Goal: Use online tool/utility: Use online tool/utility

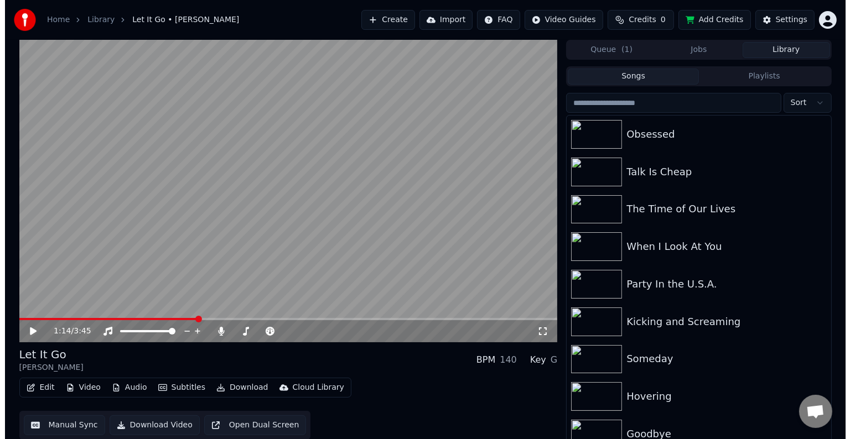
scroll to position [632, 0]
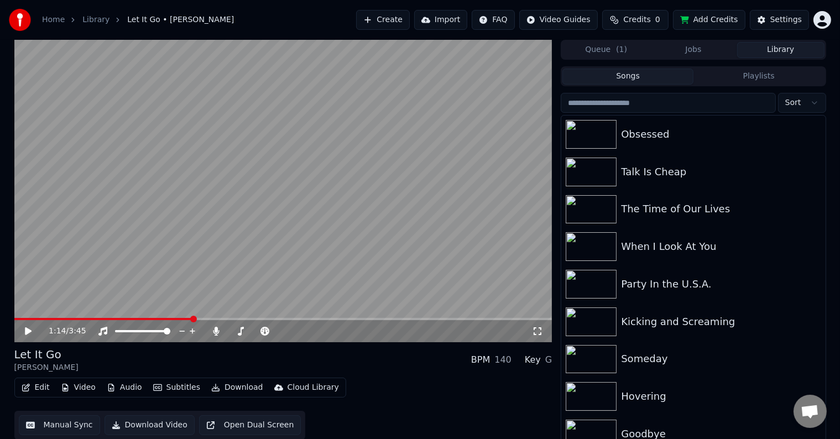
click at [33, 383] on button "Edit" at bounding box center [35, 387] width 37 height 15
click at [219, 331] on icon at bounding box center [217, 331] width 6 height 9
click at [20, 383] on button "Edit" at bounding box center [35, 387] width 37 height 15
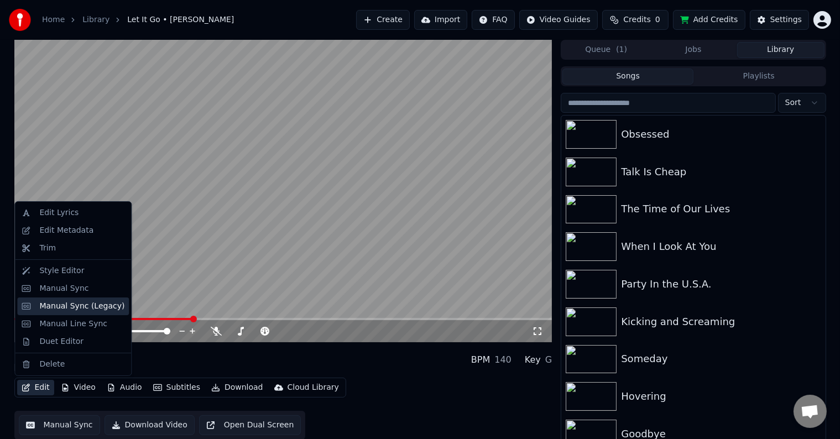
click at [54, 305] on div "Manual Sync (Legacy)" at bounding box center [81, 306] width 85 height 11
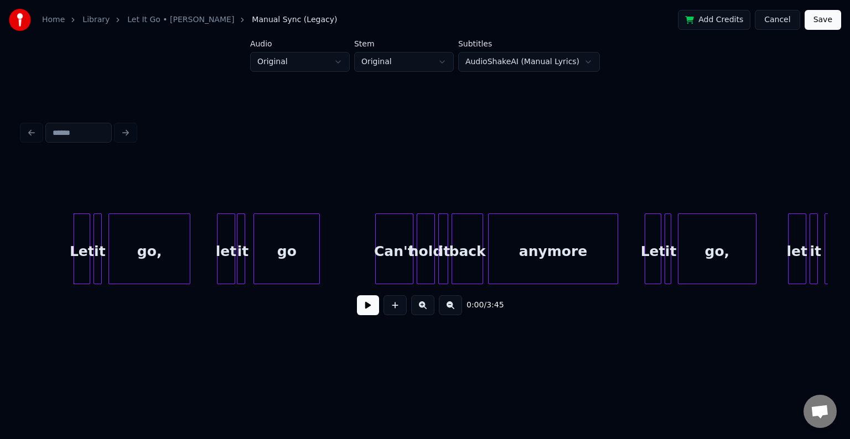
click at [361, 308] on button at bounding box center [368, 305] width 22 height 20
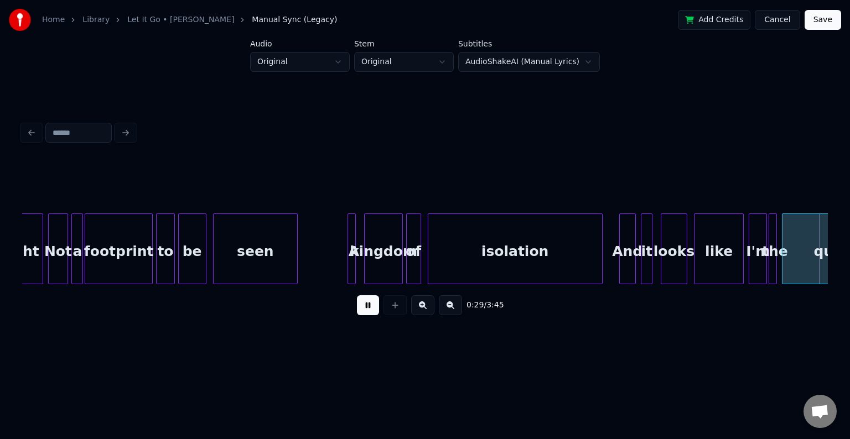
scroll to position [0, 2418]
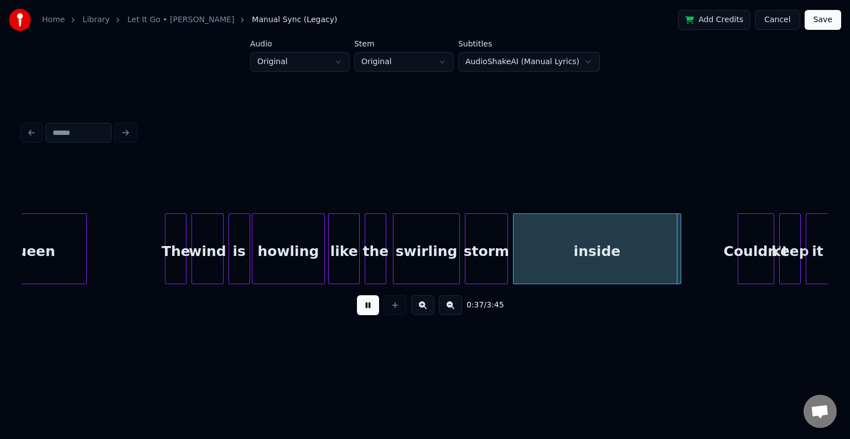
click at [490, 251] on div "storm" at bounding box center [486, 251] width 42 height 75
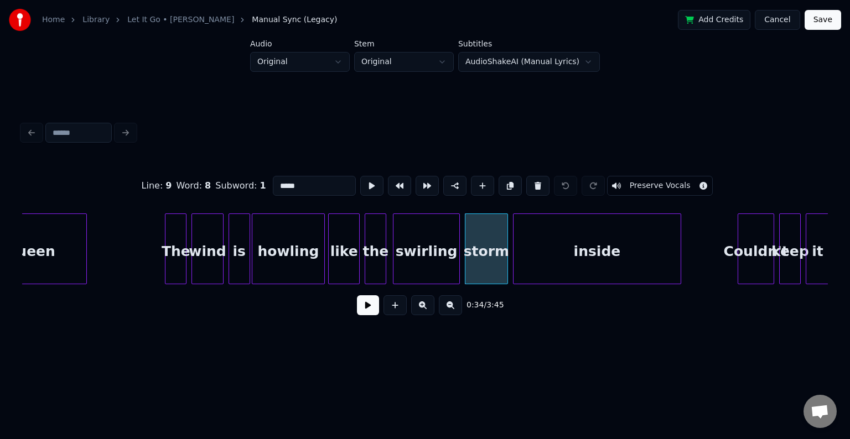
click at [372, 308] on button at bounding box center [368, 305] width 22 height 20
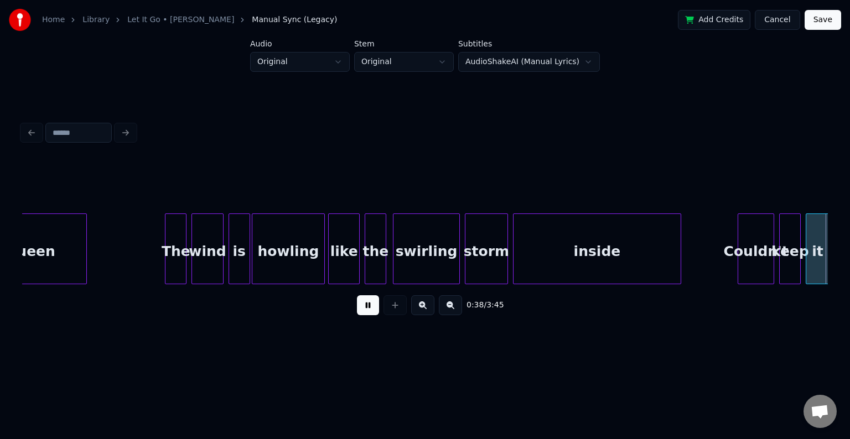
scroll to position [0, 3224]
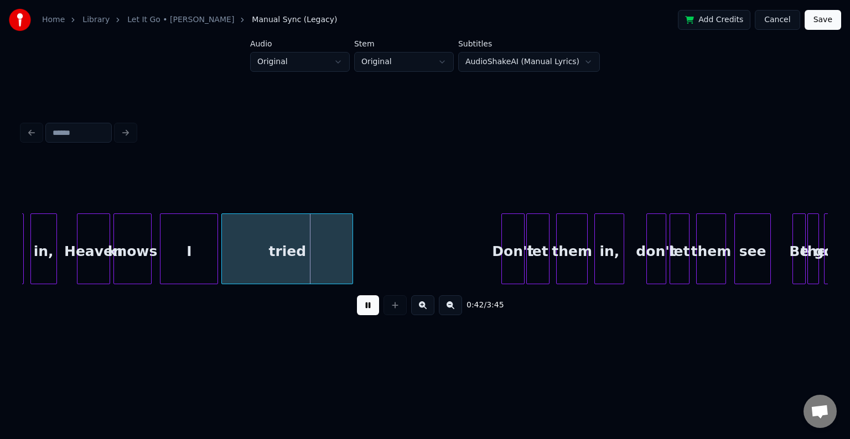
click at [206, 238] on div "I" at bounding box center [188, 251] width 57 height 75
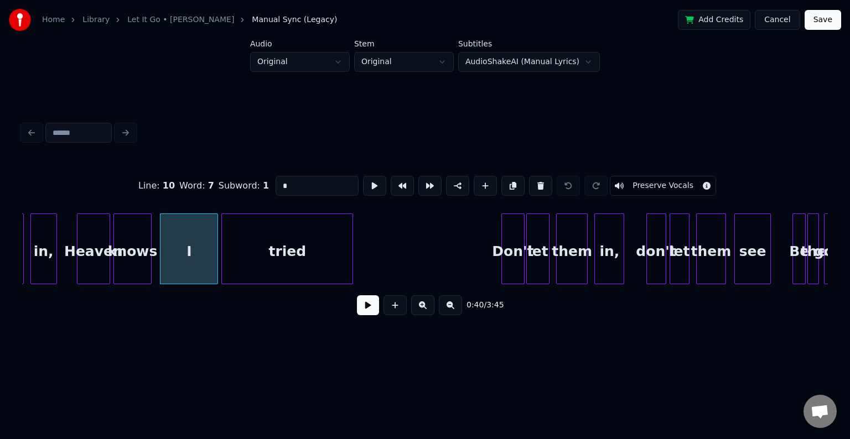
click at [89, 267] on div "Heaven" at bounding box center [93, 251] width 32 height 75
type input "******"
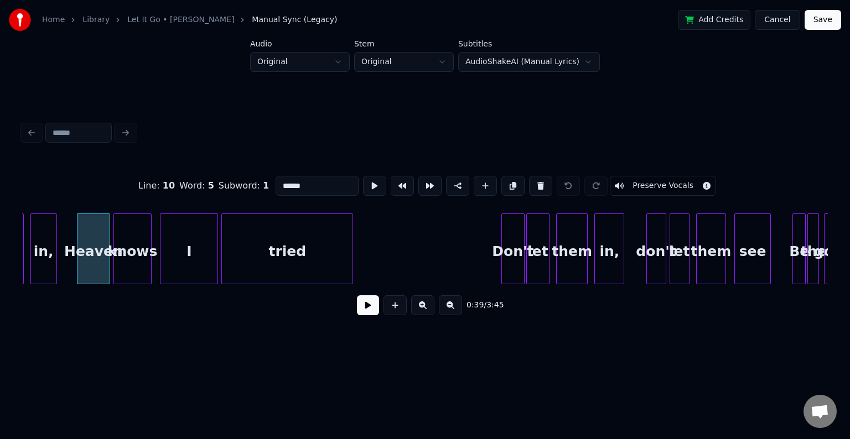
click at [357, 308] on button at bounding box center [368, 305] width 22 height 20
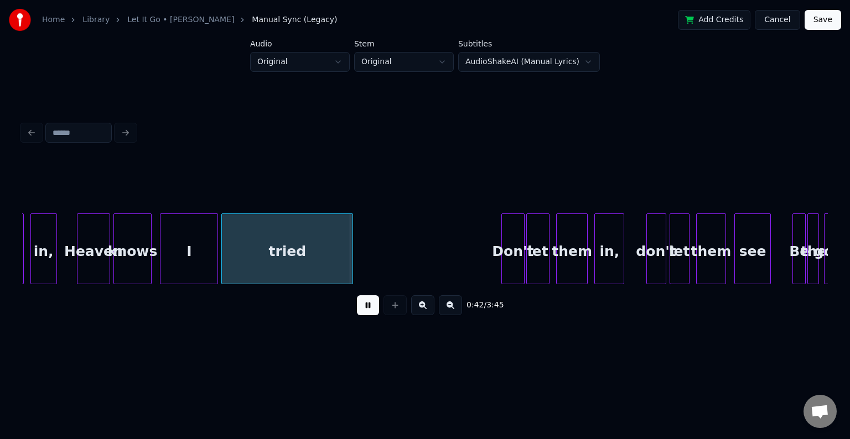
drag, startPoint x: 357, startPoint y: 308, endPoint x: 356, endPoint y: 352, distance: 44.8
click at [356, 352] on div "0:42 / 3:45" at bounding box center [425, 221] width 814 height 263
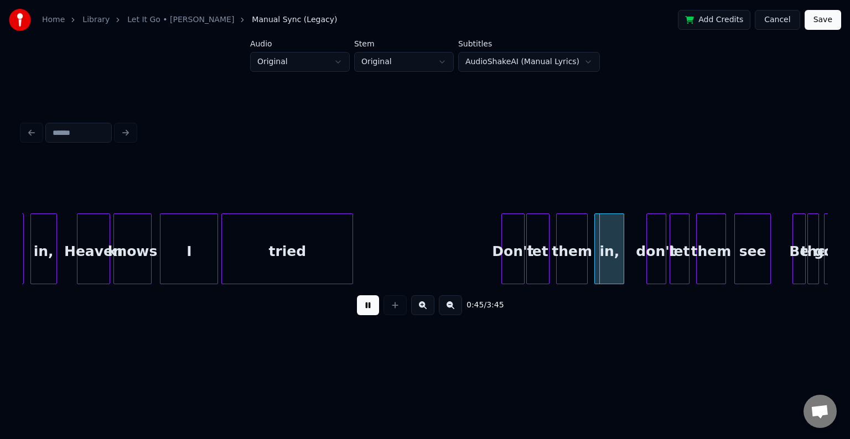
click at [516, 248] on div "Don't" at bounding box center [513, 251] width 22 height 75
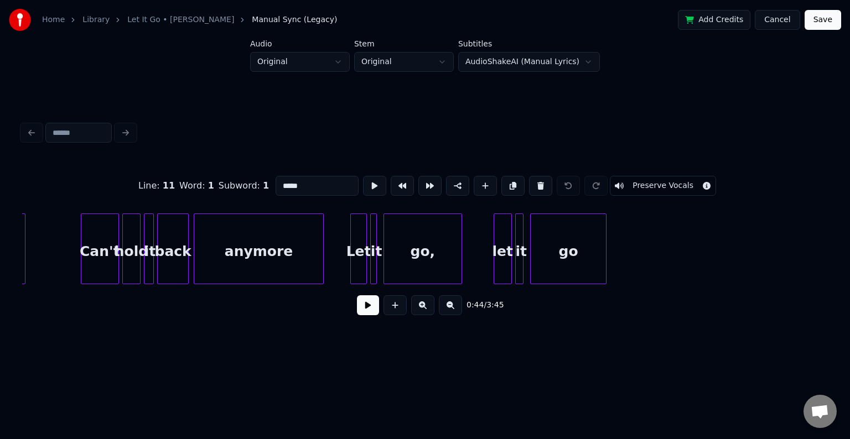
scroll to position [0, 0]
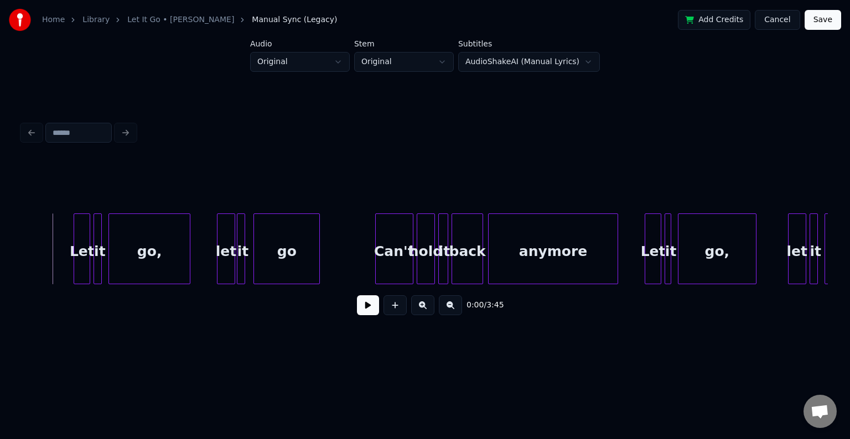
click at [80, 266] on div "Let" at bounding box center [81, 251] width 15 height 75
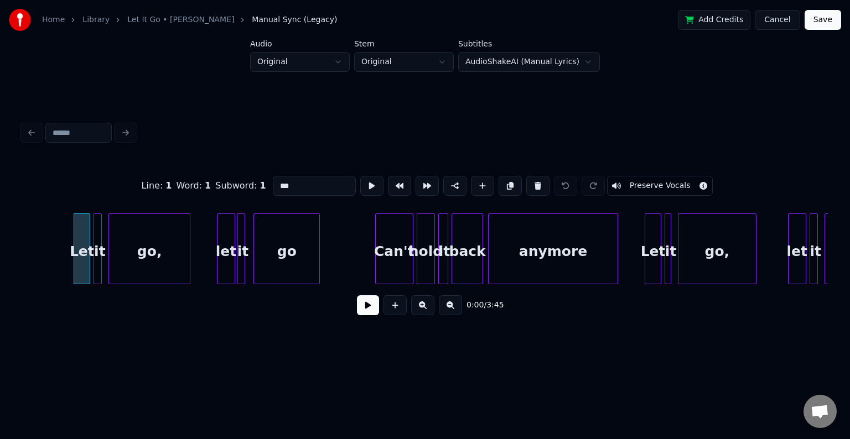
click at [367, 310] on button at bounding box center [368, 305] width 22 height 20
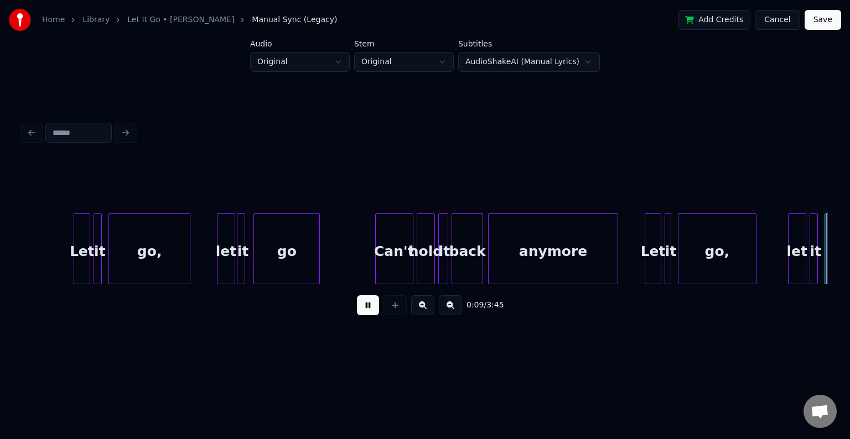
scroll to position [0, 807]
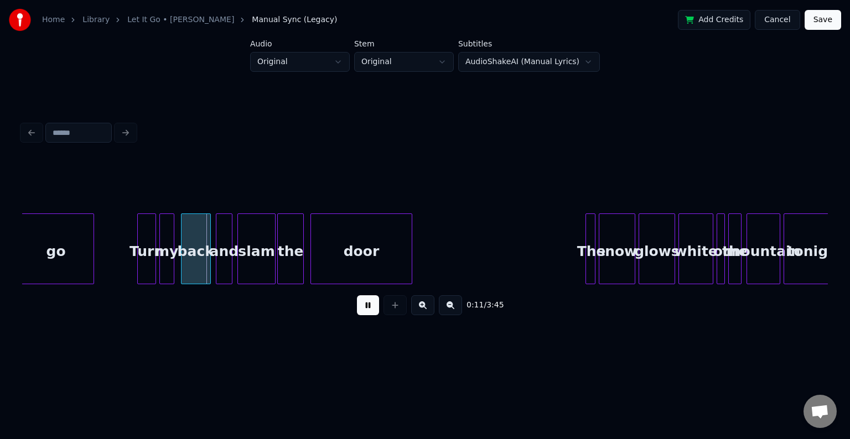
click at [144, 270] on div "Turn" at bounding box center [146, 251] width 17 height 75
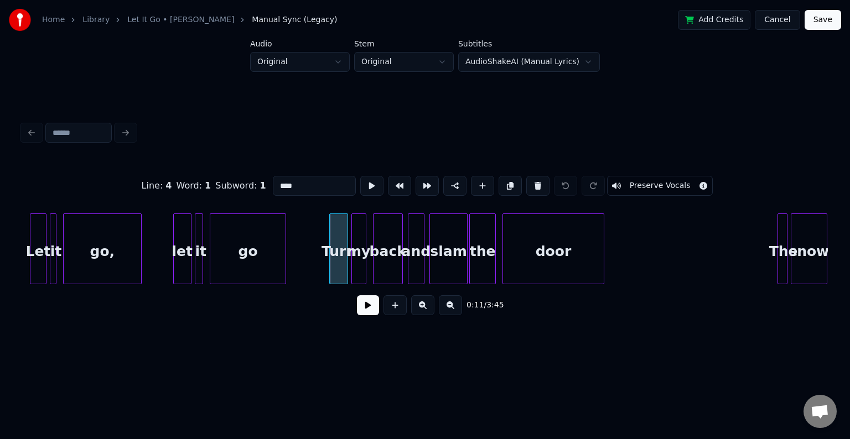
scroll to position [0, 585]
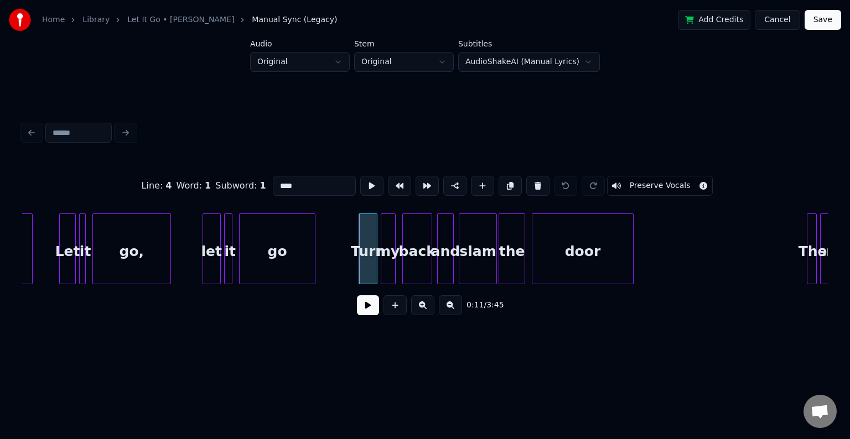
click at [210, 269] on div "let" at bounding box center [211, 251] width 17 height 75
type input "***"
click at [365, 309] on button at bounding box center [368, 305] width 22 height 20
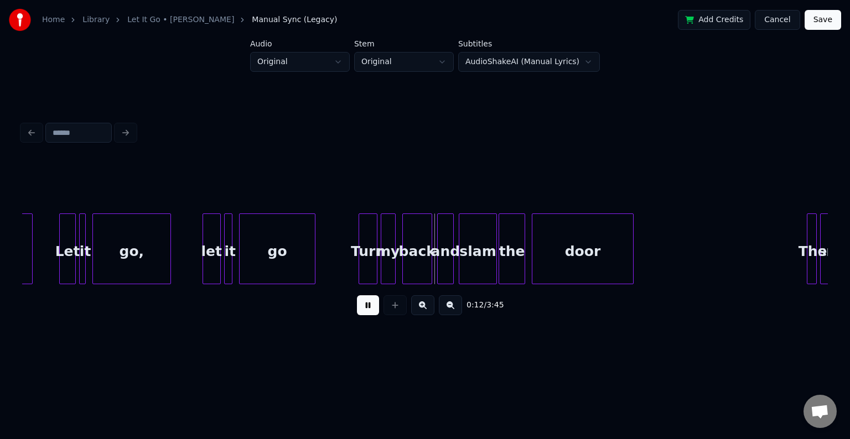
click at [363, 303] on button at bounding box center [368, 305] width 22 height 20
click at [463, 261] on div "slam" at bounding box center [477, 251] width 37 height 75
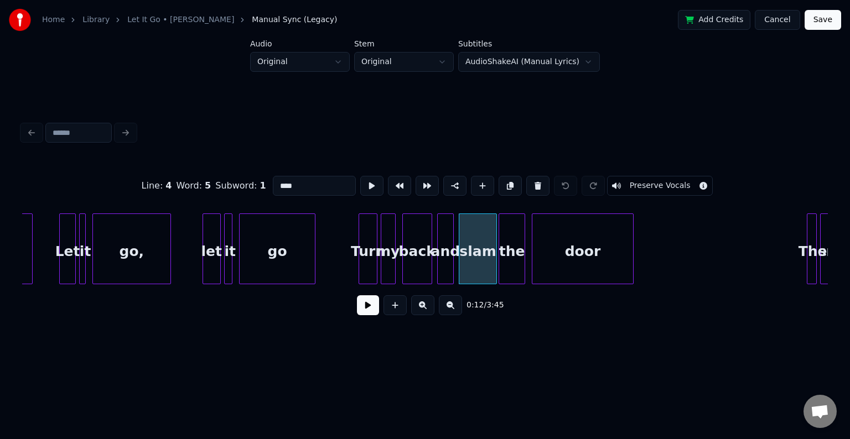
click at [373, 315] on button at bounding box center [368, 305] width 22 height 20
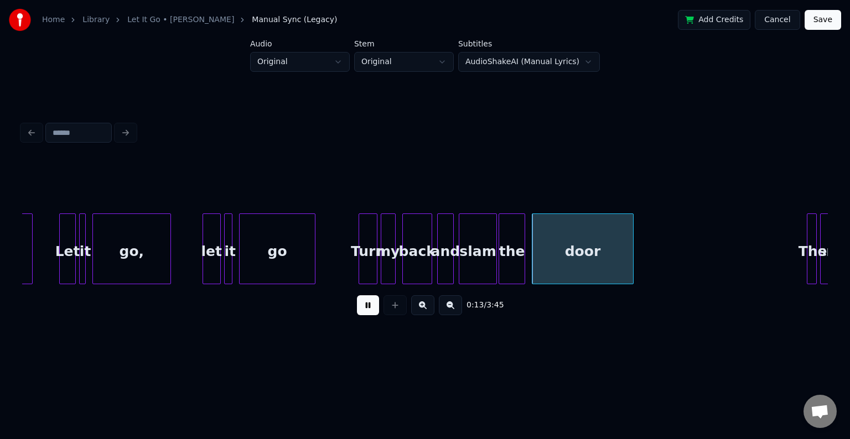
click at [478, 269] on div "slam" at bounding box center [477, 251] width 37 height 75
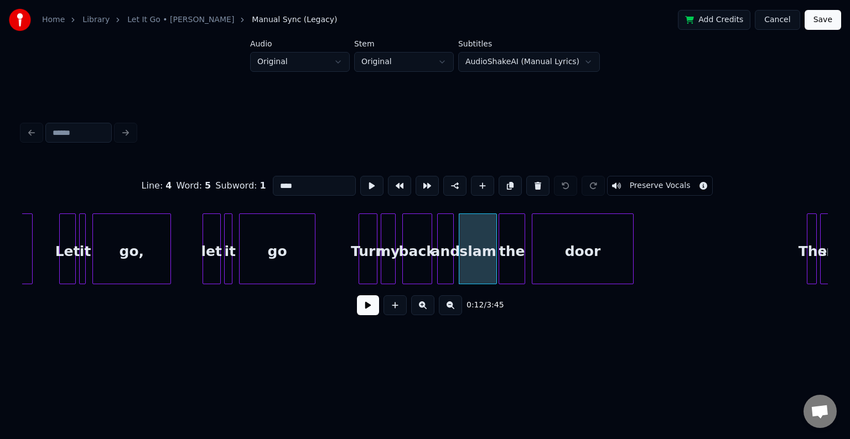
click at [363, 310] on button at bounding box center [368, 305] width 22 height 20
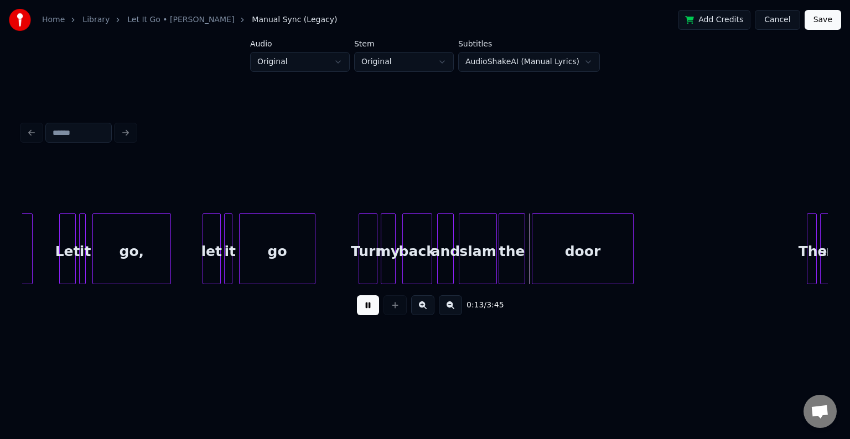
click at [510, 256] on div "the" at bounding box center [511, 251] width 25 height 75
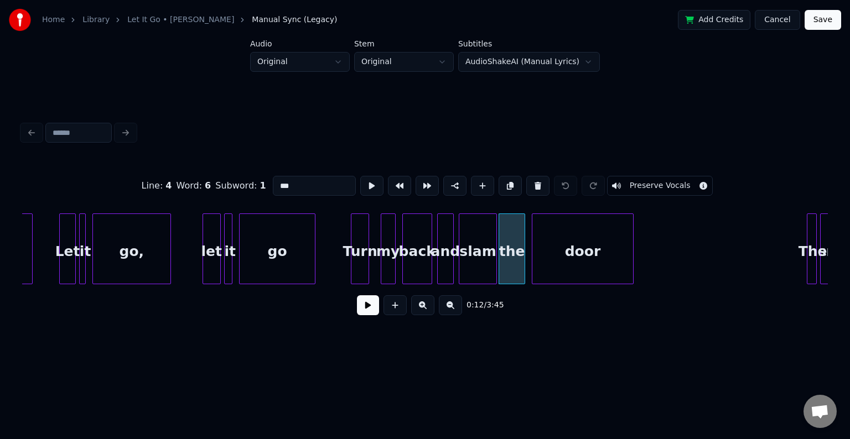
click at [360, 259] on div "Turn" at bounding box center [359, 251] width 17 height 75
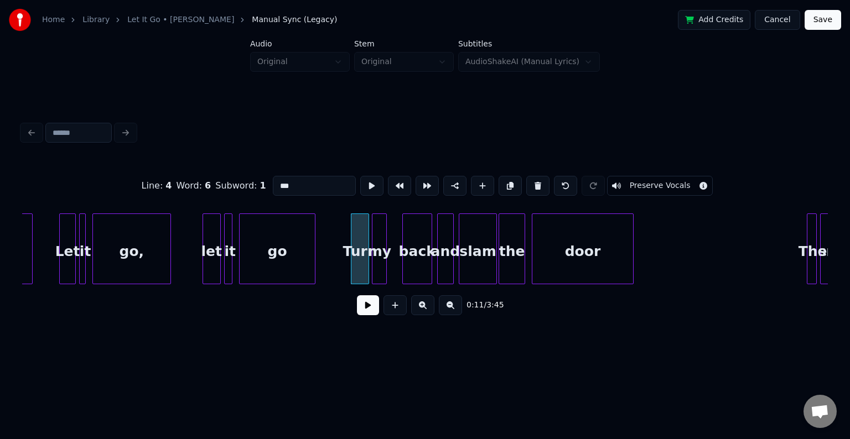
click at [378, 266] on div "my" at bounding box center [379, 251] width 14 height 75
click at [405, 262] on div "back" at bounding box center [406, 251] width 29 height 75
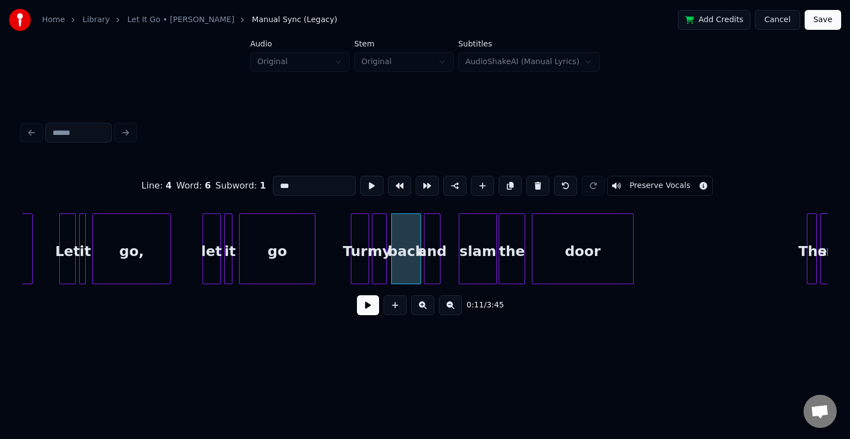
click at [432, 269] on div "and" at bounding box center [431, 251] width 15 height 75
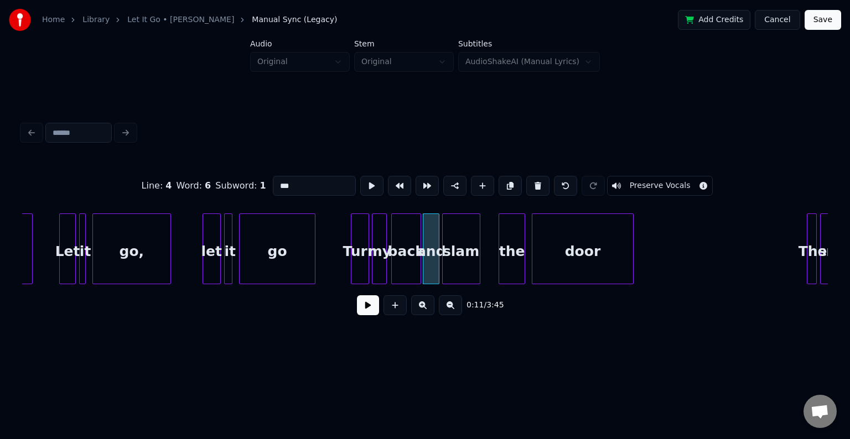
click at [463, 266] on div "slam" at bounding box center [461, 251] width 37 height 75
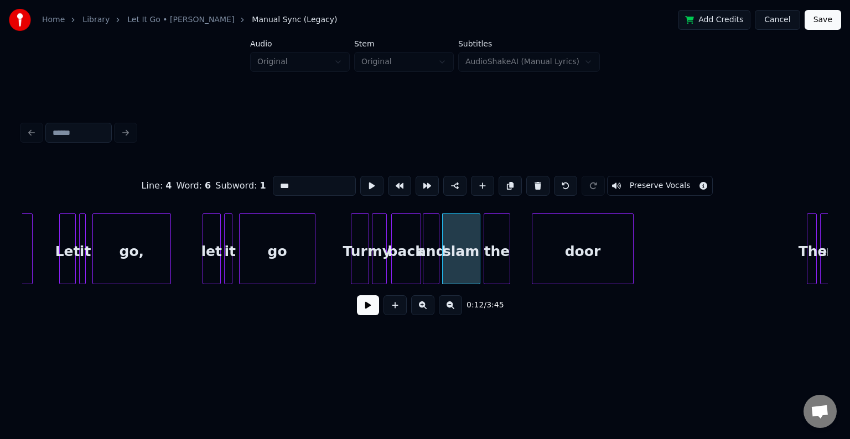
click at [497, 264] on div "the" at bounding box center [496, 251] width 25 height 75
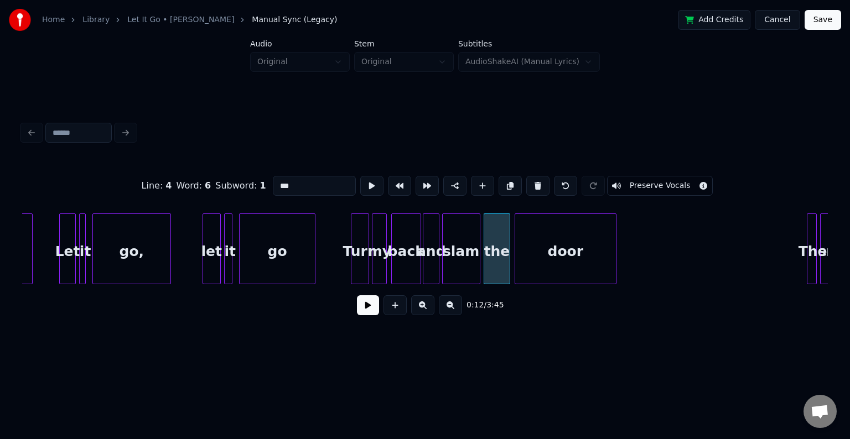
click at [534, 257] on div "door" at bounding box center [565, 251] width 101 height 75
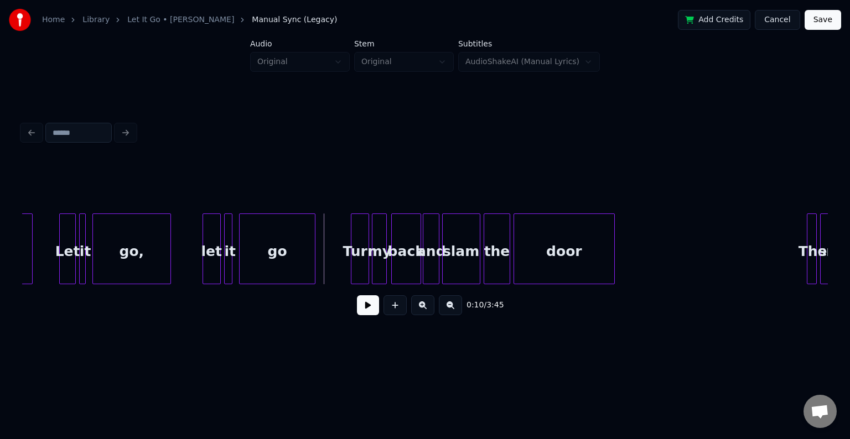
click at [354, 307] on div "0:10 / 3:45" at bounding box center [425, 305] width 788 height 24
click at [360, 308] on button at bounding box center [368, 305] width 22 height 20
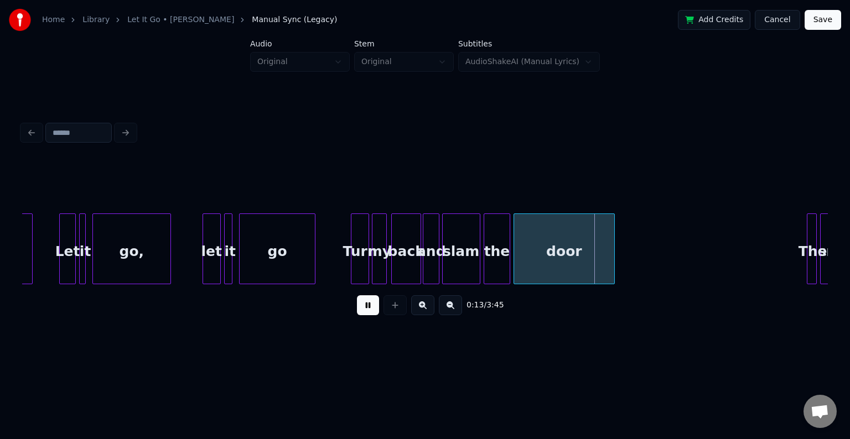
click at [434, 270] on div "and" at bounding box center [430, 251] width 15 height 75
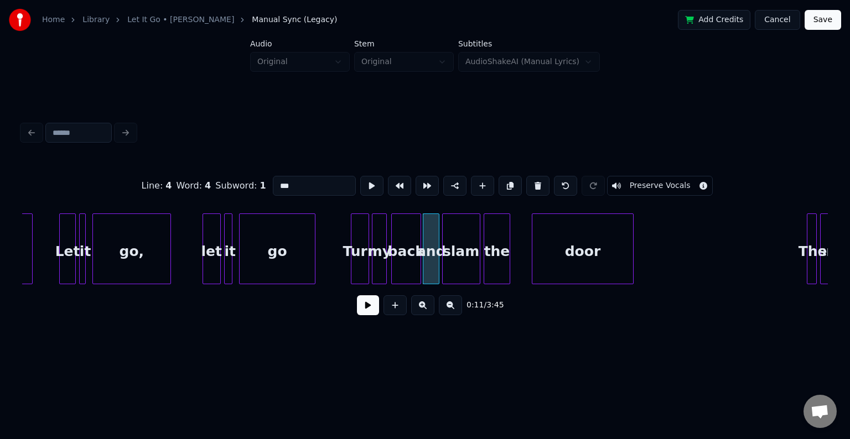
click at [567, 259] on div "door" at bounding box center [582, 251] width 101 height 75
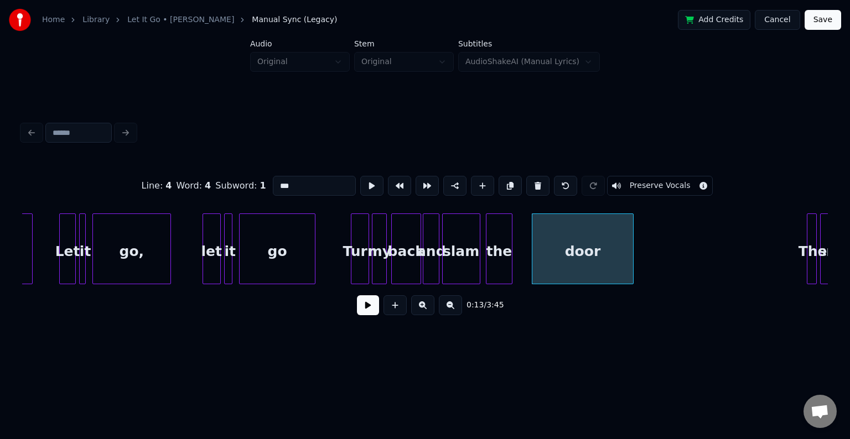
click at [501, 266] on div "the" at bounding box center [498, 251] width 25 height 75
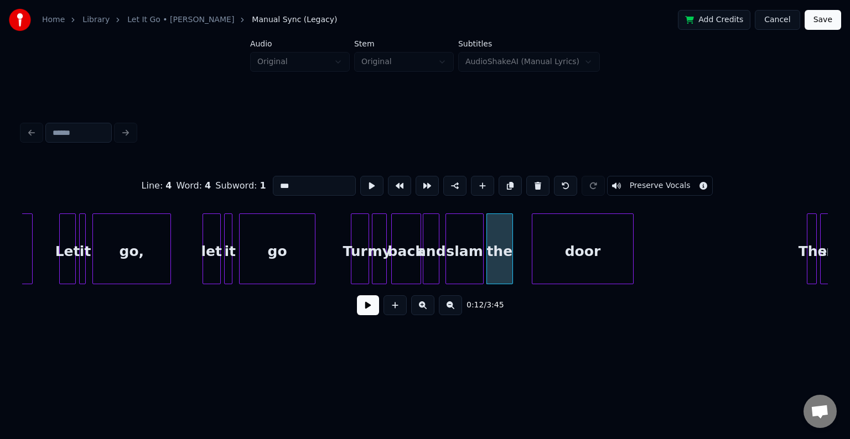
click at [474, 265] on div "slam" at bounding box center [464, 251] width 37 height 75
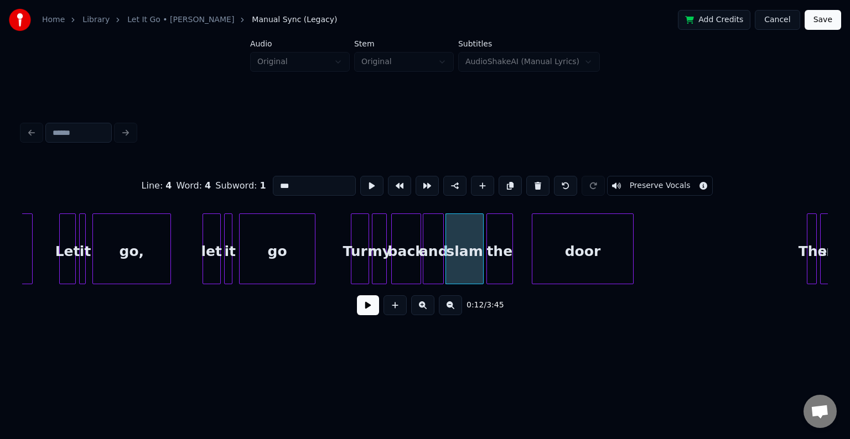
click at [442, 269] on div at bounding box center [441, 249] width 3 height 70
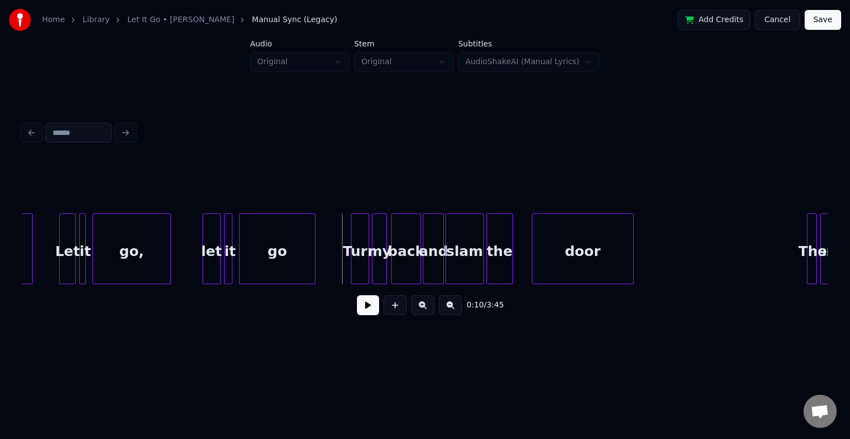
click at [359, 304] on button at bounding box center [368, 305] width 22 height 20
drag, startPoint x: 359, startPoint y: 304, endPoint x: 365, endPoint y: 320, distance: 16.9
click at [365, 315] on button at bounding box center [368, 305] width 22 height 20
click at [367, 311] on button at bounding box center [368, 305] width 22 height 20
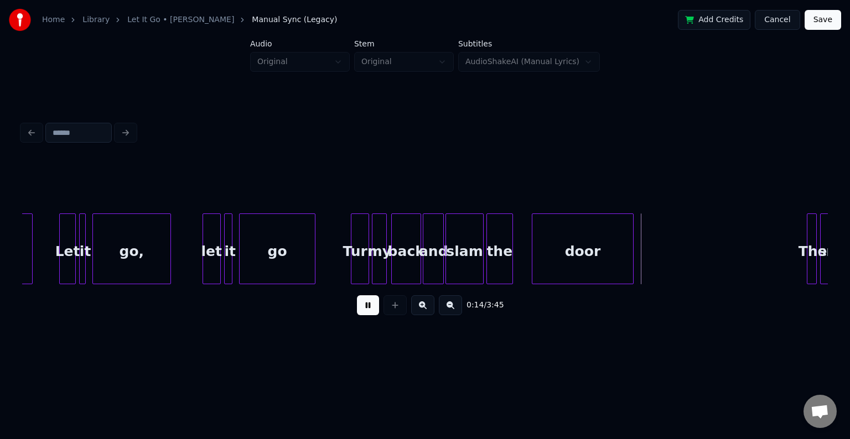
click at [364, 313] on button at bounding box center [368, 305] width 22 height 20
click at [366, 311] on button at bounding box center [368, 305] width 22 height 20
click at [524, 271] on div at bounding box center [525, 249] width 3 height 70
click at [516, 270] on div at bounding box center [514, 249] width 3 height 70
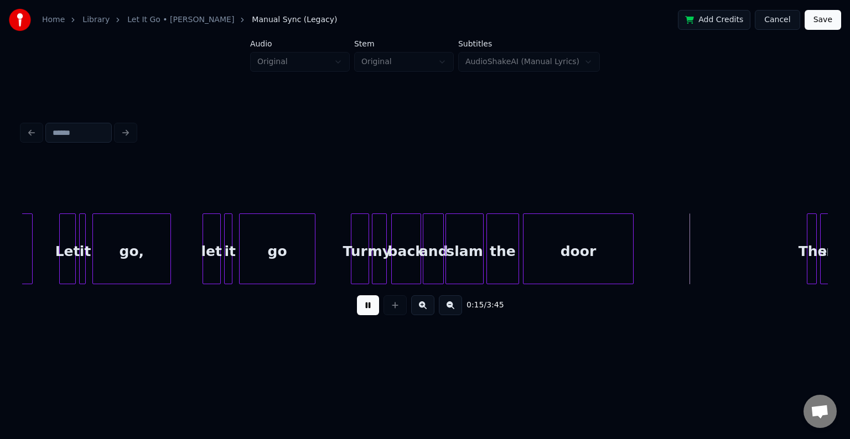
click at [374, 313] on button at bounding box center [368, 305] width 22 height 20
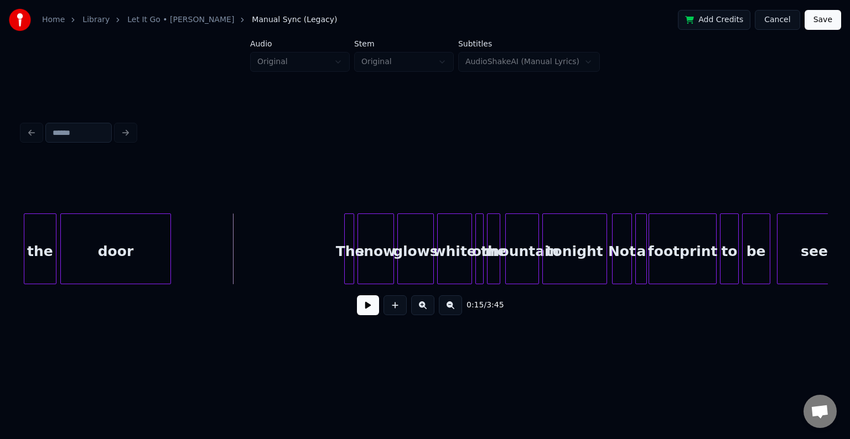
scroll to position [0, 1050]
click at [345, 259] on div "The" at bounding box center [347, 251] width 11 height 75
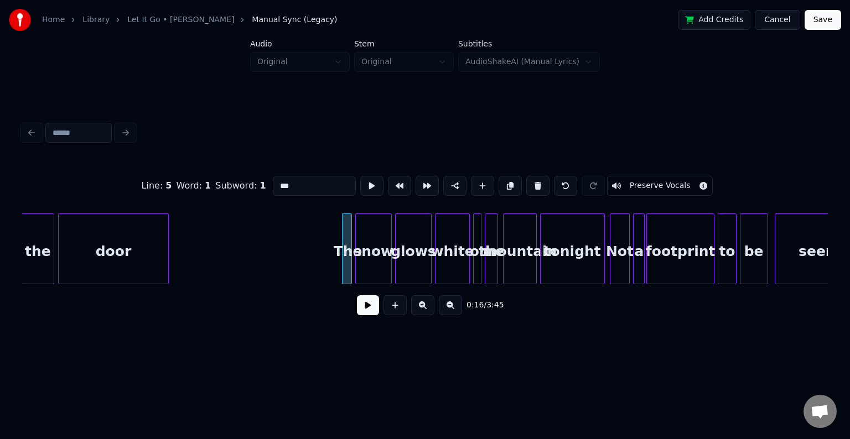
click at [367, 315] on button at bounding box center [368, 305] width 22 height 20
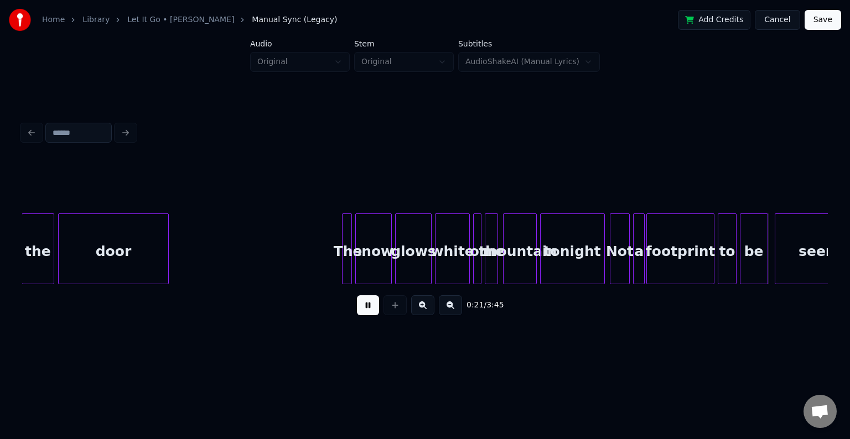
click at [673, 254] on div "footprint" at bounding box center [680, 251] width 67 height 75
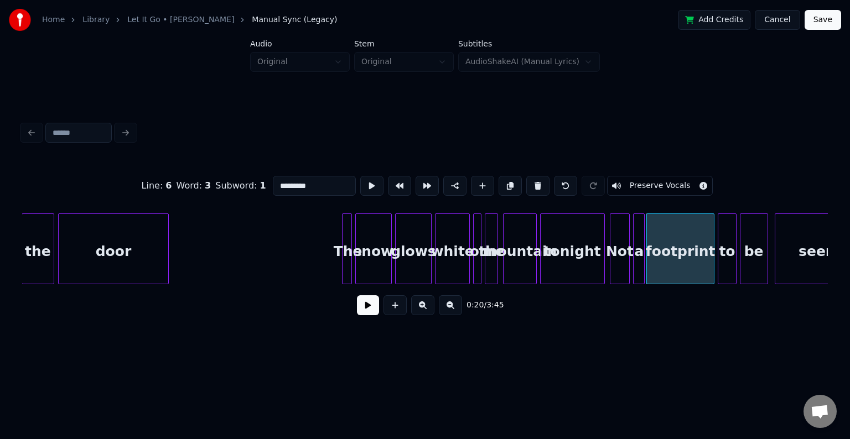
click at [359, 266] on div "snow" at bounding box center [373, 251] width 35 height 75
type input "****"
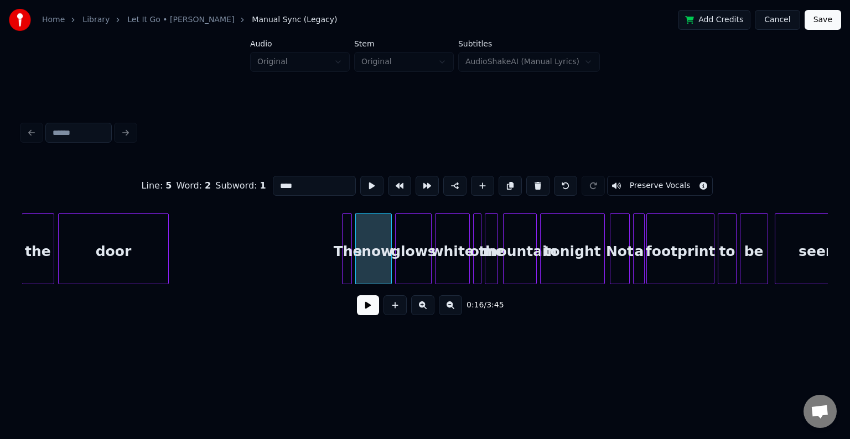
click at [365, 315] on button at bounding box center [368, 305] width 22 height 20
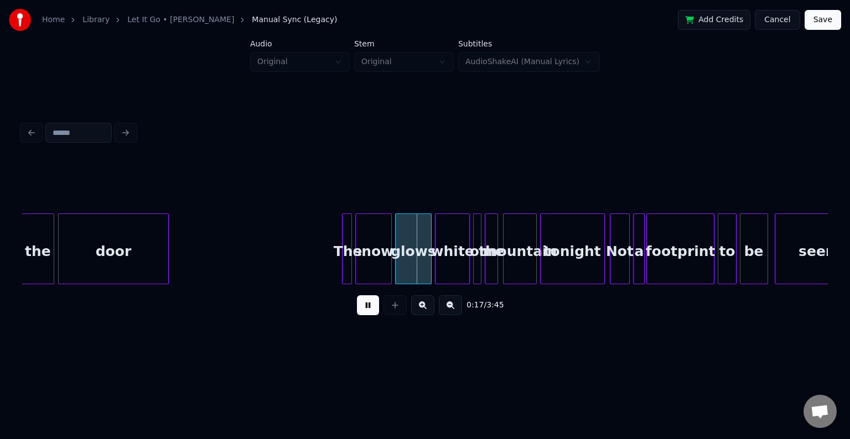
click at [374, 263] on div "snow" at bounding box center [373, 251] width 35 height 75
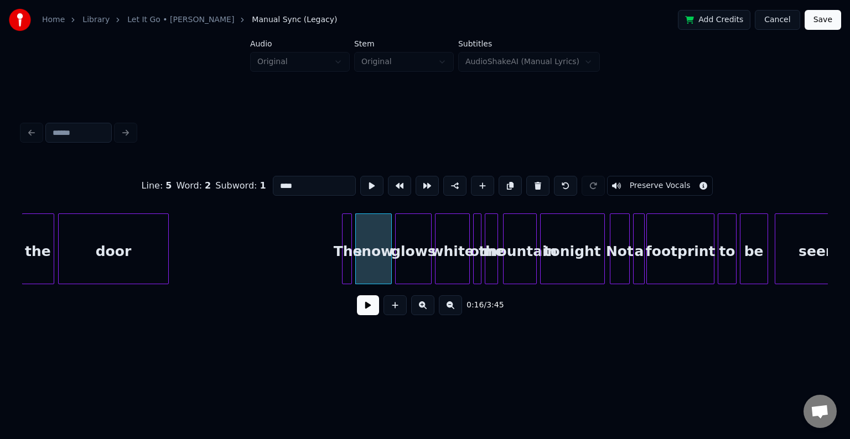
click at [370, 312] on button at bounding box center [368, 305] width 22 height 20
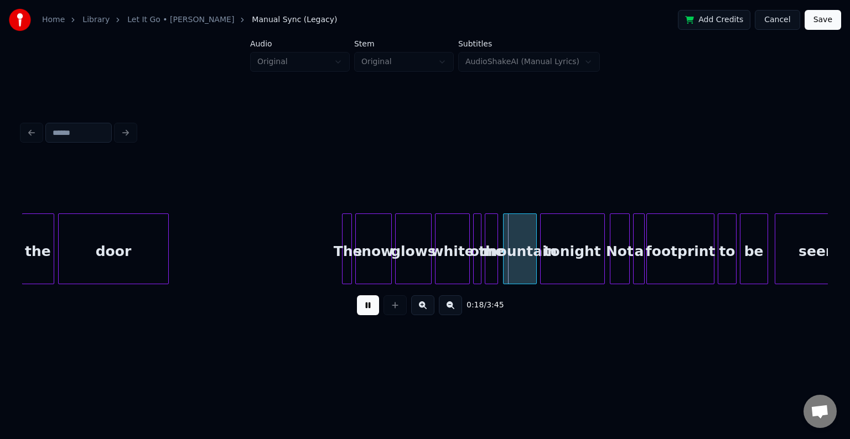
click at [380, 268] on div "snow" at bounding box center [373, 251] width 35 height 75
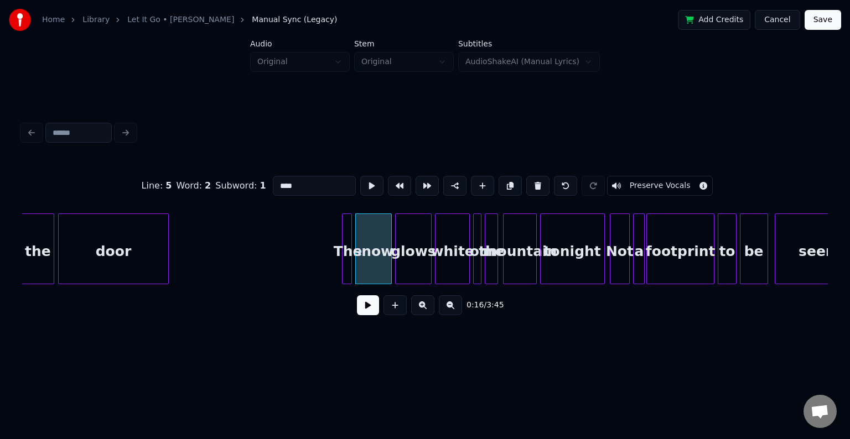
click at [371, 318] on div "0:16 / 3:45" at bounding box center [425, 305] width 788 height 24
click at [369, 313] on button at bounding box center [368, 305] width 22 height 20
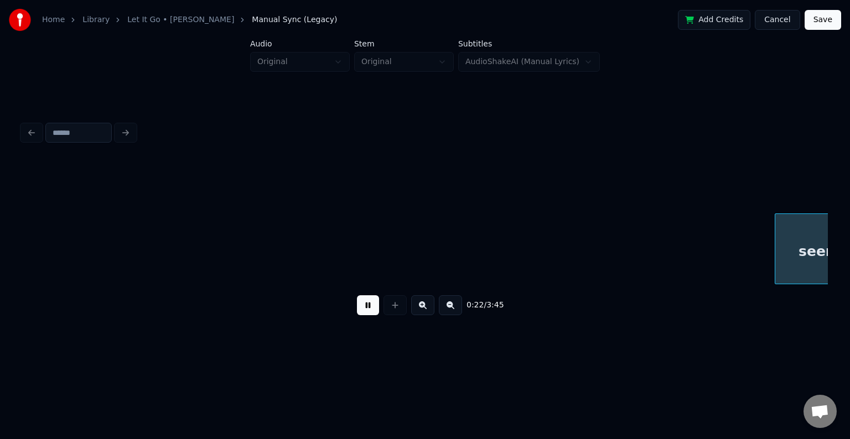
scroll to position [0, 1856]
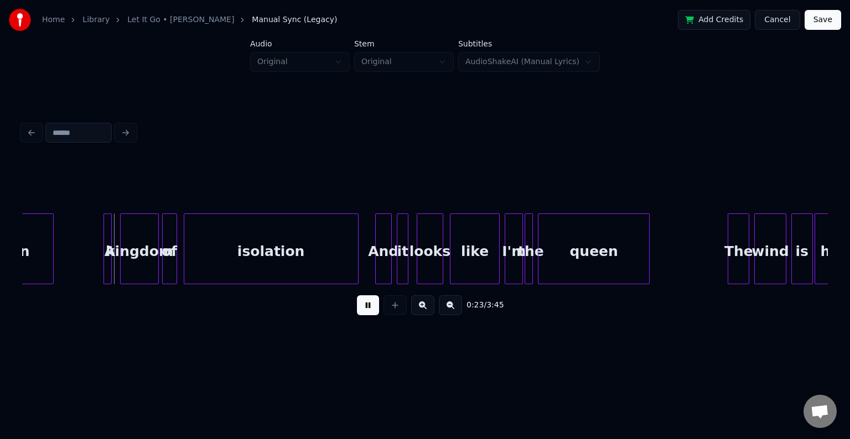
click at [369, 313] on button at bounding box center [368, 305] width 22 height 20
click at [108, 267] on div at bounding box center [109, 249] width 3 height 70
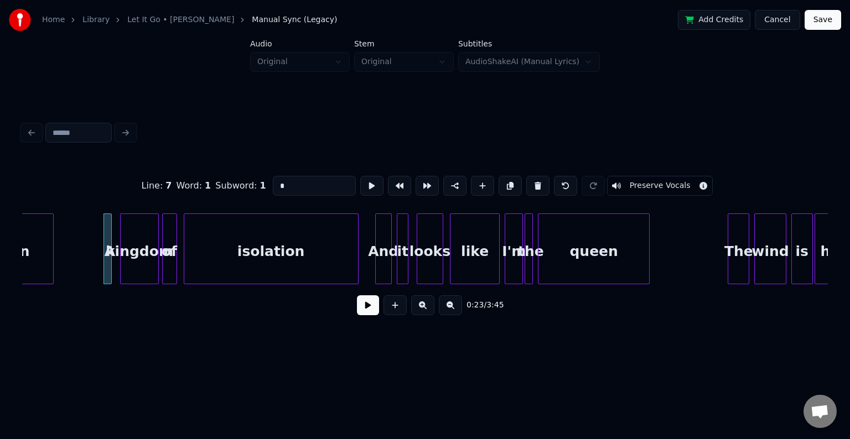
click at [372, 313] on button at bounding box center [368, 305] width 22 height 20
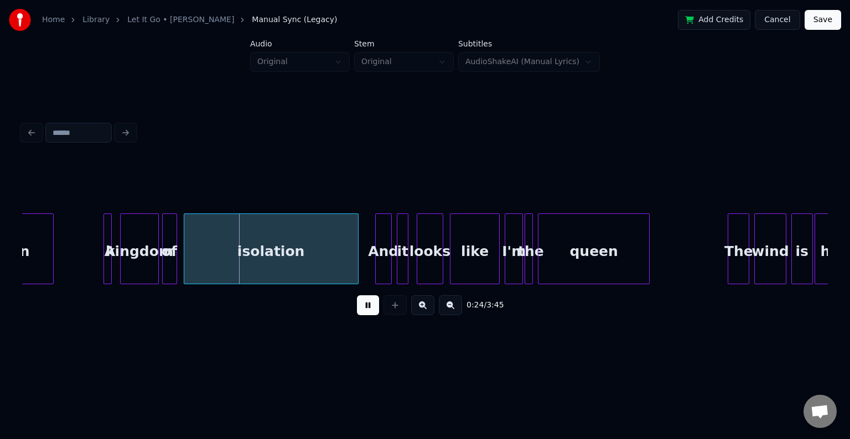
click at [143, 261] on div "kingdom" at bounding box center [139, 251] width 37 height 75
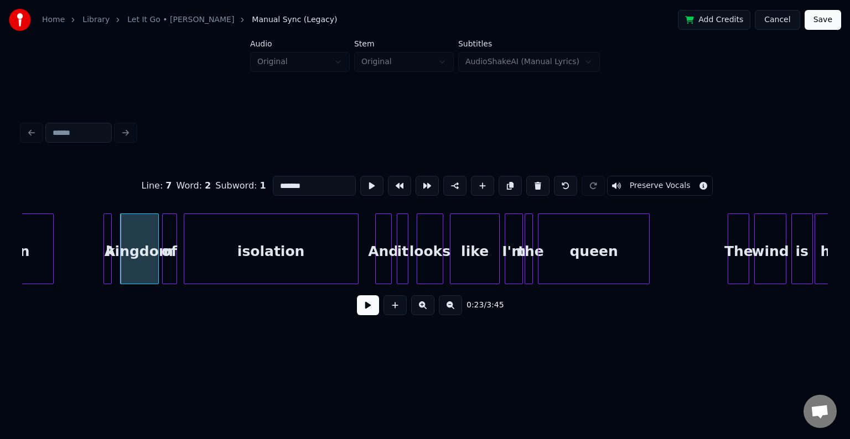
click at [370, 315] on button at bounding box center [368, 305] width 22 height 20
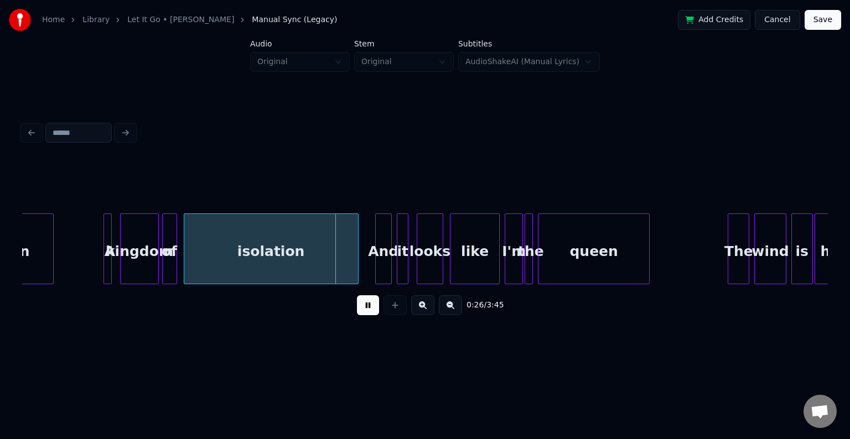
click at [381, 256] on div "And" at bounding box center [383, 251] width 15 height 75
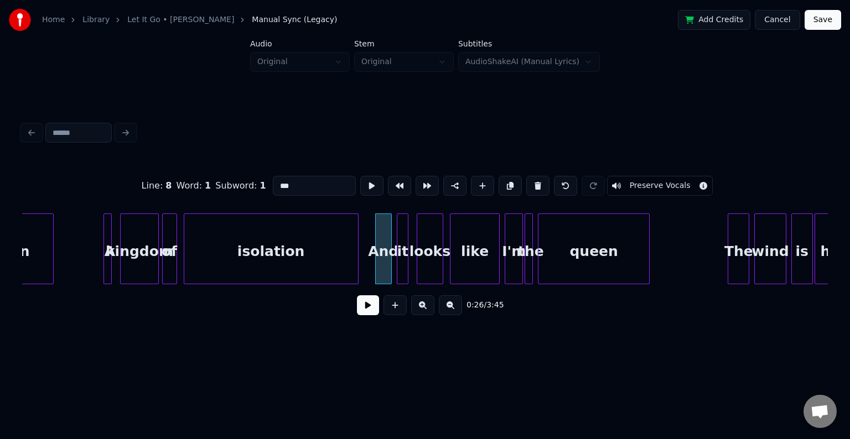
click at [372, 314] on button at bounding box center [368, 305] width 22 height 20
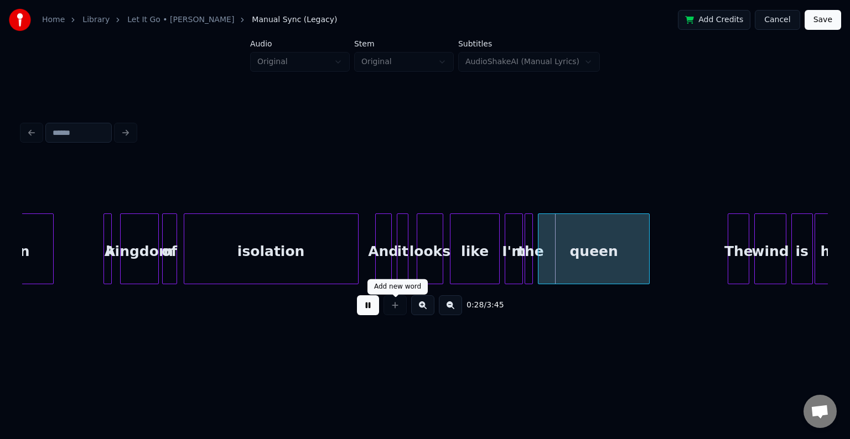
click at [482, 248] on div "like" at bounding box center [474, 251] width 49 height 75
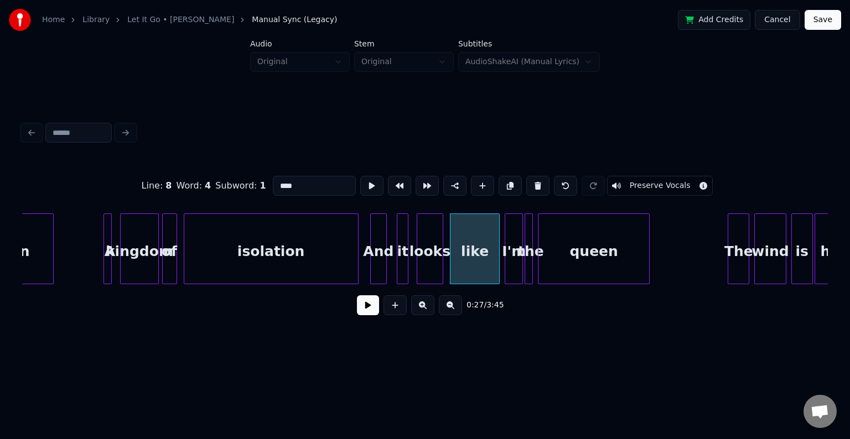
click at [381, 257] on div "And" at bounding box center [378, 251] width 15 height 75
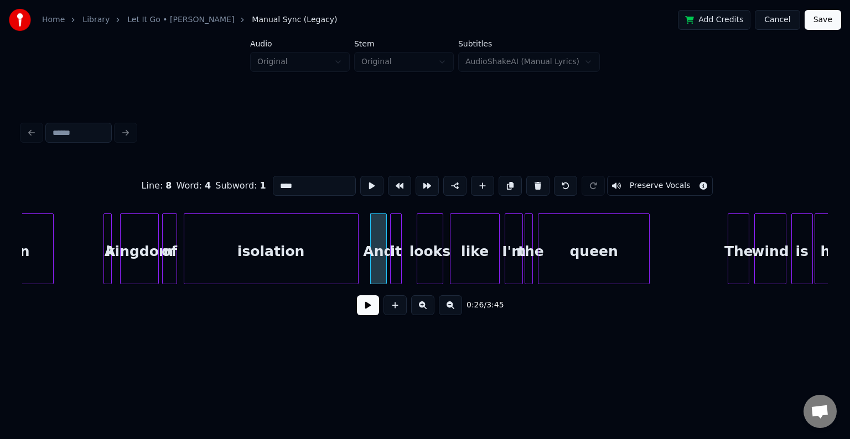
click at [395, 264] on div "it" at bounding box center [396, 251] width 11 height 75
click at [422, 258] on div "looks" at bounding box center [419, 251] width 25 height 75
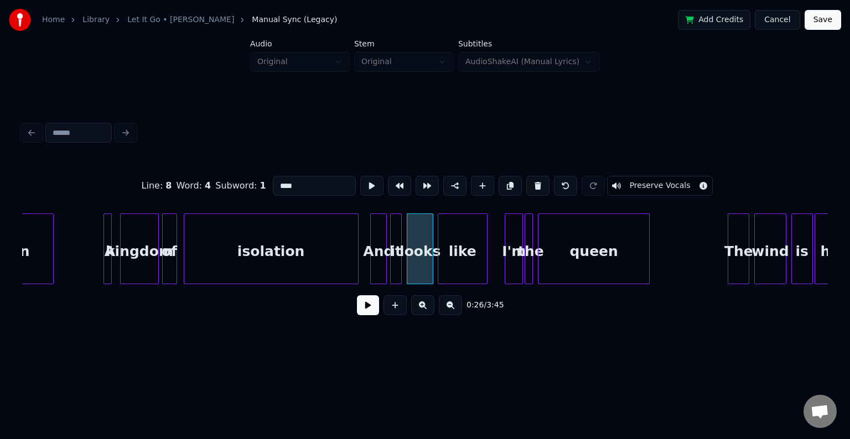
click at [449, 257] on div "like" at bounding box center [462, 251] width 49 height 75
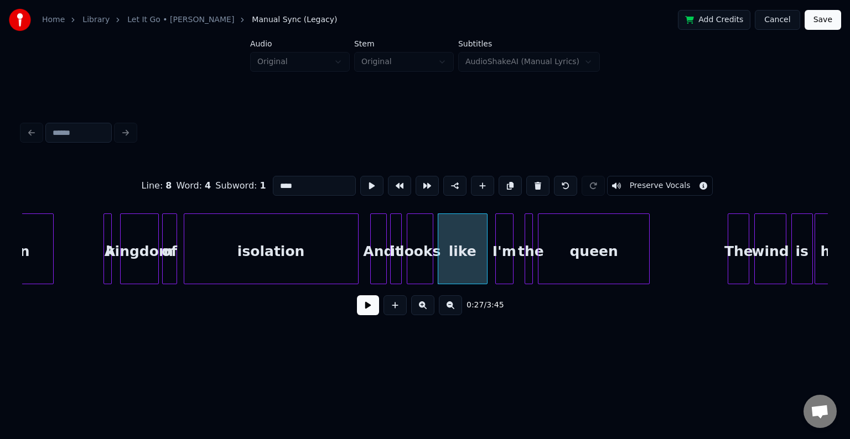
click at [503, 264] on div "I'm" at bounding box center [504, 251] width 17 height 75
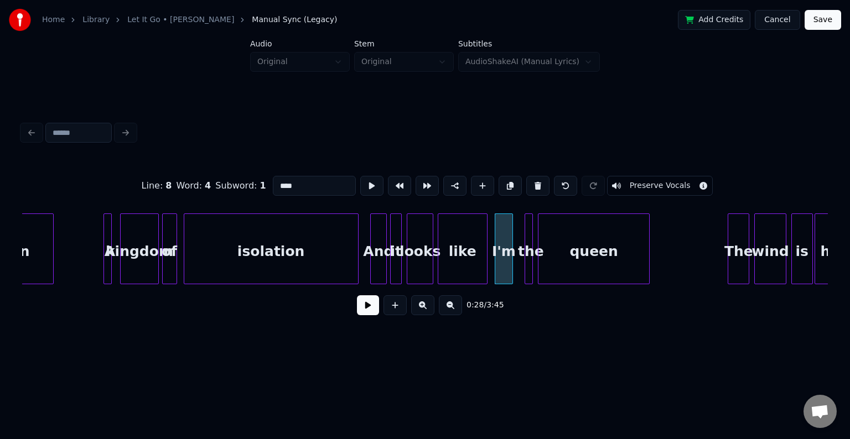
click at [529, 266] on div at bounding box center [530, 249] width 3 height 70
click at [521, 266] on div "the" at bounding box center [523, 251] width 11 height 75
click at [554, 263] on div "queen" at bounding box center [585, 251] width 111 height 75
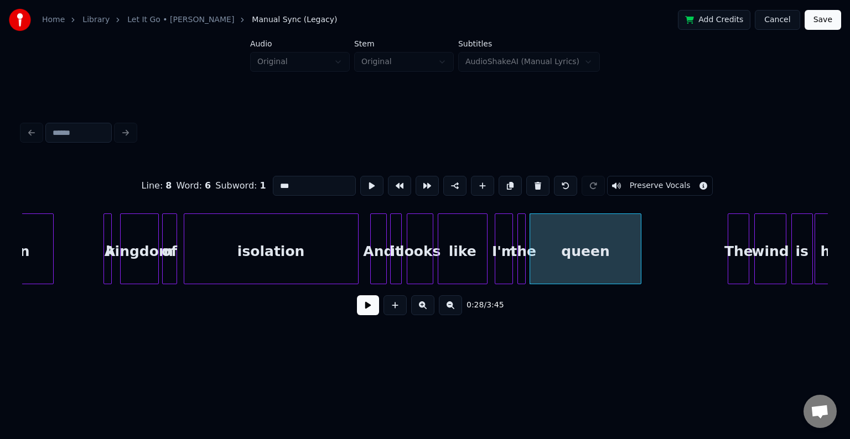
click at [352, 262] on div "isolation" at bounding box center [271, 251] width 174 height 75
type input "*********"
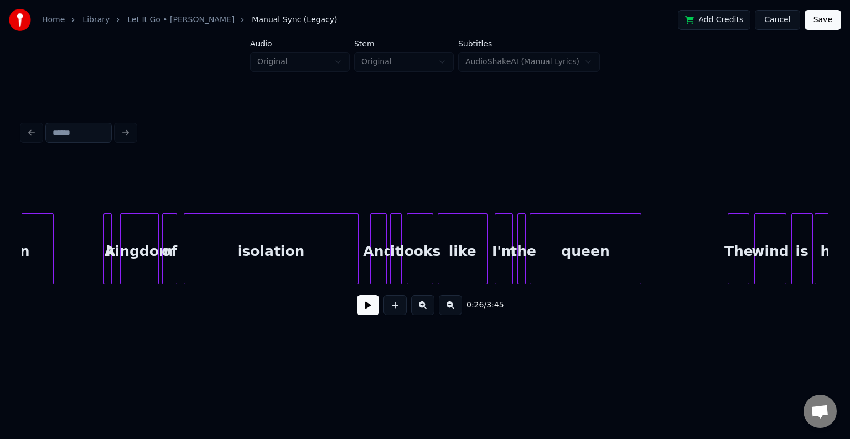
click at [367, 308] on button at bounding box center [368, 305] width 22 height 20
click at [744, 258] on div "The" at bounding box center [738, 251] width 20 height 75
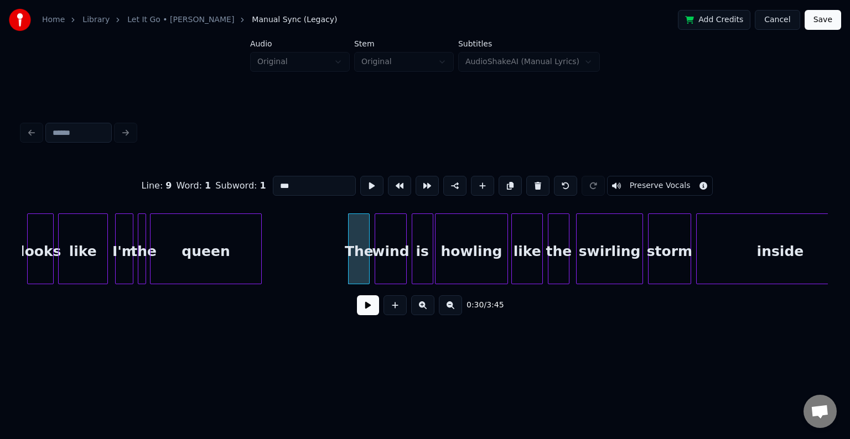
scroll to position [0, 2254]
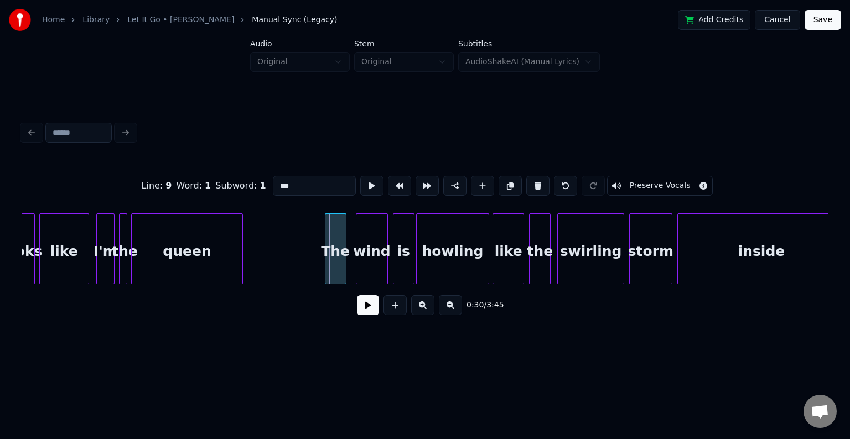
click at [330, 246] on div "The" at bounding box center [335, 251] width 20 height 75
click at [361, 255] on div "wind" at bounding box center [366, 251] width 30 height 75
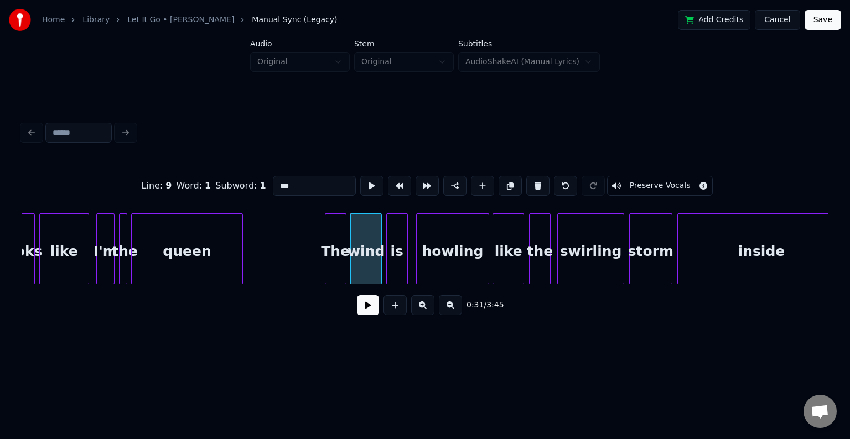
click at [397, 258] on div "is" at bounding box center [397, 251] width 20 height 75
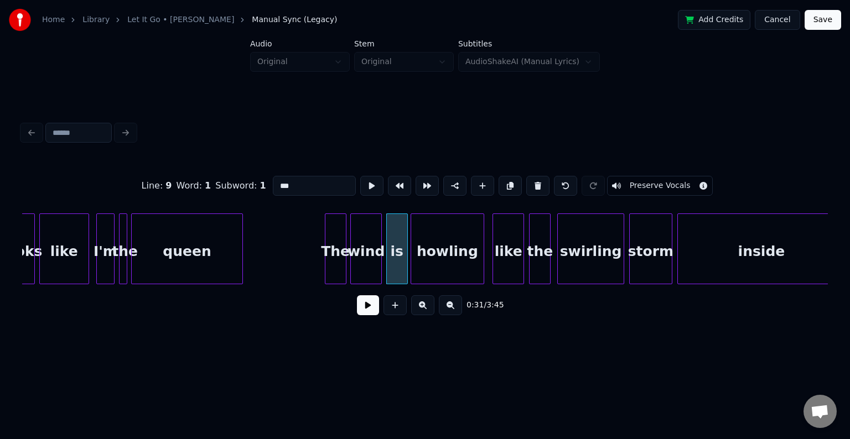
click at [449, 255] on div "howling" at bounding box center [447, 251] width 72 height 75
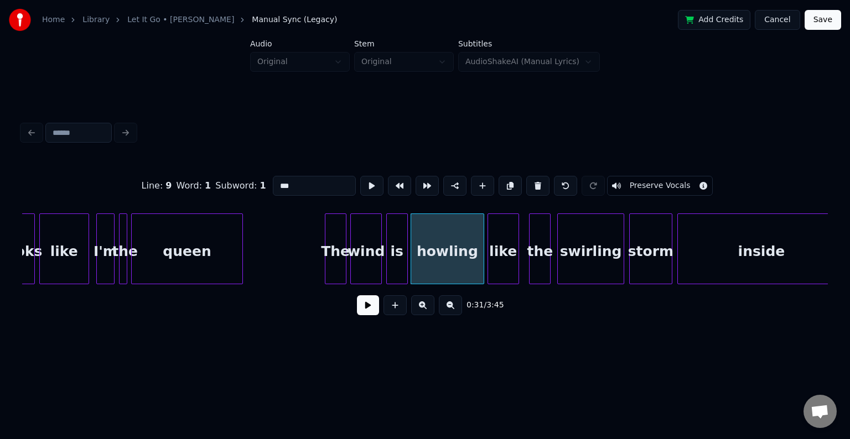
click at [502, 260] on div "like" at bounding box center [503, 251] width 30 height 75
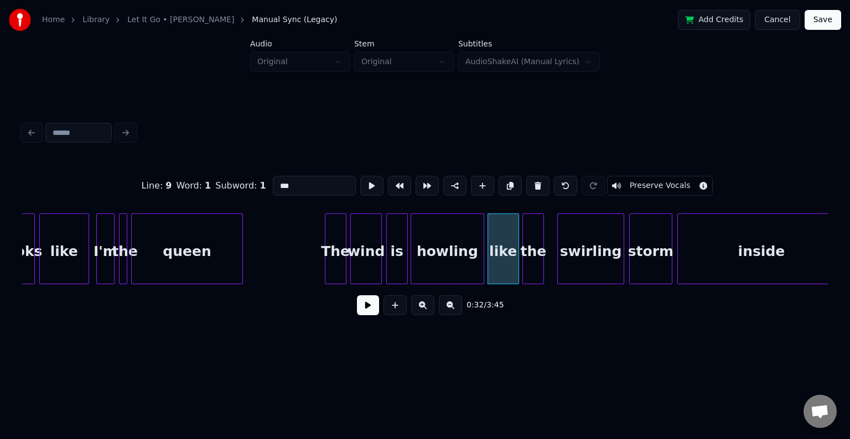
click at [535, 261] on div "the" at bounding box center [533, 251] width 20 height 75
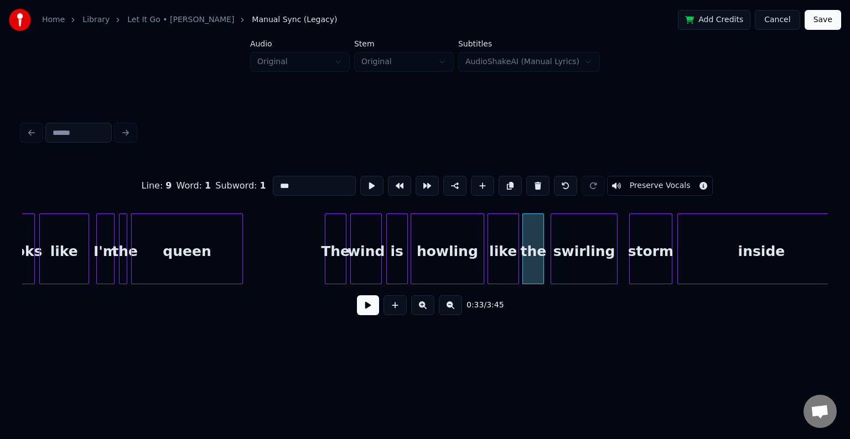
click at [586, 257] on div "swirling" at bounding box center [583, 251] width 65 height 75
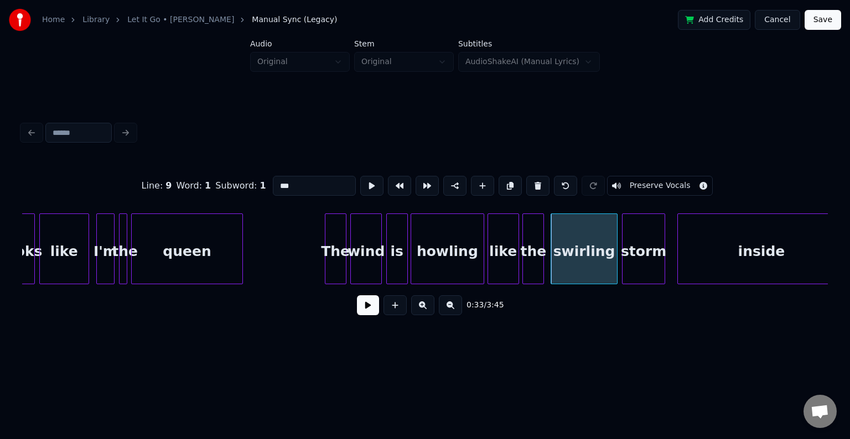
click at [642, 260] on div "storm" at bounding box center [643, 251] width 42 height 75
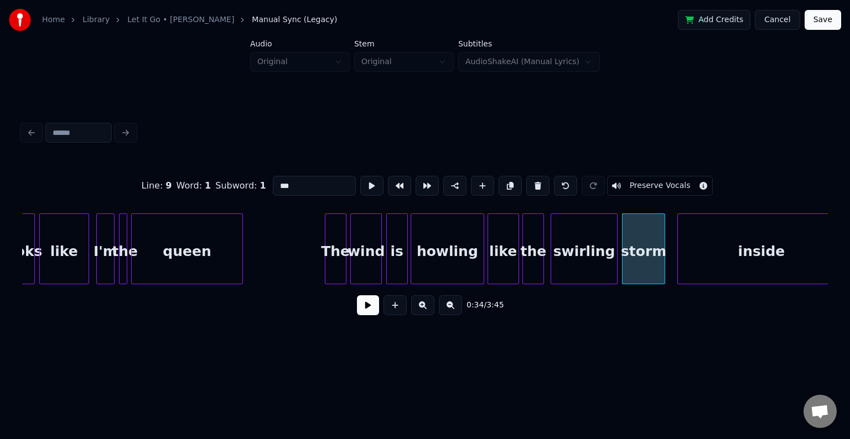
scroll to position [0, 2270]
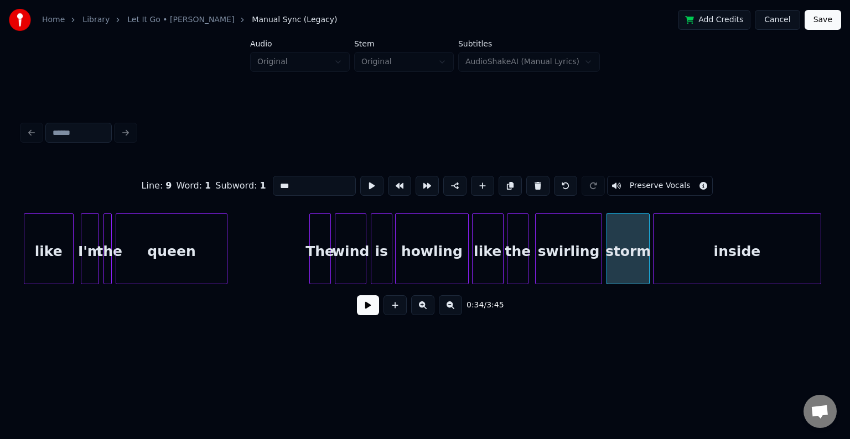
click at [709, 250] on div "inside" at bounding box center [736, 251] width 167 height 75
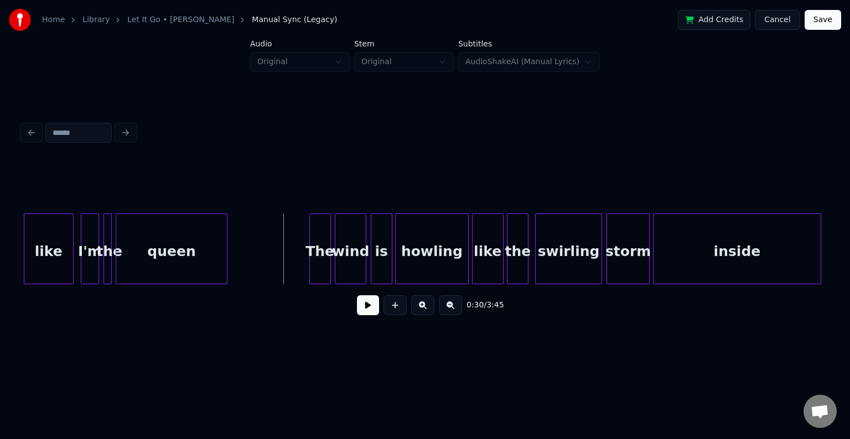
click at [363, 315] on button at bounding box center [368, 305] width 22 height 20
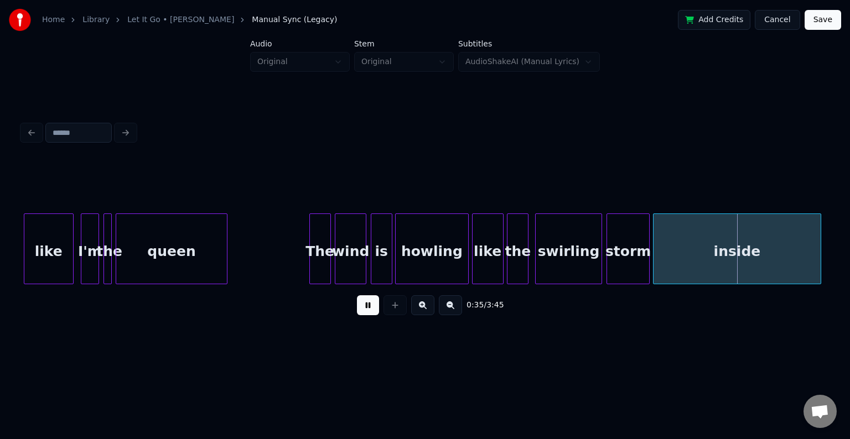
click at [631, 266] on div "storm" at bounding box center [628, 251] width 42 height 75
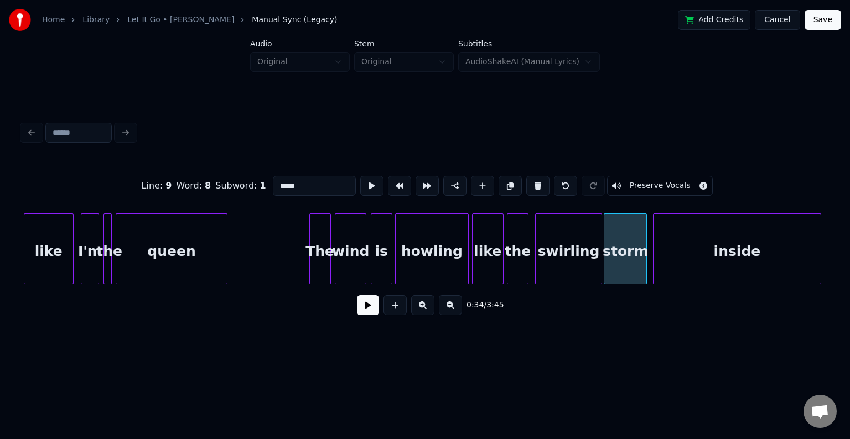
click at [630, 259] on div "storm" at bounding box center [625, 251] width 42 height 75
click at [671, 259] on div "inside" at bounding box center [734, 251] width 167 height 75
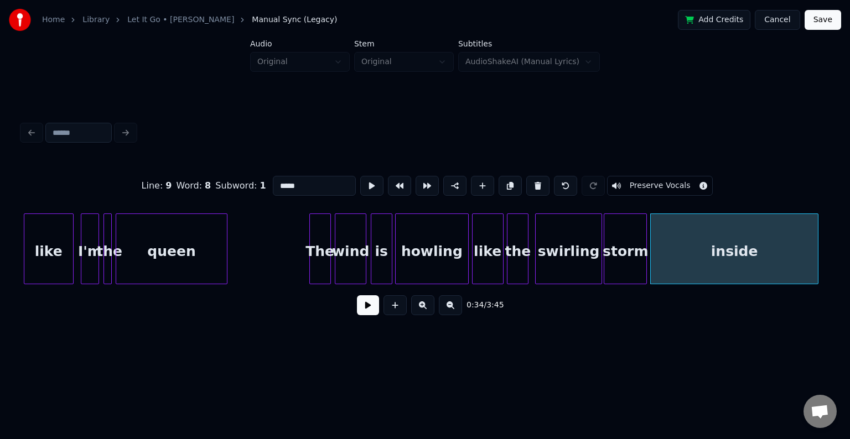
click at [627, 259] on div "storm" at bounding box center [625, 251] width 42 height 75
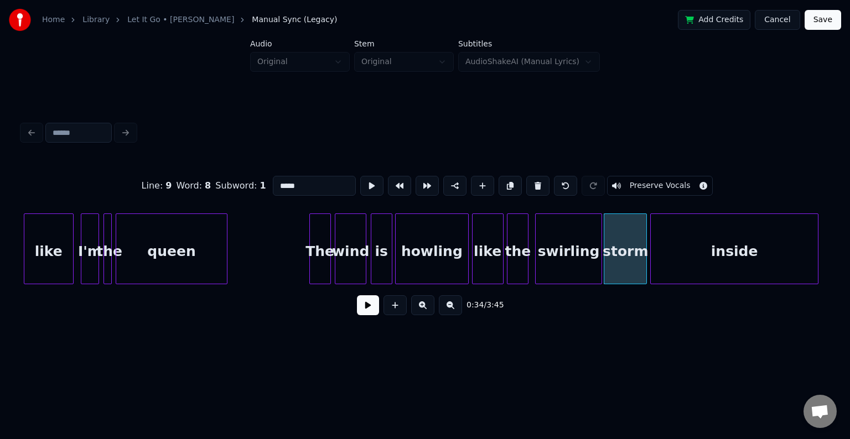
click at [367, 312] on button at bounding box center [368, 305] width 22 height 20
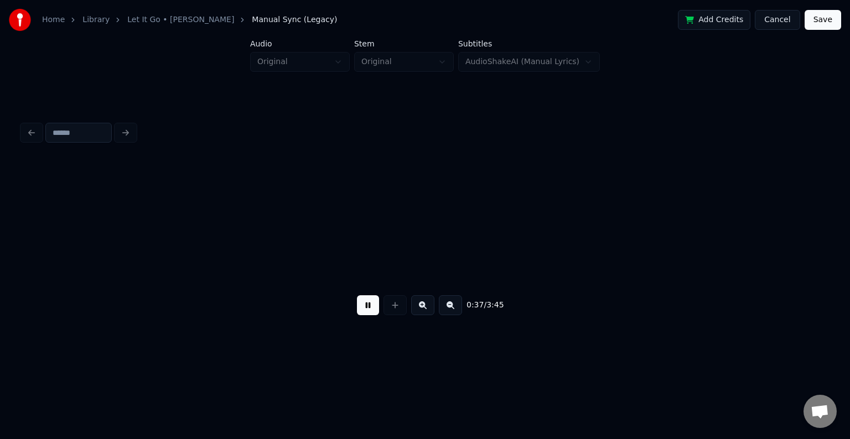
scroll to position [0, 3076]
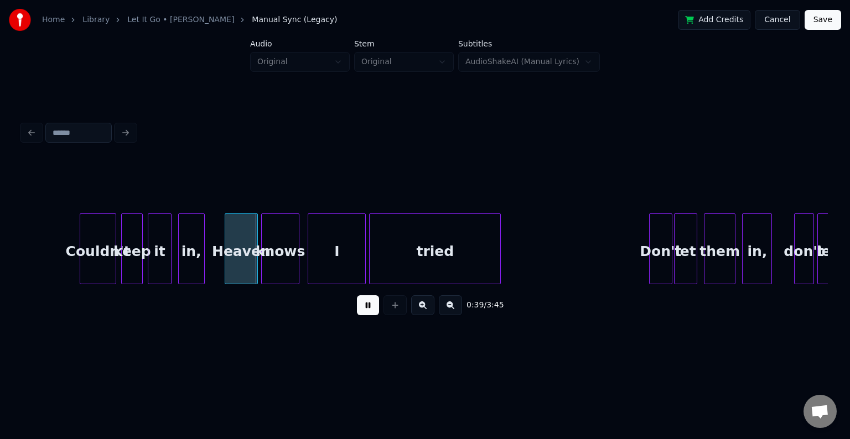
click at [102, 255] on div "Couldn't" at bounding box center [97, 251] width 35 height 75
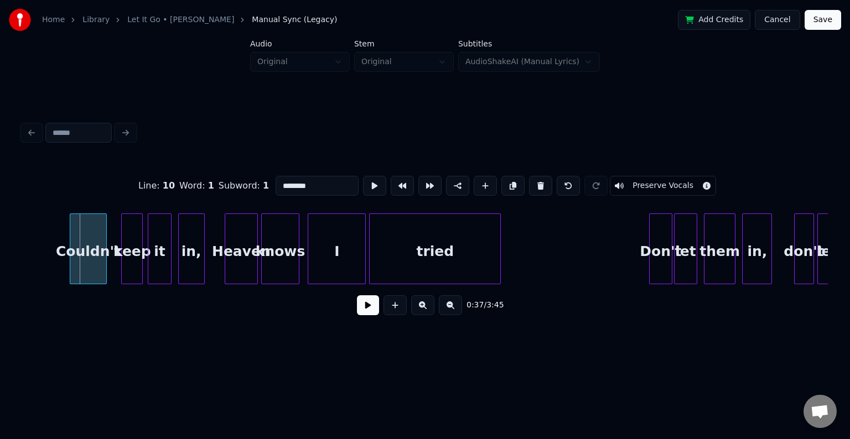
click at [91, 254] on div "Couldn't" at bounding box center [87, 251] width 35 height 75
click at [122, 265] on div "keep" at bounding box center [122, 251] width 20 height 75
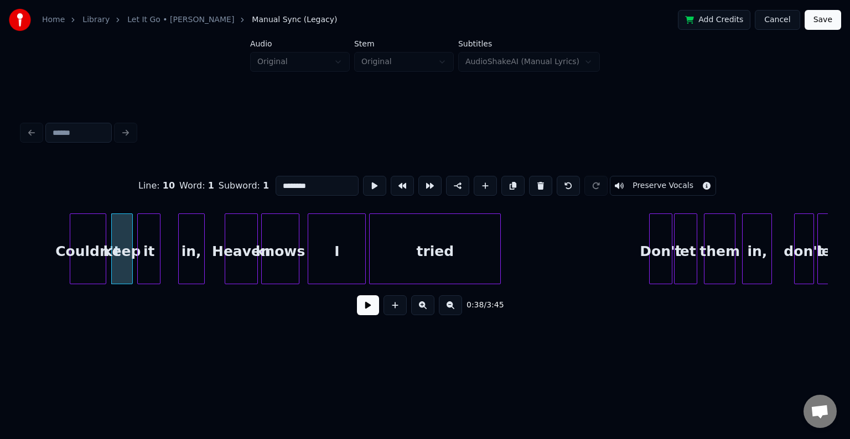
click at [151, 262] on div "it" at bounding box center [149, 251] width 22 height 75
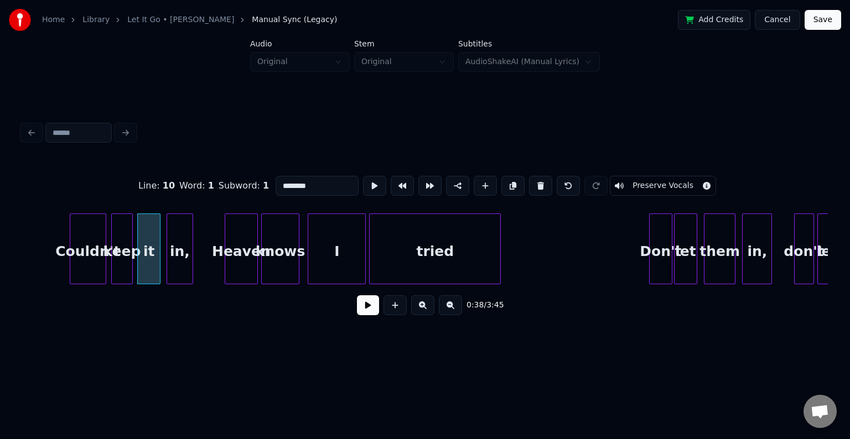
click at [181, 257] on div "in," at bounding box center [179, 251] width 25 height 75
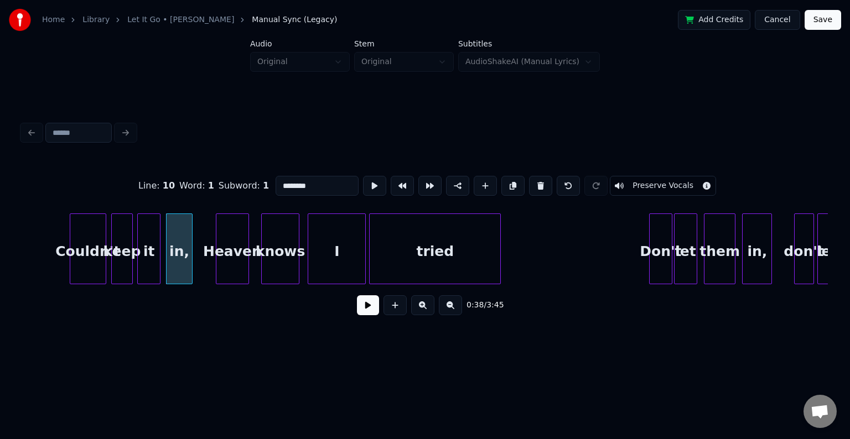
click at [232, 262] on div "Heaven" at bounding box center [232, 251] width 32 height 75
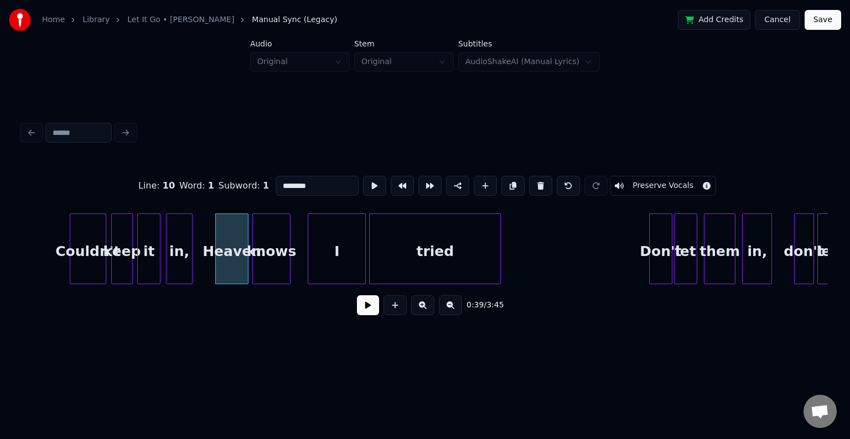
click at [259, 257] on div "knows" at bounding box center [271, 251] width 37 height 75
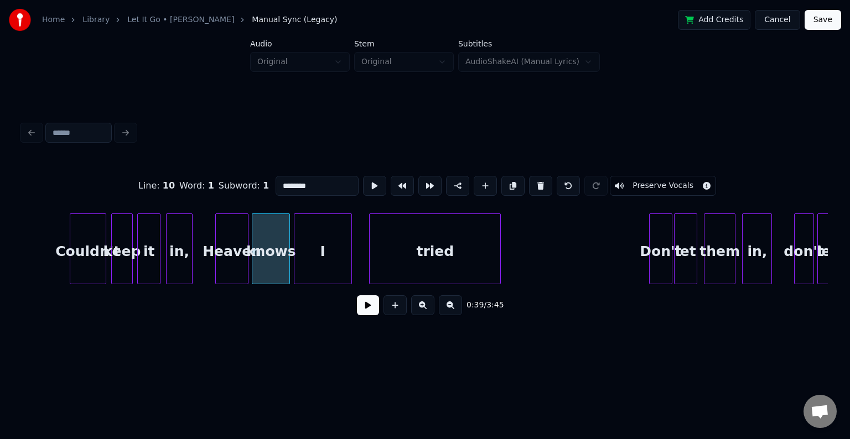
click at [319, 261] on div "I" at bounding box center [322, 251] width 57 height 75
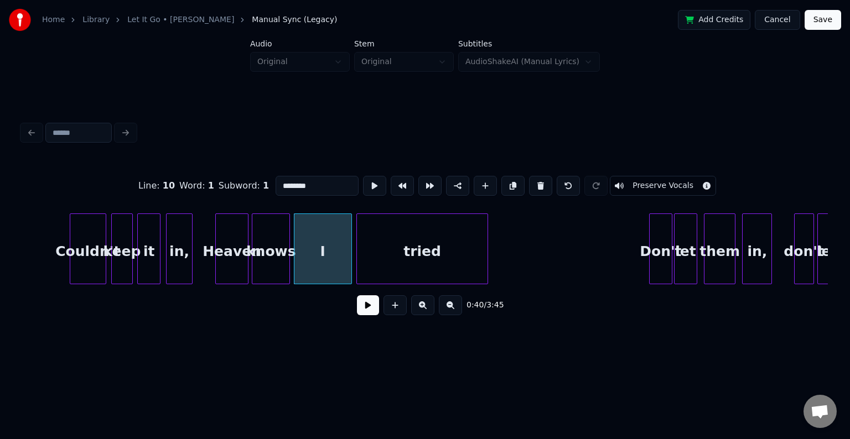
click at [407, 259] on div "tried" at bounding box center [422, 251] width 131 height 75
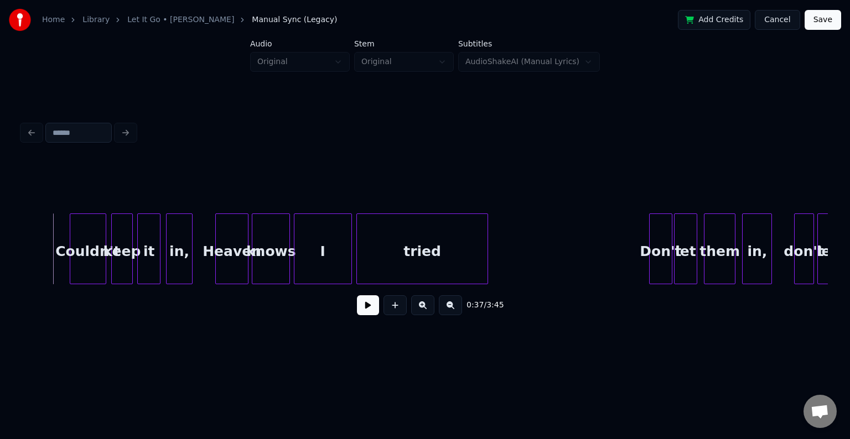
click at [365, 310] on button at bounding box center [368, 305] width 22 height 20
click at [635, 266] on div "Don't" at bounding box center [634, 251] width 22 height 75
click at [370, 312] on button at bounding box center [368, 305] width 22 height 20
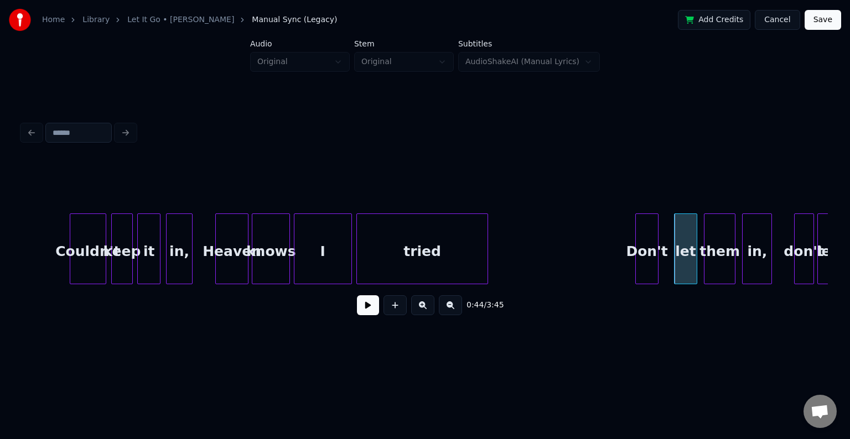
click at [645, 264] on div "Don't" at bounding box center [647, 251] width 22 height 75
click at [361, 312] on button at bounding box center [368, 305] width 22 height 20
click at [672, 268] on div "let" at bounding box center [672, 251] width 22 height 75
click at [707, 267] on div "them" at bounding box center [703, 251] width 30 height 75
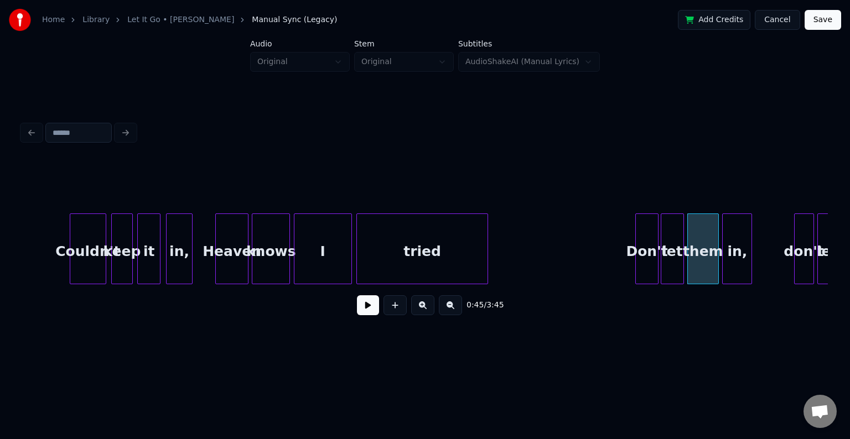
click at [745, 266] on div "in," at bounding box center [737, 251] width 29 height 75
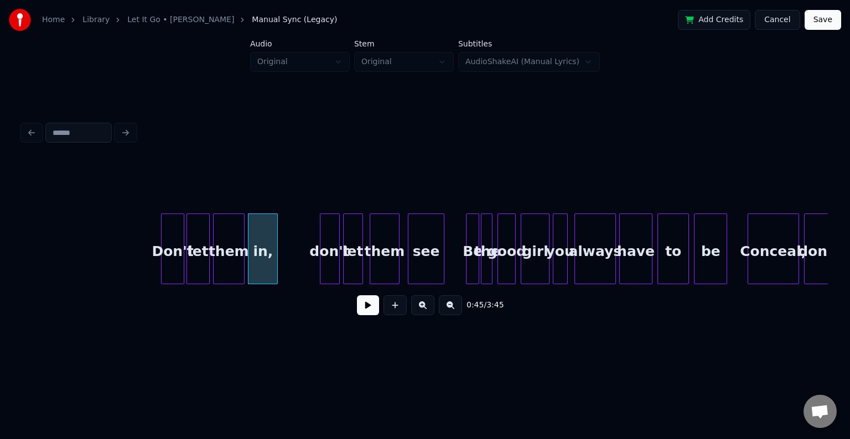
scroll to position [0, 3563]
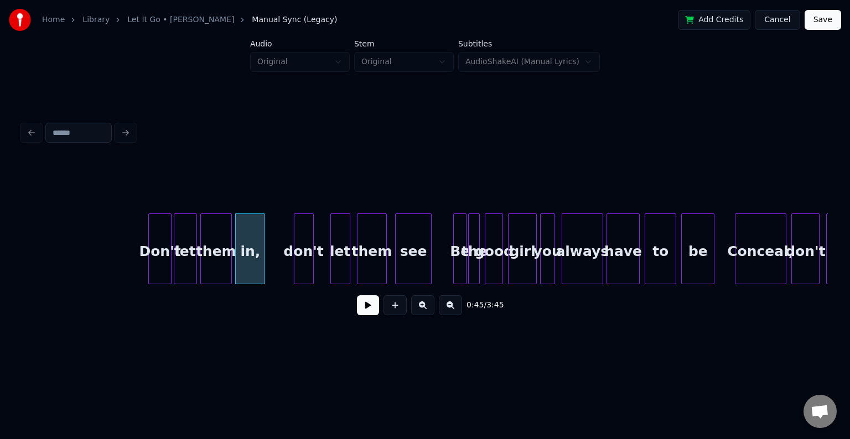
click at [300, 256] on div "don't" at bounding box center [303, 251] width 19 height 75
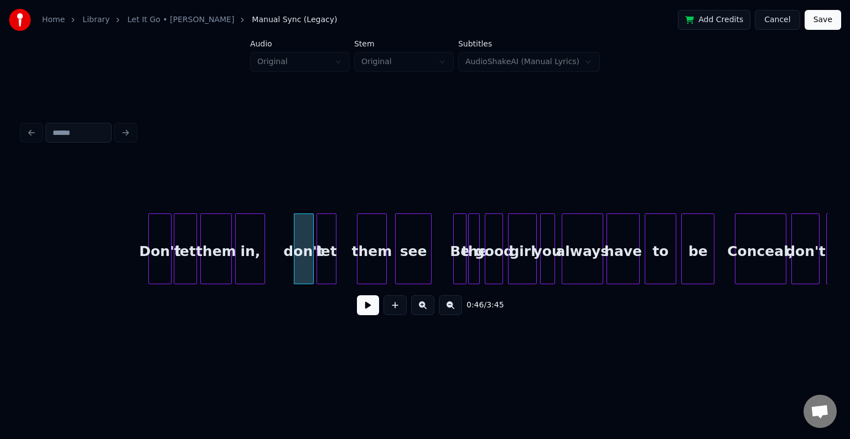
click at [328, 263] on div "let" at bounding box center [326, 251] width 19 height 75
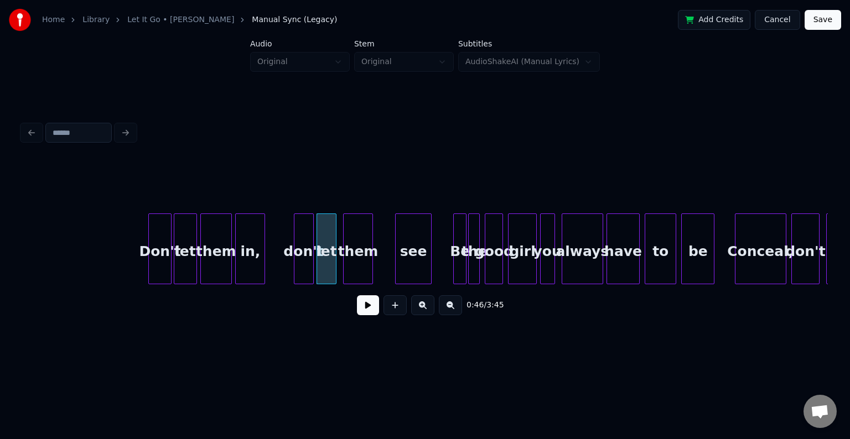
click at [357, 268] on div "them" at bounding box center [358, 251] width 29 height 75
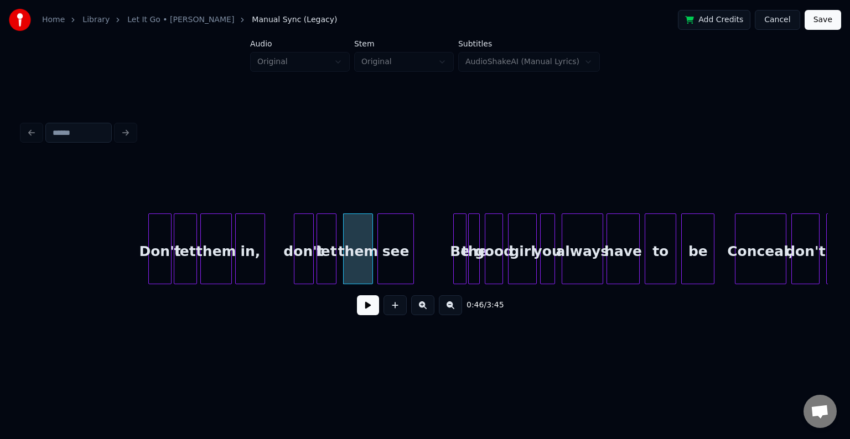
click at [398, 263] on div "see" at bounding box center [395, 251] width 35 height 75
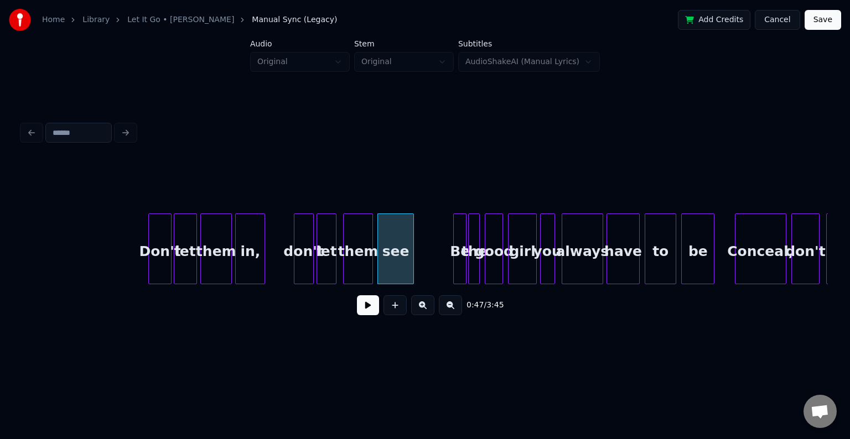
click at [360, 310] on button at bounding box center [368, 305] width 22 height 20
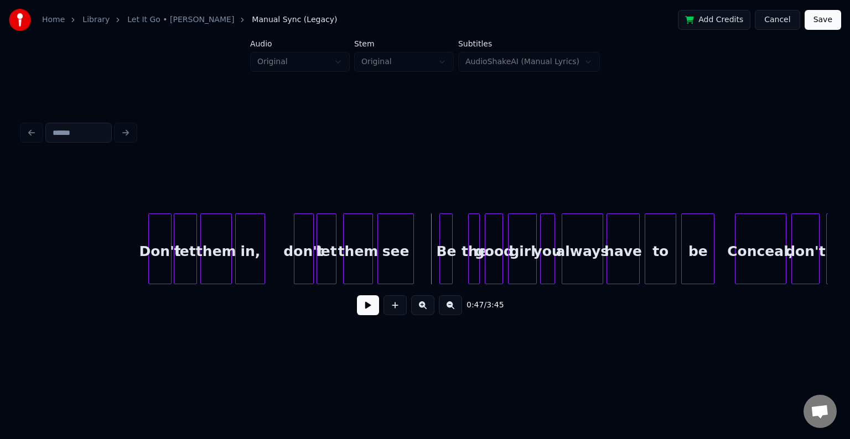
click at [445, 266] on div "Be" at bounding box center [446, 251] width 12 height 75
click at [463, 268] on div "the" at bounding box center [462, 251] width 11 height 75
click at [480, 266] on div "good" at bounding box center [480, 251] width 17 height 75
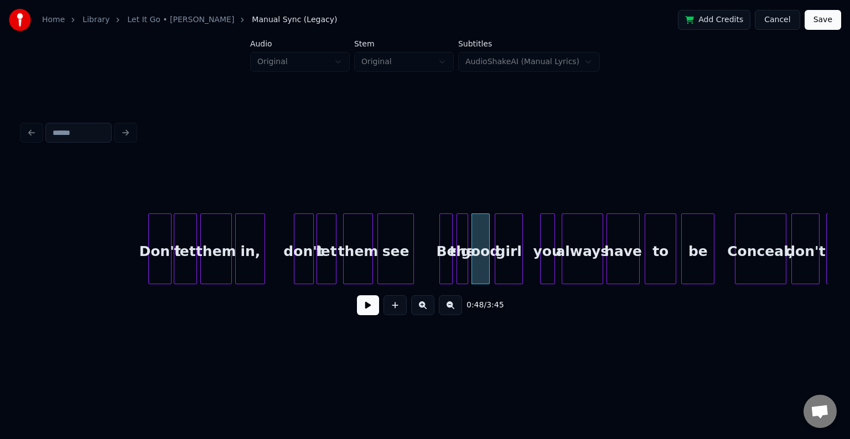
click at [506, 267] on div "girl" at bounding box center [508, 251] width 27 height 75
click at [551, 266] on div at bounding box center [552, 249] width 3 height 70
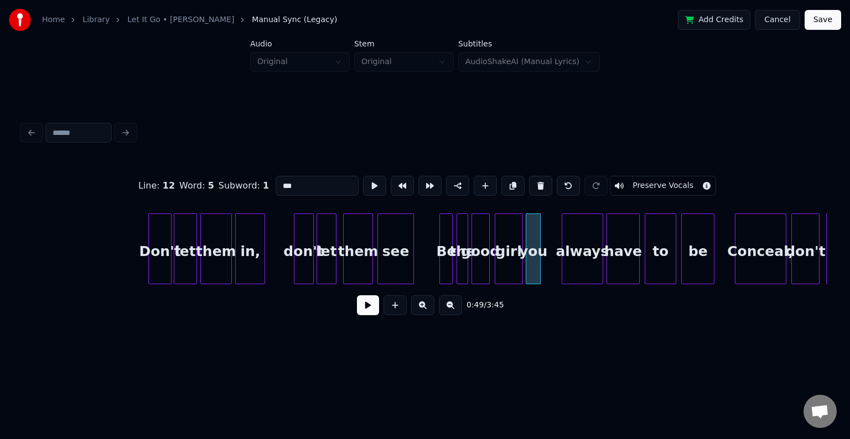
click at [534, 266] on div "you" at bounding box center [533, 251] width 14 height 75
click at [563, 263] on div "always" at bounding box center [565, 251] width 40 height 75
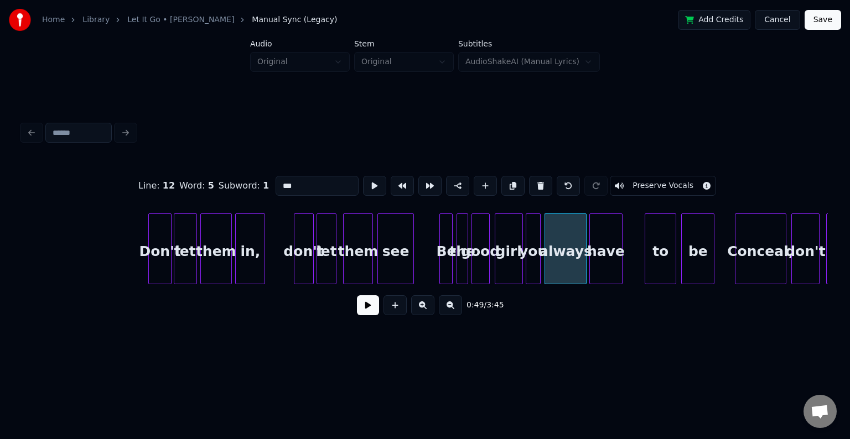
click at [604, 265] on div "have" at bounding box center [606, 251] width 32 height 75
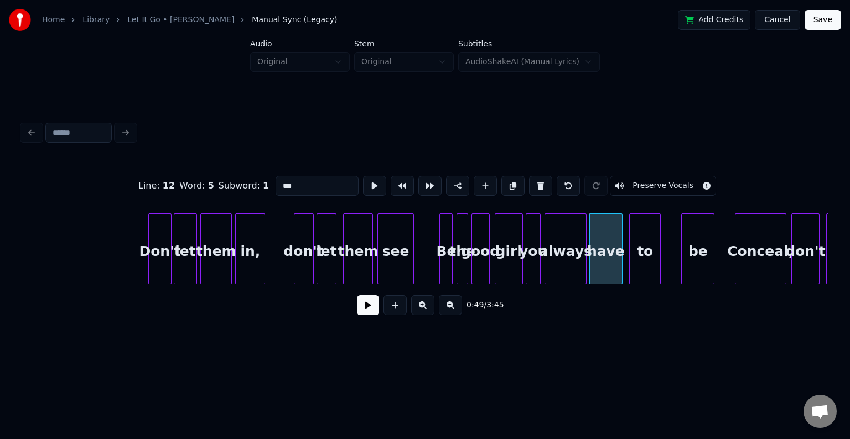
click at [648, 266] on div "to" at bounding box center [645, 251] width 30 height 75
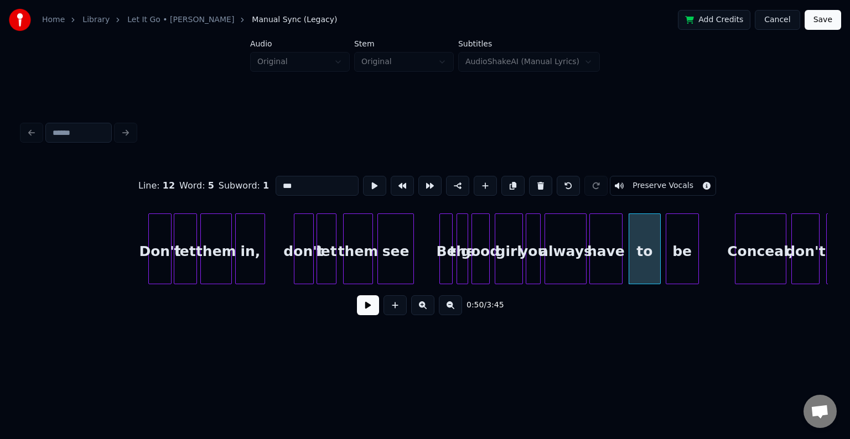
click at [688, 263] on div "be" at bounding box center [682, 251] width 32 height 75
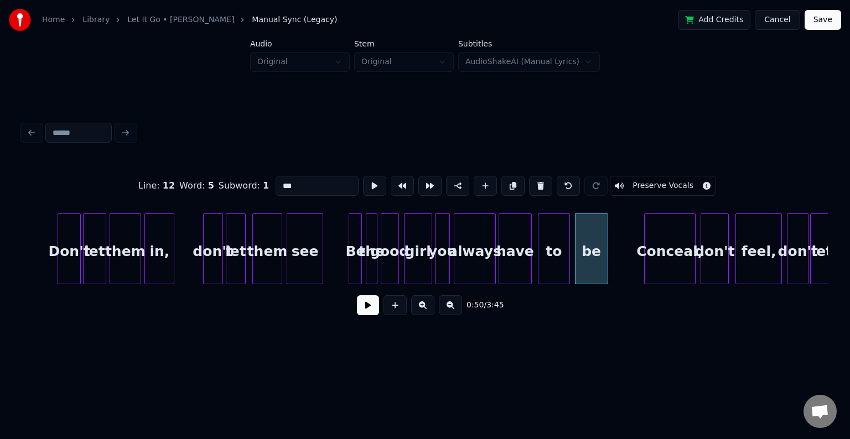
scroll to position [0, 3652]
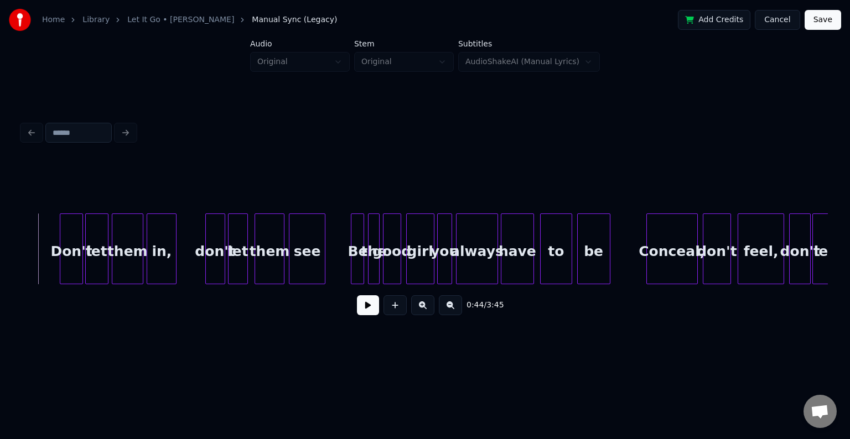
click at [365, 308] on button at bounding box center [368, 305] width 22 height 20
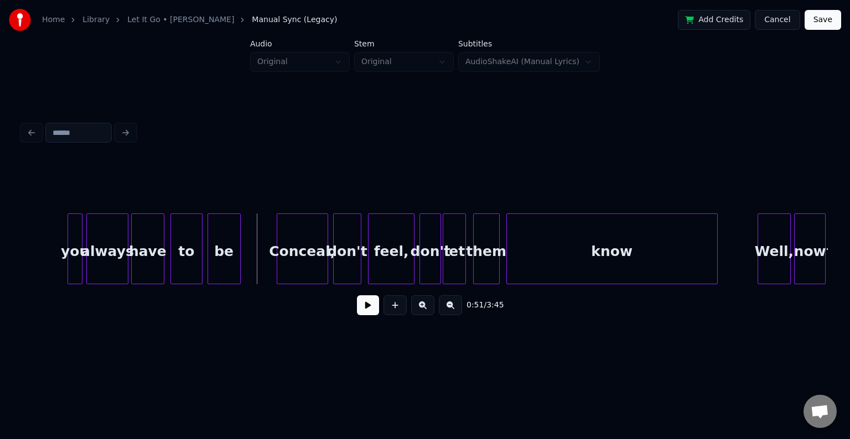
scroll to position [0, 4094]
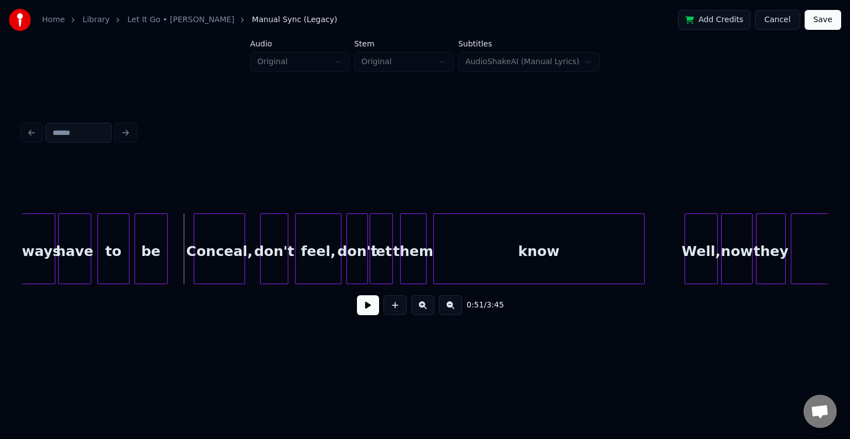
click at [224, 257] on div "Conceal," at bounding box center [219, 251] width 50 height 75
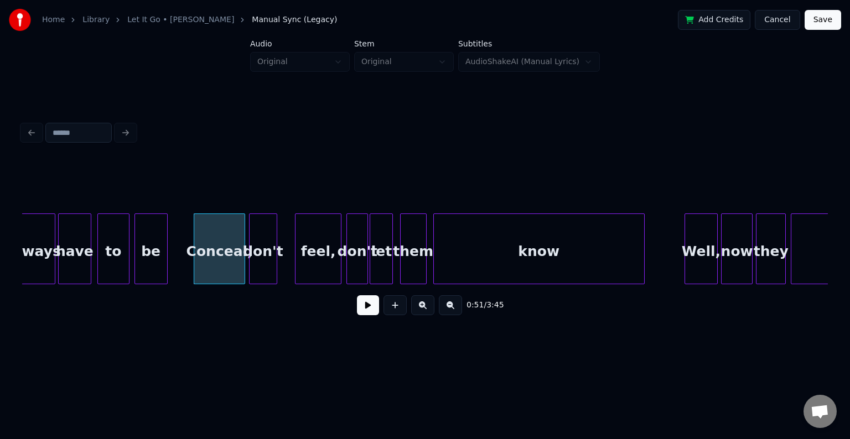
click at [264, 263] on div "don't" at bounding box center [263, 251] width 27 height 75
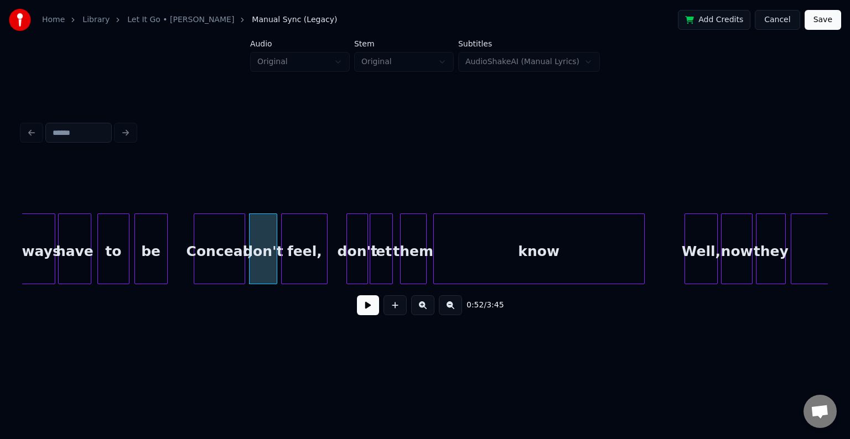
click at [313, 258] on div "feel," at bounding box center [304, 251] width 45 height 75
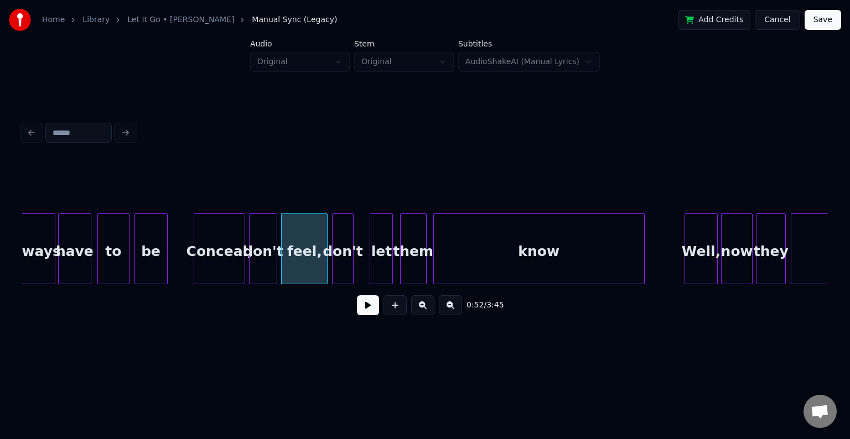
click at [346, 263] on div "don't" at bounding box center [343, 251] width 20 height 75
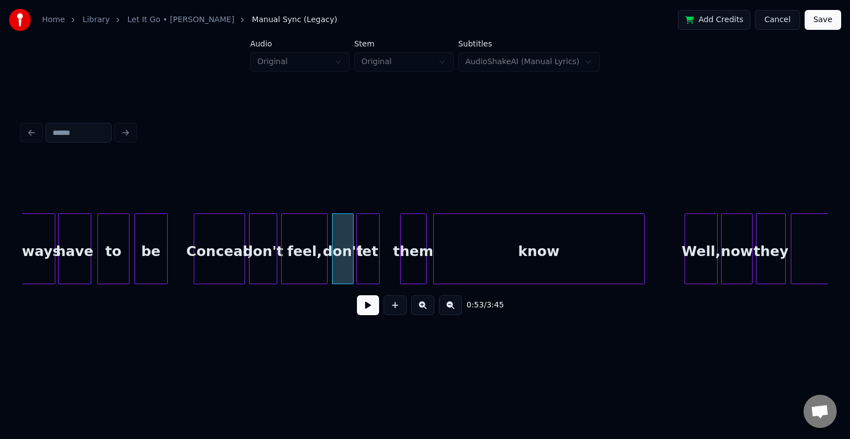
click at [371, 263] on div "let" at bounding box center [368, 251] width 22 height 75
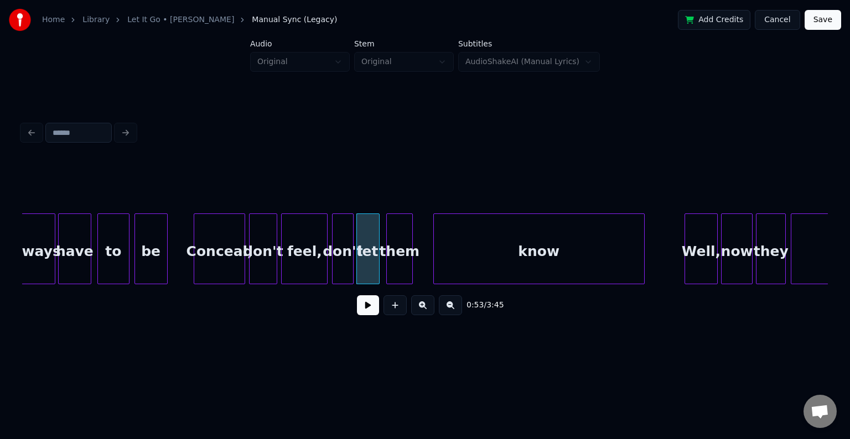
click at [401, 262] on div "them" at bounding box center [399, 251] width 25 height 75
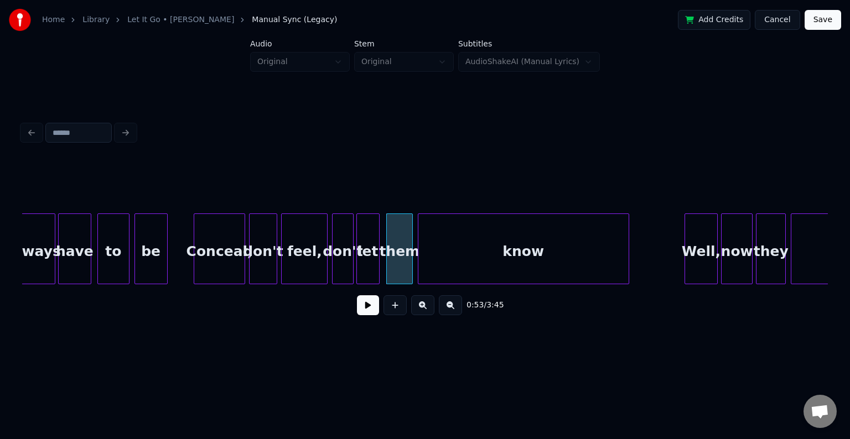
click at [482, 263] on div "know" at bounding box center [523, 251] width 210 height 75
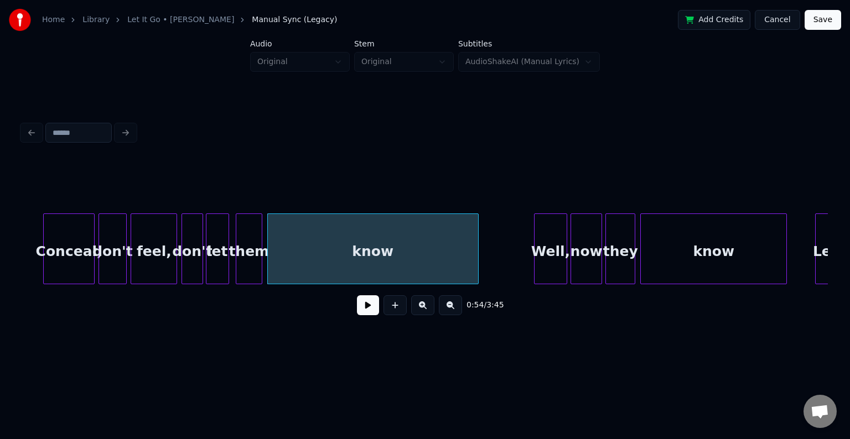
scroll to position [0, 4249]
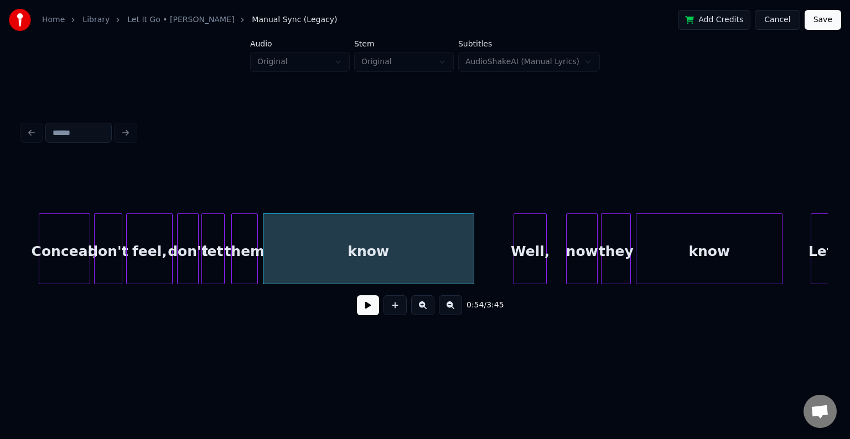
click at [522, 248] on div "Well," at bounding box center [530, 251] width 32 height 75
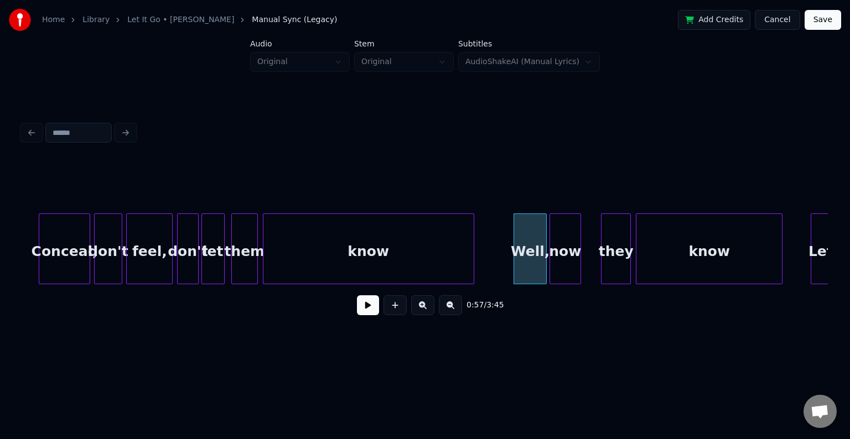
click at [574, 264] on div "now" at bounding box center [565, 251] width 30 height 75
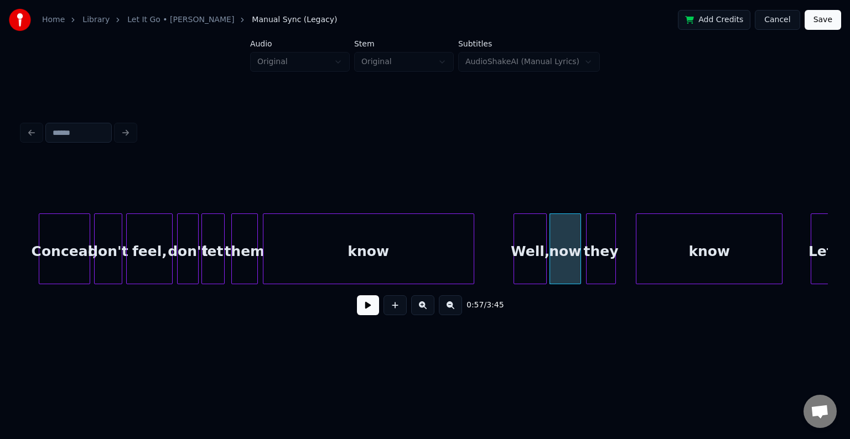
click at [603, 266] on div "they" at bounding box center [600, 251] width 29 height 75
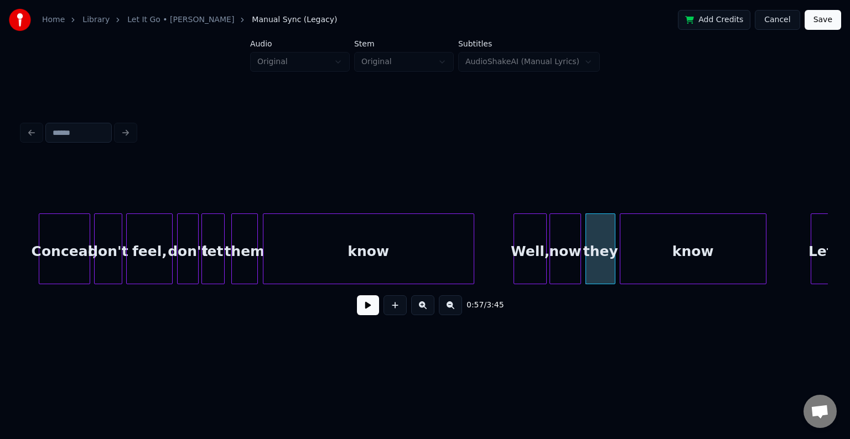
click at [651, 256] on div "know" at bounding box center [693, 251] width 146 height 75
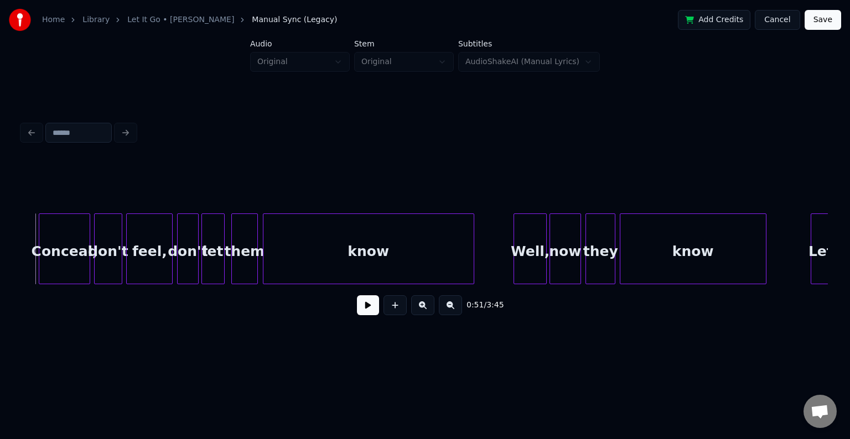
click at [369, 307] on button at bounding box center [368, 305] width 22 height 20
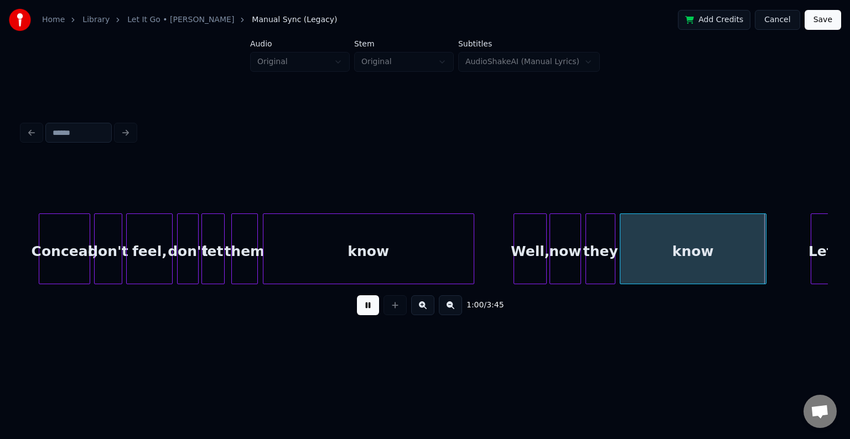
click at [369, 307] on button at bounding box center [368, 305] width 22 height 20
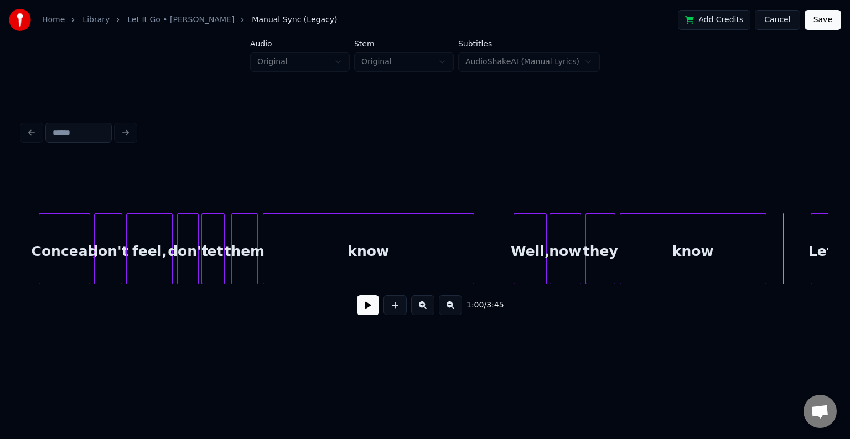
click at [369, 312] on button at bounding box center [368, 305] width 22 height 20
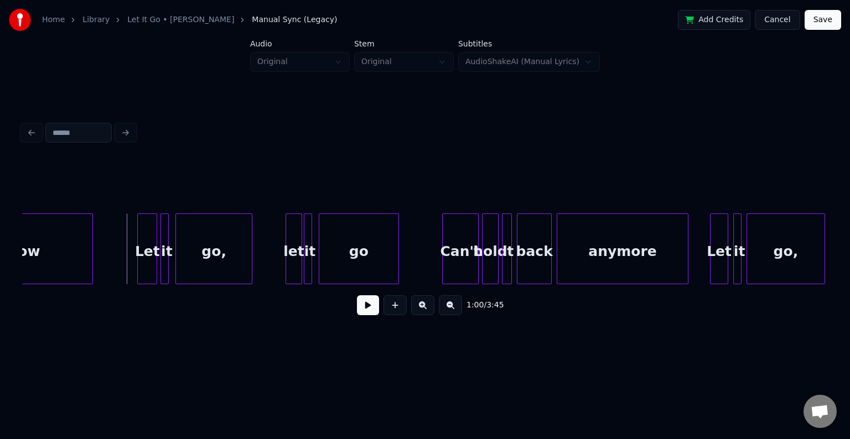
scroll to position [0, 4958]
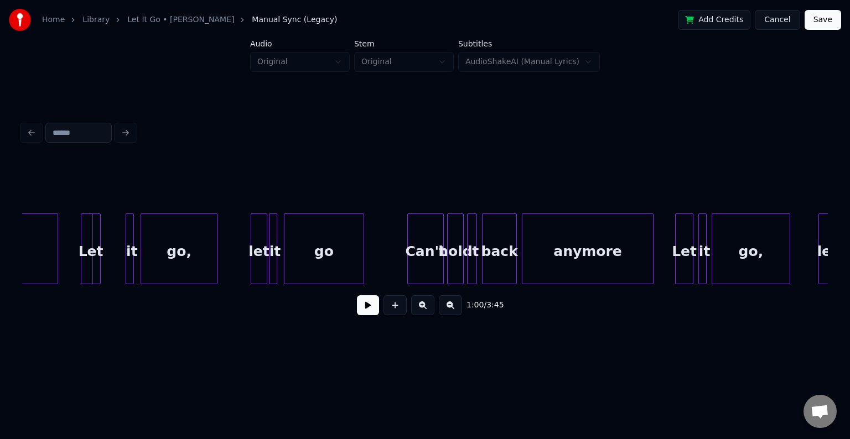
click at [90, 263] on div "Let" at bounding box center [90, 251] width 19 height 75
click at [107, 264] on div "it" at bounding box center [110, 251] width 11 height 75
click at [159, 261] on div "go," at bounding box center [163, 251] width 75 height 75
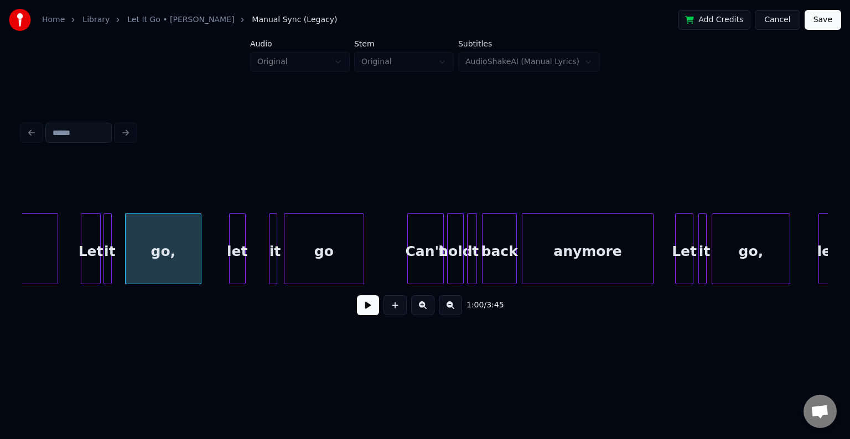
click at [239, 259] on div "let" at bounding box center [237, 251] width 15 height 75
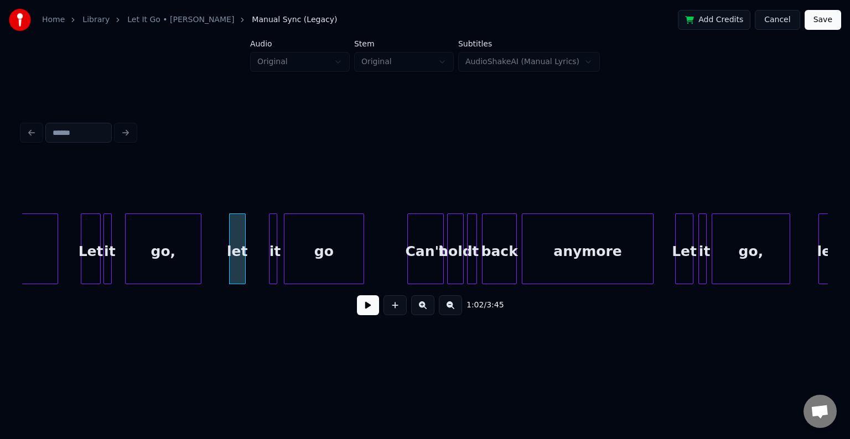
click at [359, 308] on button at bounding box center [368, 305] width 22 height 20
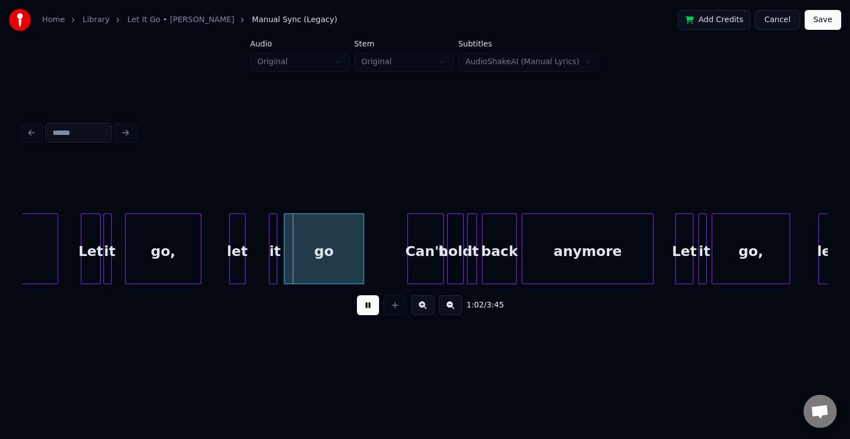
click at [359, 308] on button at bounding box center [368, 305] width 22 height 20
click at [257, 270] on div "it" at bounding box center [253, 251] width 11 height 75
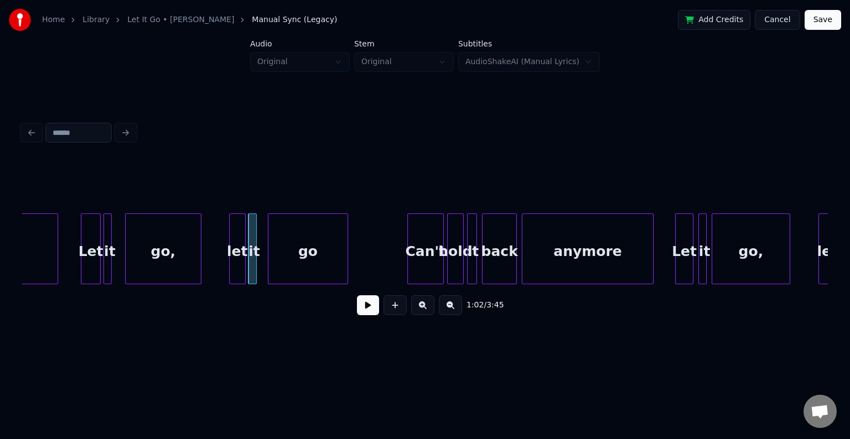
click at [300, 267] on div "go" at bounding box center [307, 251] width 79 height 75
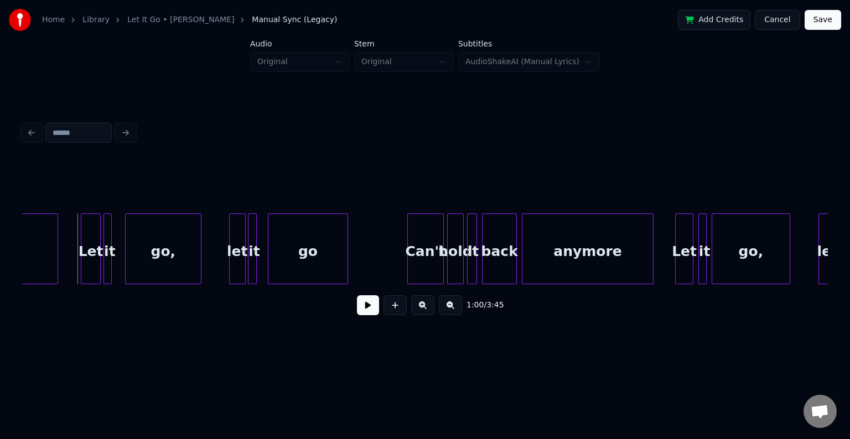
click at [363, 307] on button at bounding box center [368, 305] width 22 height 20
click at [363, 306] on button at bounding box center [368, 305] width 22 height 20
click at [405, 262] on div "Can't" at bounding box center [402, 251] width 35 height 75
click at [432, 268] on div "hold" at bounding box center [432, 251] width 15 height 75
click at [450, 268] on div "it" at bounding box center [451, 251] width 11 height 75
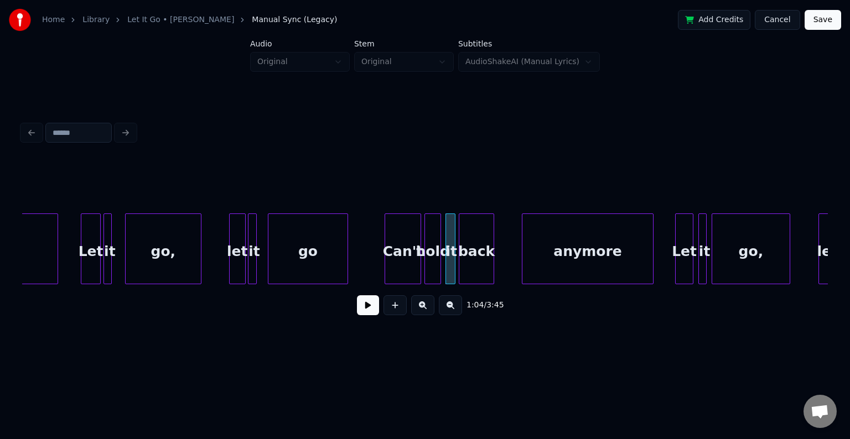
click at [478, 264] on div "back" at bounding box center [476, 251] width 34 height 75
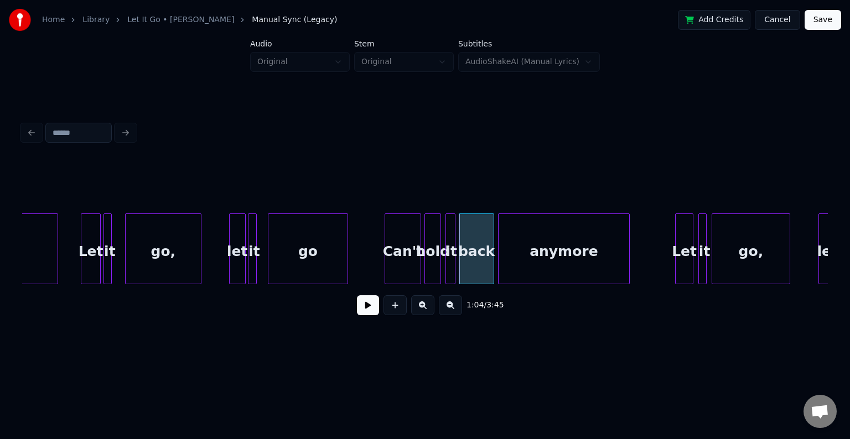
click at [523, 263] on div "anymore" at bounding box center [564, 251] width 131 height 75
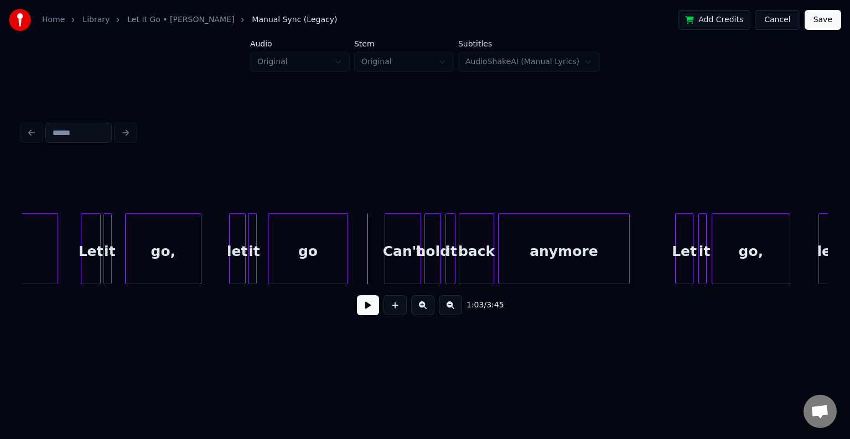
click at [365, 312] on button at bounding box center [368, 305] width 22 height 20
click at [645, 262] on div at bounding box center [645, 249] width 3 height 70
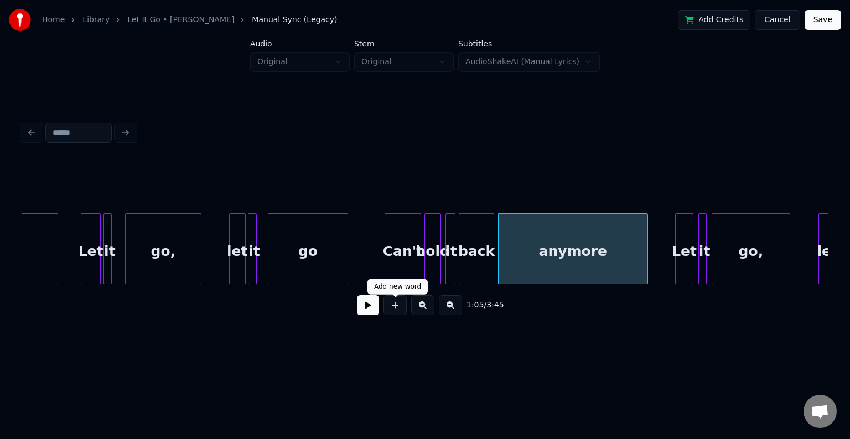
click at [368, 315] on button at bounding box center [368, 305] width 22 height 20
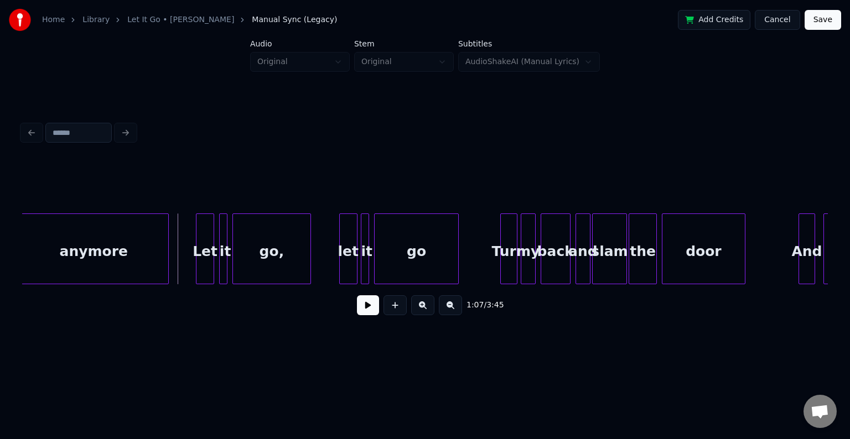
scroll to position [0, 5489]
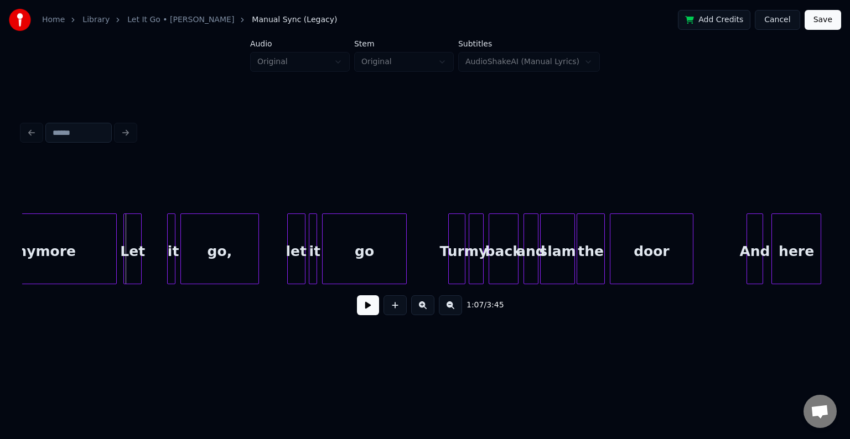
click at [132, 257] on div "Let" at bounding box center [132, 251] width 17 height 75
click at [145, 257] on div "it" at bounding box center [149, 249] width 8 height 71
click at [215, 263] on div "go," at bounding box center [203, 251] width 77 height 75
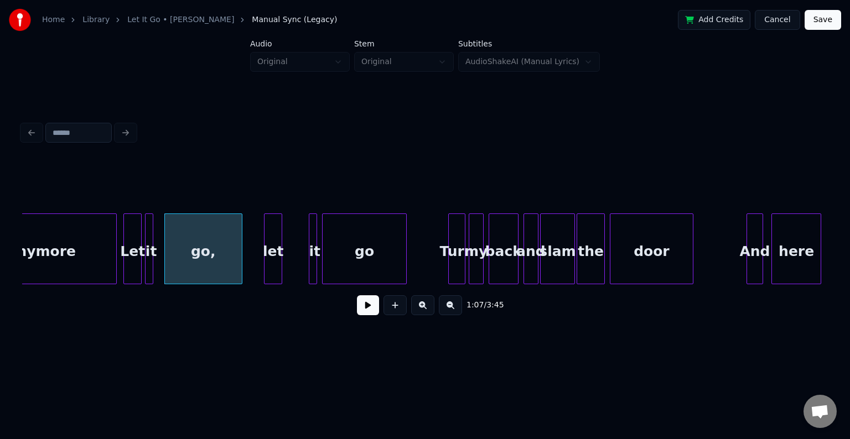
click at [274, 258] on div "let" at bounding box center [272, 251] width 17 height 75
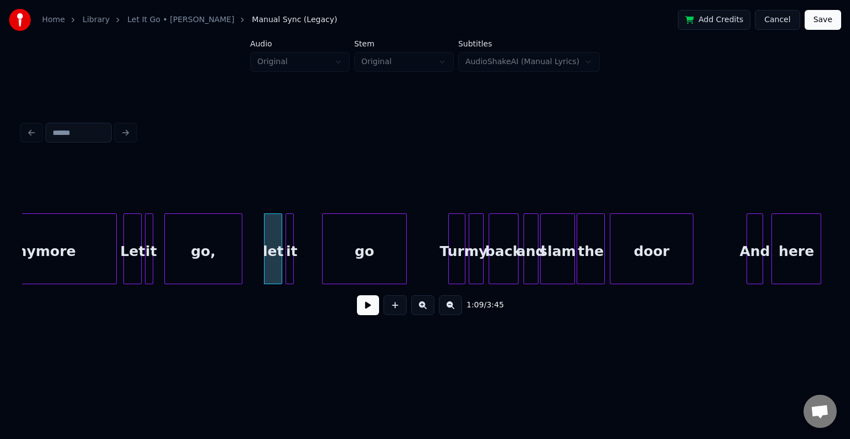
click at [295, 267] on div "it" at bounding box center [291, 251] width 11 height 75
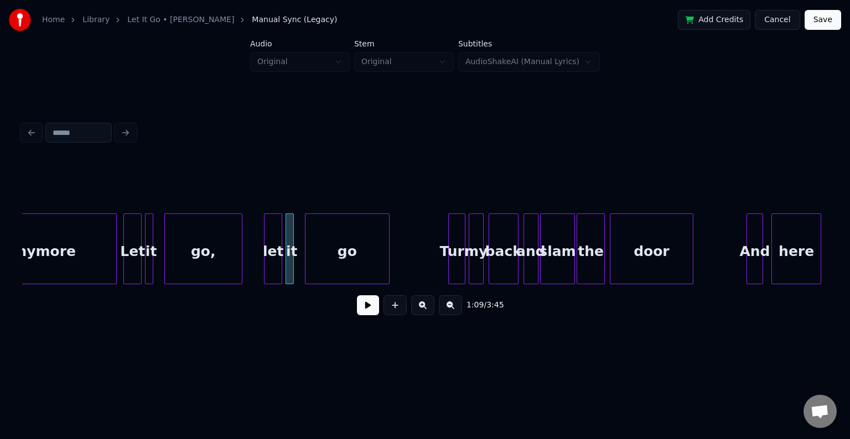
click at [344, 263] on div "go" at bounding box center [347, 251] width 84 height 75
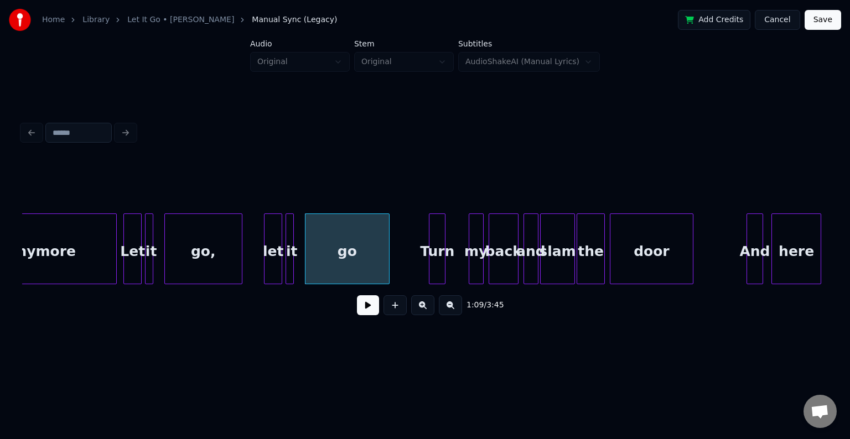
click at [438, 250] on div "Turn" at bounding box center [436, 251] width 15 height 75
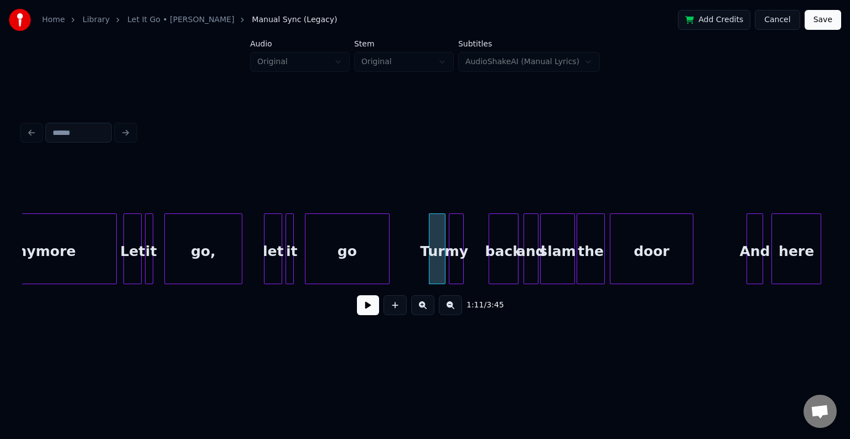
click at [456, 256] on div "my" at bounding box center [456, 251] width 14 height 75
click at [481, 263] on div "back" at bounding box center [481, 251] width 29 height 75
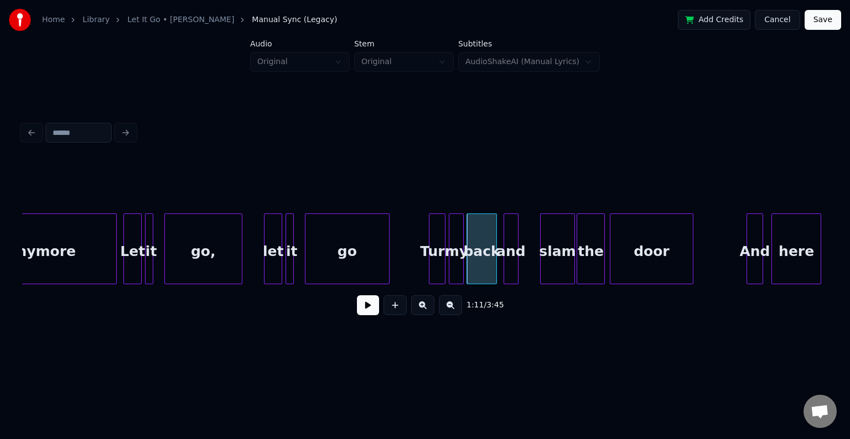
click at [510, 267] on div "and" at bounding box center [511, 251] width 14 height 75
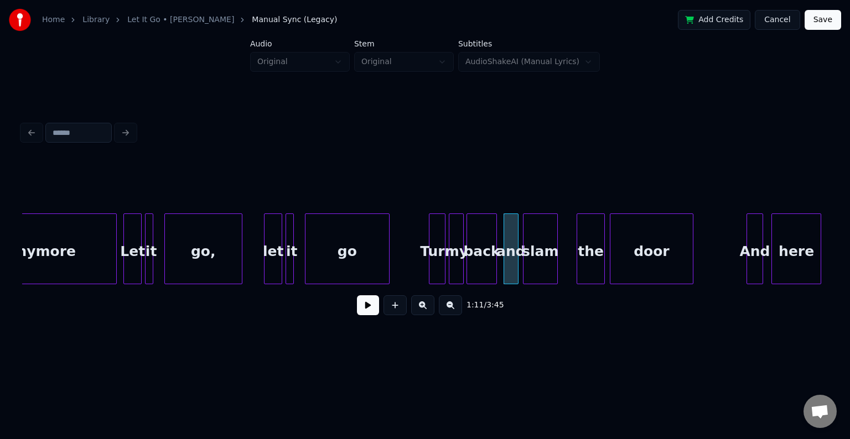
click at [544, 268] on div "slam" at bounding box center [540, 251] width 34 height 75
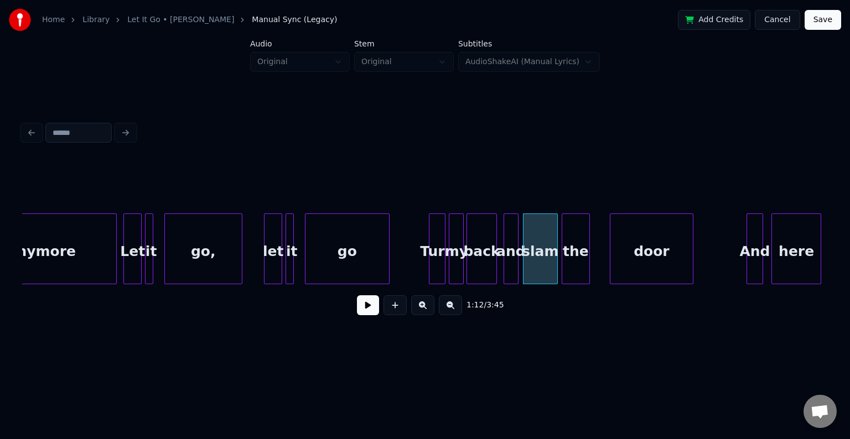
click at [574, 266] on div "the" at bounding box center [575, 251] width 27 height 75
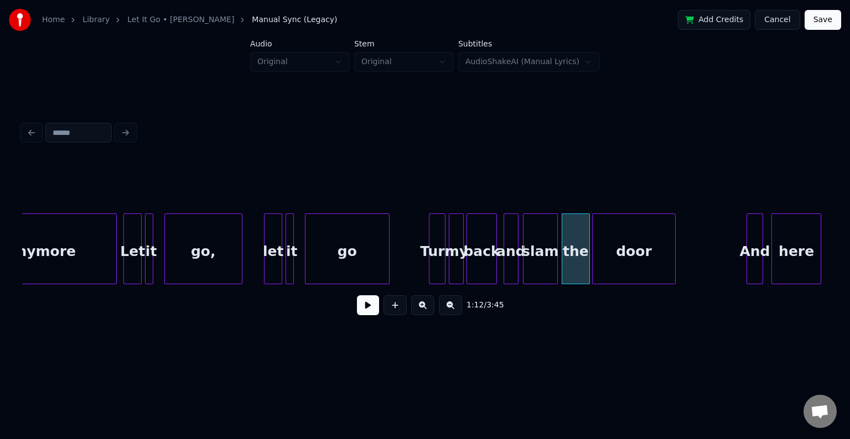
click at [609, 258] on div "door" at bounding box center [634, 251] width 82 height 75
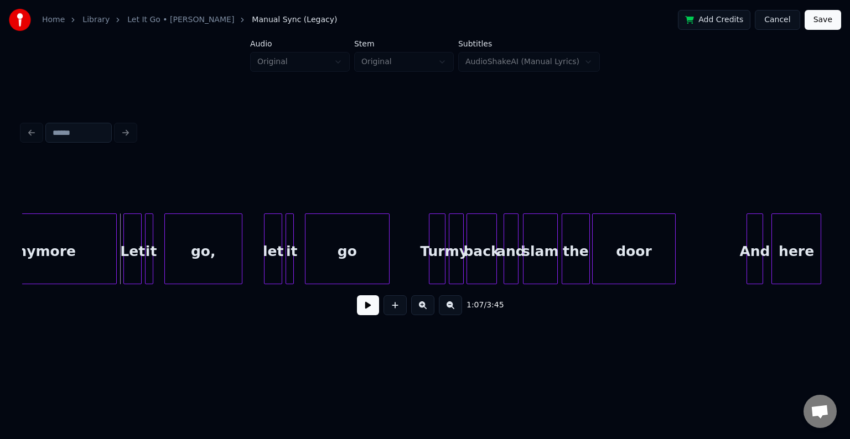
click at [371, 312] on button at bounding box center [368, 305] width 22 height 20
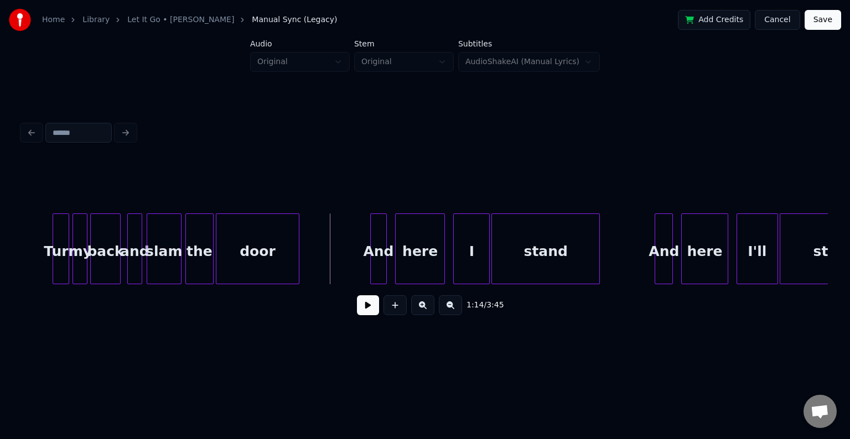
scroll to position [0, 5931]
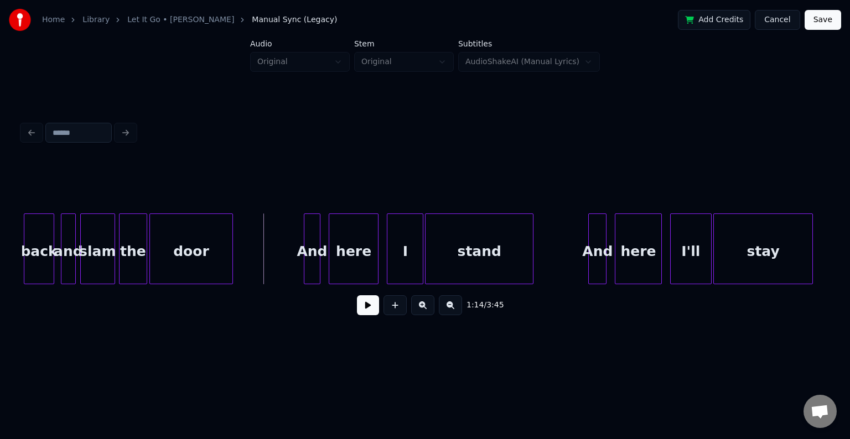
click at [316, 246] on div at bounding box center [317, 249] width 3 height 70
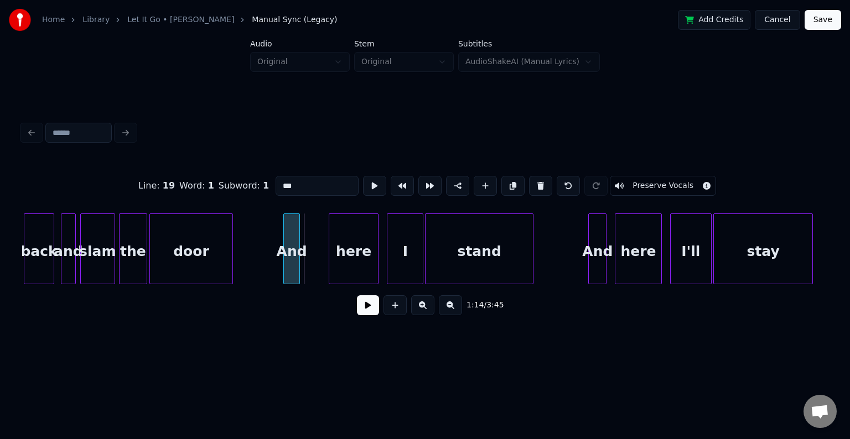
click at [294, 251] on div "And" at bounding box center [291, 251] width 15 height 75
click at [329, 260] on div "here" at bounding box center [327, 251] width 49 height 75
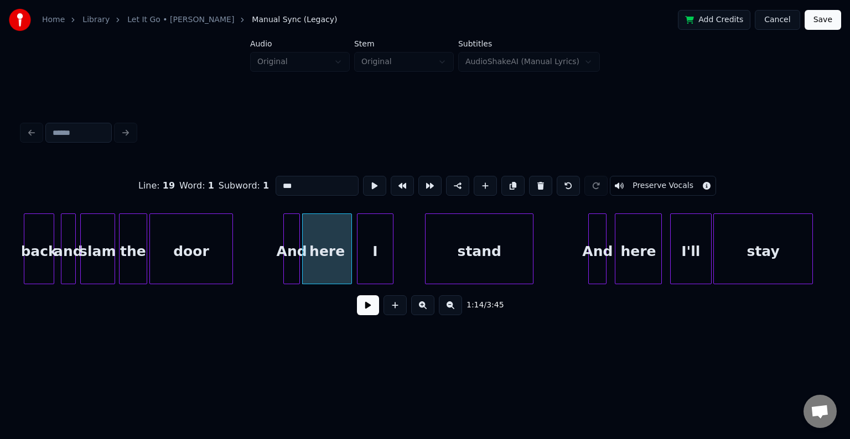
click at [377, 255] on div "I" at bounding box center [374, 251] width 35 height 75
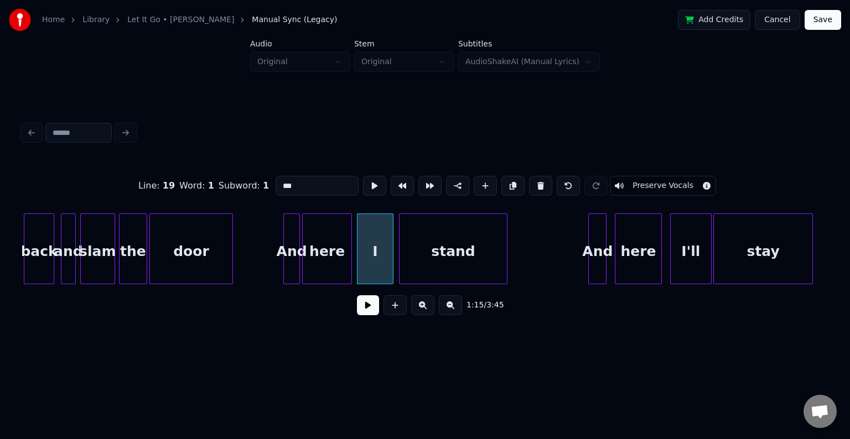
click at [450, 253] on div "stand" at bounding box center [452, 251] width 107 height 75
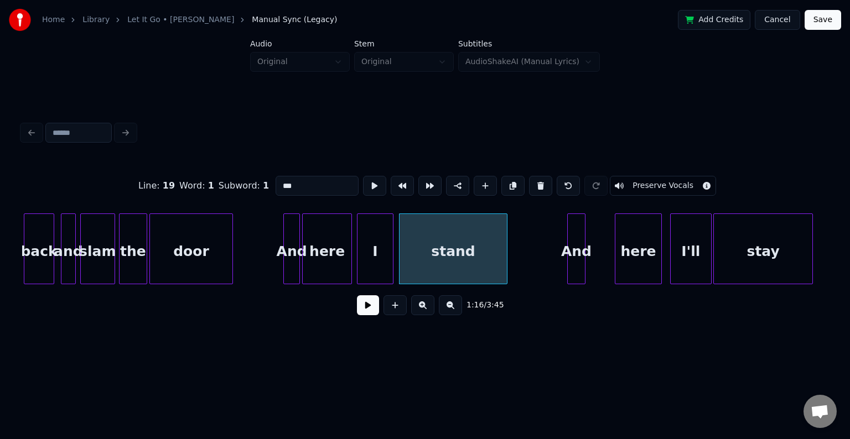
click at [576, 256] on div "And" at bounding box center [576, 251] width 17 height 75
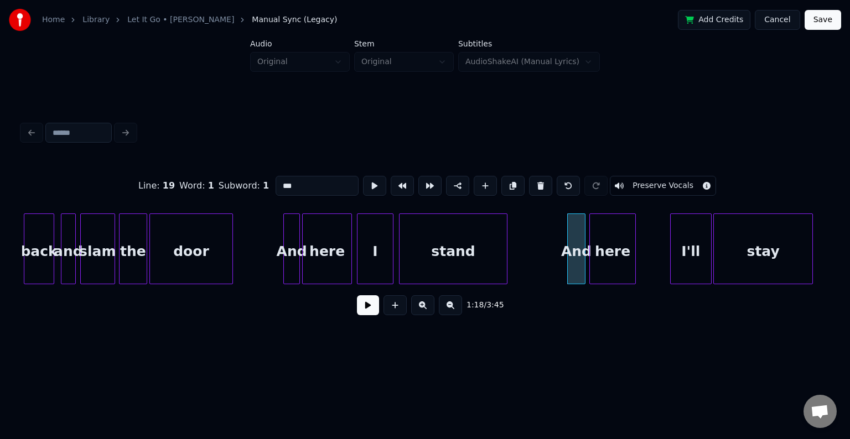
click at [600, 261] on div "here" at bounding box center [612, 251] width 45 height 75
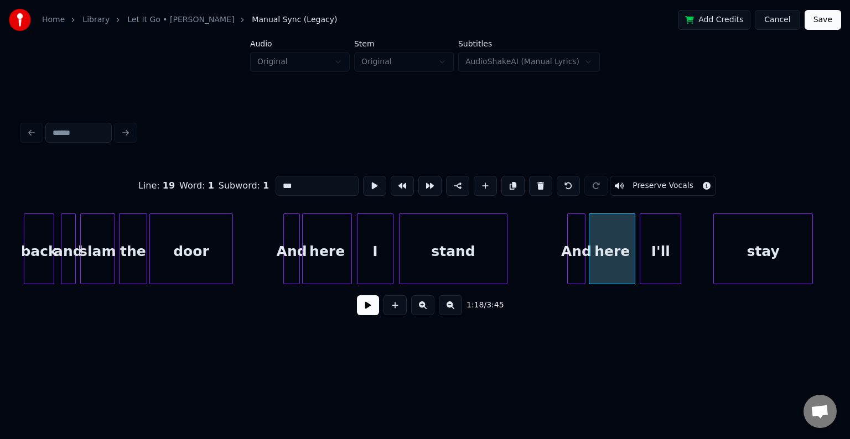
click at [660, 257] on div "I'll" at bounding box center [660, 251] width 40 height 75
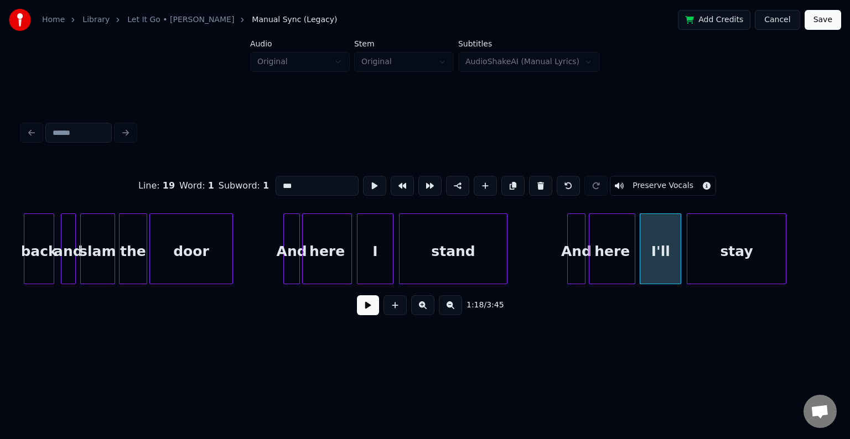
click at [740, 255] on div "stay" at bounding box center [736, 251] width 98 height 75
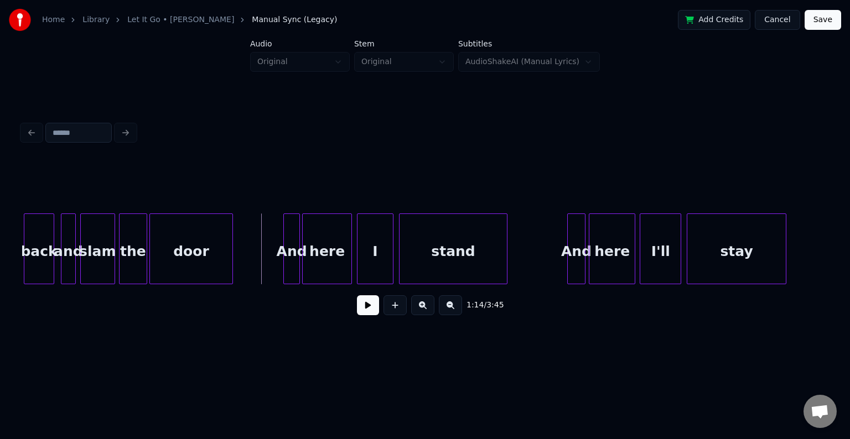
click at [371, 313] on button at bounding box center [368, 305] width 22 height 20
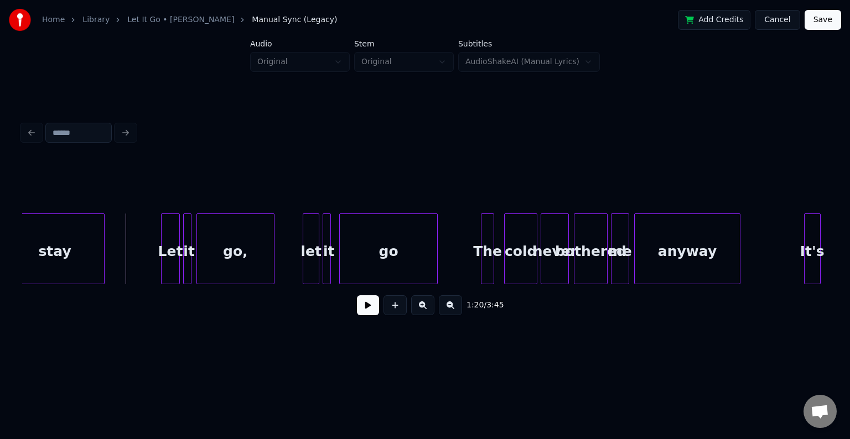
scroll to position [0, 6640]
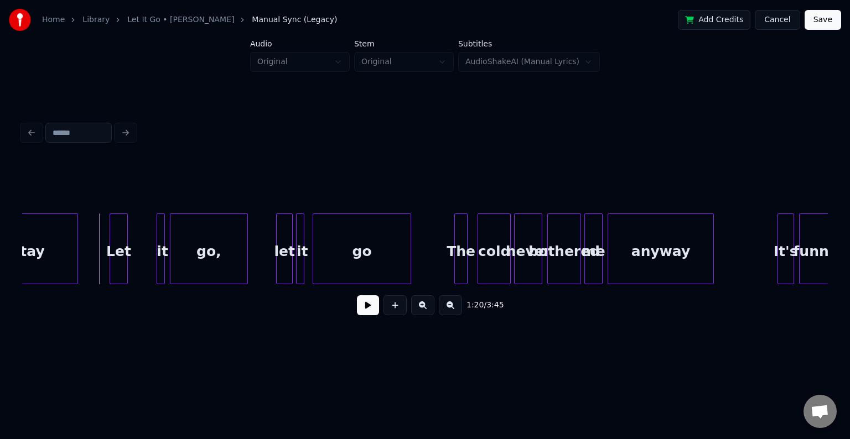
click at [120, 258] on div "Let" at bounding box center [118, 251] width 17 height 75
click at [132, 266] on div "it" at bounding box center [136, 249] width 8 height 71
click at [206, 268] on div "go," at bounding box center [188, 251] width 77 height 75
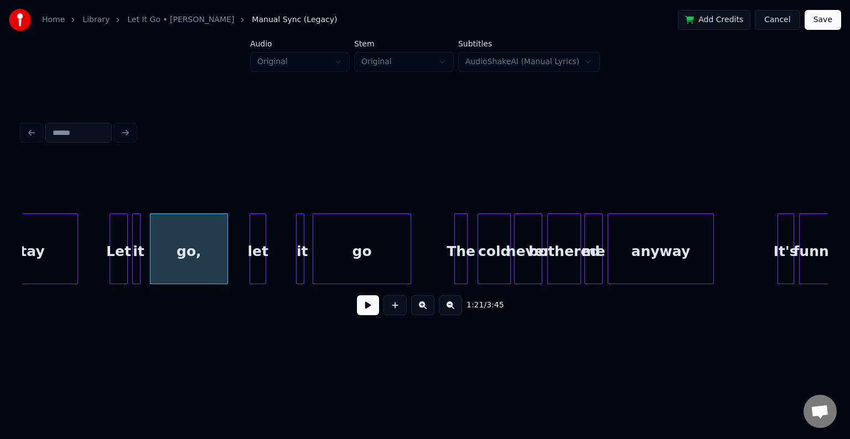
click at [259, 266] on div "let" at bounding box center [257, 251] width 15 height 75
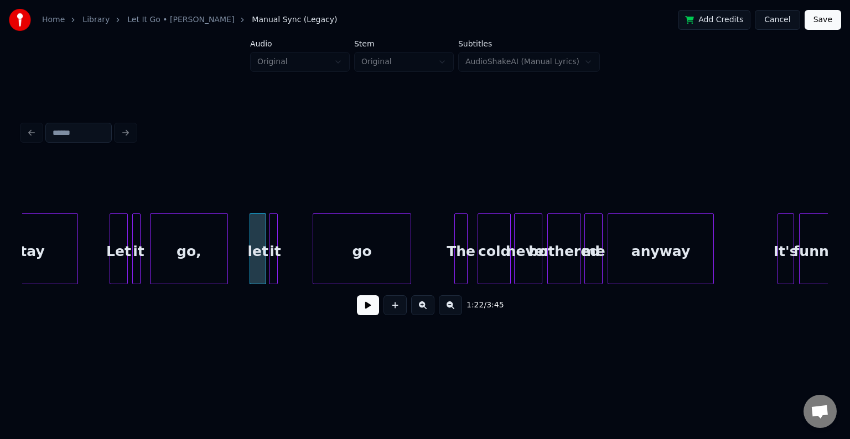
click at [277, 268] on div "it" at bounding box center [274, 251] width 11 height 75
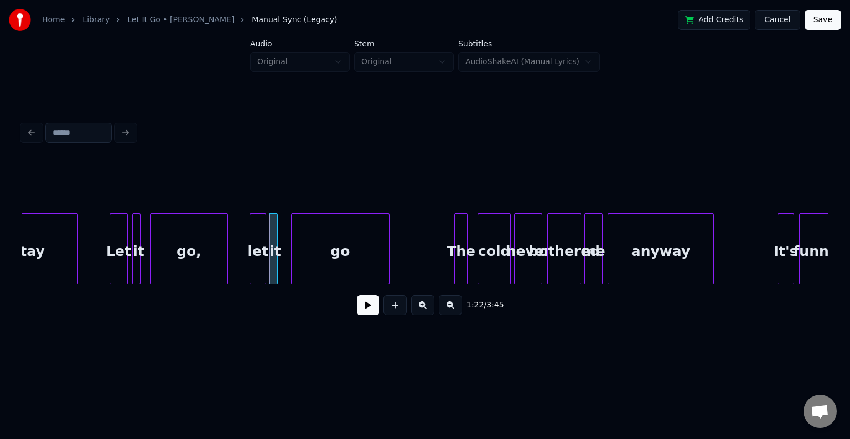
click at [336, 261] on div "go" at bounding box center [340, 251] width 97 height 75
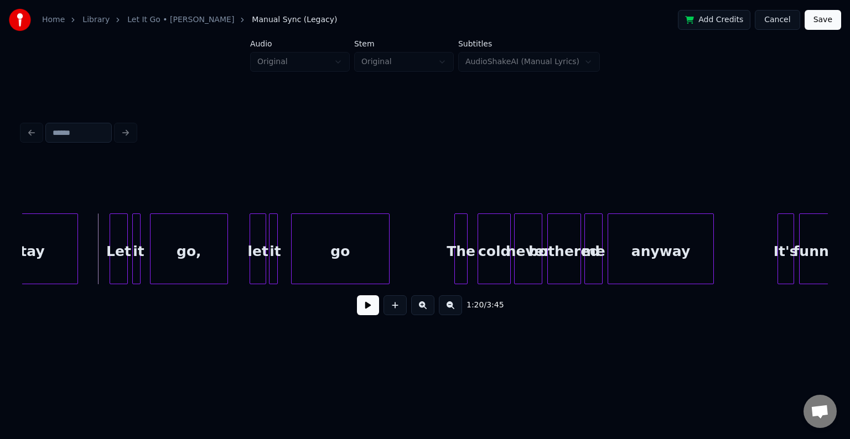
click at [364, 311] on button at bounding box center [368, 305] width 22 height 20
click at [442, 259] on div "The" at bounding box center [443, 251] width 12 height 75
click at [474, 258] on div "cold" at bounding box center [469, 251] width 32 height 75
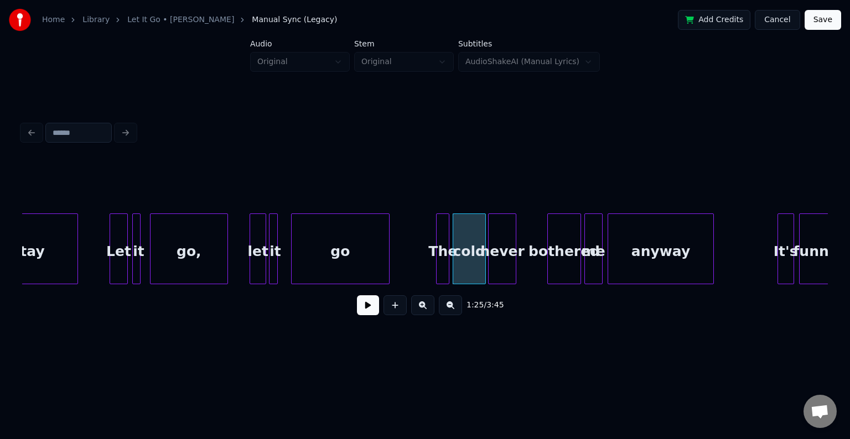
click at [500, 259] on div "never" at bounding box center [502, 251] width 27 height 75
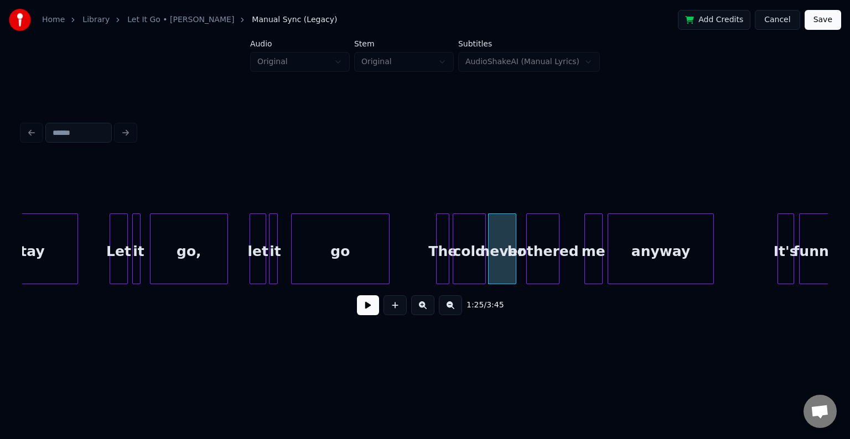
click at [544, 266] on div "bothered" at bounding box center [543, 251] width 32 height 75
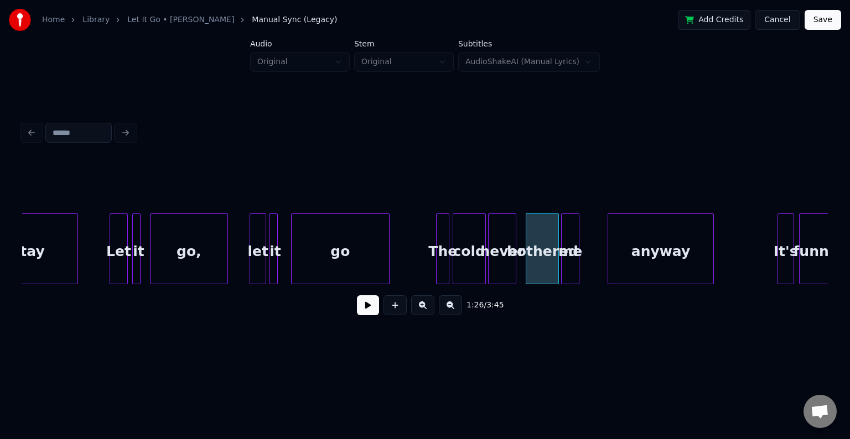
click at [569, 262] on div "me" at bounding box center [570, 251] width 17 height 75
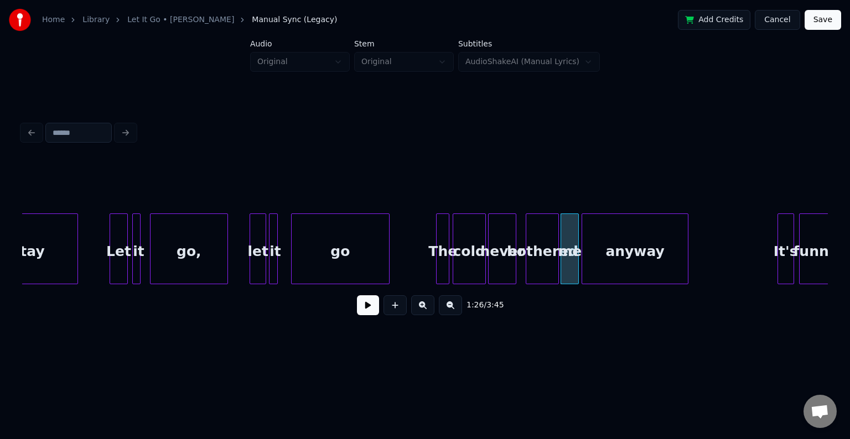
click at [604, 259] on div "anyway" at bounding box center [635, 251] width 106 height 75
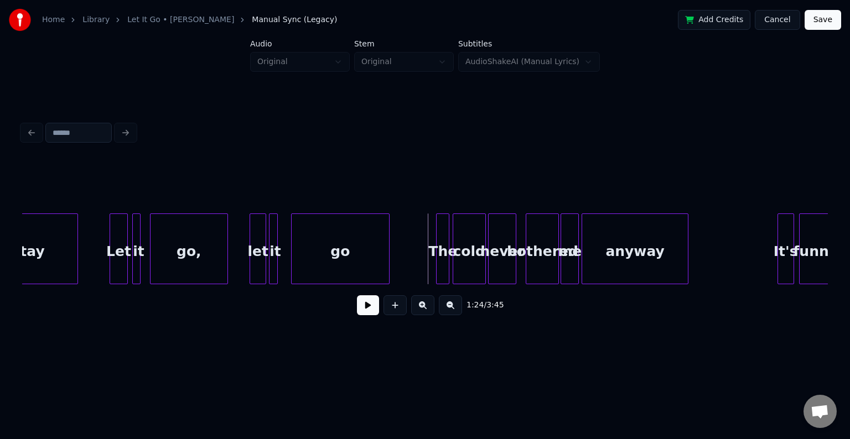
click at [367, 312] on button at bounding box center [368, 305] width 22 height 20
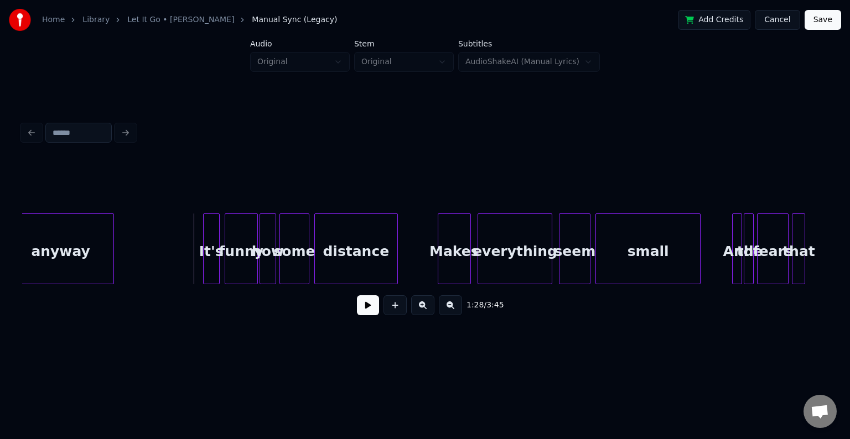
scroll to position [0, 7237]
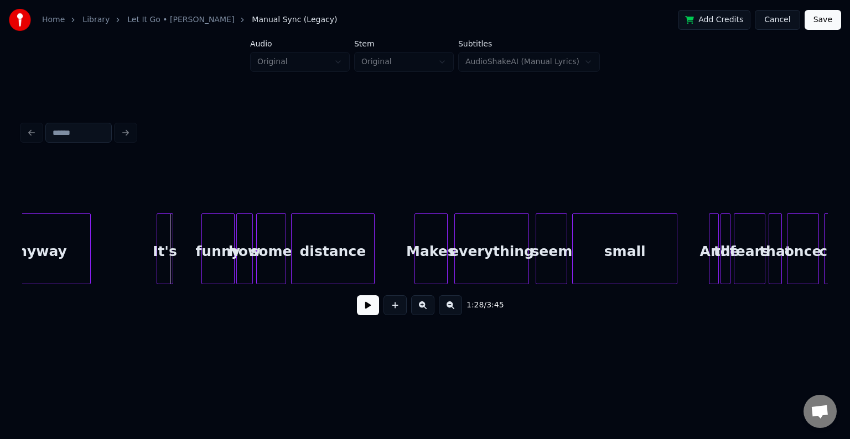
click at [166, 259] on div "It's" at bounding box center [164, 251] width 15 height 75
click at [196, 257] on div "funny" at bounding box center [194, 251] width 32 height 75
click at [223, 257] on div "how" at bounding box center [222, 251] width 15 height 75
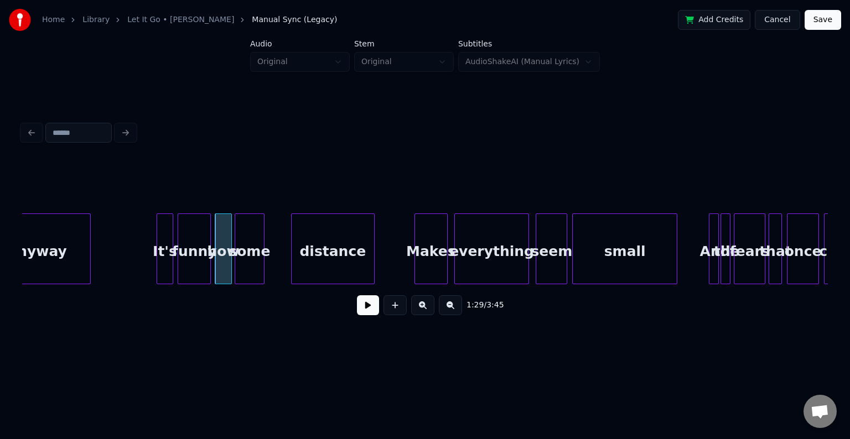
click at [250, 259] on div "some" at bounding box center [249, 251] width 29 height 75
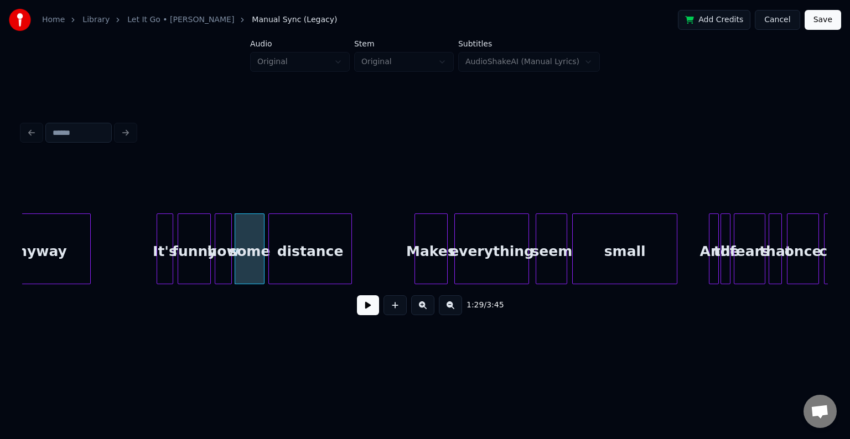
click at [307, 253] on div "distance" at bounding box center [310, 251] width 82 height 75
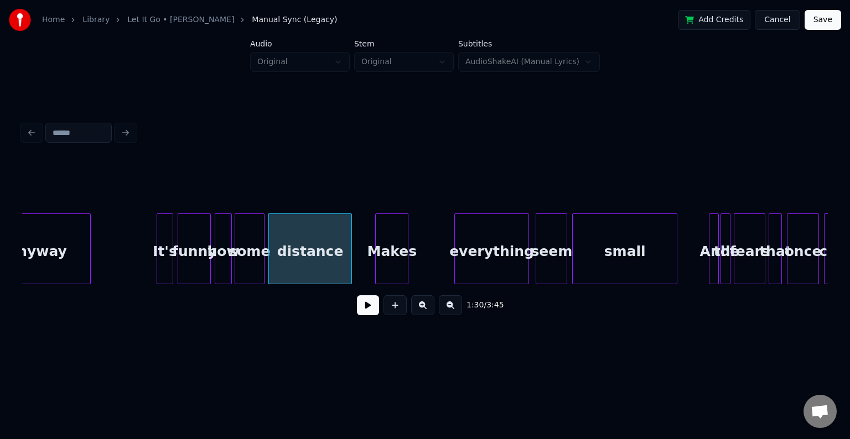
click at [391, 261] on div "Makes" at bounding box center [392, 251] width 32 height 75
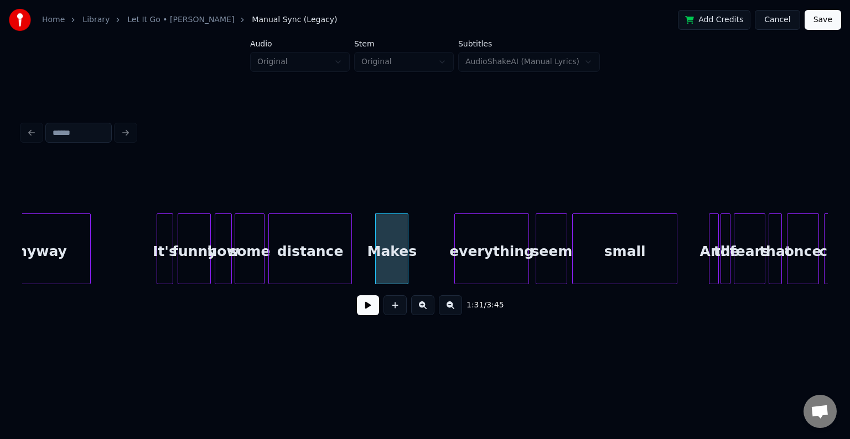
click at [373, 305] on button at bounding box center [368, 305] width 22 height 20
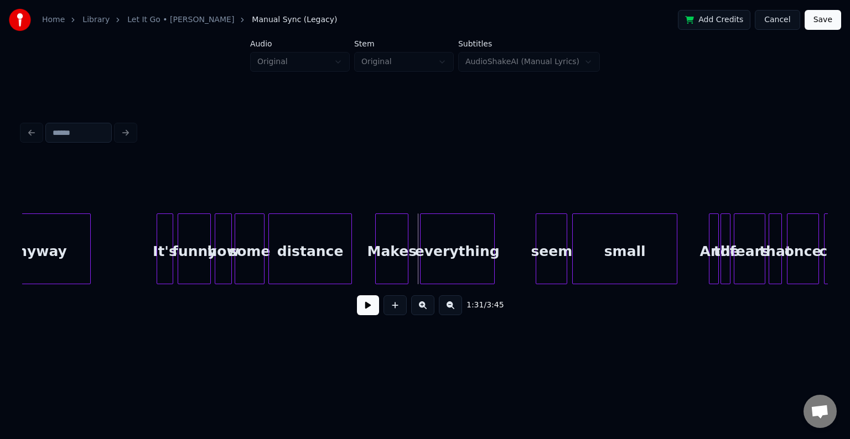
click at [449, 254] on div "everything" at bounding box center [458, 251] width 74 height 75
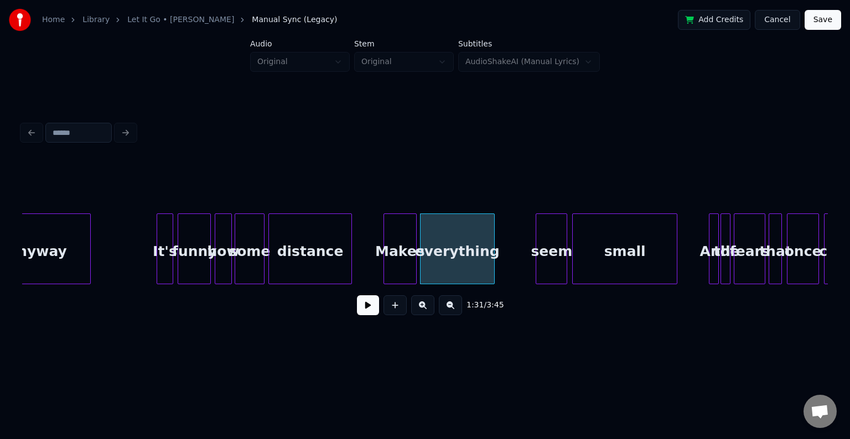
click at [398, 270] on div "Makes" at bounding box center [400, 251] width 32 height 75
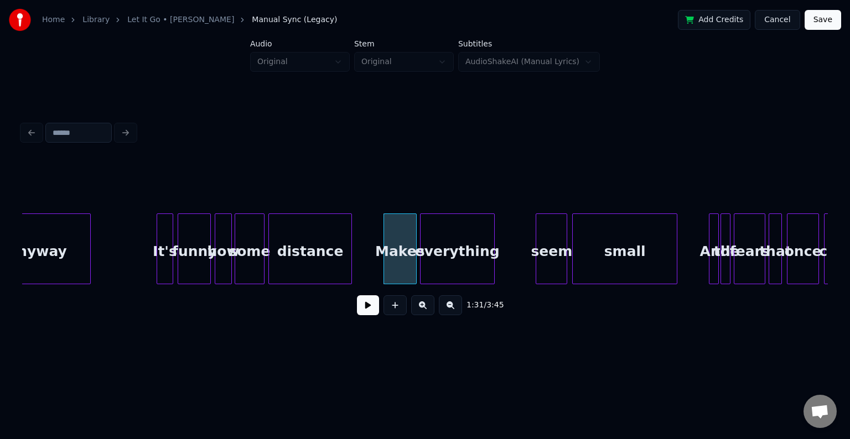
click at [360, 313] on button at bounding box center [368, 305] width 22 height 20
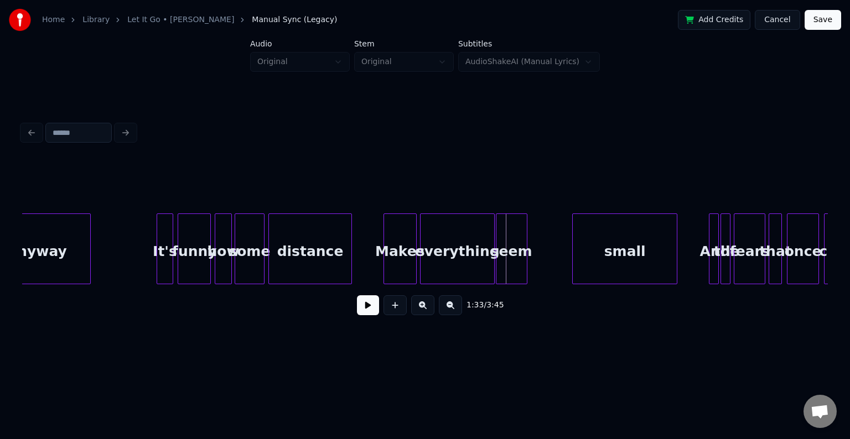
click at [509, 263] on div "seem" at bounding box center [511, 251] width 30 height 75
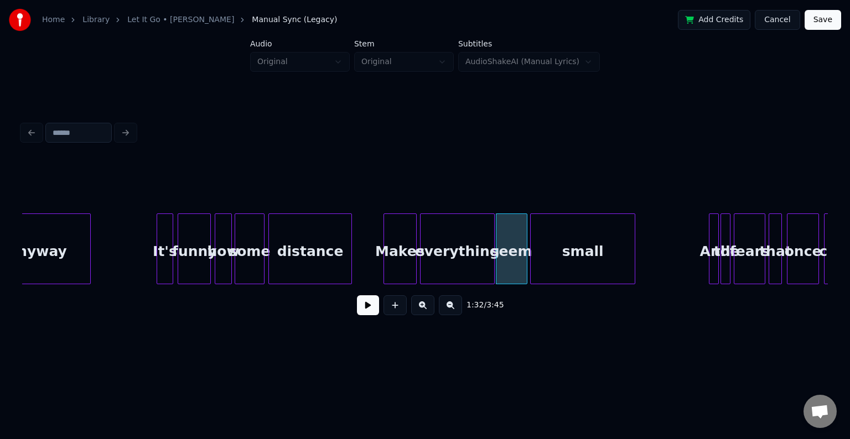
click at [547, 261] on div "small" at bounding box center [583, 251] width 104 height 75
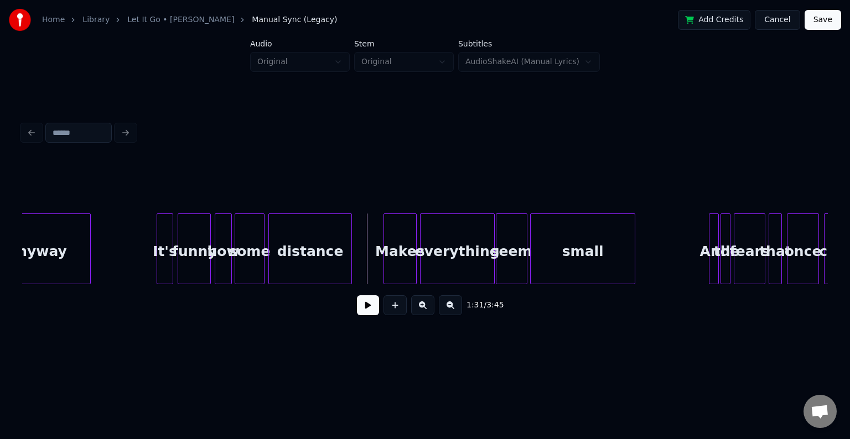
click at [372, 314] on button at bounding box center [368, 305] width 22 height 20
click at [622, 261] on div "small" at bounding box center [596, 251] width 104 height 75
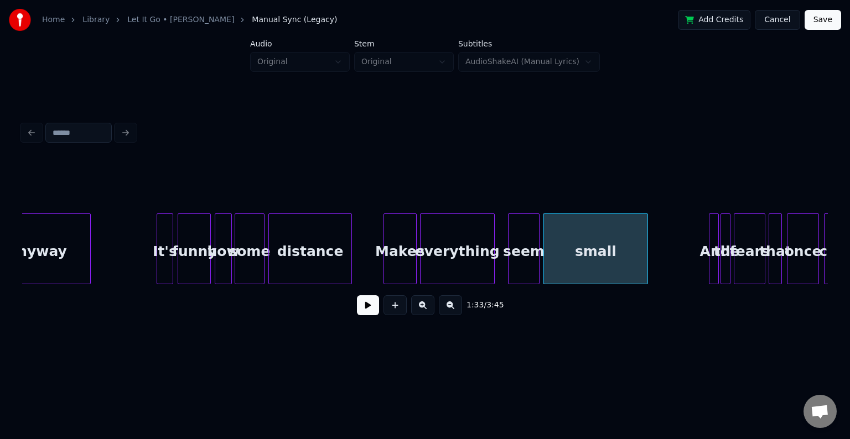
click at [525, 267] on div "seem" at bounding box center [523, 251] width 30 height 75
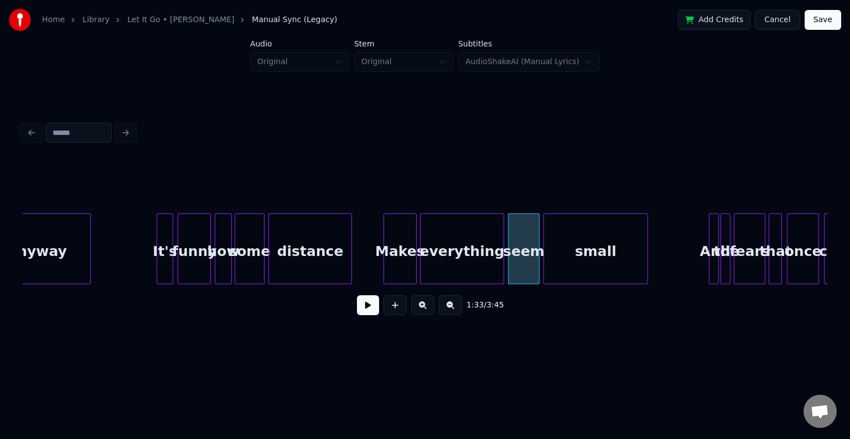
click at [500, 268] on div at bounding box center [501, 249] width 3 height 70
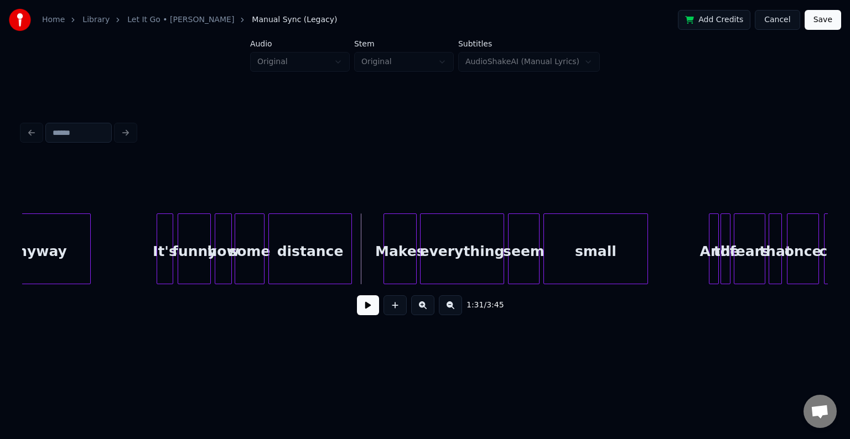
click at [361, 315] on button at bounding box center [368, 305] width 22 height 20
click at [693, 269] on div "And" at bounding box center [694, 251] width 11 height 75
click at [703, 270] on div "the" at bounding box center [705, 251] width 11 height 75
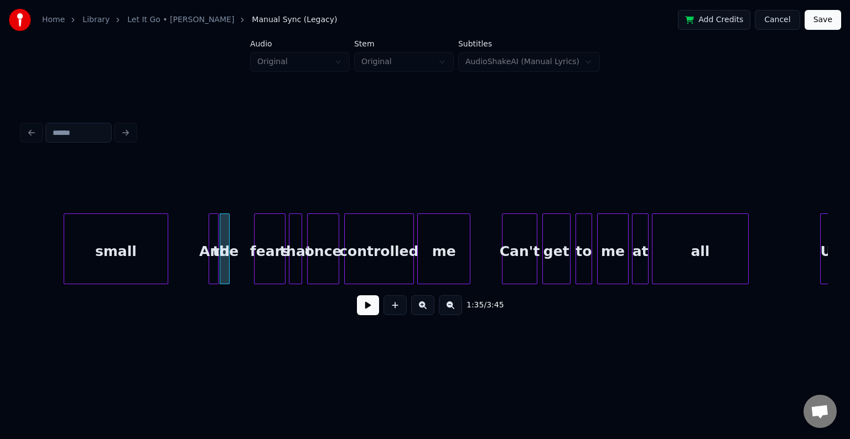
scroll to position [0, 7790]
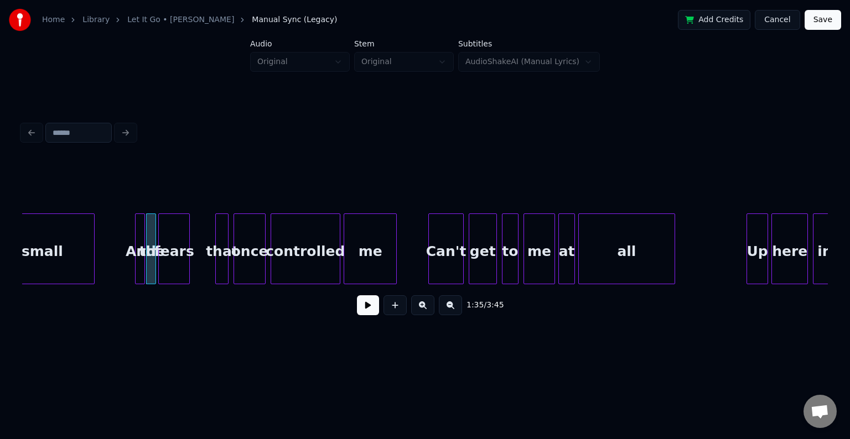
click at [173, 267] on div "fears" at bounding box center [174, 251] width 30 height 75
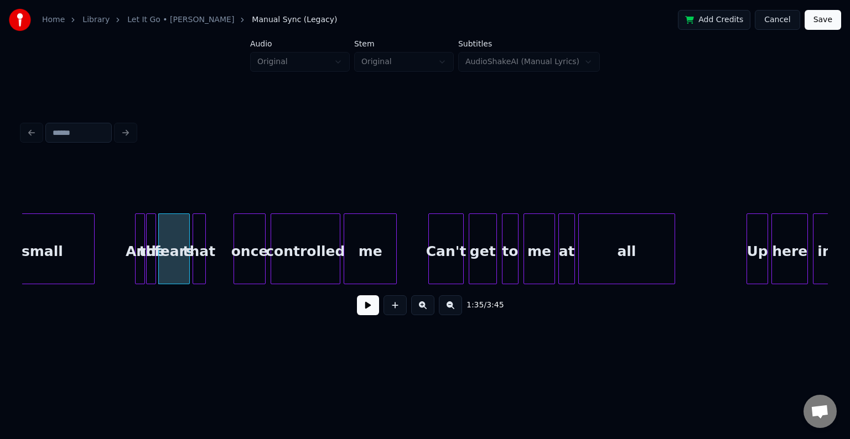
click at [199, 269] on div "that" at bounding box center [199, 251] width 12 height 75
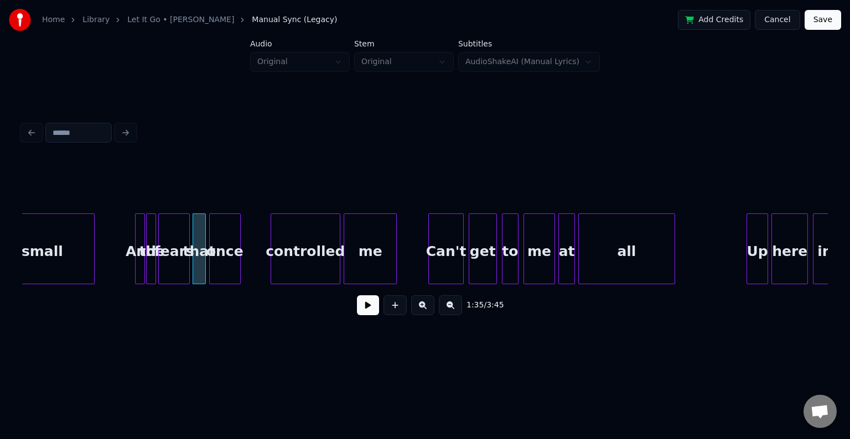
click at [228, 263] on div "once" at bounding box center [225, 251] width 30 height 75
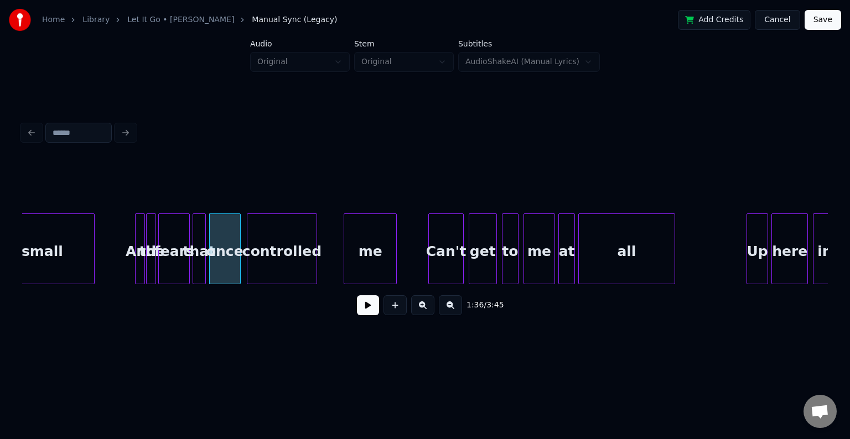
click at [284, 258] on div "controlled" at bounding box center [281, 251] width 69 height 75
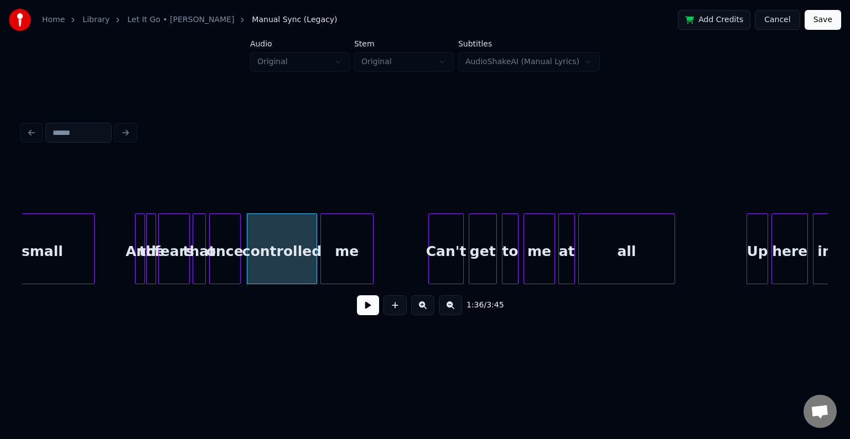
click at [331, 253] on div "me" at bounding box center [347, 251] width 52 height 75
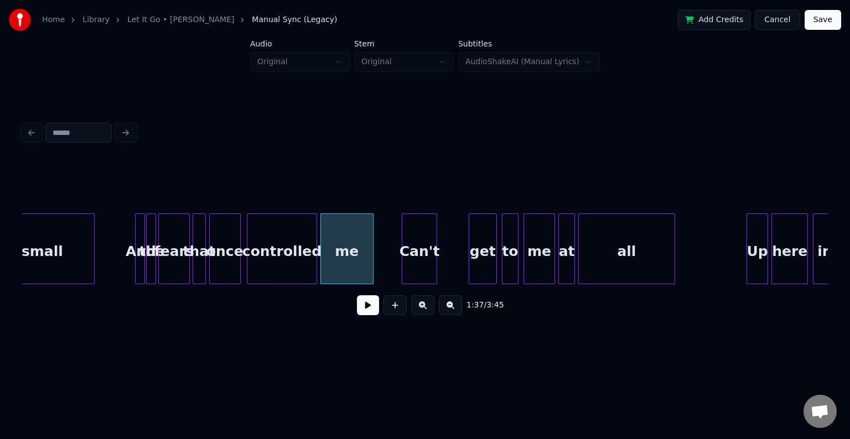
click at [417, 263] on div "Can't" at bounding box center [419, 251] width 34 height 75
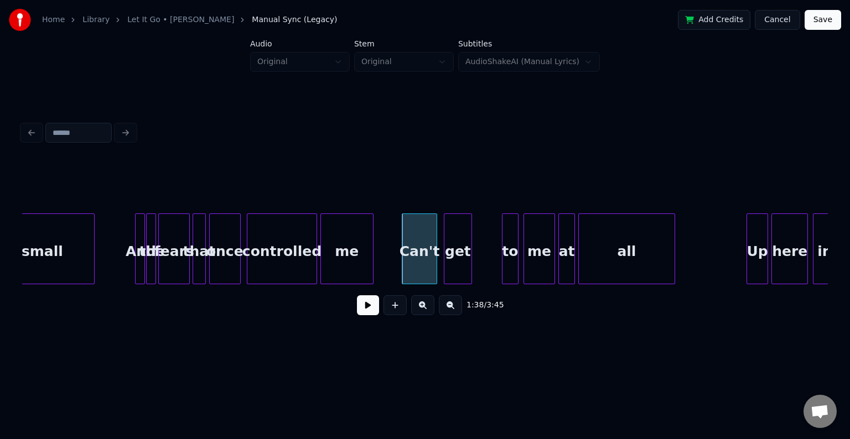
click at [458, 259] on div "get" at bounding box center [457, 251] width 27 height 75
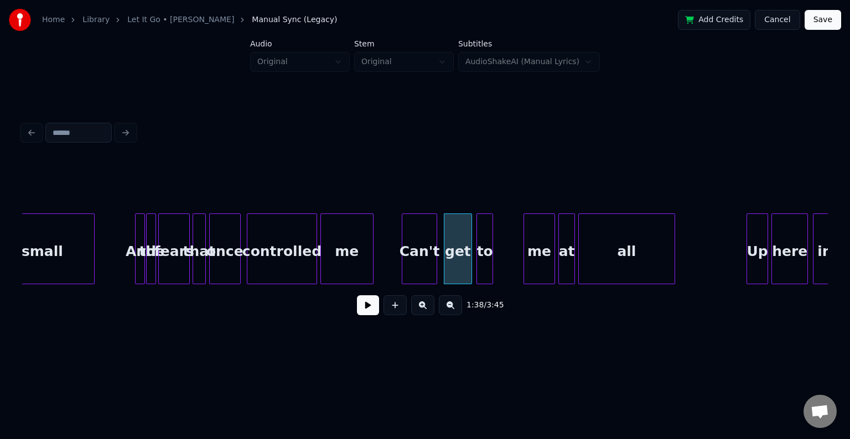
click at [487, 259] on div "to" at bounding box center [484, 251] width 15 height 75
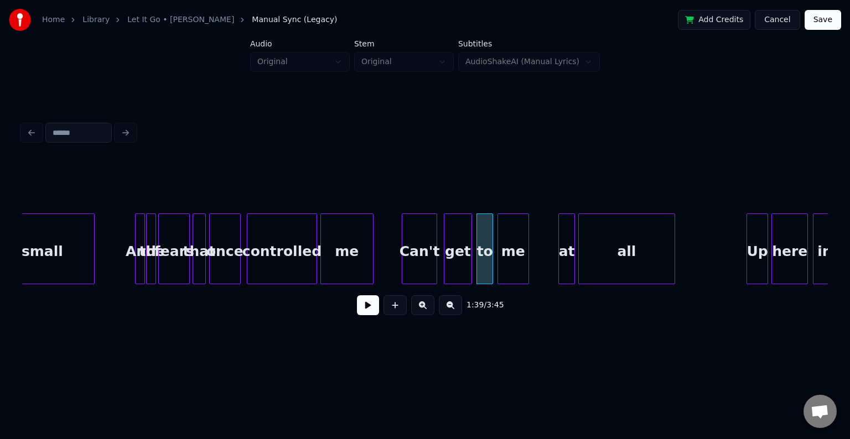
click at [512, 257] on div "me" at bounding box center [513, 251] width 30 height 75
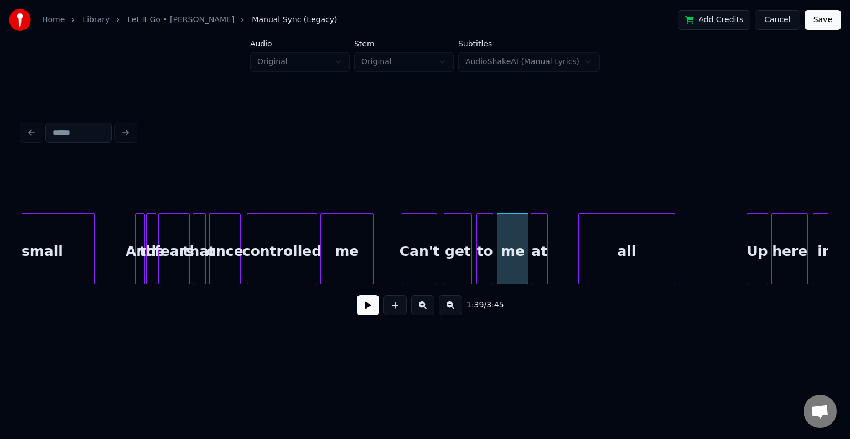
click at [539, 257] on div "at" at bounding box center [538, 251] width 15 height 75
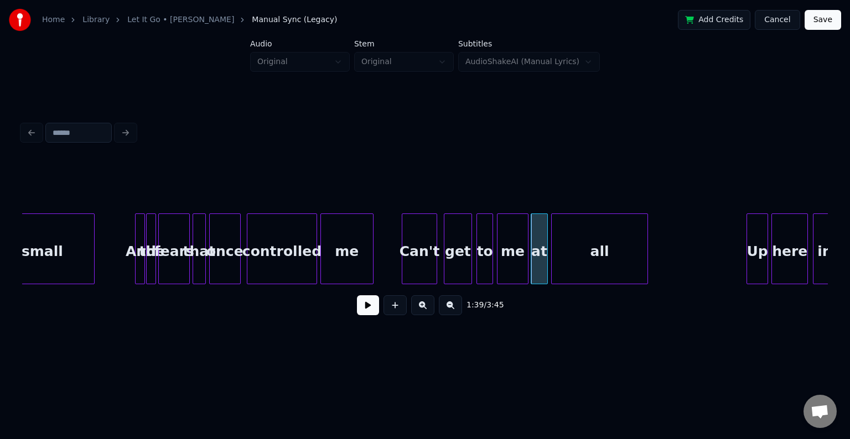
click at [595, 256] on div "all" at bounding box center [599, 251] width 95 height 75
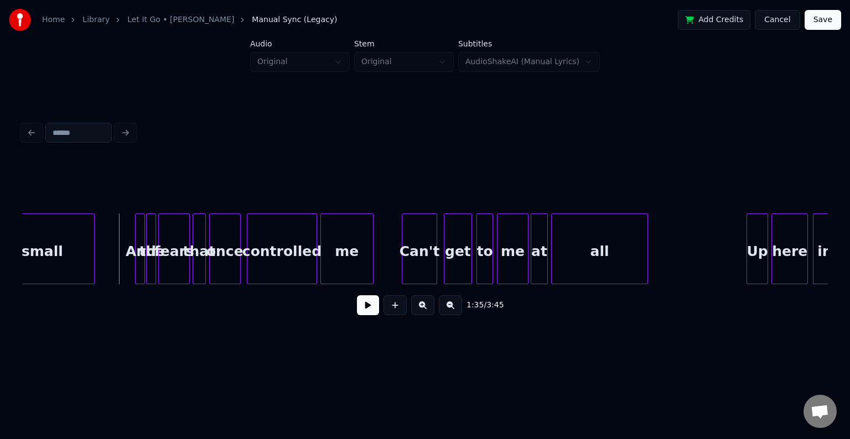
click at [375, 312] on button at bounding box center [368, 305] width 22 height 20
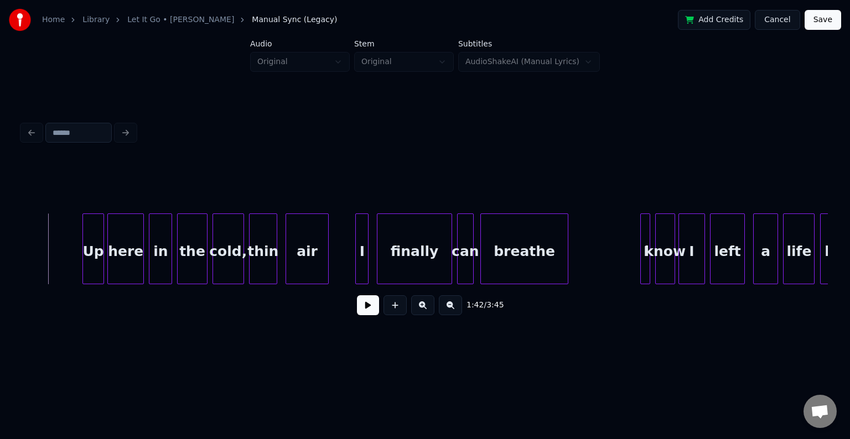
scroll to position [0, 8432]
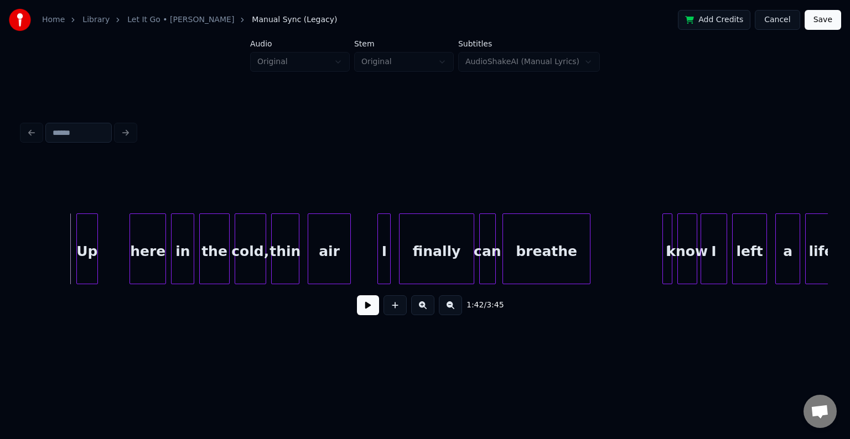
click at [84, 264] on div "Up" at bounding box center [87, 251] width 20 height 75
click at [128, 262] on div "here" at bounding box center [120, 251] width 35 height 75
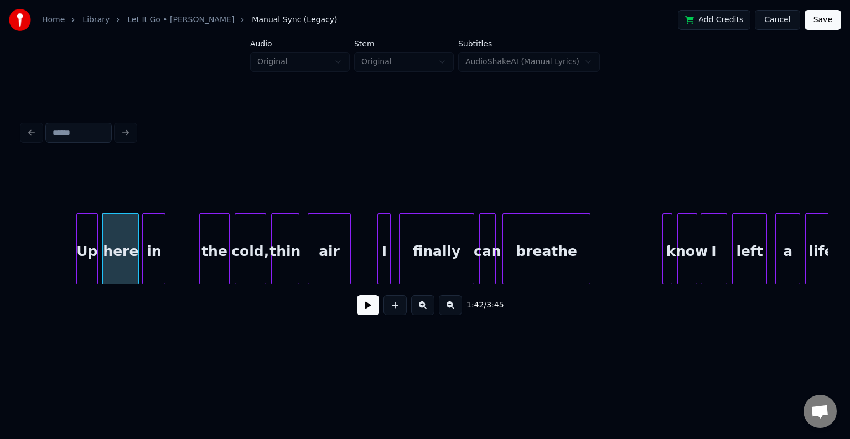
click at [152, 263] on div "in" at bounding box center [154, 251] width 22 height 75
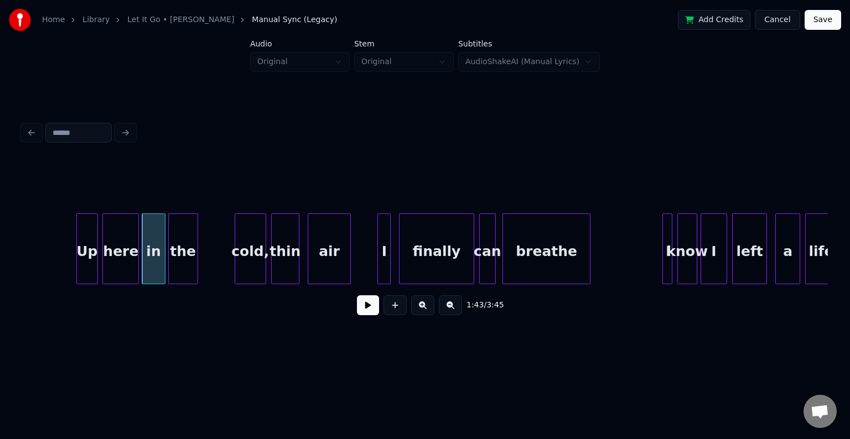
click at [183, 265] on div "the" at bounding box center [183, 251] width 29 height 75
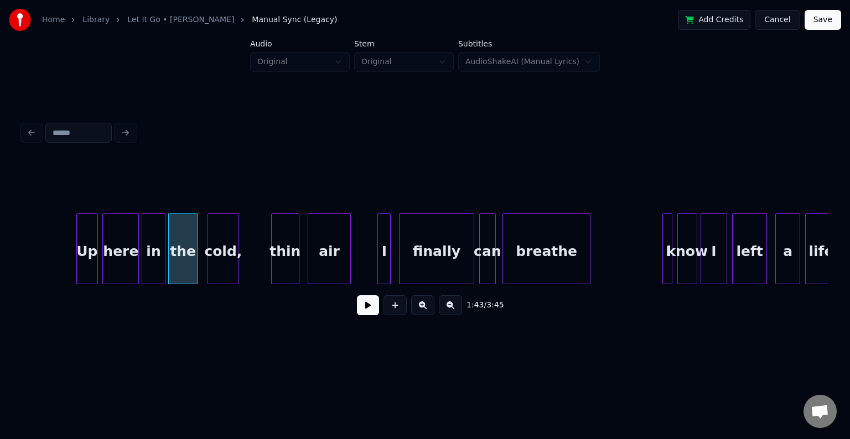
click at [227, 264] on div "cold," at bounding box center [223, 251] width 30 height 75
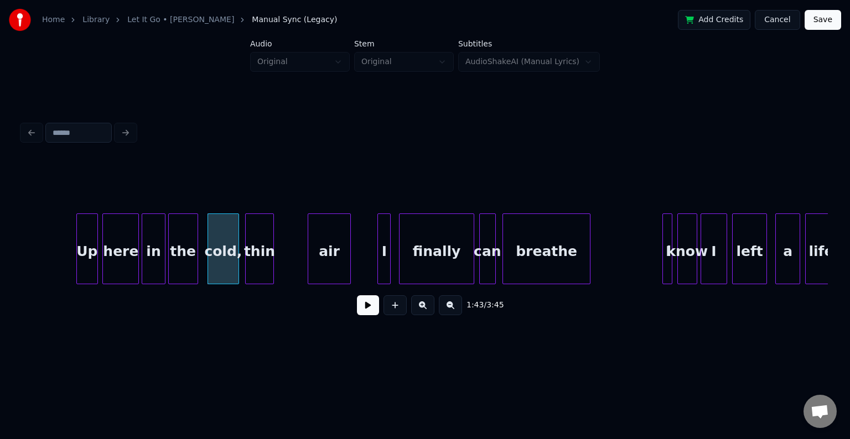
click at [261, 269] on div "thin" at bounding box center [259, 251] width 27 height 75
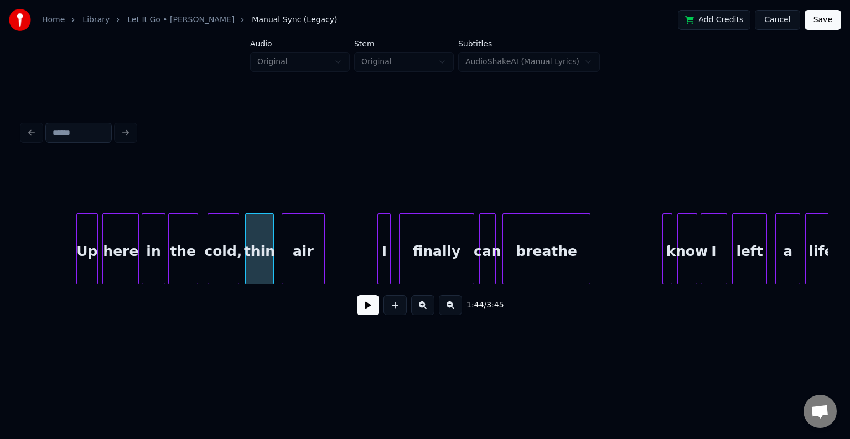
click at [308, 264] on div "air" at bounding box center [303, 251] width 42 height 75
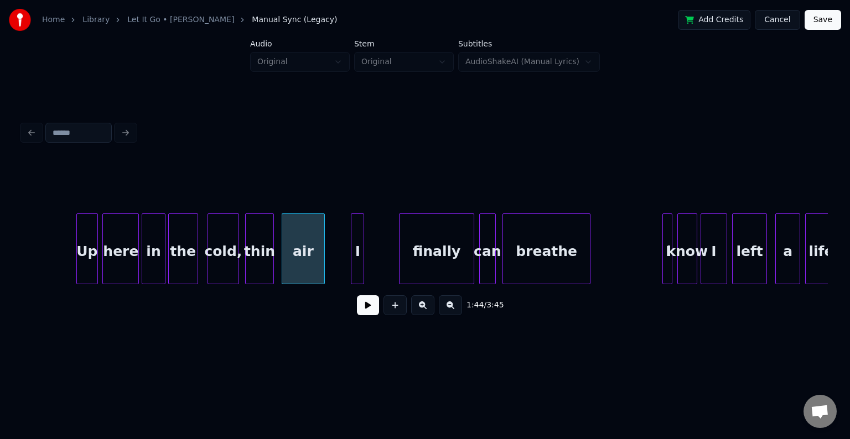
click at [357, 264] on div "I" at bounding box center [357, 251] width 12 height 75
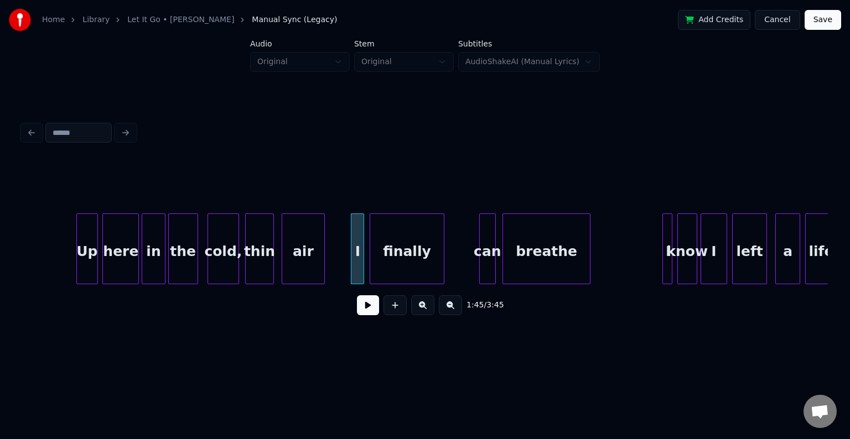
click at [405, 266] on div "finally" at bounding box center [407, 251] width 74 height 75
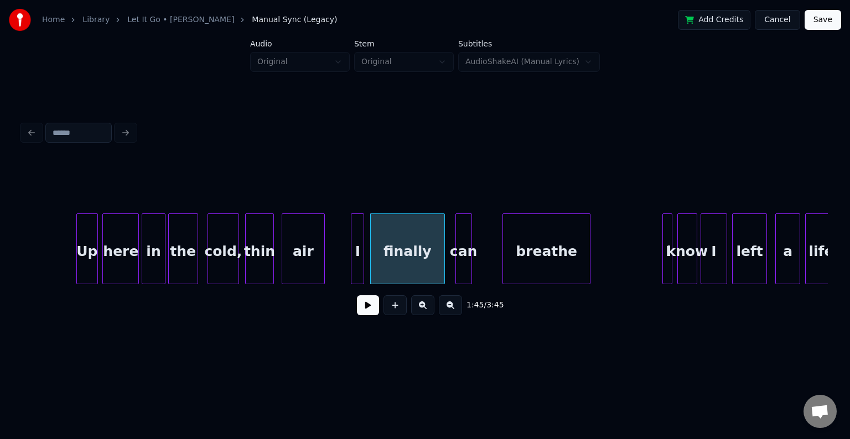
click at [462, 266] on div "can" at bounding box center [463, 251] width 15 height 75
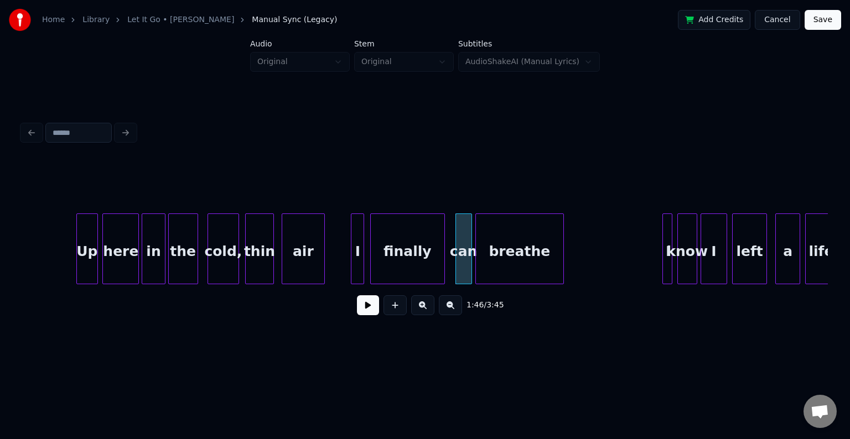
click at [524, 264] on div "breathe" at bounding box center [519, 251] width 87 height 75
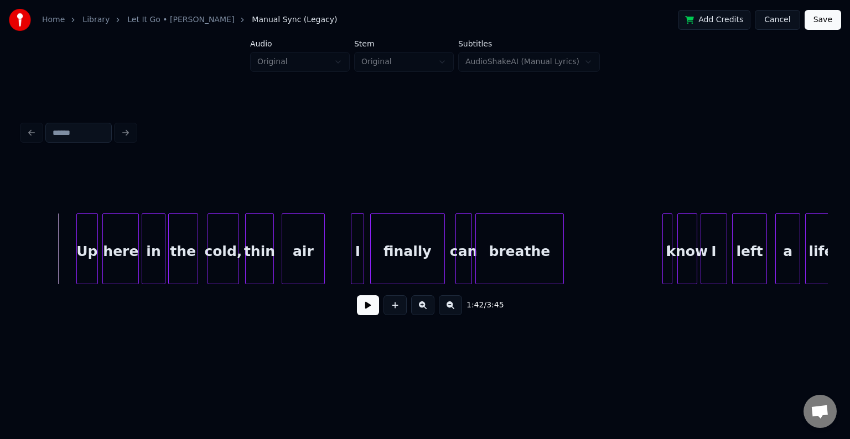
click at [361, 315] on button at bounding box center [368, 305] width 22 height 20
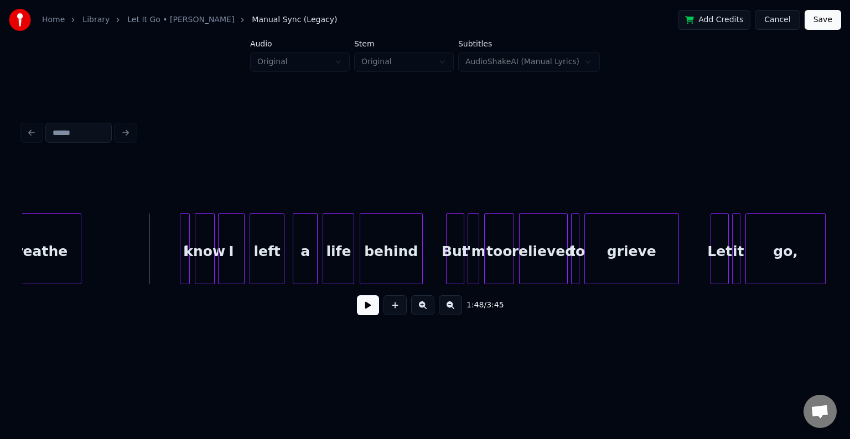
scroll to position [0, 8963]
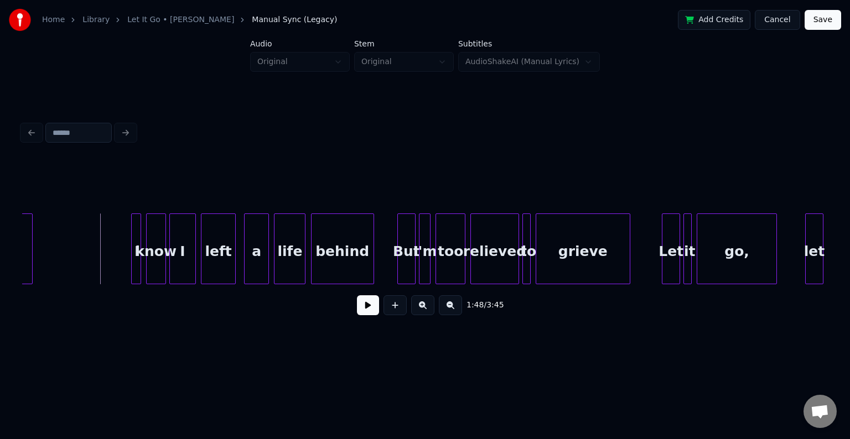
click at [137, 256] on div at bounding box center [138, 249] width 3 height 70
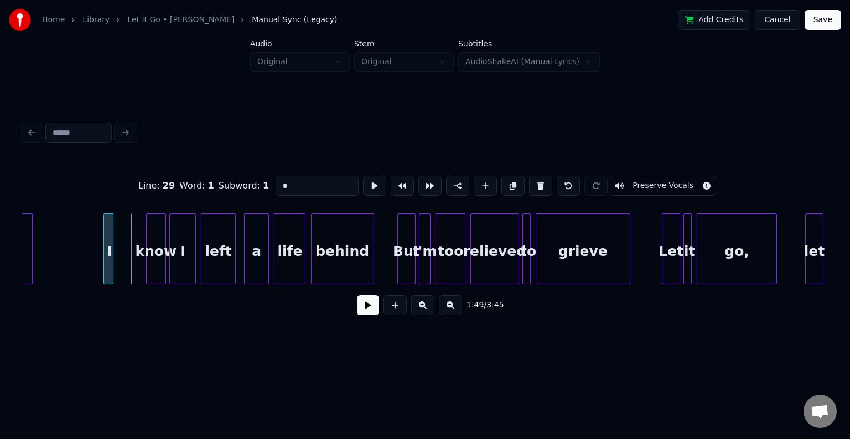
click at [108, 259] on div "I" at bounding box center [109, 251] width 11 height 75
click at [128, 266] on div "know" at bounding box center [126, 251] width 19 height 75
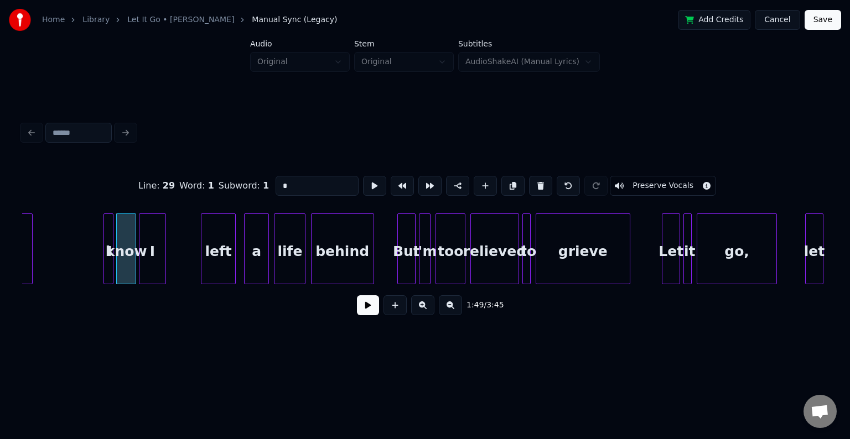
click at [156, 266] on div "I" at bounding box center [151, 251] width 25 height 75
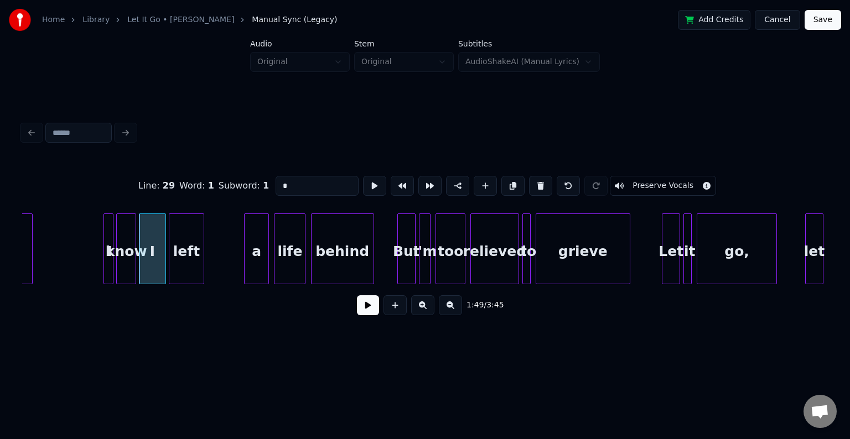
click at [181, 264] on div "left" at bounding box center [186, 251] width 34 height 75
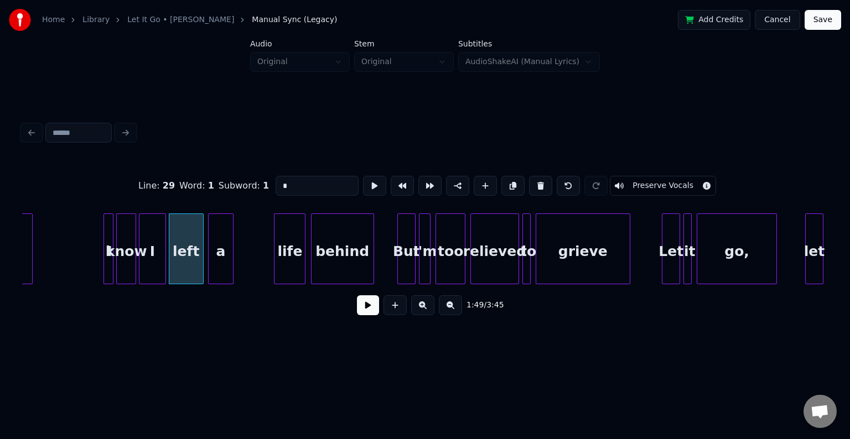
click at [220, 258] on div "a" at bounding box center [221, 251] width 24 height 75
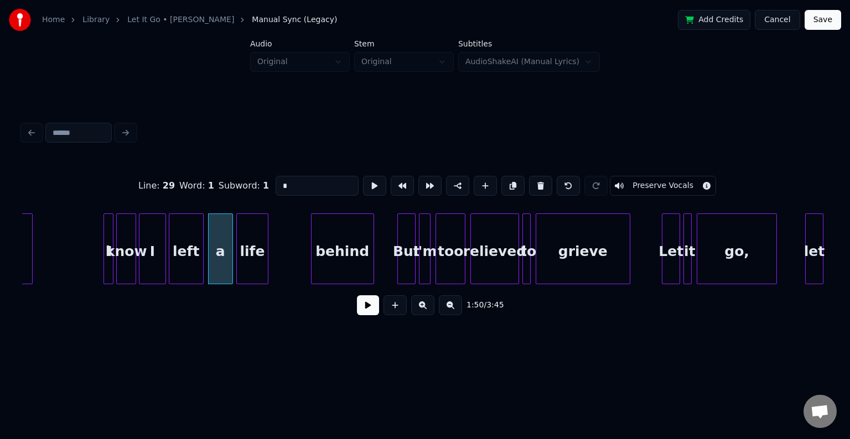
click at [256, 256] on div "life" at bounding box center [252, 251] width 30 height 75
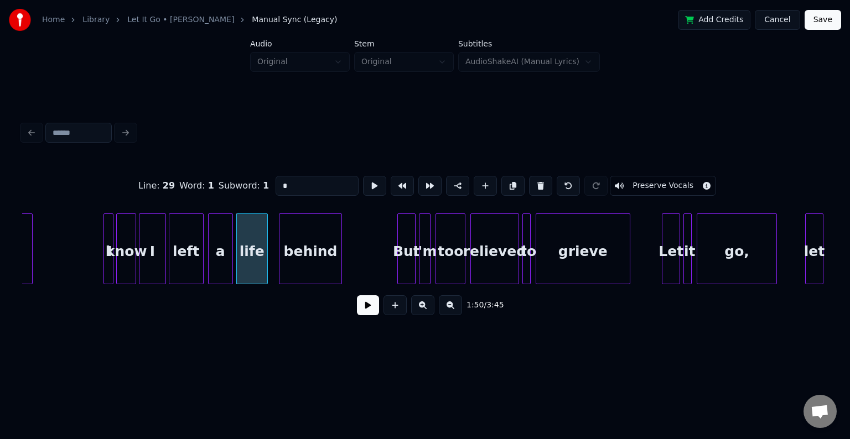
click at [316, 261] on div "behind" at bounding box center [310, 251] width 62 height 75
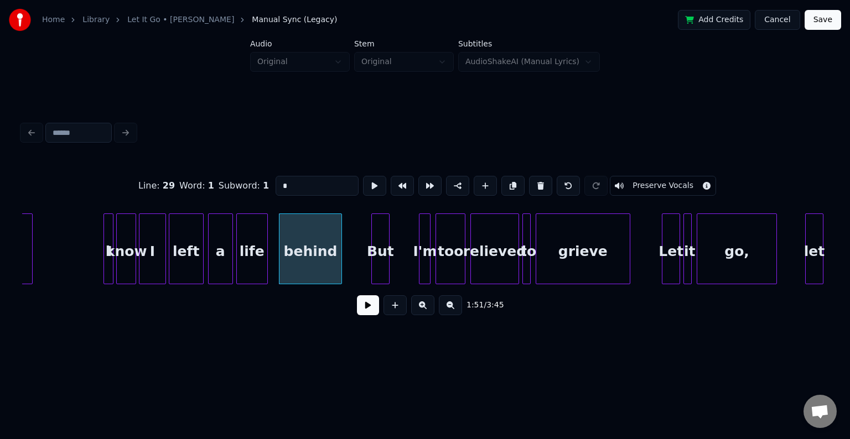
click at [381, 266] on div "But" at bounding box center [380, 251] width 17 height 75
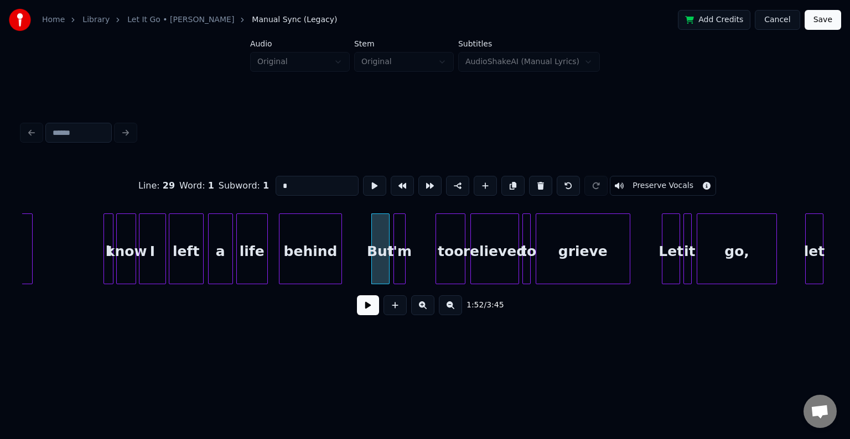
click at [398, 268] on div "I'm" at bounding box center [399, 251] width 11 height 75
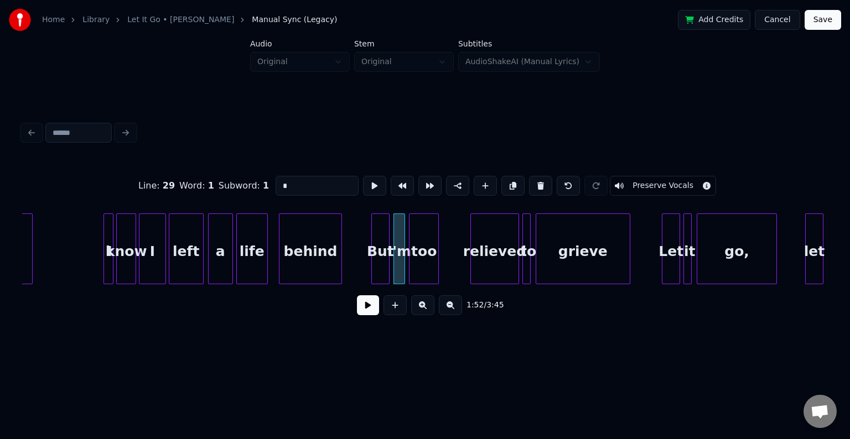
click at [419, 267] on div "too" at bounding box center [423, 251] width 29 height 75
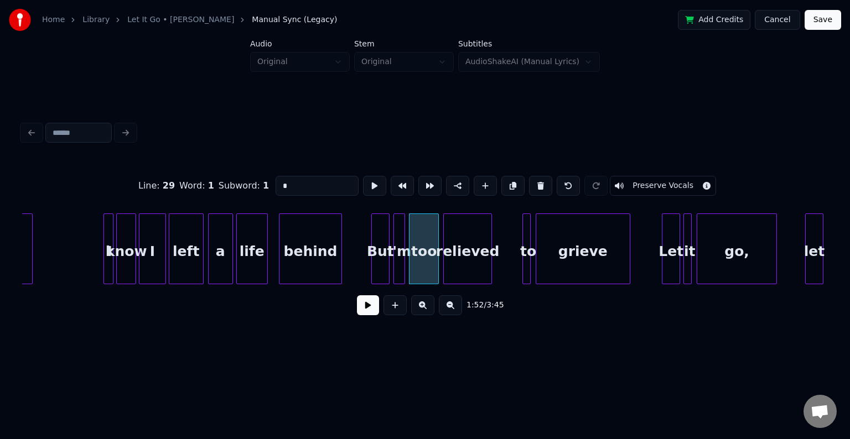
click at [461, 270] on div "relieved" at bounding box center [467, 251] width 47 height 75
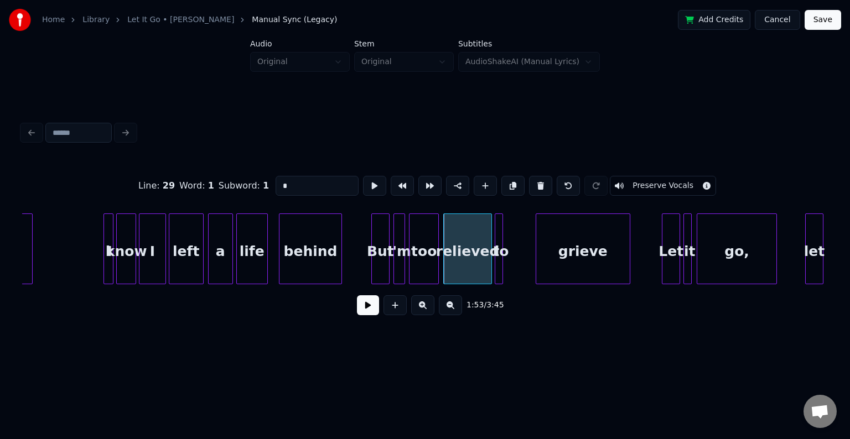
click at [505, 266] on div "to" at bounding box center [500, 251] width 11 height 75
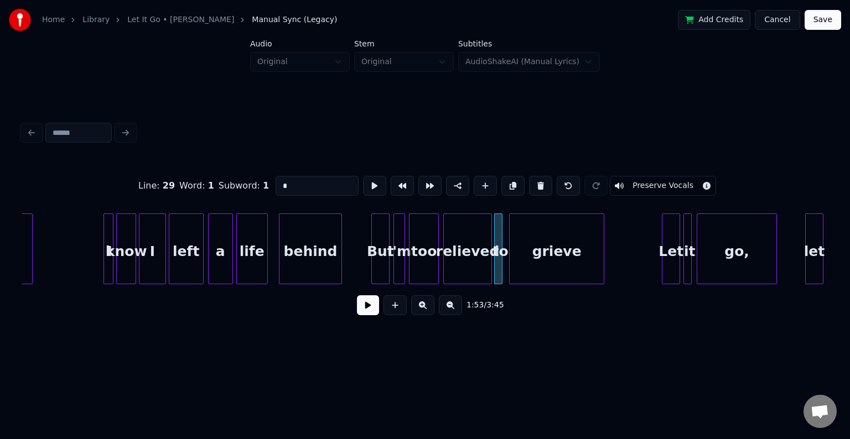
click at [549, 263] on div "grieve" at bounding box center [557, 251] width 94 height 75
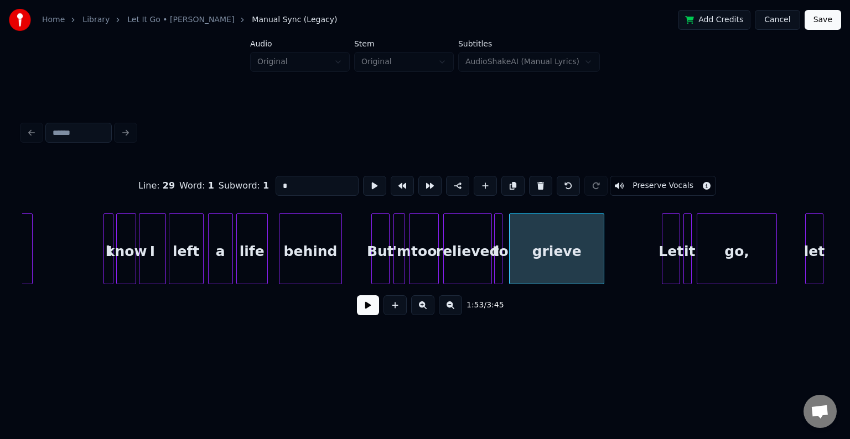
click at [87, 247] on div "breathe I know I left a life behind But I'm too relieved to grieve Let it go, l…" at bounding box center [412, 249] width 18707 height 71
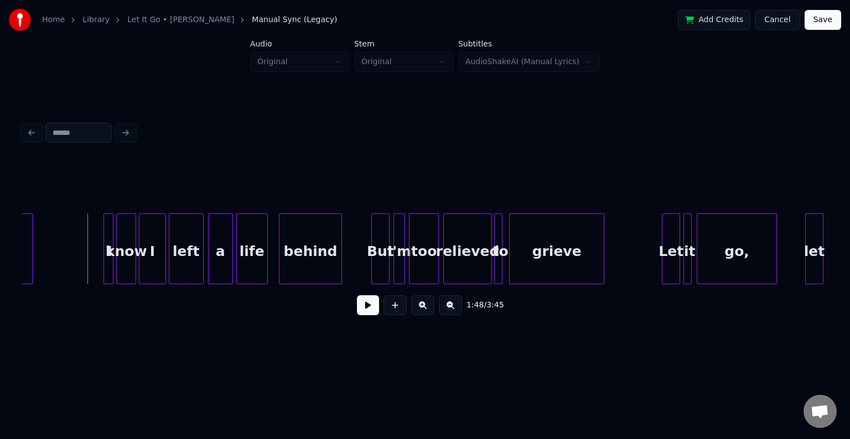
click at [366, 310] on button at bounding box center [368, 305] width 22 height 20
click at [365, 310] on button at bounding box center [368, 305] width 22 height 20
click at [80, 262] on div "breathe I know I left a life behind But I'm too relieved to grieve Let it go, l…" at bounding box center [412, 249] width 18707 height 71
click at [367, 308] on button at bounding box center [368, 305] width 22 height 20
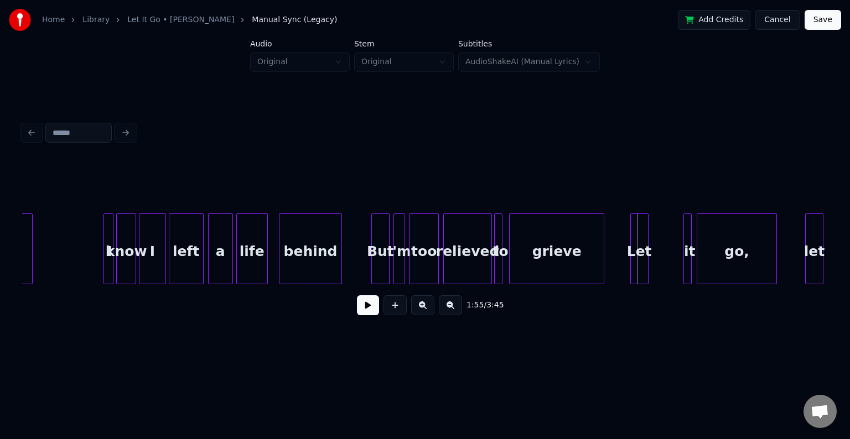
click at [637, 261] on div "Let" at bounding box center [639, 251] width 17 height 75
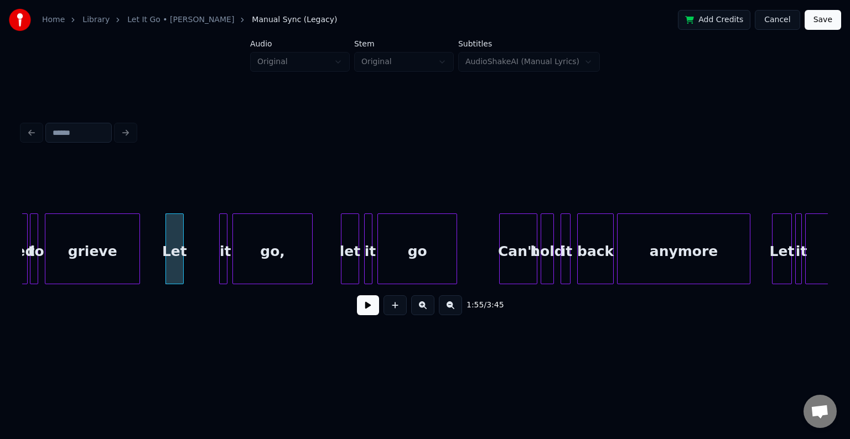
scroll to position [0, 9428]
click at [196, 259] on div "it" at bounding box center [193, 251] width 11 height 75
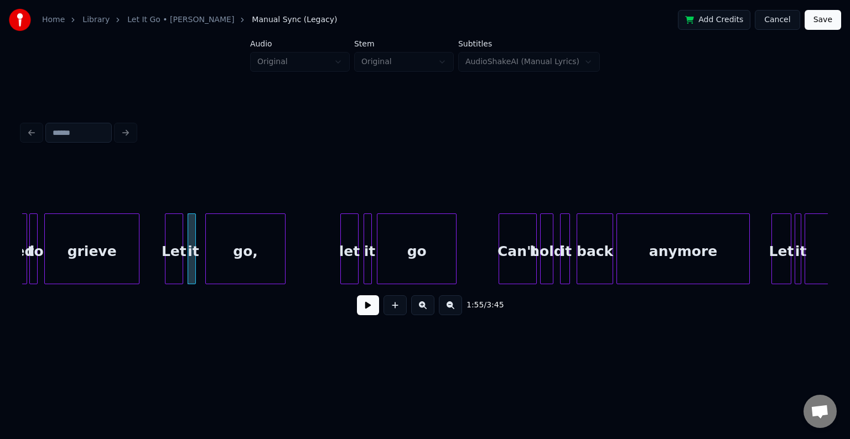
click at [239, 255] on div "go," at bounding box center [245, 251] width 79 height 75
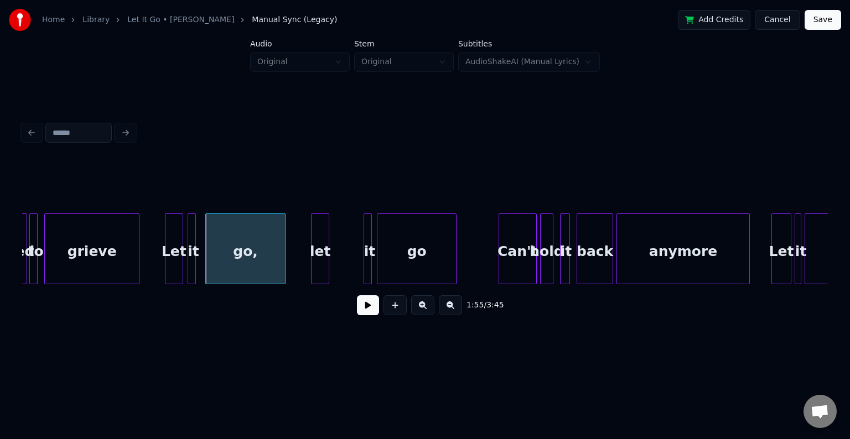
click at [320, 266] on div "let" at bounding box center [320, 251] width 17 height 75
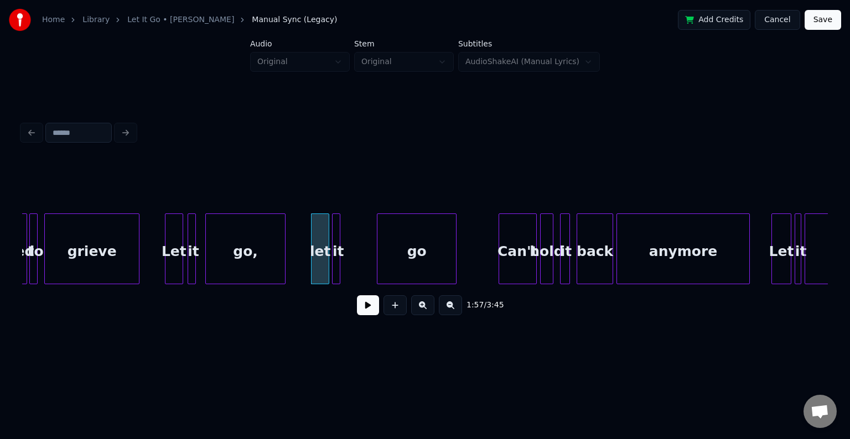
click at [341, 266] on div "it" at bounding box center [338, 251] width 11 height 75
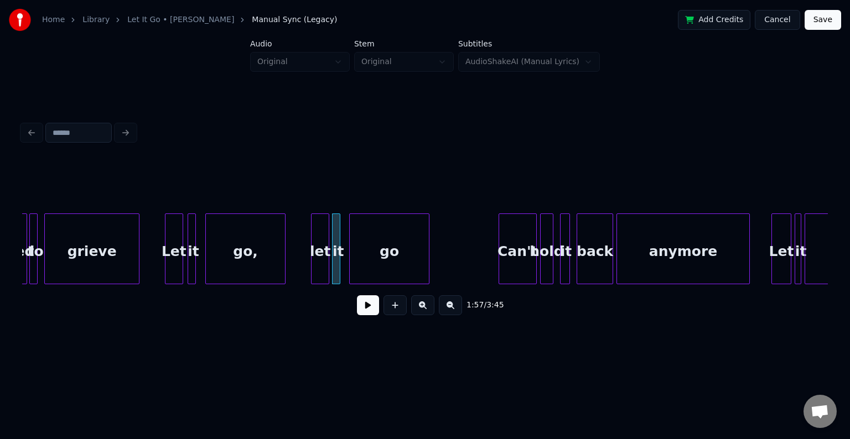
click at [413, 257] on div "go" at bounding box center [389, 251] width 79 height 75
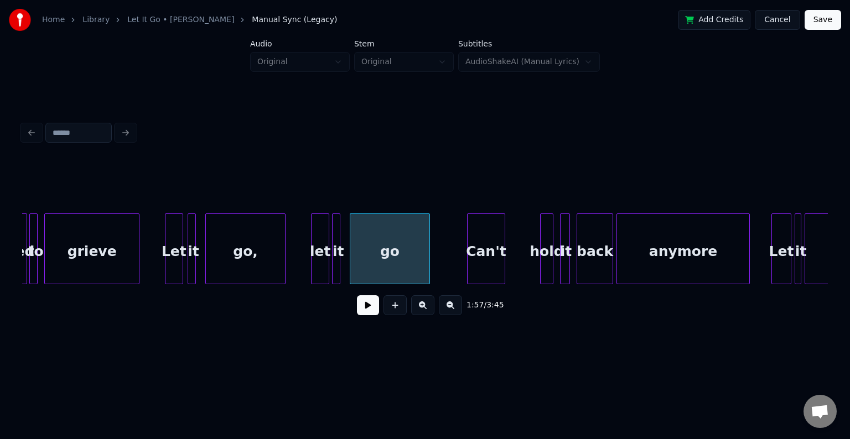
click at [487, 261] on div "Can't" at bounding box center [486, 251] width 37 height 75
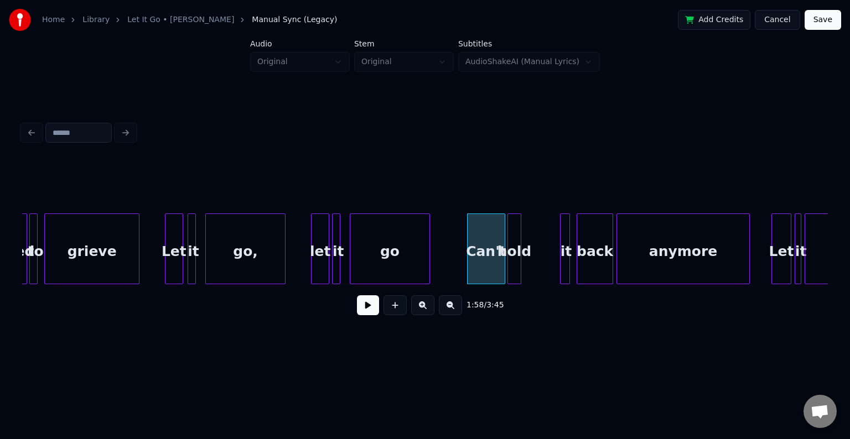
click at [515, 265] on div "hold" at bounding box center [514, 251] width 12 height 75
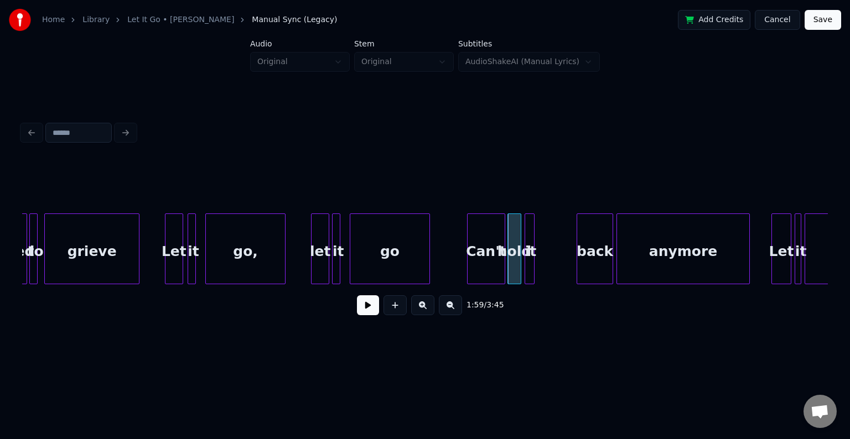
click at [530, 262] on div "it" at bounding box center [530, 251] width 11 height 75
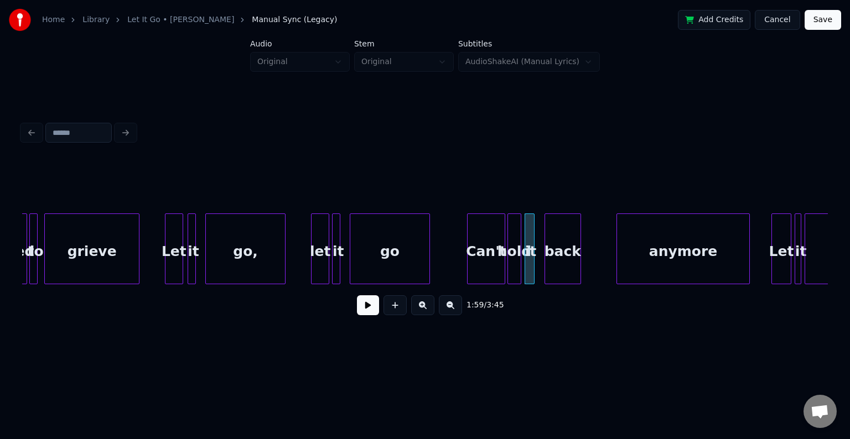
click at [560, 266] on div "back" at bounding box center [562, 251] width 35 height 75
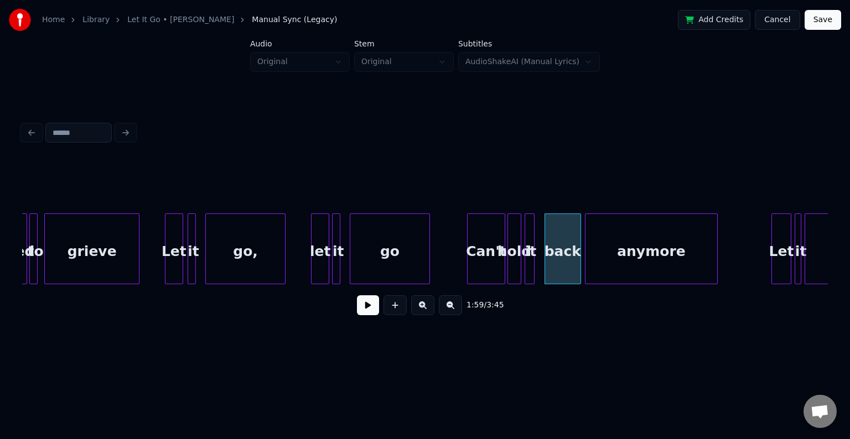
click at [625, 263] on div "anymore" at bounding box center [651, 251] width 132 height 75
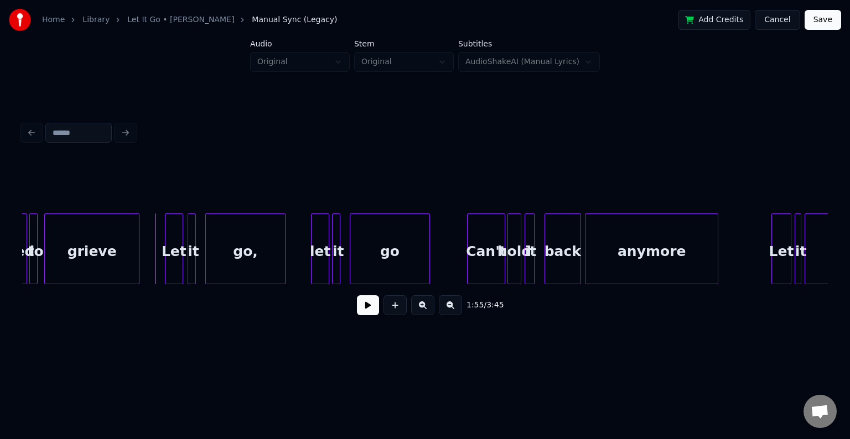
click at [359, 309] on button at bounding box center [368, 305] width 22 height 20
click at [729, 263] on div at bounding box center [728, 249] width 3 height 70
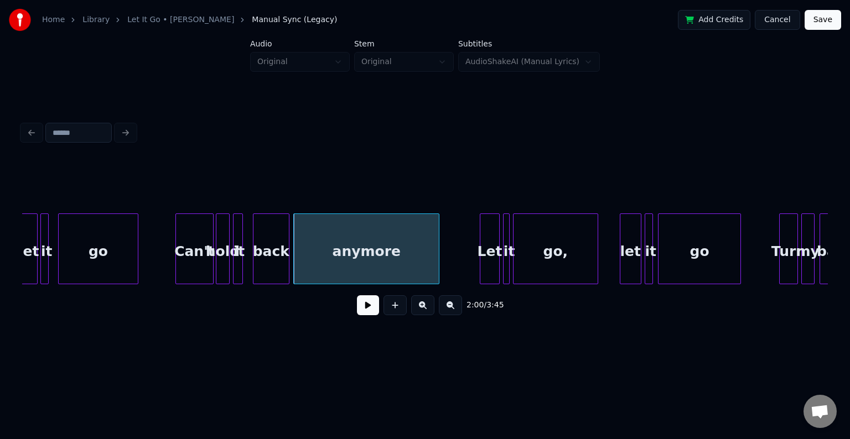
scroll to position [0, 9760]
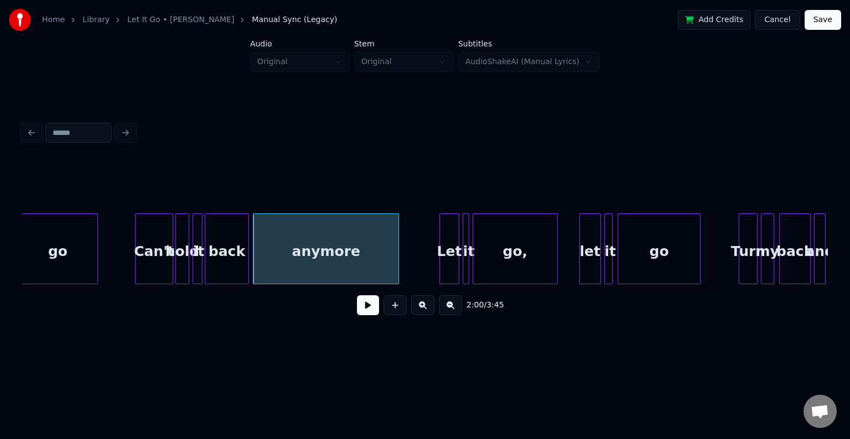
click at [207, 259] on div at bounding box center [206, 249] width 3 height 70
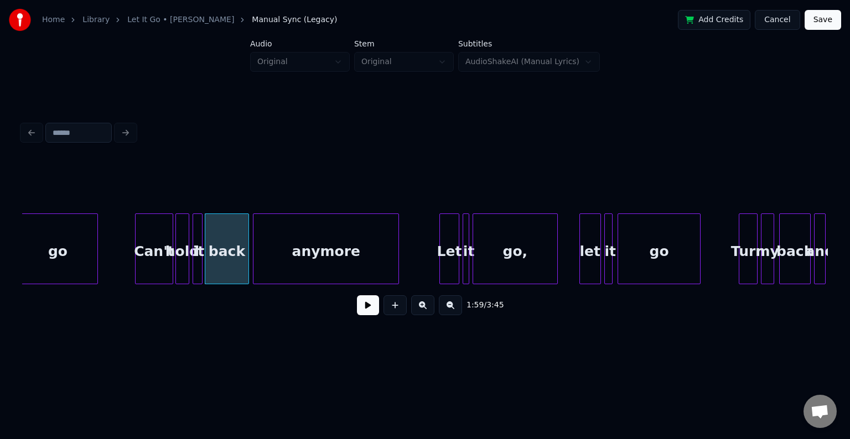
click at [372, 314] on button at bounding box center [368, 305] width 22 height 20
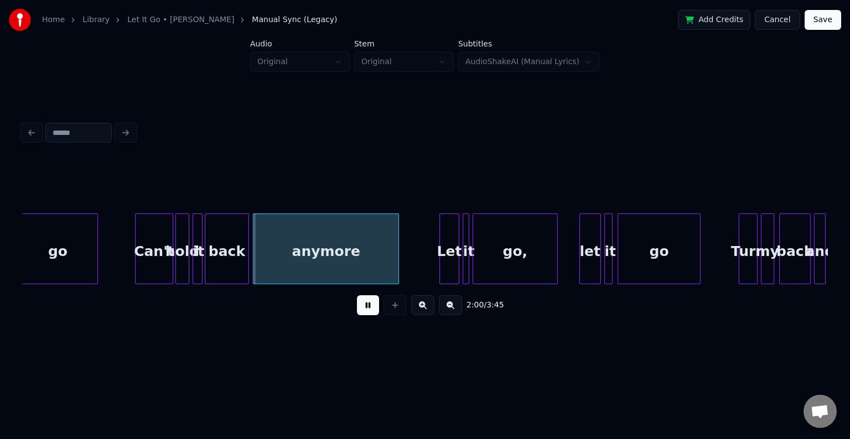
click at [372, 314] on button at bounding box center [368, 305] width 22 height 20
click at [422, 267] on div "Let" at bounding box center [422, 251] width 19 height 75
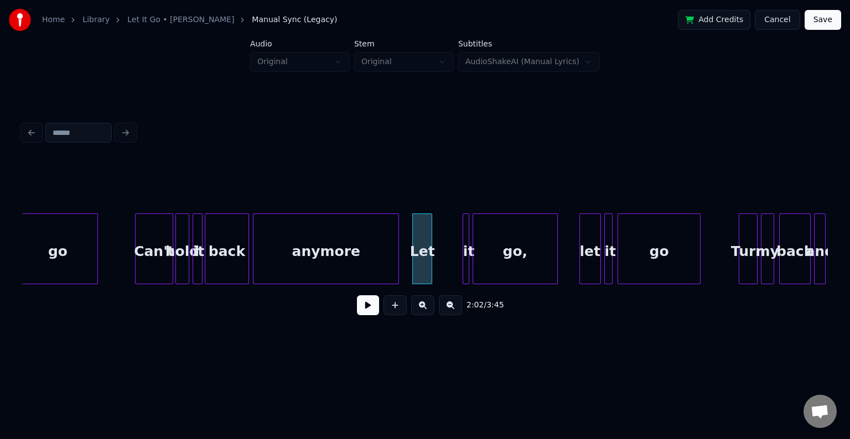
click at [363, 314] on button at bounding box center [368, 305] width 22 height 20
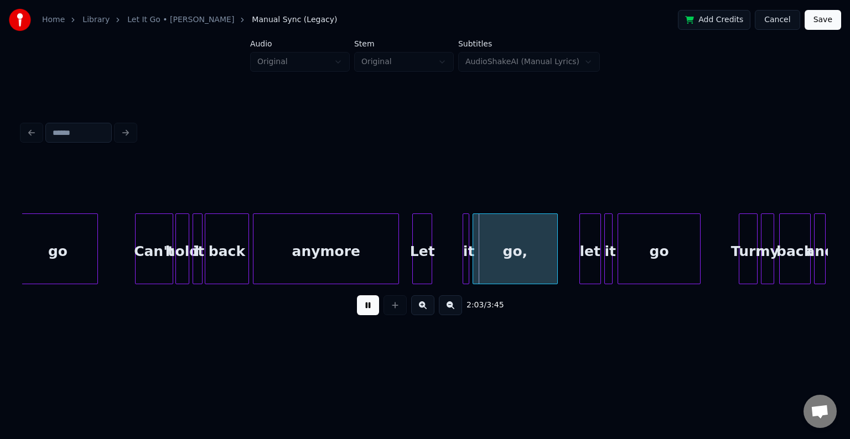
click at [363, 314] on button at bounding box center [368, 305] width 22 height 20
click at [443, 263] on div "it" at bounding box center [440, 251] width 11 height 75
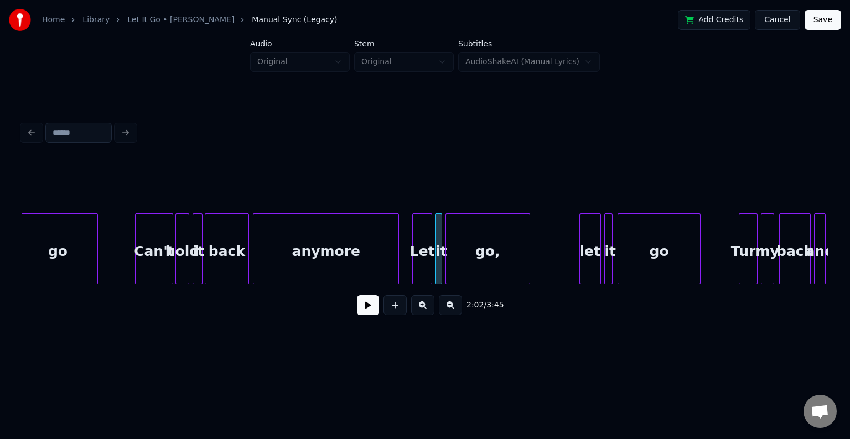
click at [476, 253] on div "go," at bounding box center [488, 251] width 84 height 75
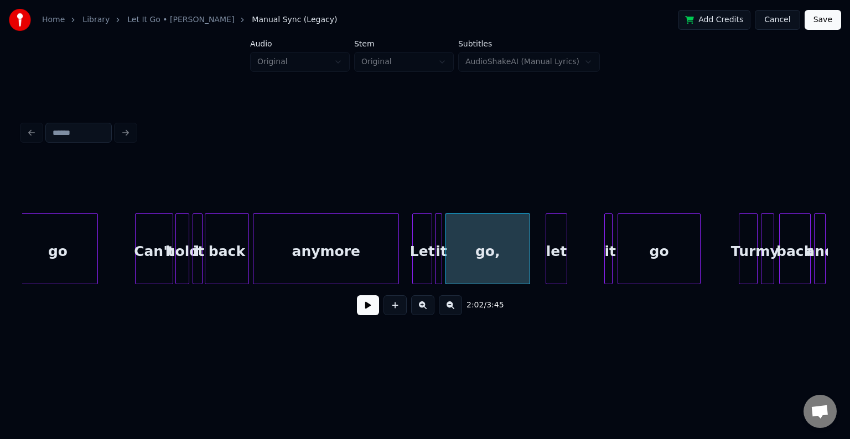
click at [556, 255] on div "let" at bounding box center [556, 251] width 20 height 75
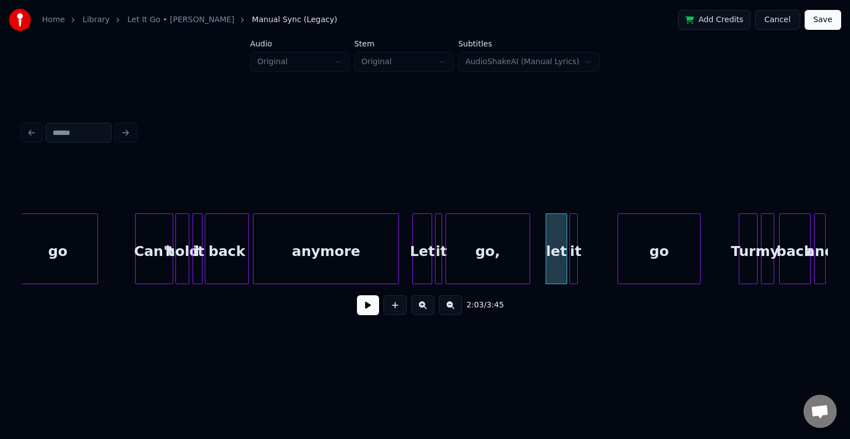
click at [573, 264] on div "it" at bounding box center [575, 251] width 11 height 75
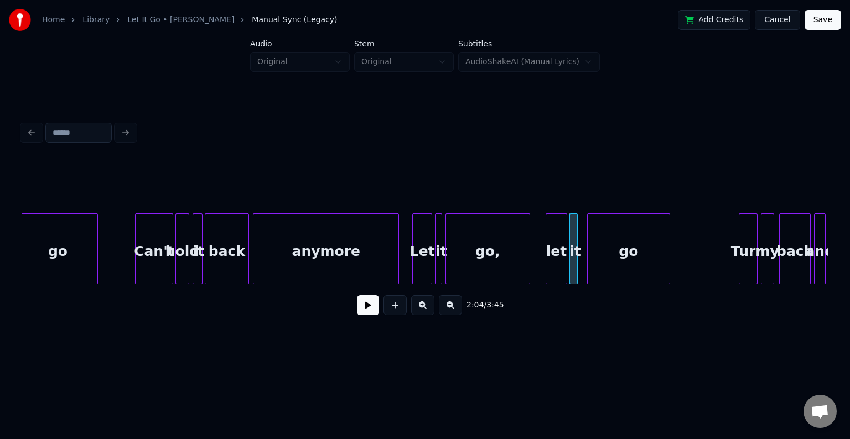
click at [606, 264] on div "go" at bounding box center [629, 251] width 82 height 75
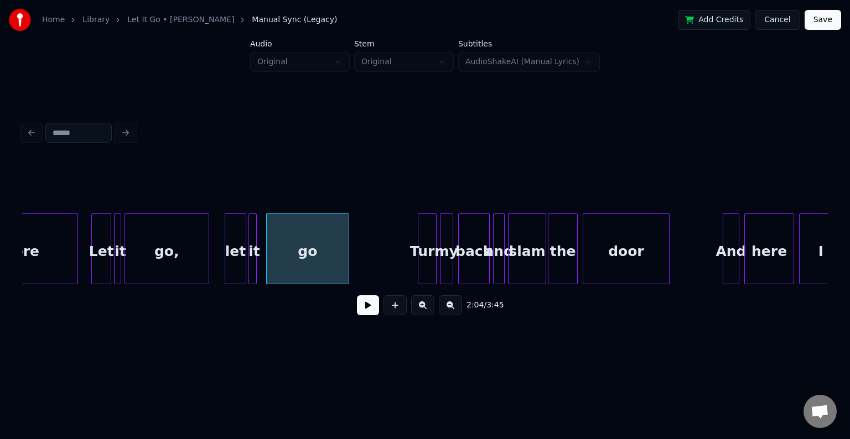
scroll to position [0, 10070]
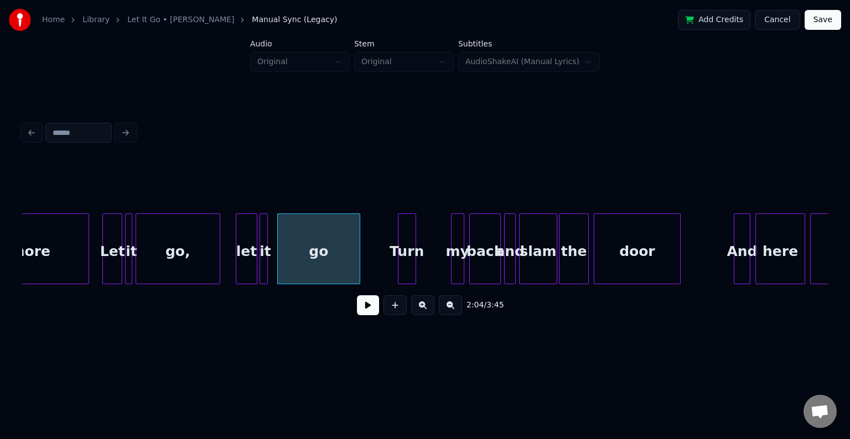
click at [409, 258] on div "Turn" at bounding box center [406, 251] width 17 height 75
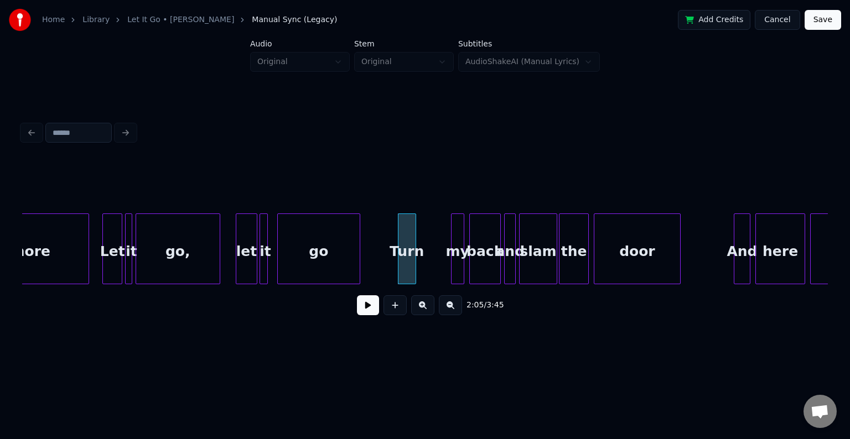
click at [368, 310] on button at bounding box center [368, 305] width 22 height 20
click at [425, 258] on div "my" at bounding box center [424, 251] width 12 height 75
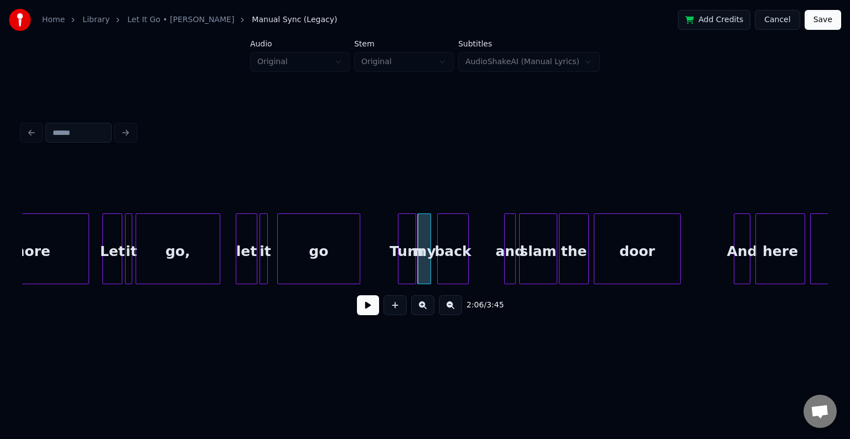
click at [449, 261] on div "back" at bounding box center [453, 251] width 30 height 75
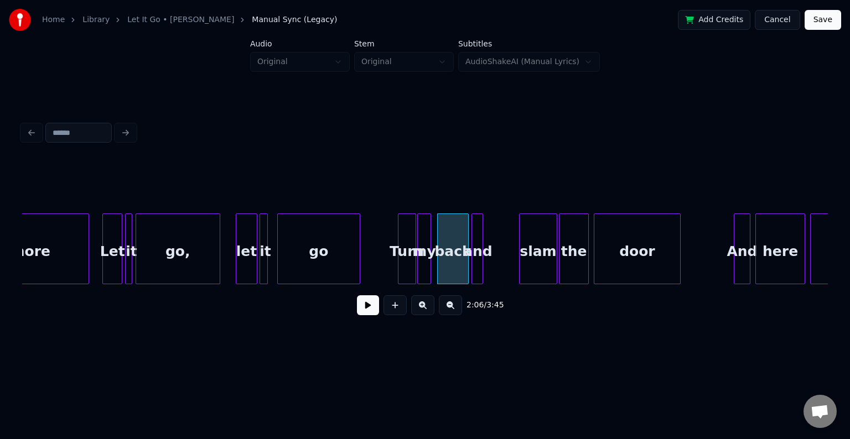
click at [478, 260] on div "and" at bounding box center [477, 251] width 11 height 75
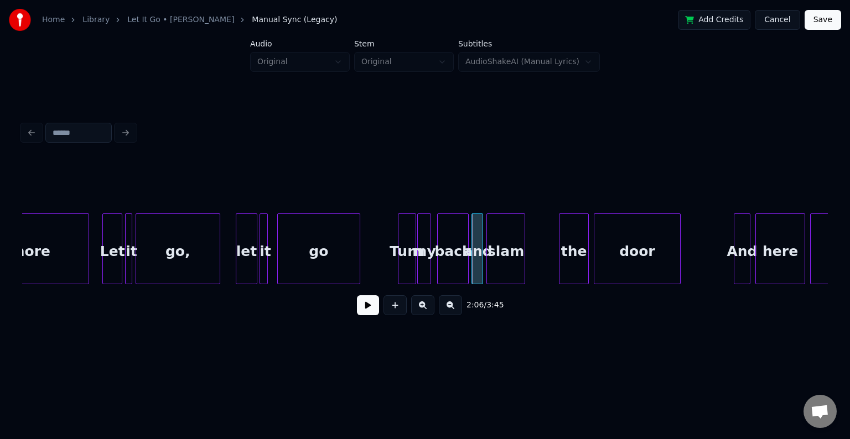
click at [504, 262] on div "slam" at bounding box center [505, 251] width 37 height 75
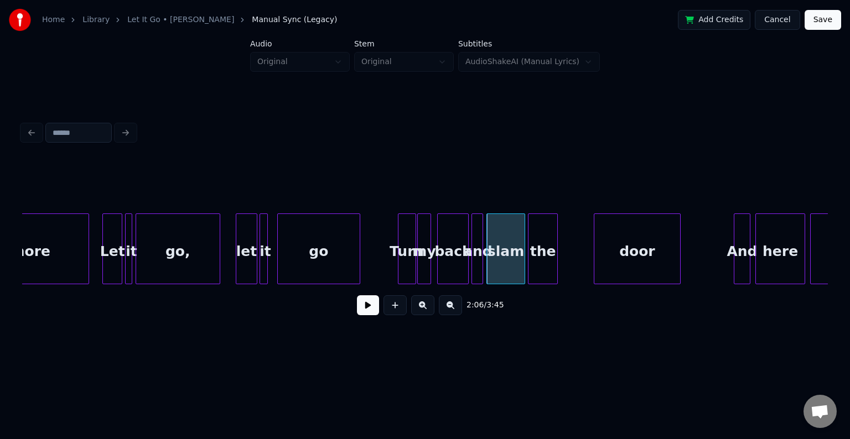
click at [541, 260] on div "the" at bounding box center [542, 251] width 29 height 75
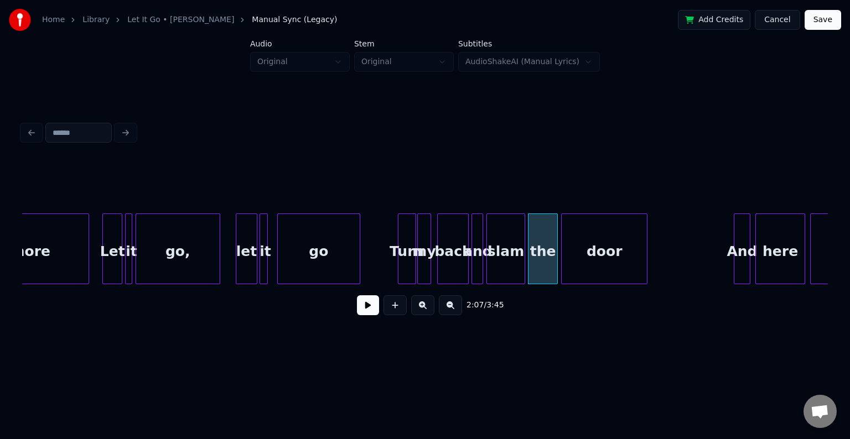
click at [586, 262] on div "door" at bounding box center [604, 251] width 85 height 75
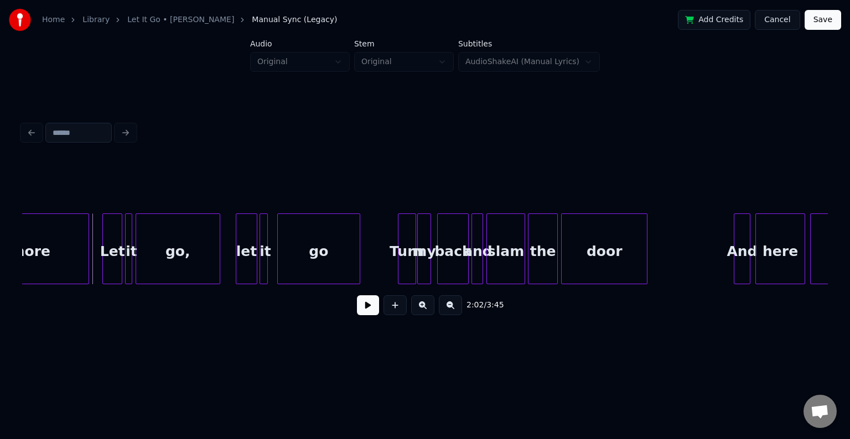
click at [360, 314] on button at bounding box center [368, 305] width 22 height 20
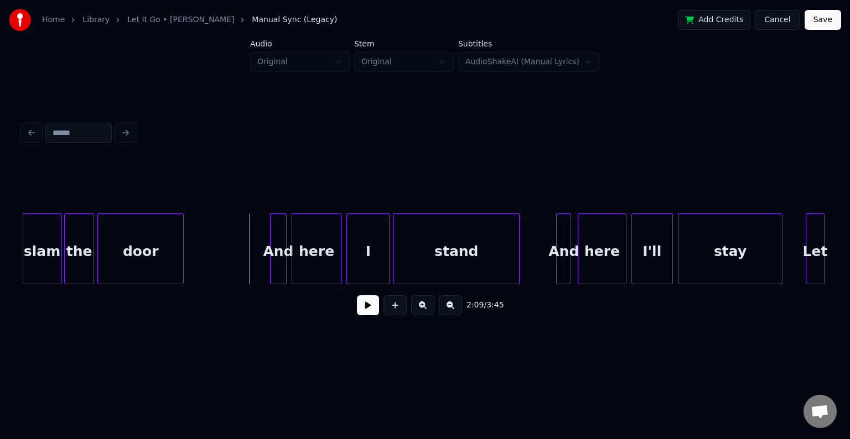
scroll to position [0, 10579]
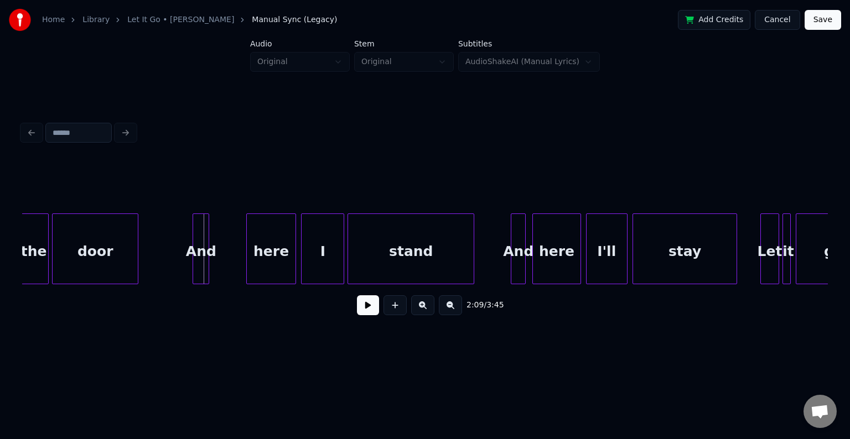
click at [201, 251] on div "And" at bounding box center [200, 251] width 15 height 75
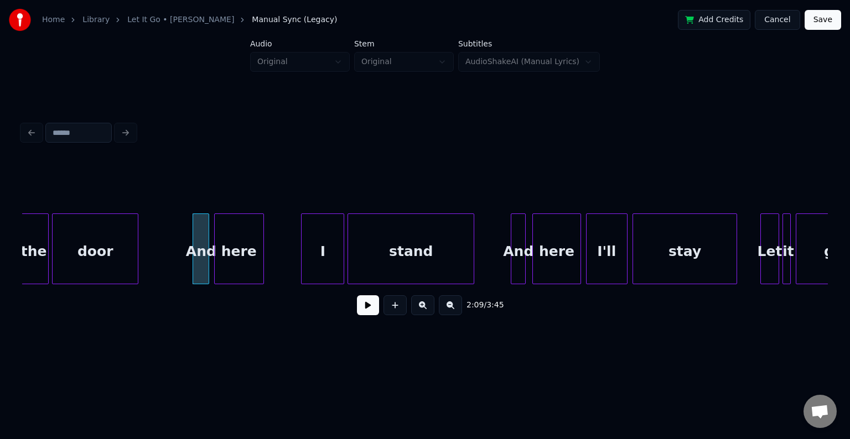
click at [239, 265] on div "here" at bounding box center [239, 251] width 49 height 75
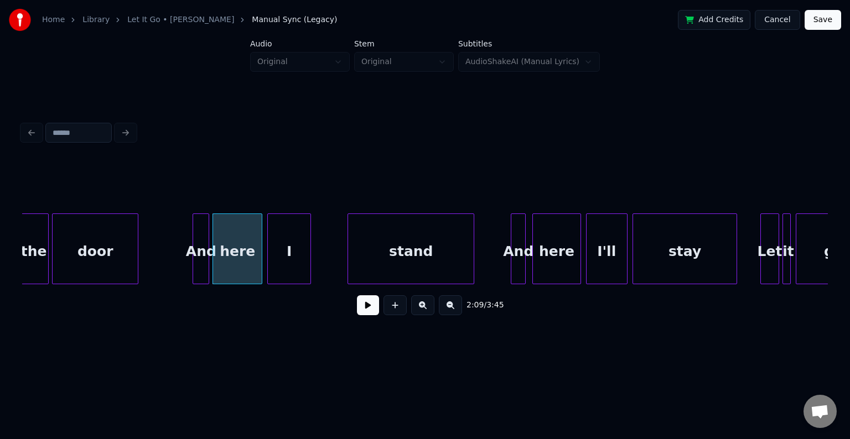
click at [290, 263] on div "I" at bounding box center [289, 251] width 42 height 75
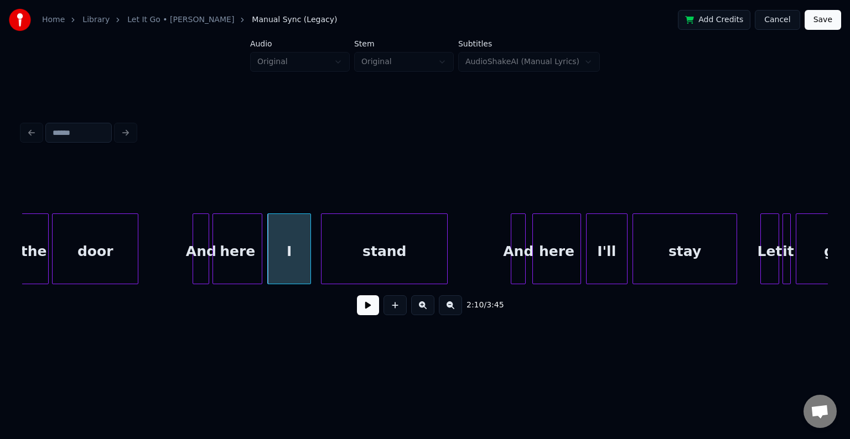
click at [377, 262] on div "stand" at bounding box center [384, 251] width 126 height 75
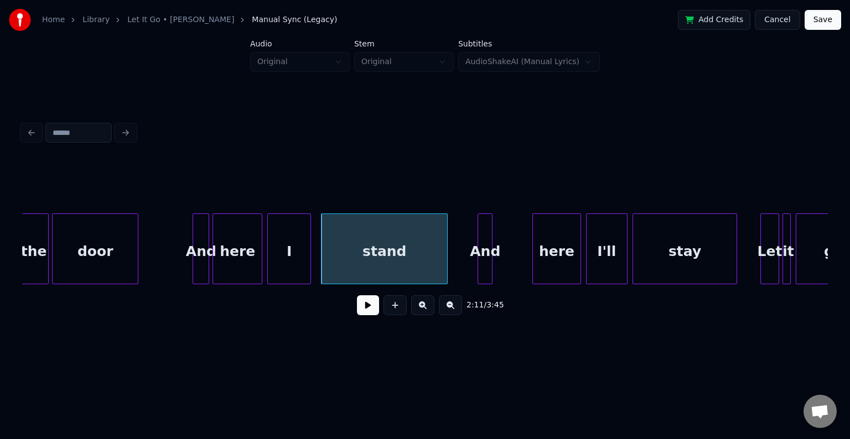
click at [483, 260] on div "And" at bounding box center [485, 251] width 14 height 75
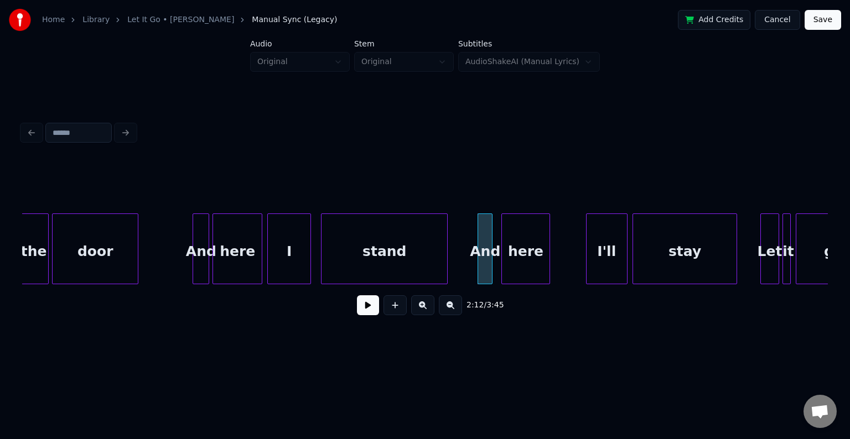
click at [528, 261] on div "here" at bounding box center [525, 251] width 47 height 75
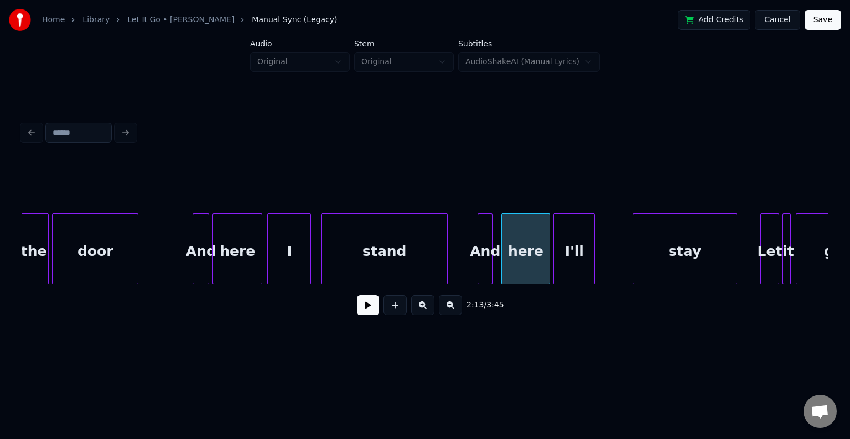
click at [584, 258] on div "I'll" at bounding box center [574, 251] width 40 height 75
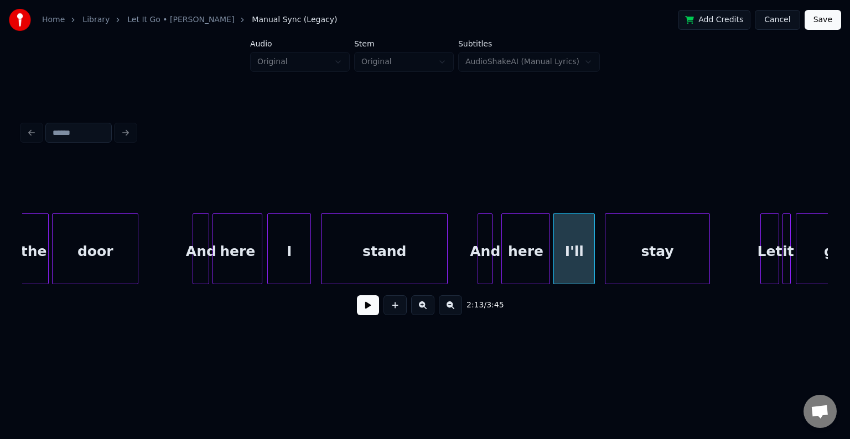
click at [657, 250] on div "stay" at bounding box center [657, 251] width 104 height 75
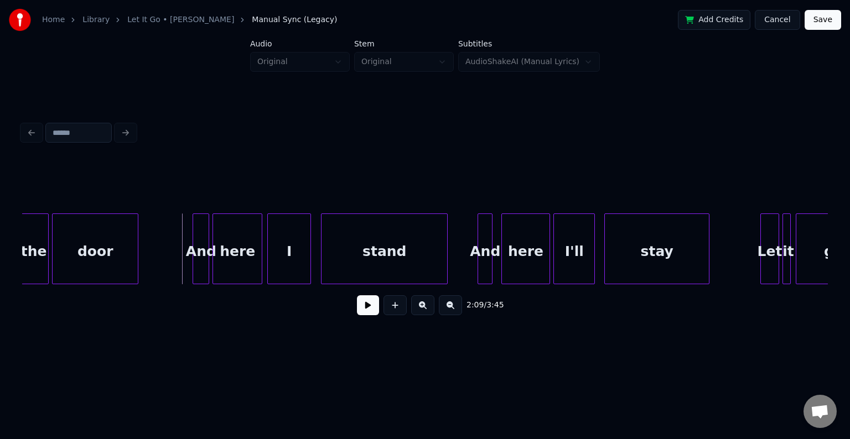
click at [362, 309] on button at bounding box center [368, 305] width 22 height 20
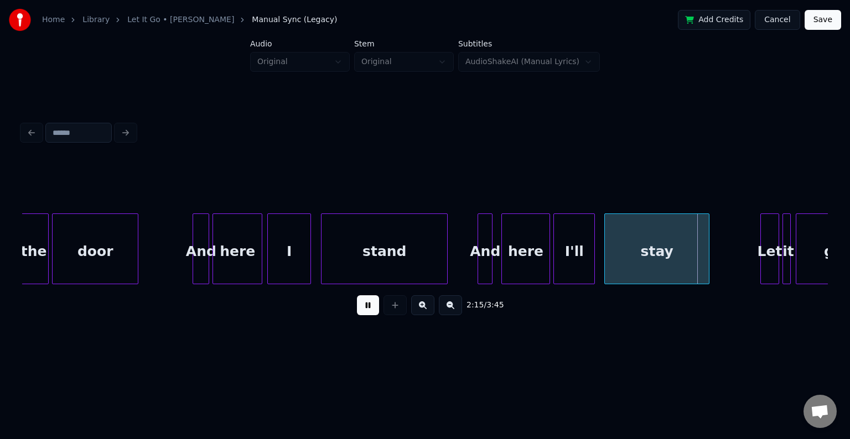
click at [362, 309] on button at bounding box center [368, 305] width 22 height 20
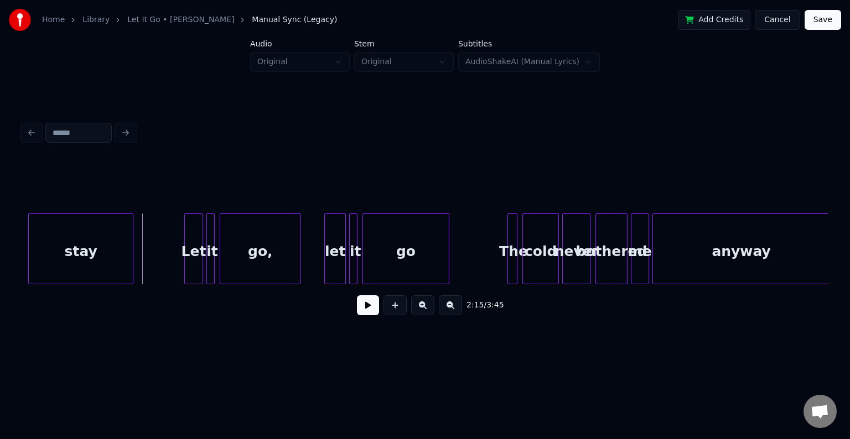
scroll to position [0, 11177]
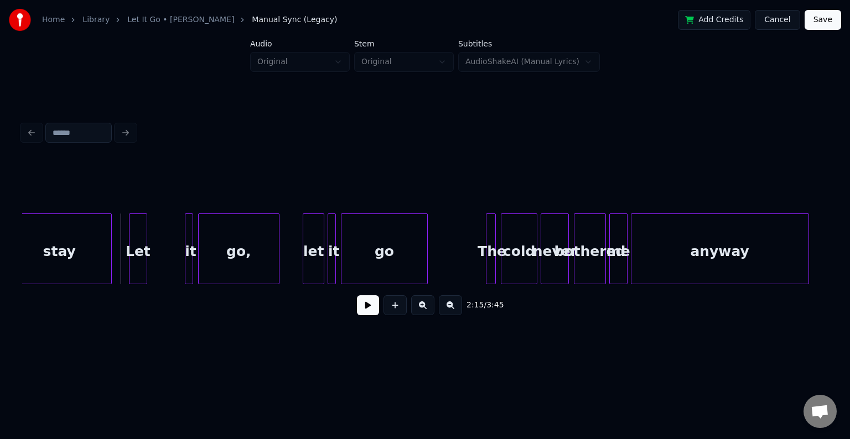
click at [139, 261] on div "Let" at bounding box center [137, 251] width 17 height 75
click at [157, 267] on div "it" at bounding box center [155, 251] width 11 height 75
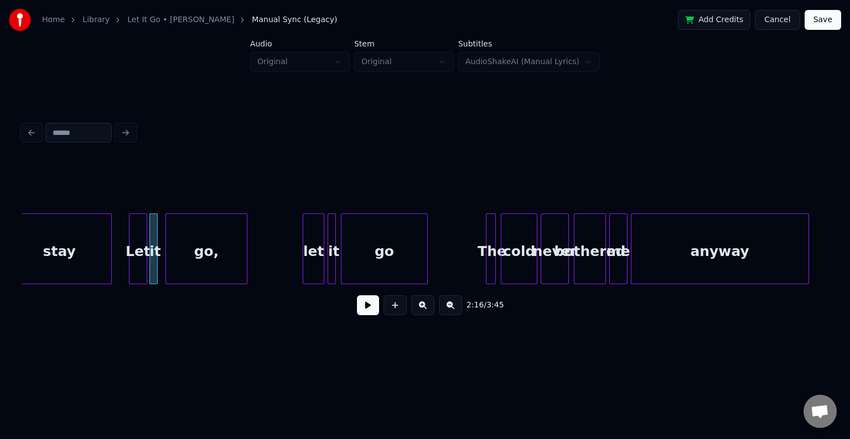
click at [193, 262] on div "go," at bounding box center [206, 251] width 80 height 75
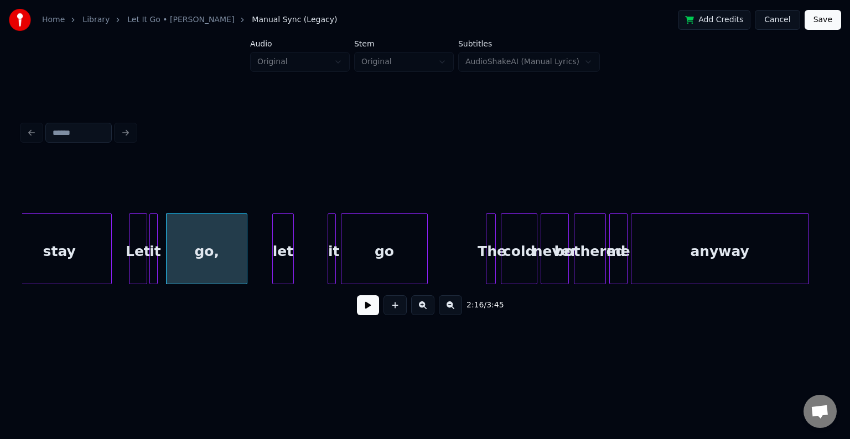
click at [284, 273] on div "let" at bounding box center [283, 251] width 20 height 75
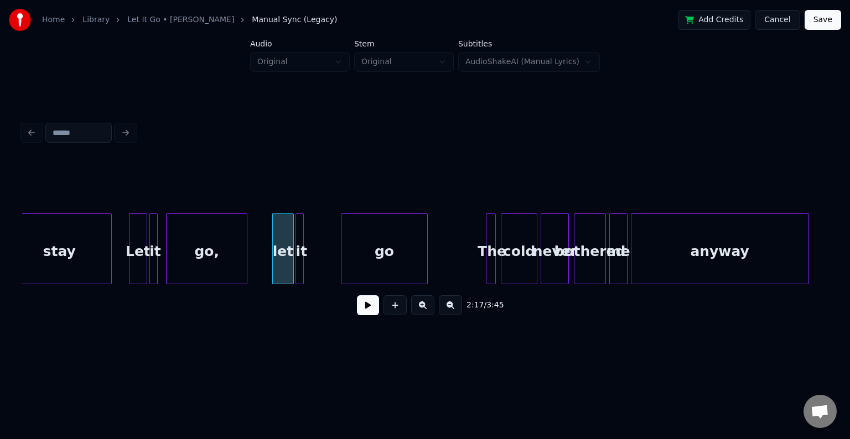
click at [303, 268] on div "it" at bounding box center [301, 251] width 11 height 75
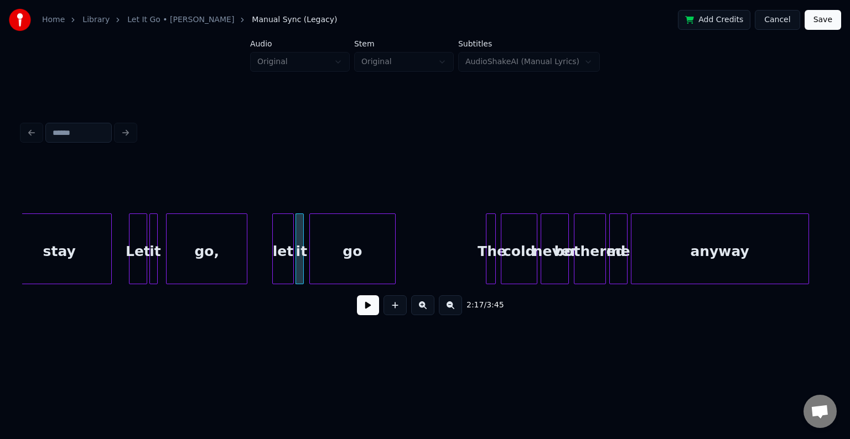
click at [342, 264] on div "go" at bounding box center [352, 251] width 85 height 75
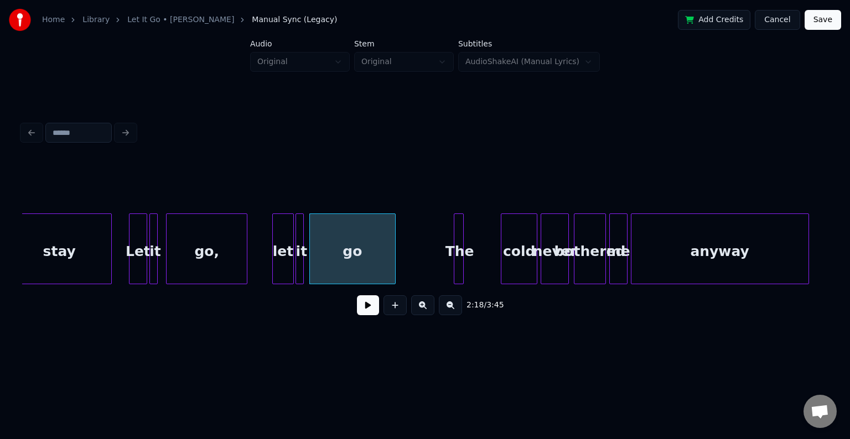
click at [458, 260] on div "The" at bounding box center [459, 251] width 11 height 75
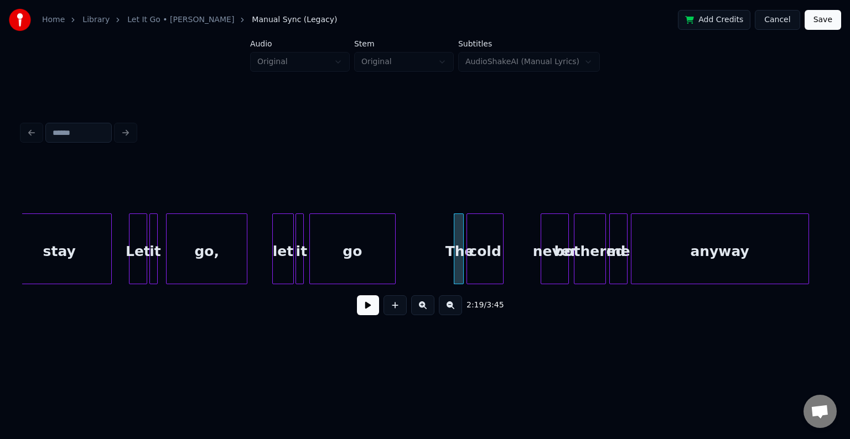
click at [484, 268] on div "cold" at bounding box center [484, 251] width 35 height 75
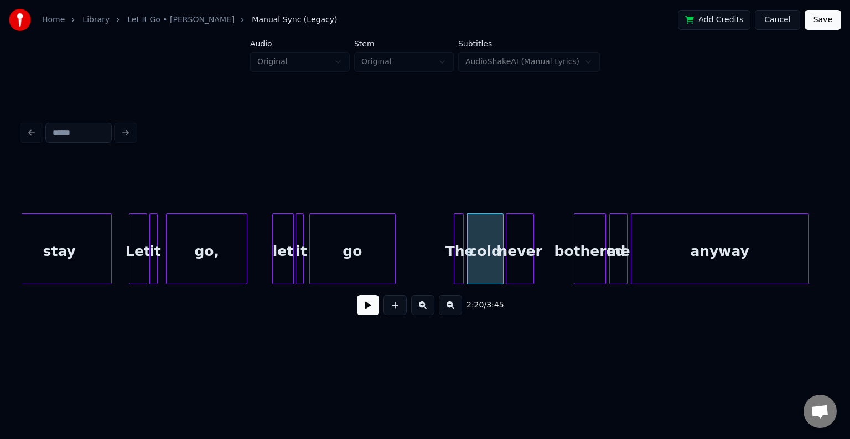
click at [516, 266] on div "never" at bounding box center [519, 251] width 27 height 75
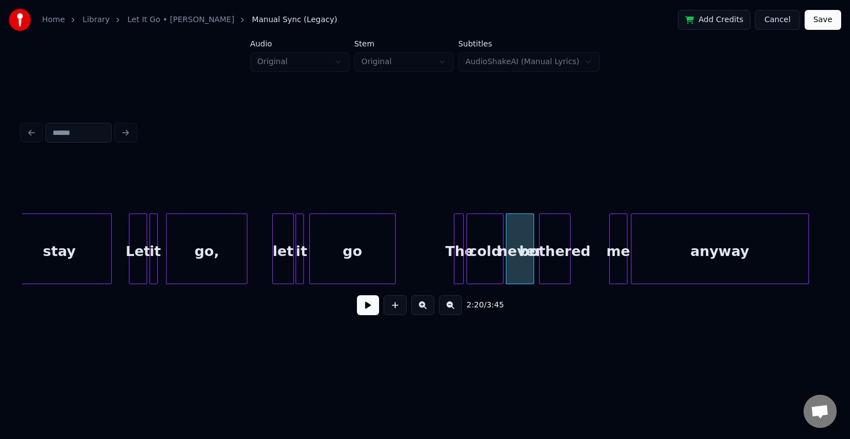
click at [551, 265] on div "bothered" at bounding box center [554, 251] width 30 height 75
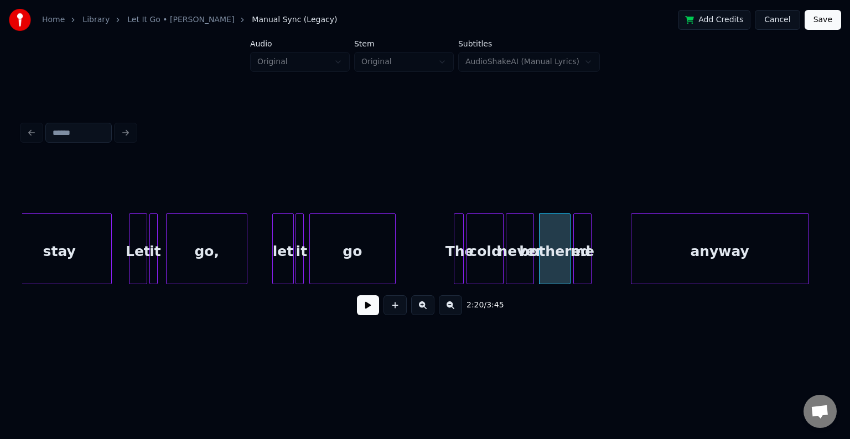
click at [583, 266] on div "me" at bounding box center [582, 251] width 17 height 75
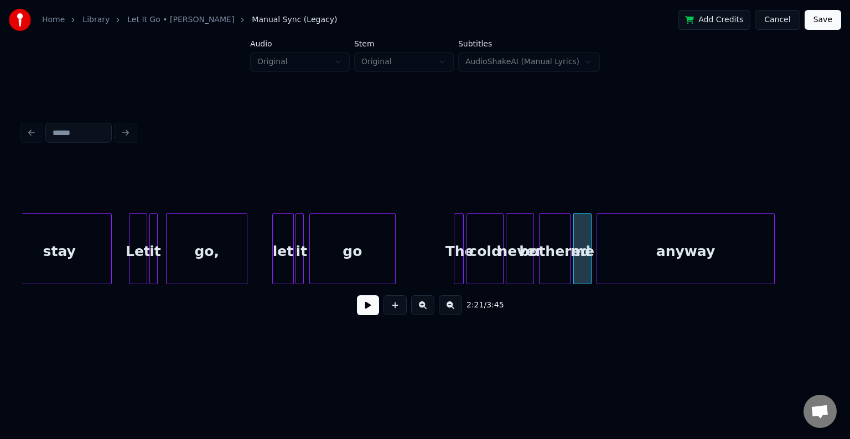
click at [637, 270] on div "anyway" at bounding box center [685, 251] width 177 height 75
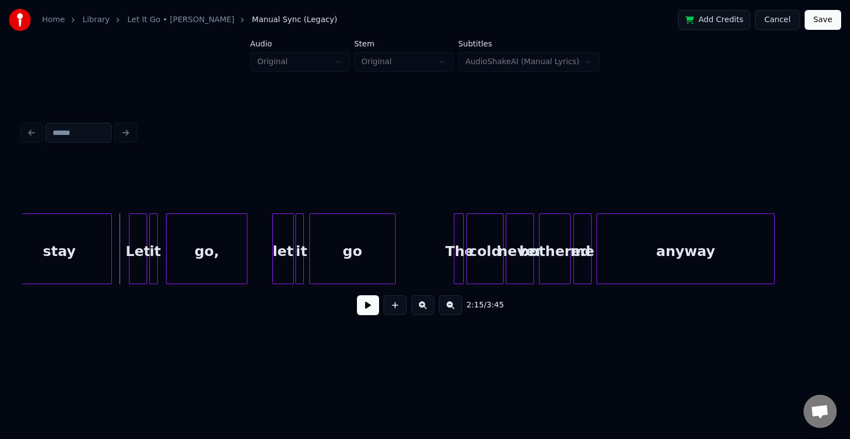
click at [364, 310] on button at bounding box center [368, 305] width 22 height 20
click at [370, 314] on button at bounding box center [368, 305] width 22 height 20
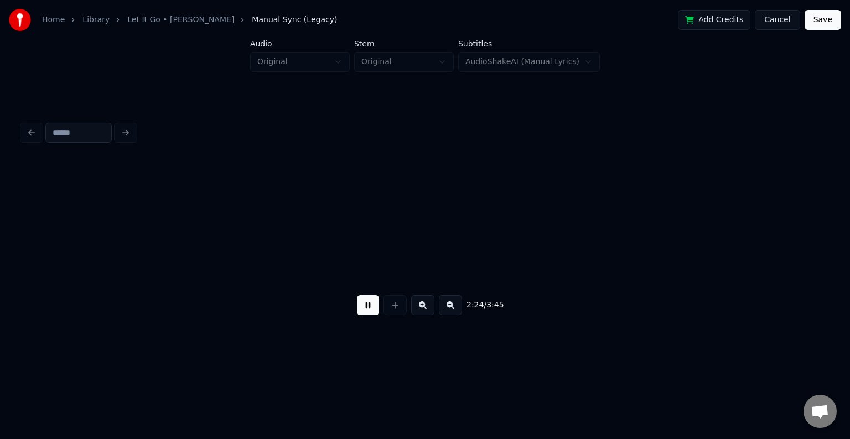
scroll to position [0, 11983]
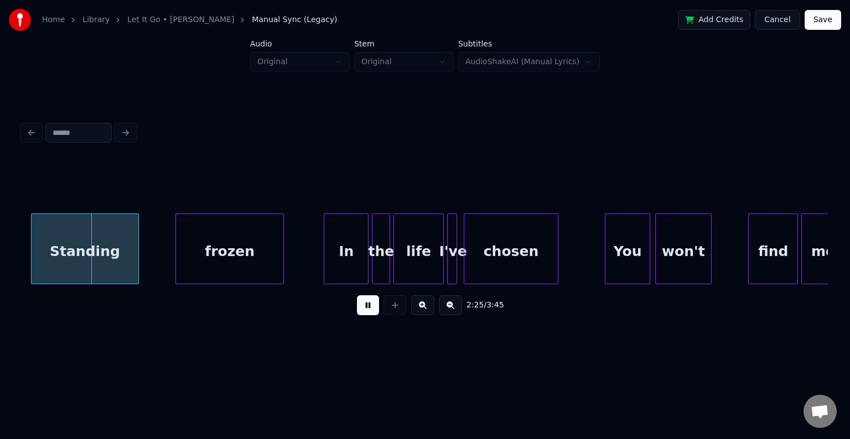
click at [370, 314] on button at bounding box center [368, 305] width 22 height 20
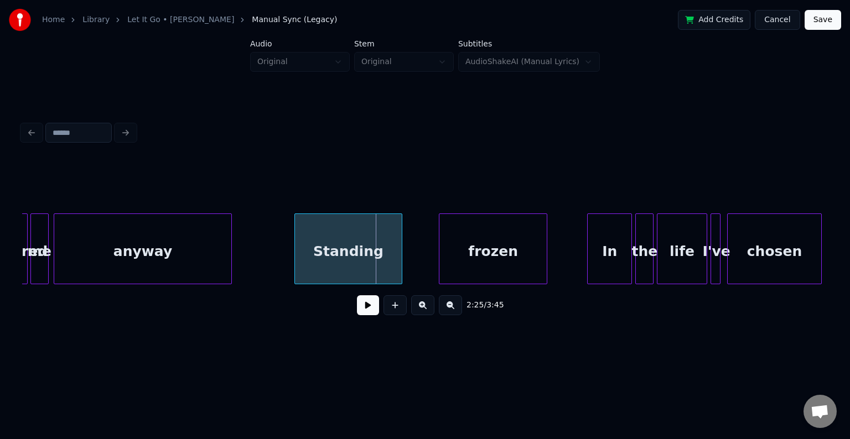
scroll to position [0, 11717]
click at [188, 259] on div "anyway" at bounding box center [144, 251] width 177 height 75
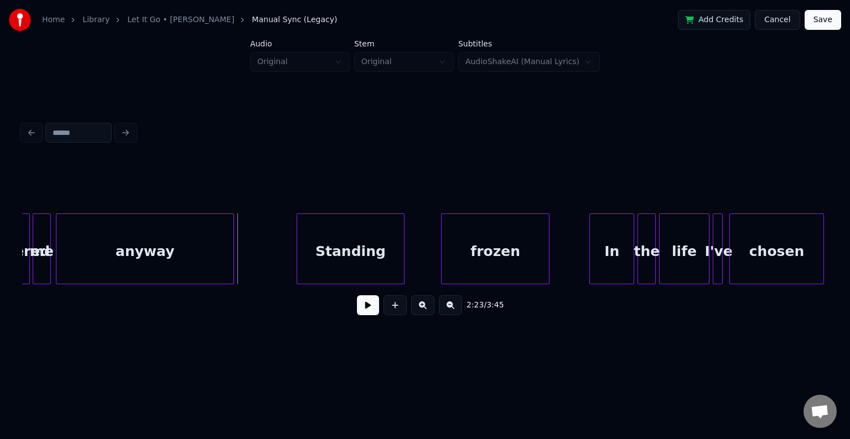
click at [369, 315] on button at bounding box center [368, 305] width 22 height 20
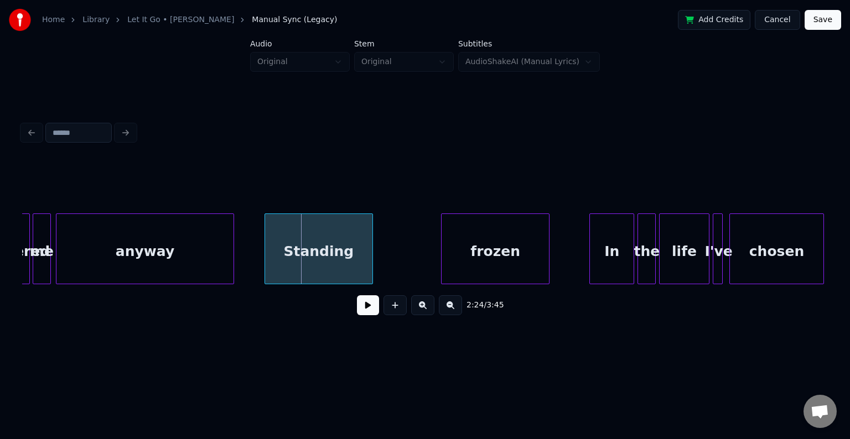
click at [311, 263] on div "Standing" at bounding box center [318, 251] width 107 height 75
click at [465, 269] on div "frozen" at bounding box center [461, 251] width 107 height 75
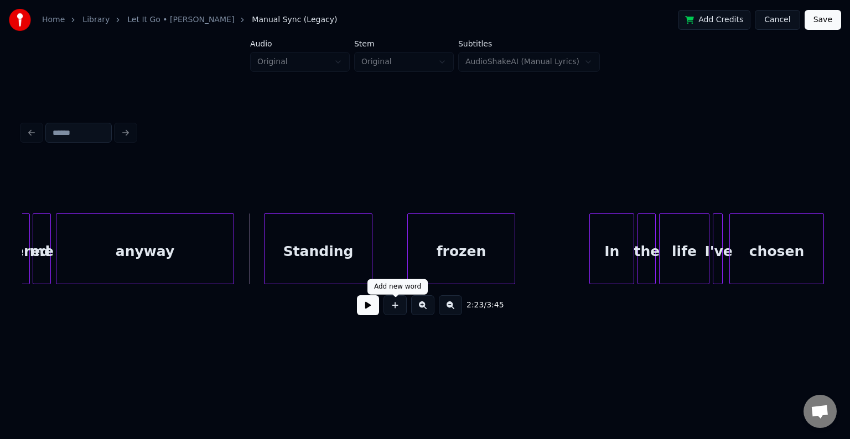
click at [381, 314] on div at bounding box center [395, 305] width 28 height 20
click at [374, 314] on button at bounding box center [368, 305] width 22 height 20
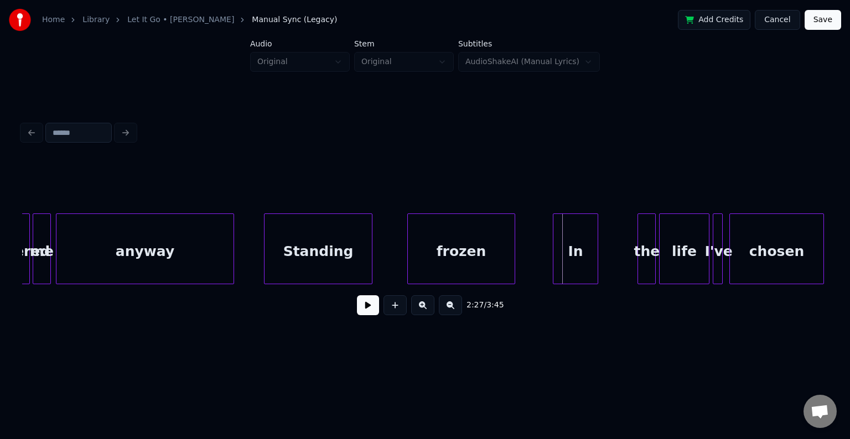
click at [584, 264] on div "In" at bounding box center [575, 251] width 44 height 75
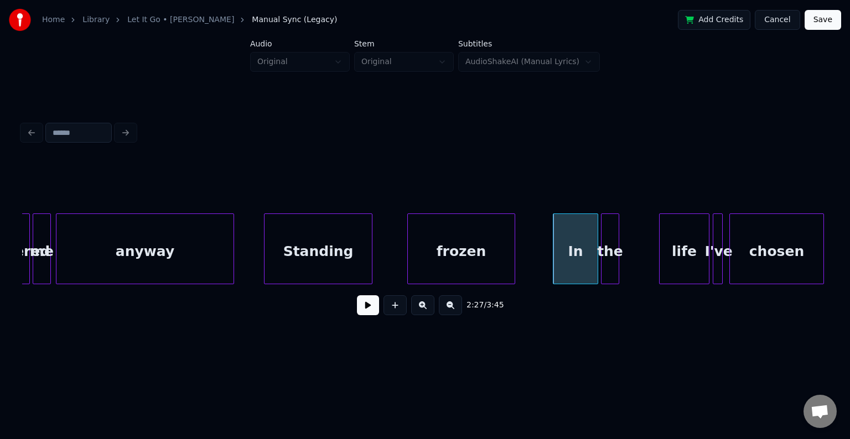
click at [609, 269] on div "the" at bounding box center [609, 251] width 17 height 75
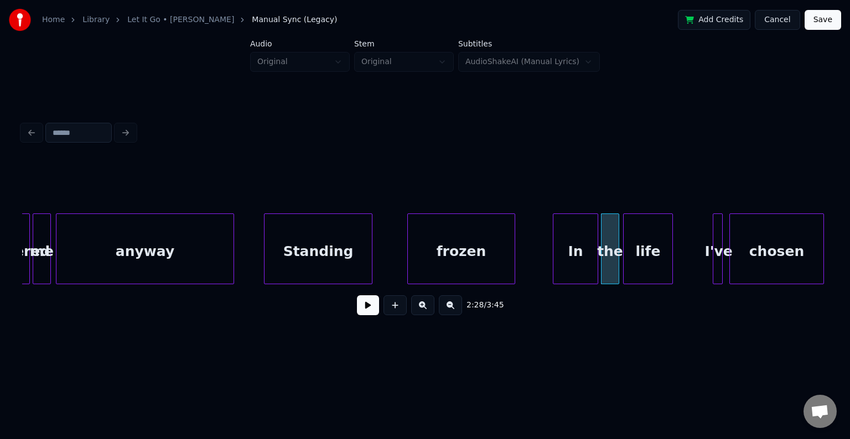
click at [645, 263] on div "life" at bounding box center [648, 251] width 49 height 75
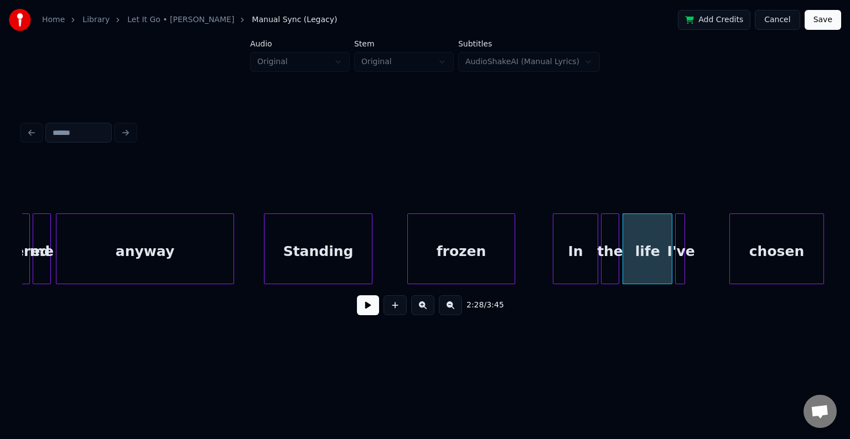
click at [679, 266] on div "I've" at bounding box center [681, 251] width 11 height 75
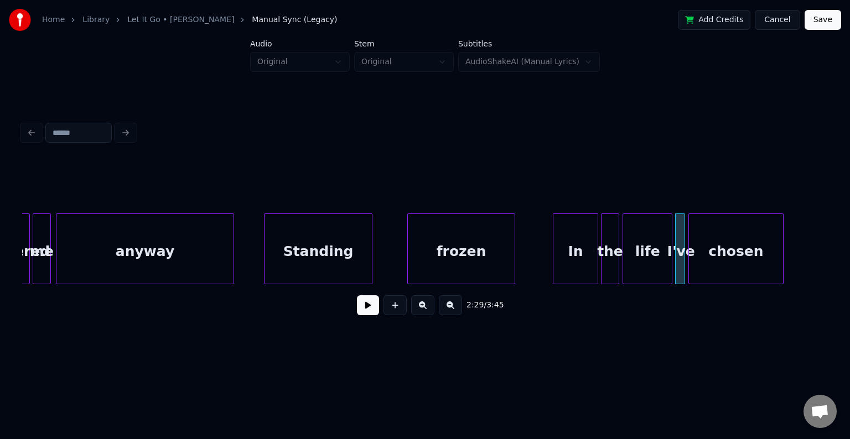
click at [730, 264] on div "chosen" at bounding box center [736, 251] width 94 height 75
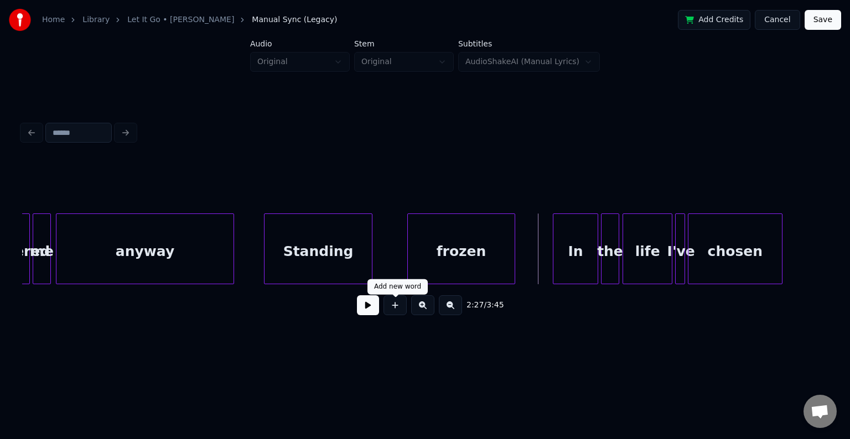
click at [365, 315] on button at bounding box center [368, 305] width 22 height 20
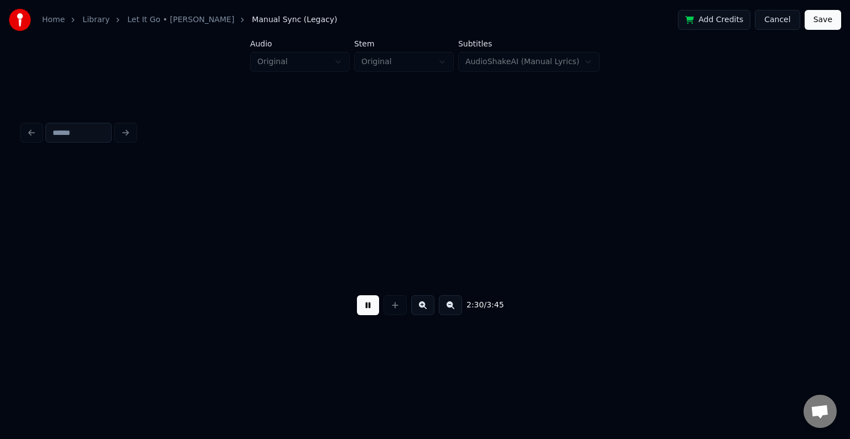
scroll to position [0, 12523]
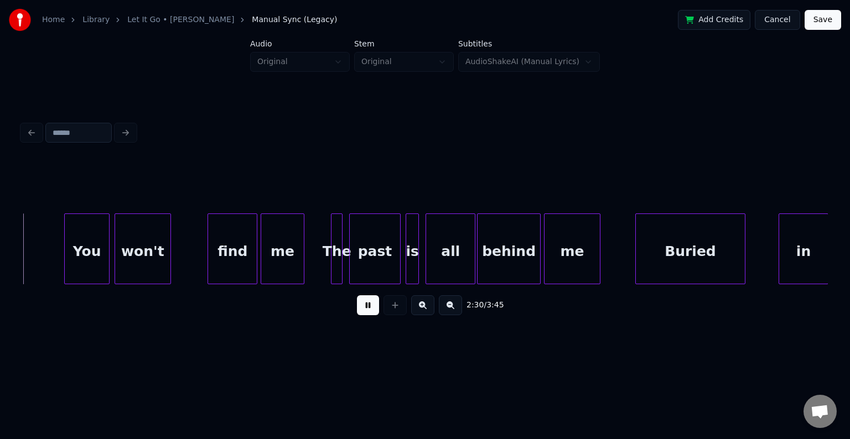
click at [366, 312] on button at bounding box center [368, 305] width 22 height 20
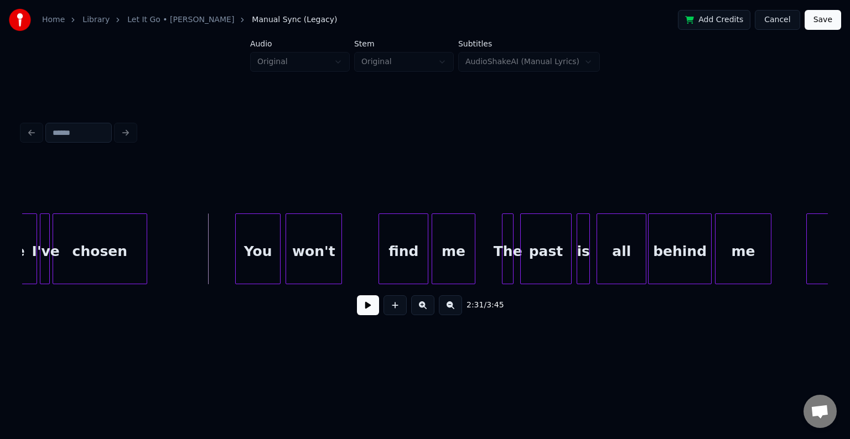
scroll to position [0, 12346]
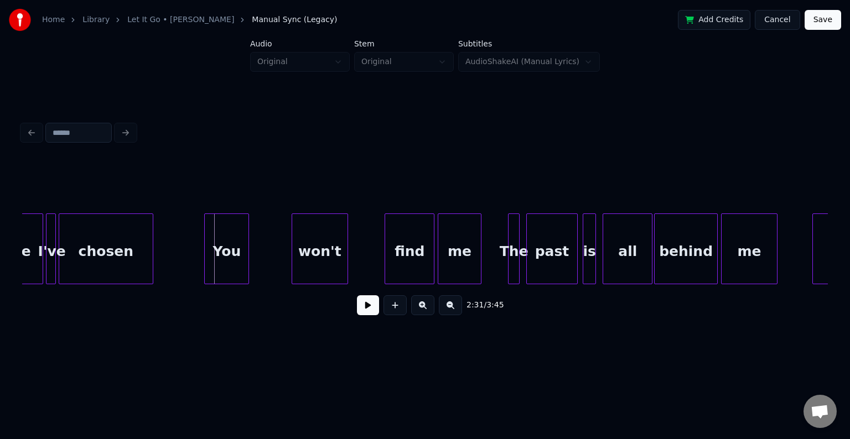
click at [233, 265] on div "You" at bounding box center [227, 251] width 44 height 75
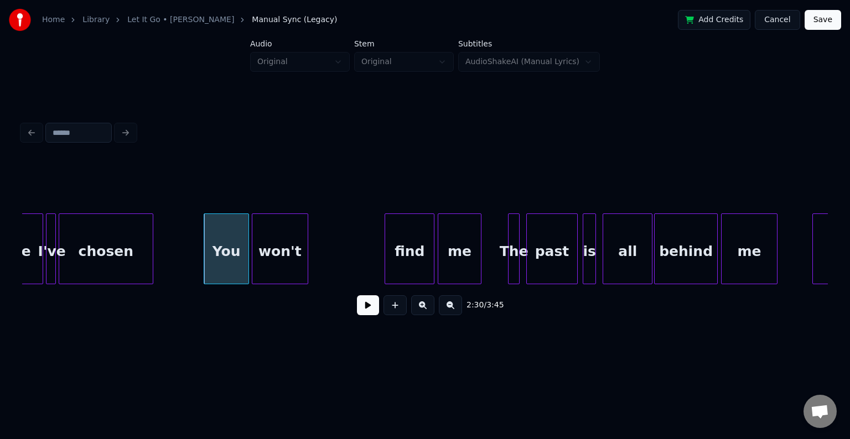
click at [264, 263] on div "won't" at bounding box center [279, 251] width 55 height 75
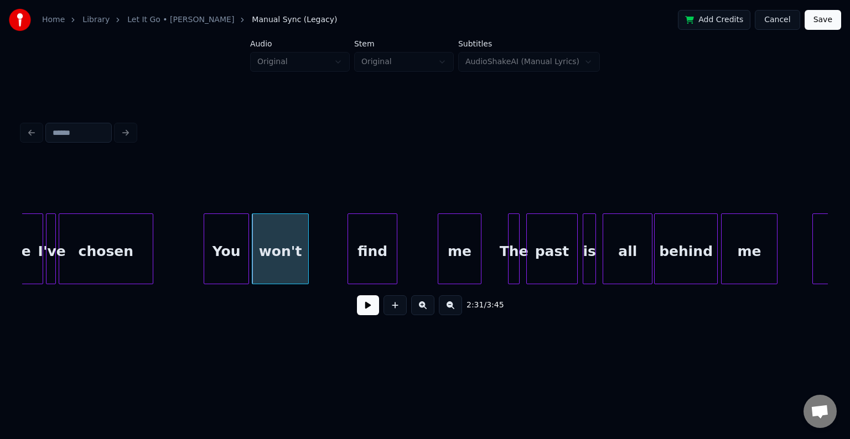
click at [370, 261] on div "find" at bounding box center [372, 251] width 49 height 75
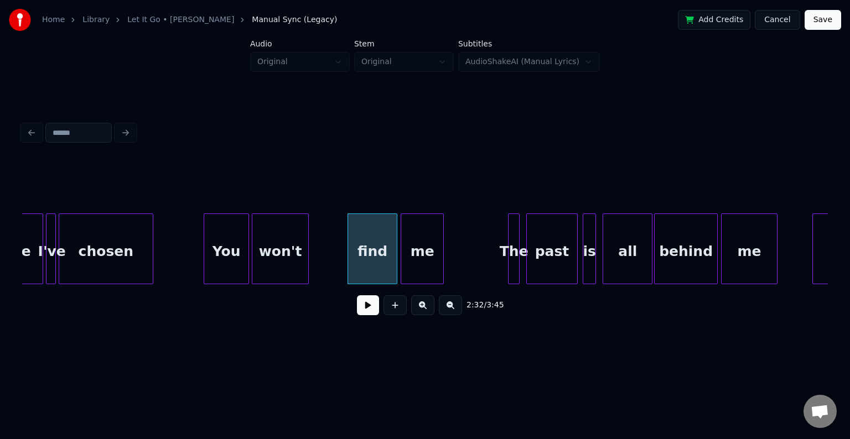
click at [414, 257] on div "me" at bounding box center [422, 251] width 42 height 75
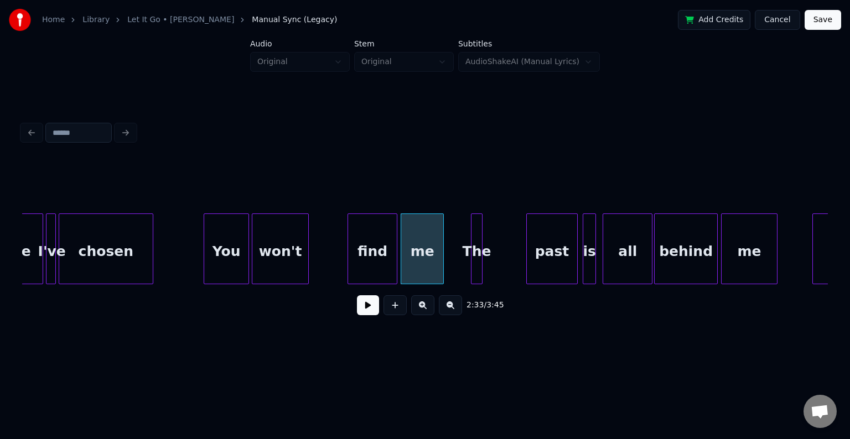
click at [476, 268] on div "The" at bounding box center [476, 251] width 11 height 75
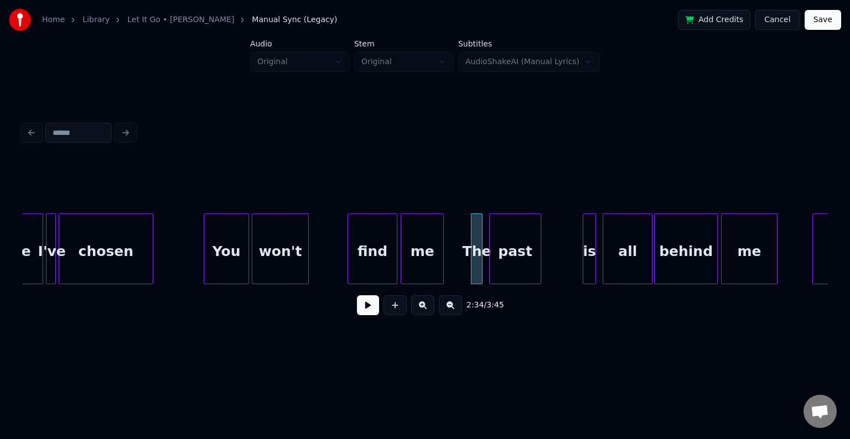
click at [517, 262] on div "past" at bounding box center [515, 251] width 50 height 75
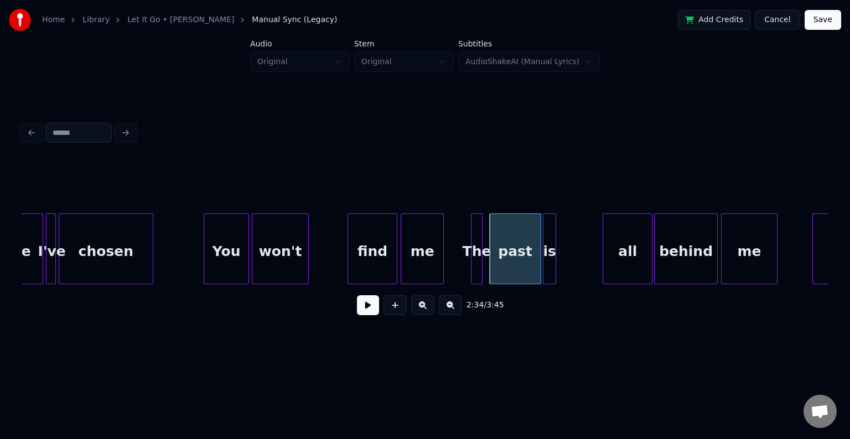
click at [549, 263] on div "is" at bounding box center [549, 251] width 12 height 75
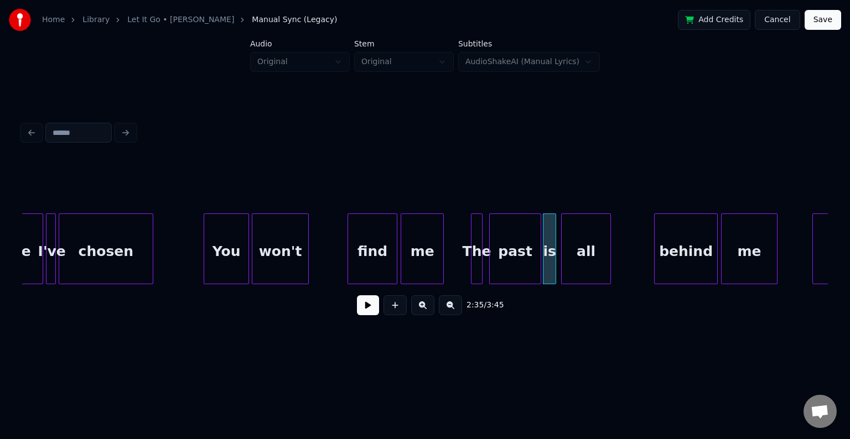
click at [578, 267] on div "all" at bounding box center [586, 251] width 49 height 75
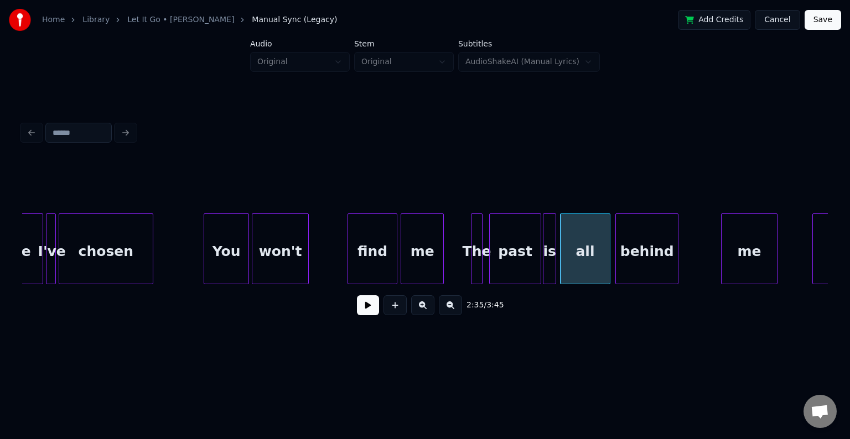
click at [657, 260] on div "behind" at bounding box center [647, 251] width 62 height 75
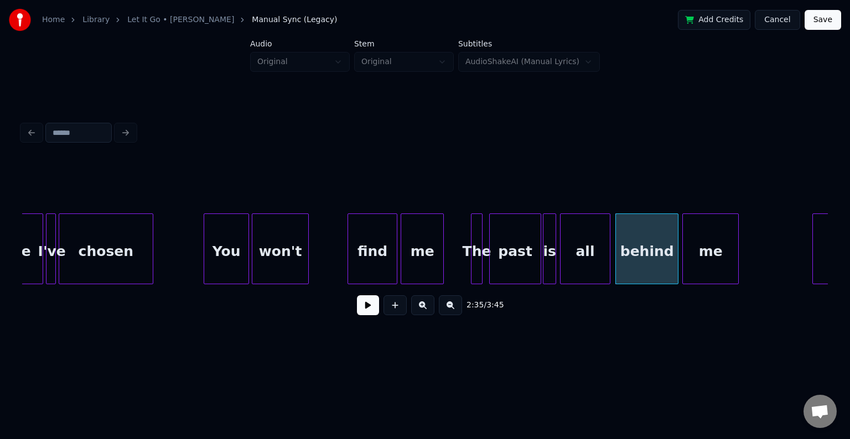
click at [698, 262] on div "me" at bounding box center [710, 251] width 55 height 75
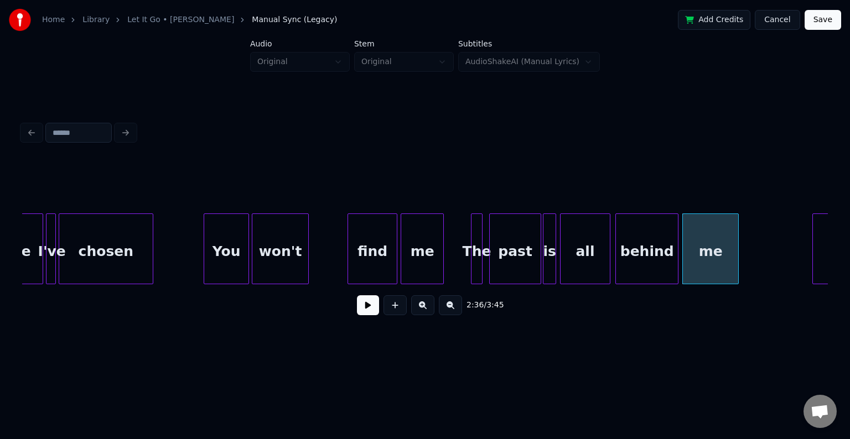
click at [361, 312] on button at bounding box center [368, 305] width 22 height 20
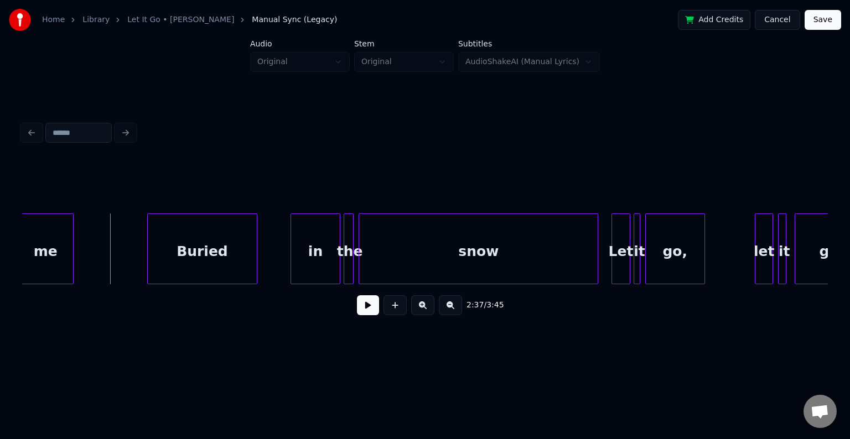
scroll to position [0, 13032]
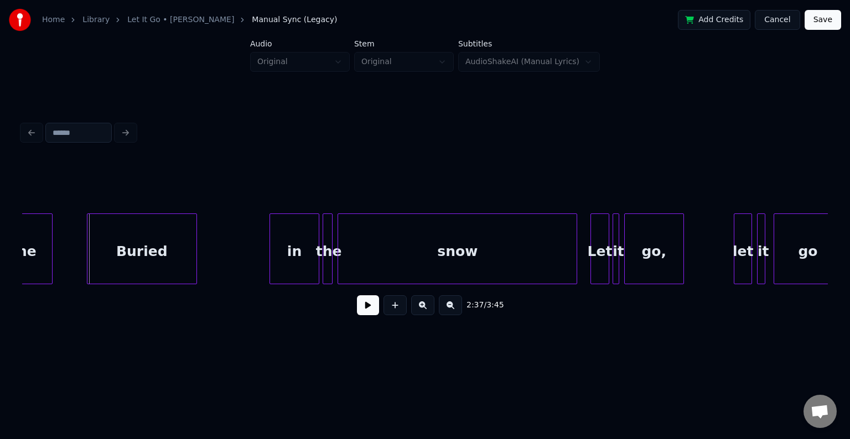
click at [147, 257] on div "Buried" at bounding box center [141, 251] width 109 height 75
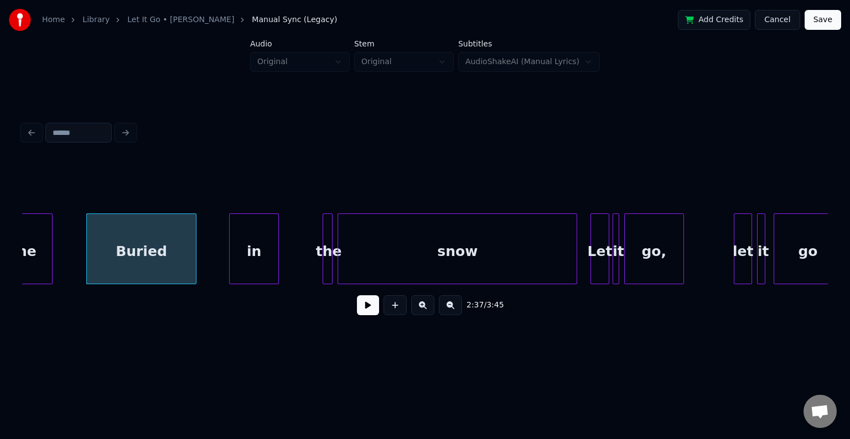
click at [263, 268] on div "in" at bounding box center [254, 251] width 49 height 75
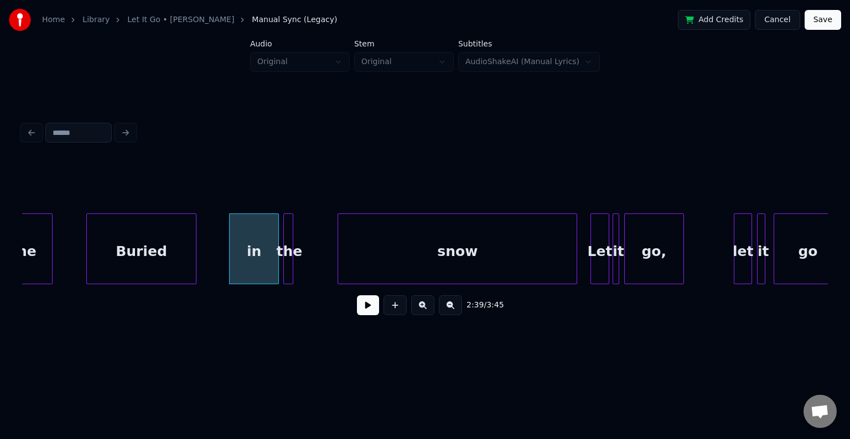
click at [288, 268] on div "the" at bounding box center [289, 251] width 11 height 75
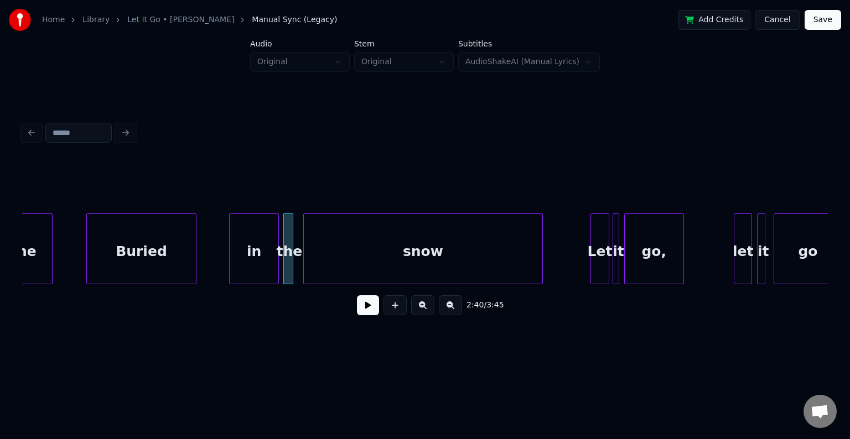
click at [346, 260] on div "snow" at bounding box center [423, 251] width 238 height 75
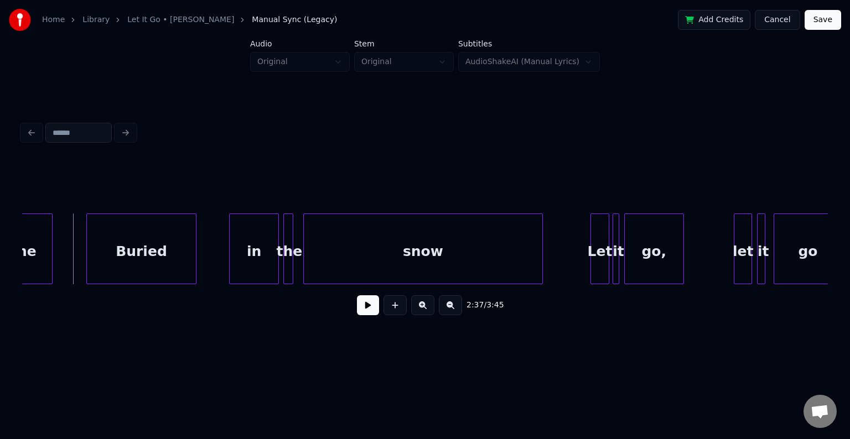
click at [367, 315] on button at bounding box center [368, 305] width 22 height 20
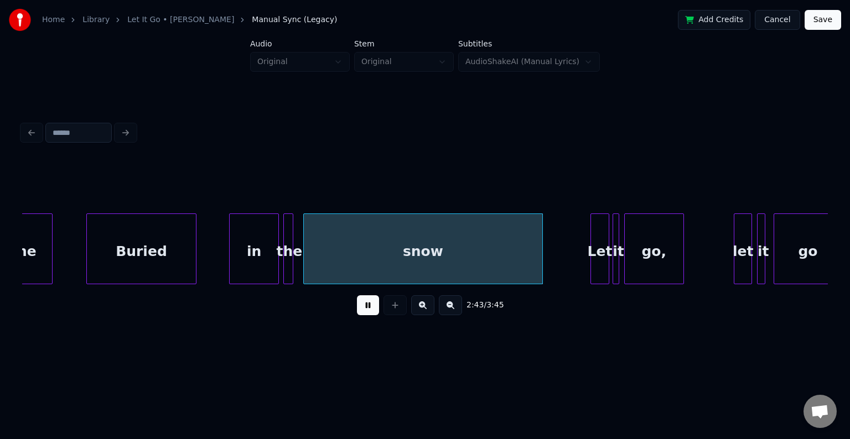
click at [367, 315] on button at bounding box center [368, 305] width 22 height 20
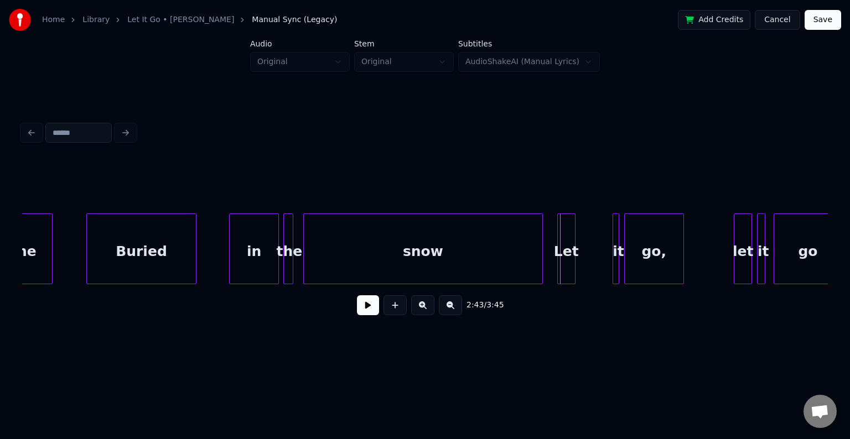
click at [564, 269] on div "Let" at bounding box center [566, 251] width 17 height 75
click at [591, 268] on div "it" at bounding box center [588, 251] width 11 height 75
click at [560, 268] on div "Let" at bounding box center [561, 251] width 17 height 75
click at [580, 266] on div "it" at bounding box center [579, 251] width 11 height 75
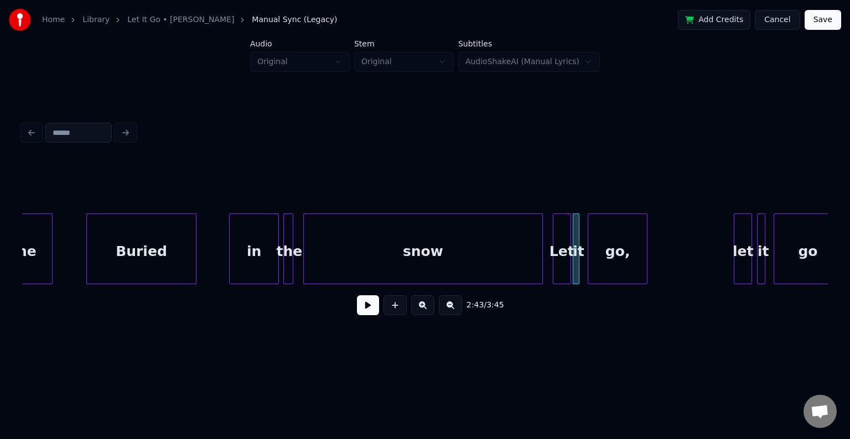
click at [625, 269] on div "go," at bounding box center [617, 251] width 59 height 75
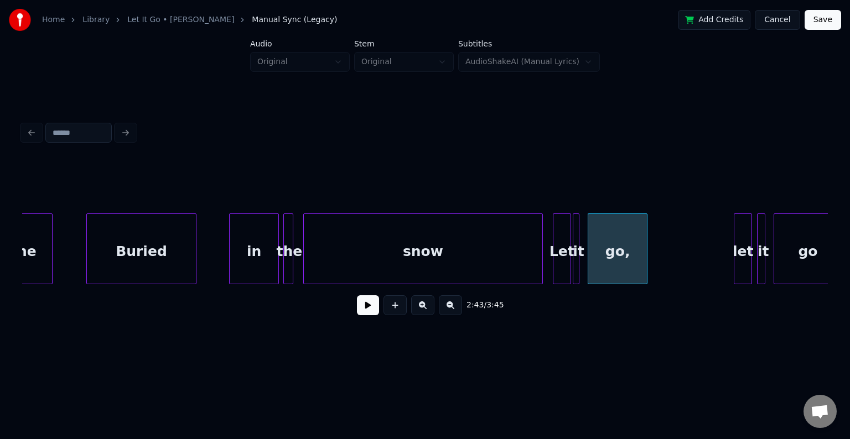
click at [359, 310] on button at bounding box center [368, 305] width 22 height 20
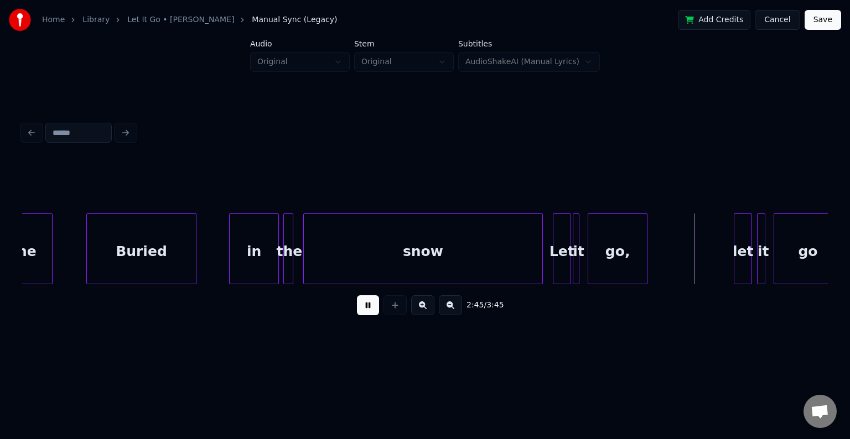
click at [359, 310] on button at bounding box center [368, 305] width 22 height 20
click at [828, 288] on div "2:45 / 3:45" at bounding box center [425, 221] width 814 height 219
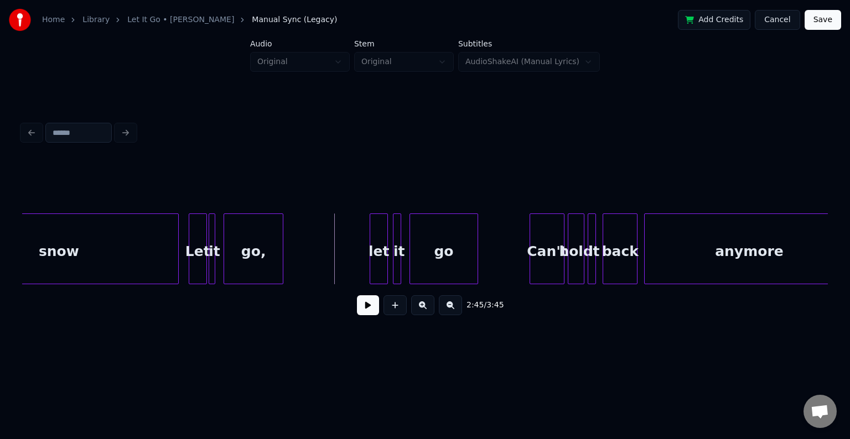
scroll to position [0, 13409]
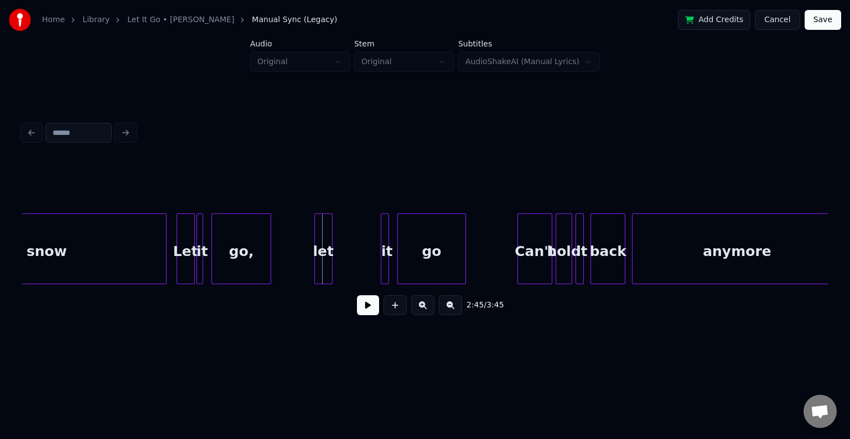
click at [323, 258] on div "let" at bounding box center [323, 251] width 17 height 75
click at [339, 267] on div "it" at bounding box center [341, 251] width 11 height 75
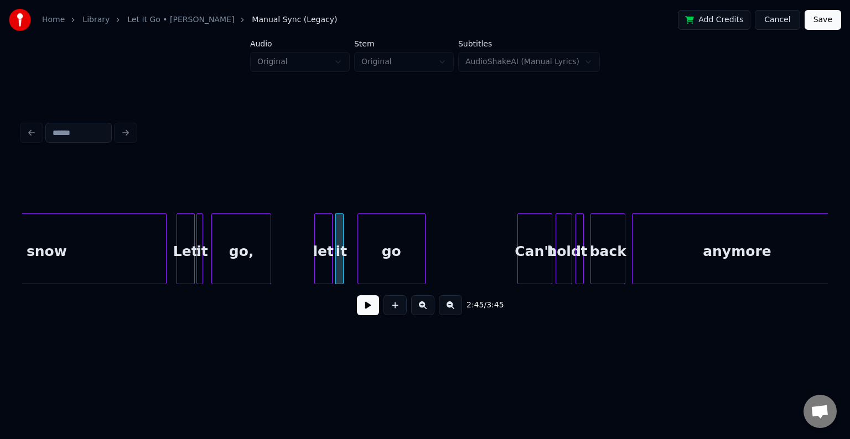
click at [375, 265] on div "go" at bounding box center [391, 251] width 67 height 75
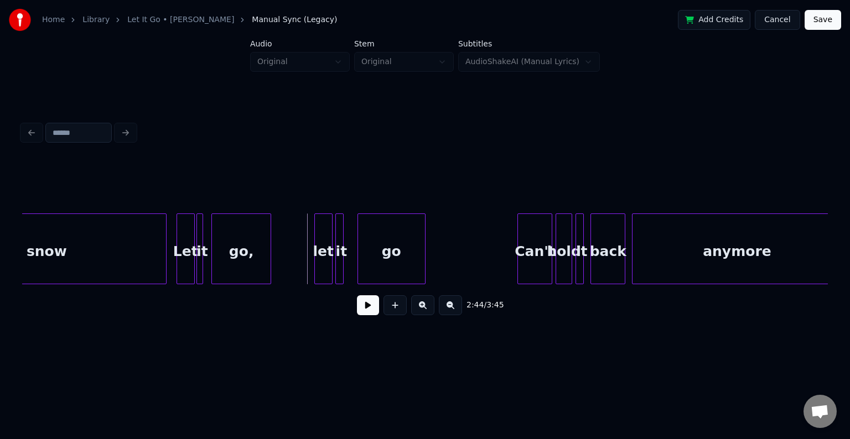
click at [365, 310] on button at bounding box center [368, 305] width 22 height 20
click at [485, 259] on div "Can't" at bounding box center [493, 251] width 34 height 75
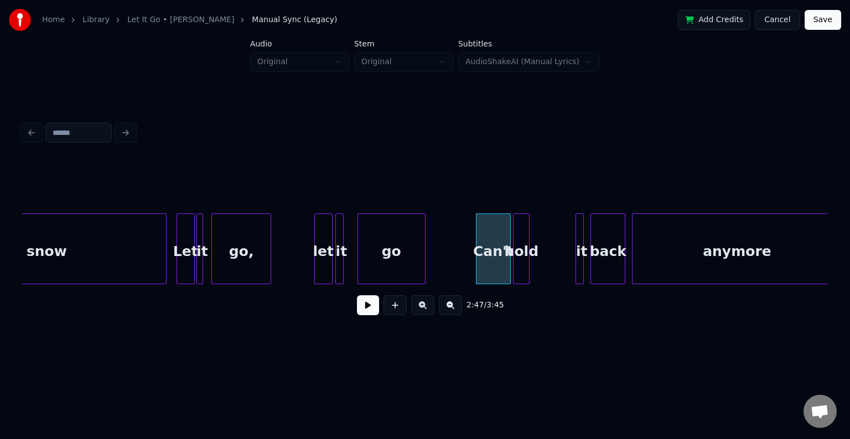
click at [518, 267] on div "hold" at bounding box center [520, 251] width 15 height 75
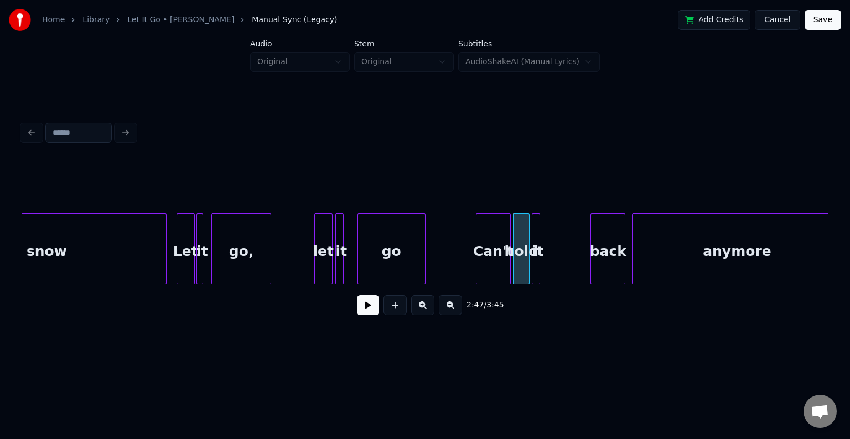
click at [541, 266] on div "it" at bounding box center [537, 251] width 11 height 75
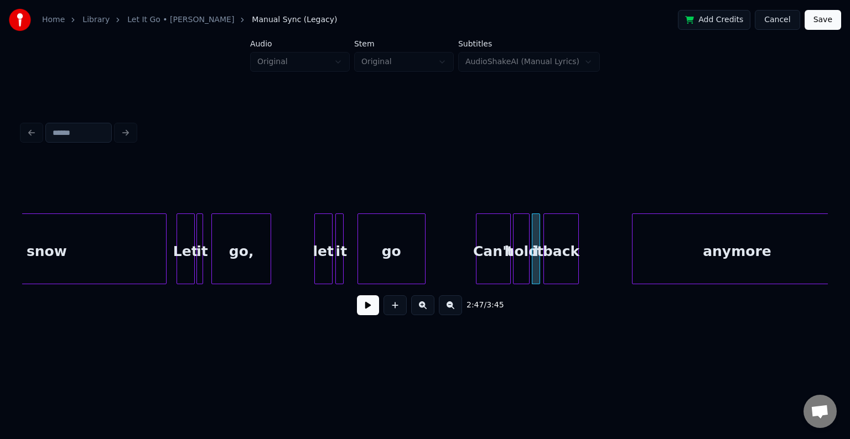
click at [564, 266] on div "back" at bounding box center [561, 251] width 34 height 75
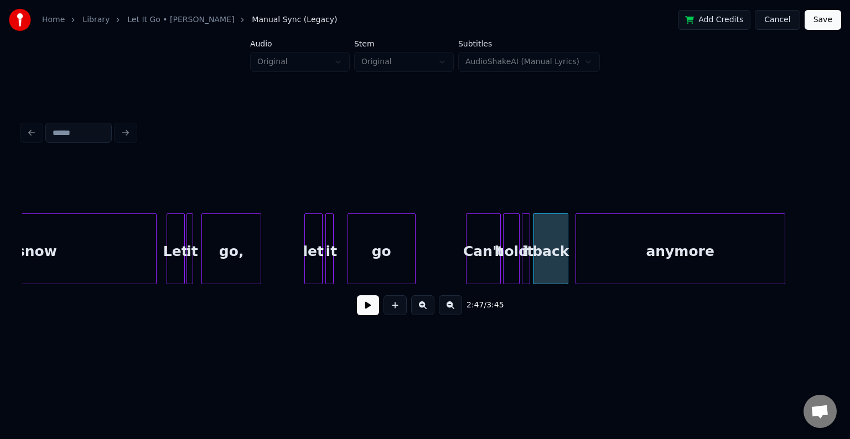
click at [627, 267] on div "anymore" at bounding box center [680, 251] width 209 height 75
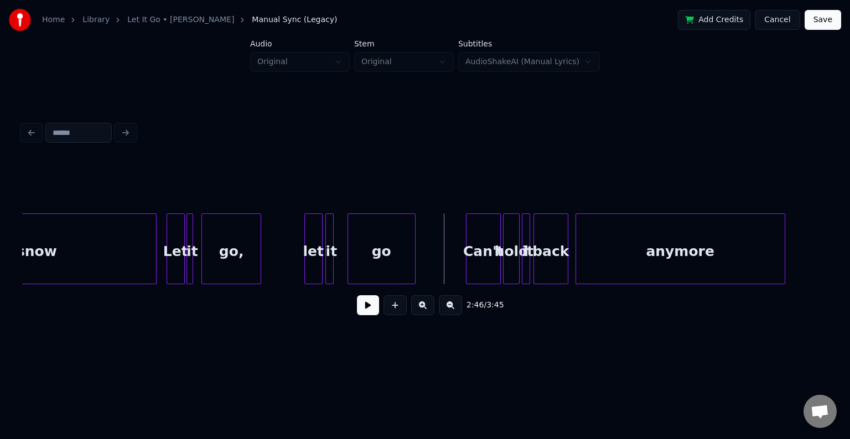
click at [365, 313] on button at bounding box center [368, 305] width 22 height 20
click at [814, 261] on div at bounding box center [815, 249] width 3 height 70
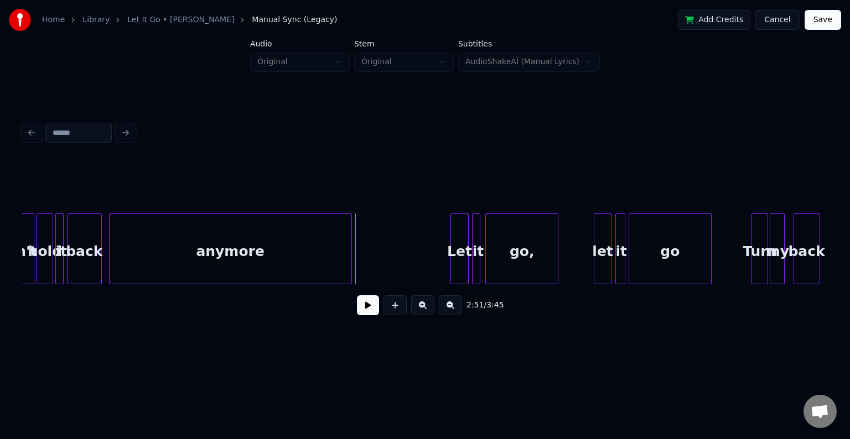
scroll to position [0, 13906]
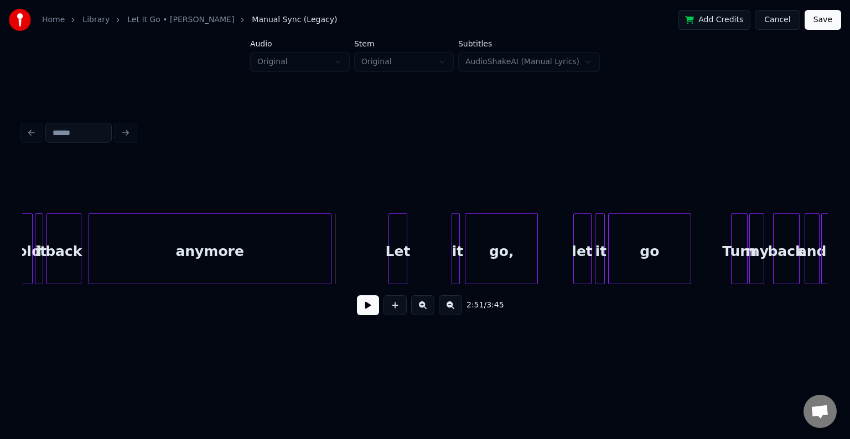
click at [398, 263] on div "Let" at bounding box center [397, 251] width 17 height 75
click at [417, 267] on div "it" at bounding box center [415, 251] width 11 height 75
click at [473, 270] on div "go," at bounding box center [463, 251] width 72 height 75
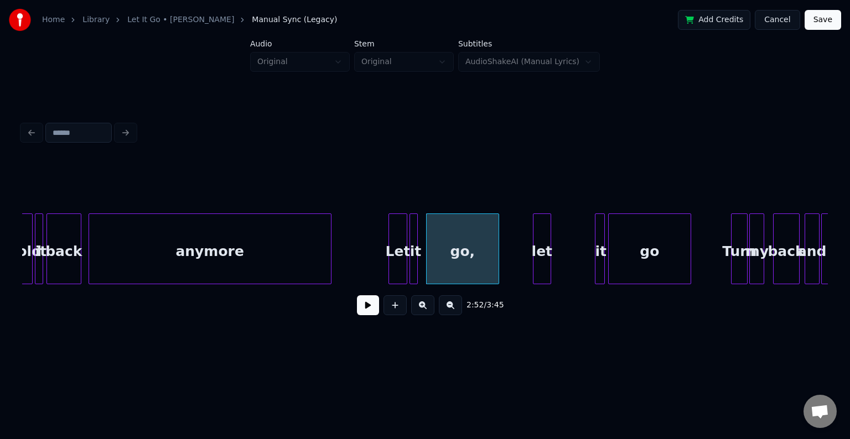
click at [544, 263] on div "let" at bounding box center [541, 251] width 17 height 75
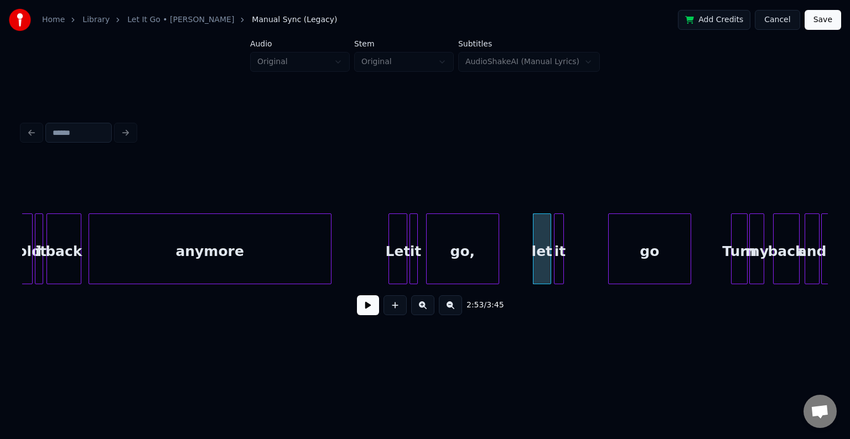
click at [564, 263] on div "it" at bounding box center [559, 251] width 11 height 75
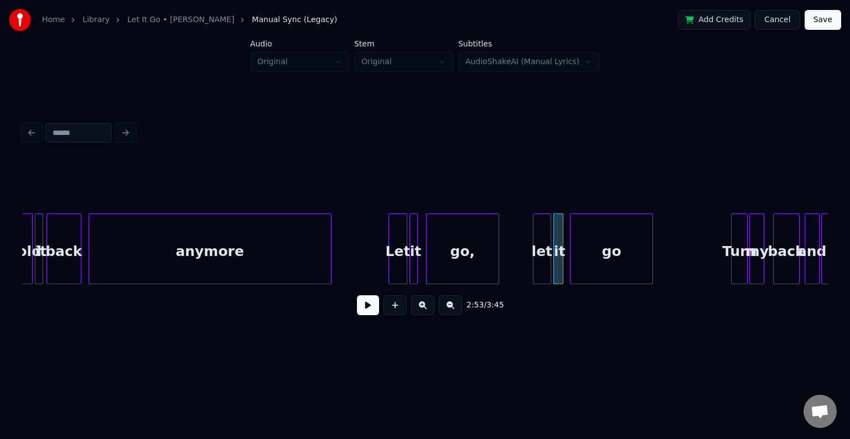
click at [613, 258] on div "go" at bounding box center [611, 251] width 82 height 75
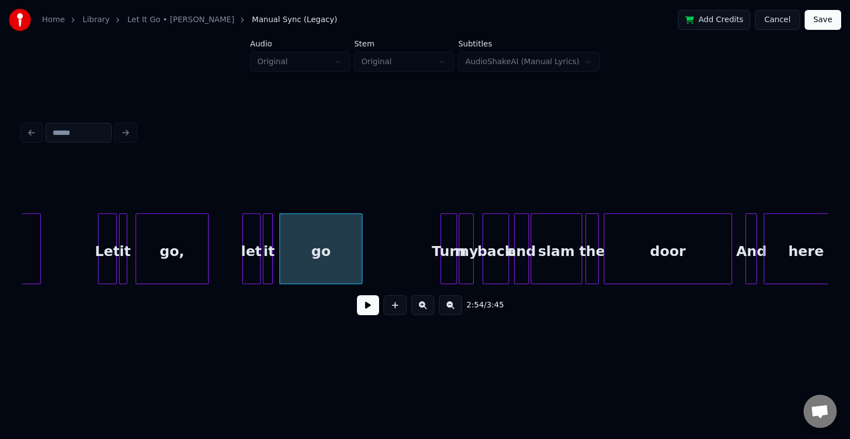
scroll to position [0, 14215]
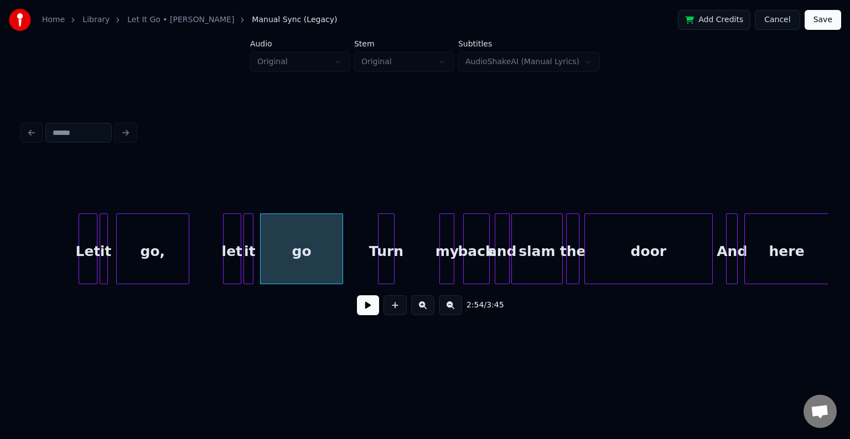
click at [387, 266] on div "Turn" at bounding box center [385, 251] width 15 height 75
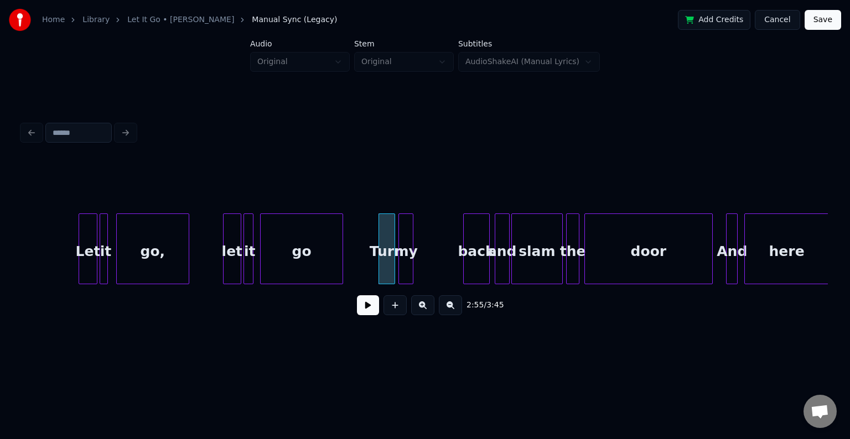
click at [404, 268] on div "my" at bounding box center [406, 251] width 14 height 75
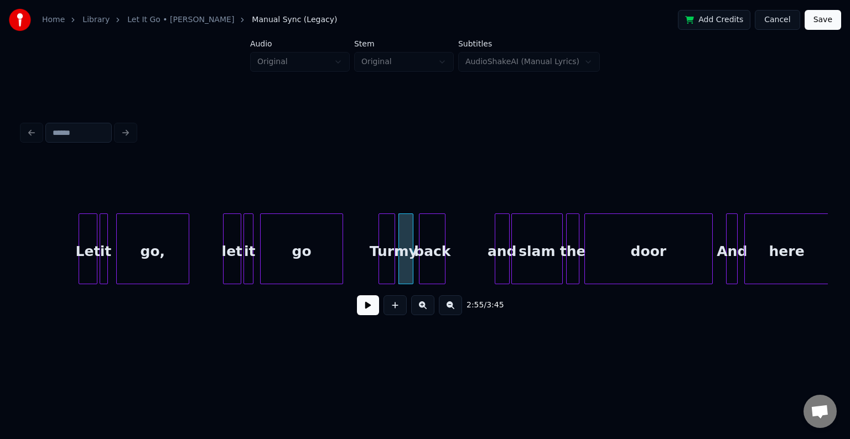
click at [428, 265] on div "back" at bounding box center [431, 251] width 25 height 75
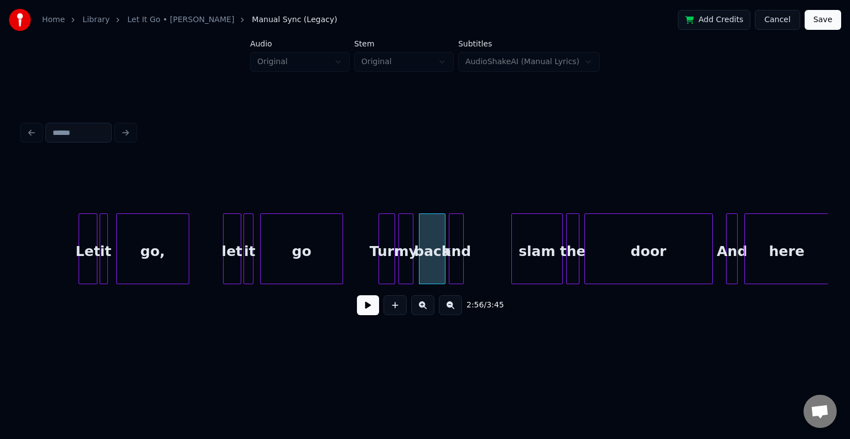
click at [454, 266] on div "and" at bounding box center [456, 251] width 14 height 75
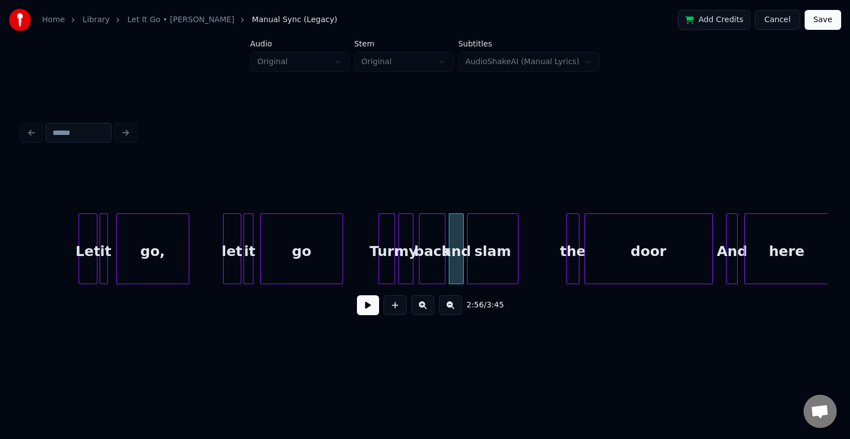
click at [489, 269] on div "slam" at bounding box center [493, 251] width 50 height 75
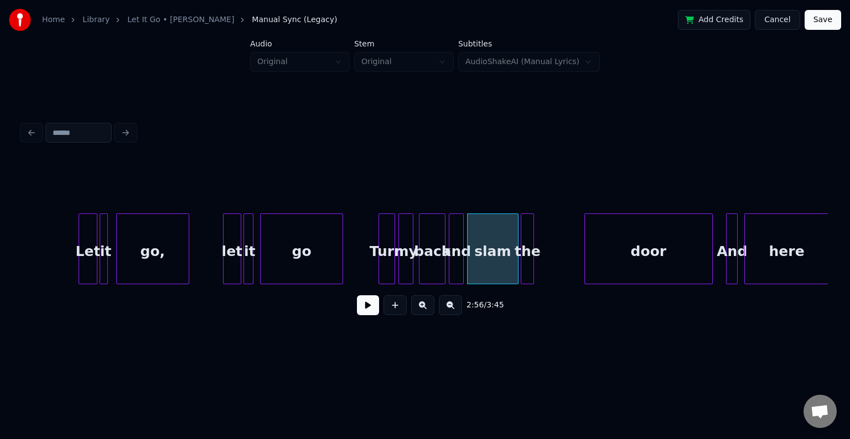
click at [528, 267] on div "the" at bounding box center [527, 251] width 12 height 75
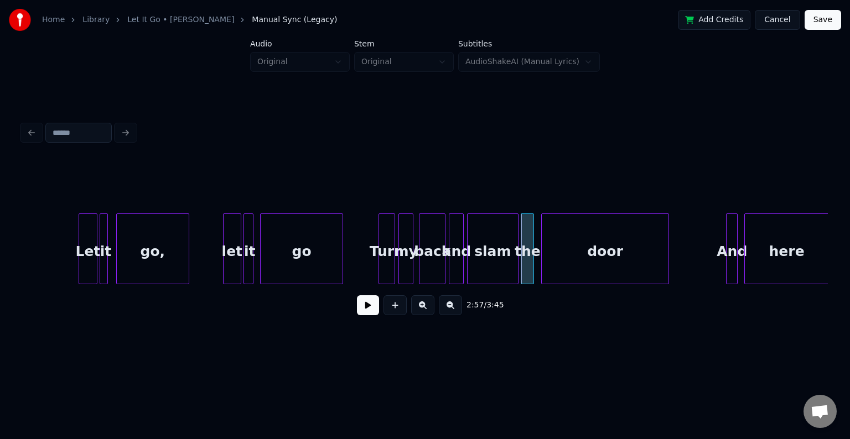
click at [576, 263] on div "door" at bounding box center [605, 251] width 127 height 75
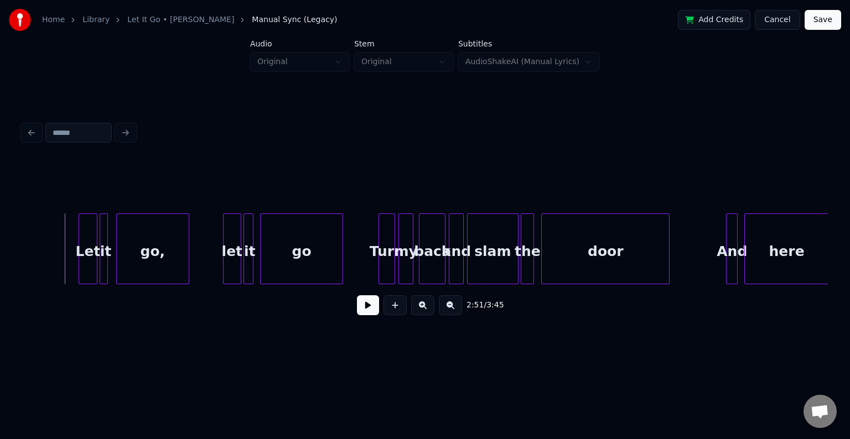
click at [372, 312] on button at bounding box center [368, 305] width 22 height 20
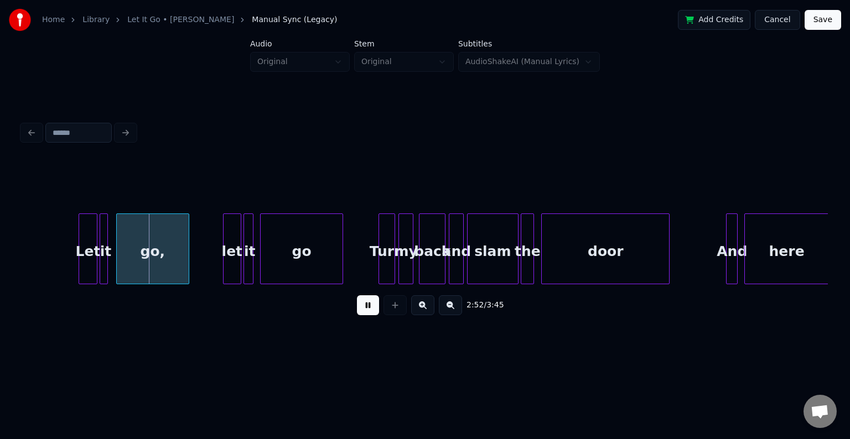
click at [372, 312] on button at bounding box center [368, 305] width 22 height 20
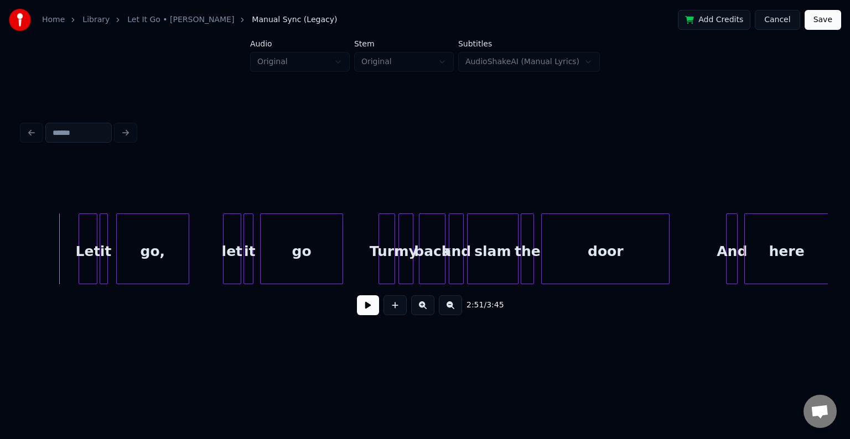
click at [368, 314] on button at bounding box center [368, 305] width 22 height 20
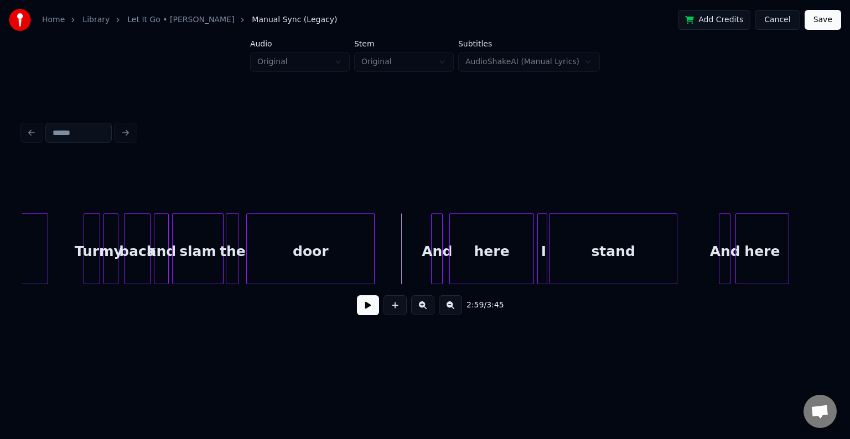
scroll to position [0, 14525]
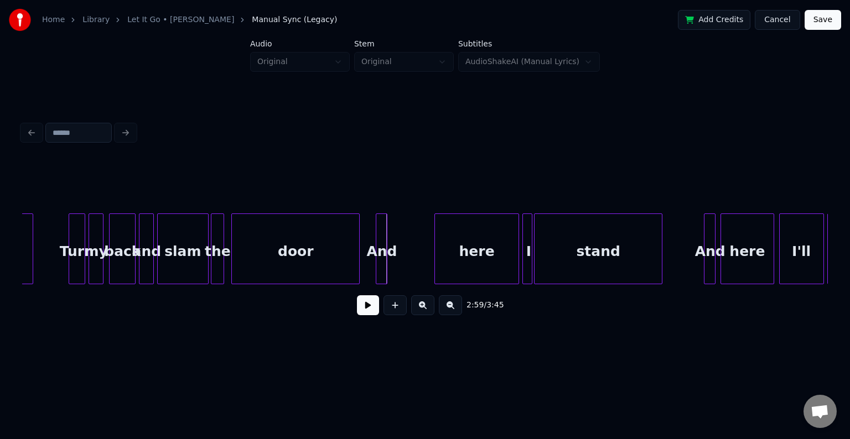
click at [380, 271] on div "And" at bounding box center [381, 251] width 11 height 75
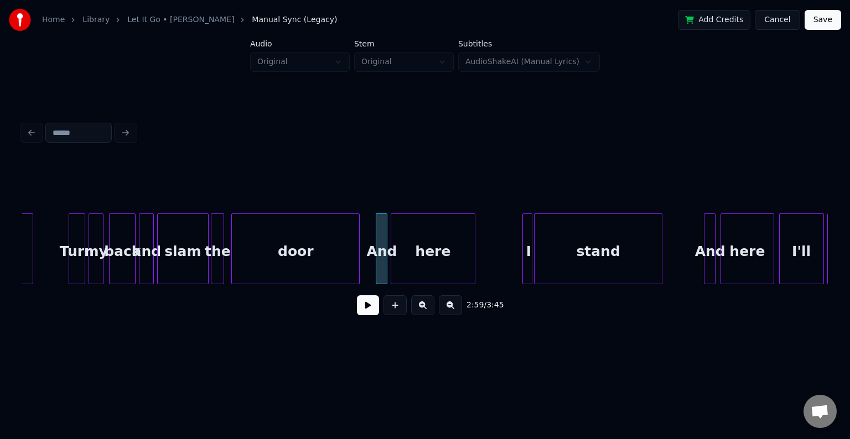
click at [430, 268] on div "here" at bounding box center [433, 251] width 84 height 75
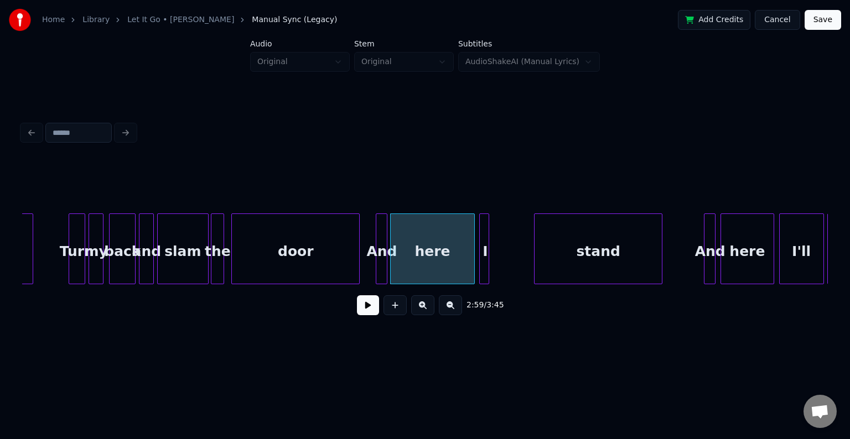
click at [489, 261] on div "I" at bounding box center [485, 251] width 11 height 75
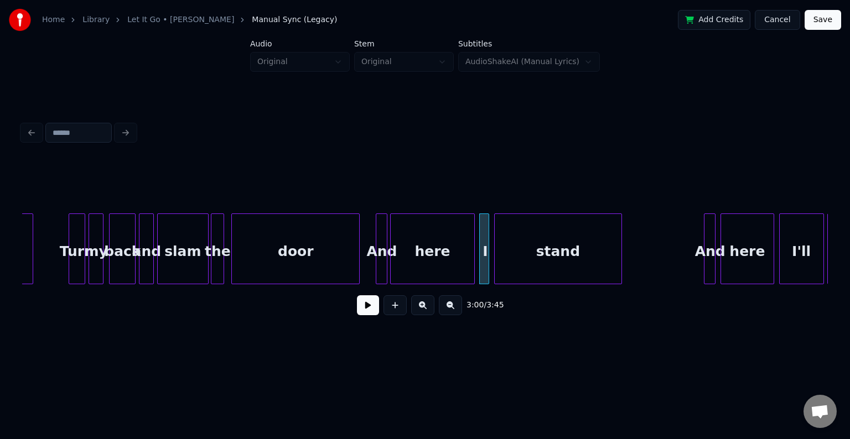
click at [573, 254] on div "stand" at bounding box center [558, 251] width 127 height 75
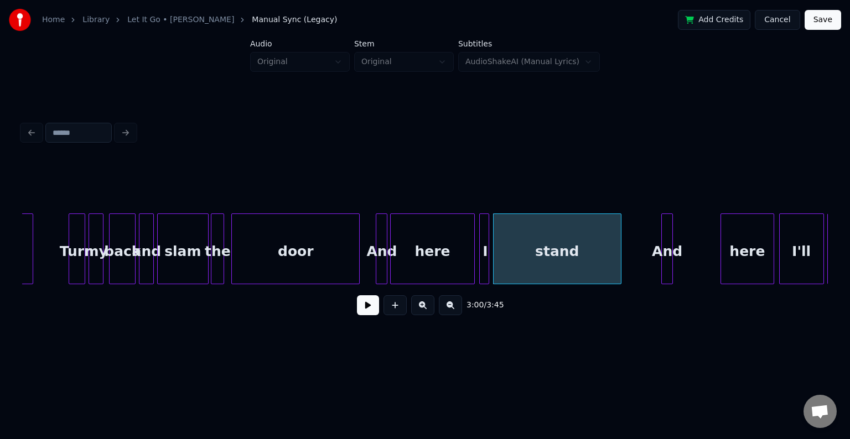
click at [665, 262] on div "And" at bounding box center [667, 251] width 11 height 75
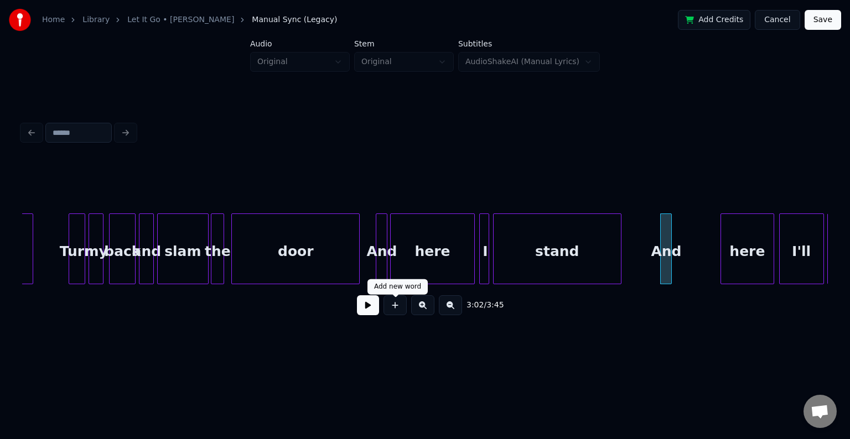
click at [364, 309] on button at bounding box center [368, 305] width 22 height 20
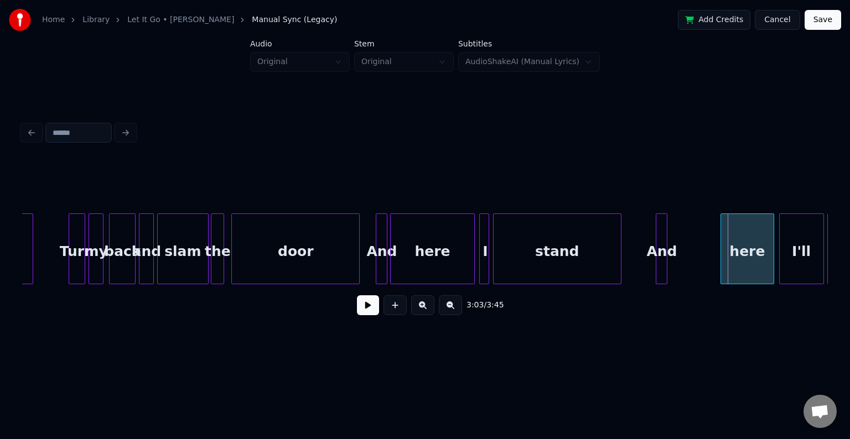
click at [662, 262] on div "And" at bounding box center [661, 251] width 11 height 75
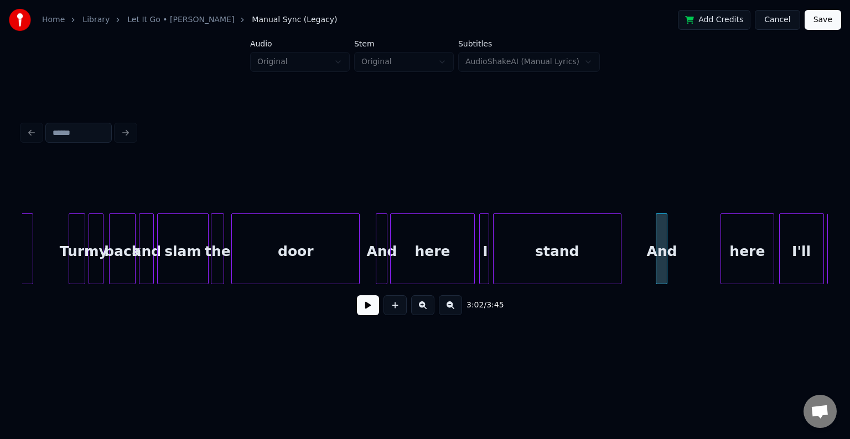
click at [367, 305] on button at bounding box center [368, 305] width 22 height 20
click at [667, 268] on div "And" at bounding box center [667, 251] width 11 height 75
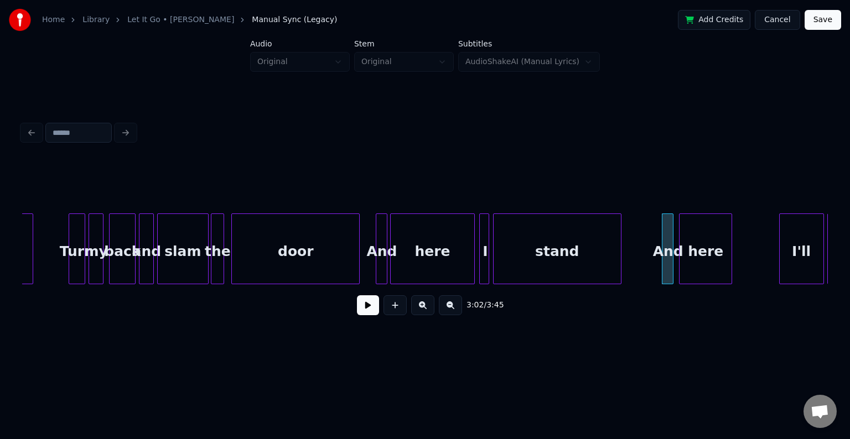
click at [695, 261] on div "here" at bounding box center [705, 251] width 52 height 75
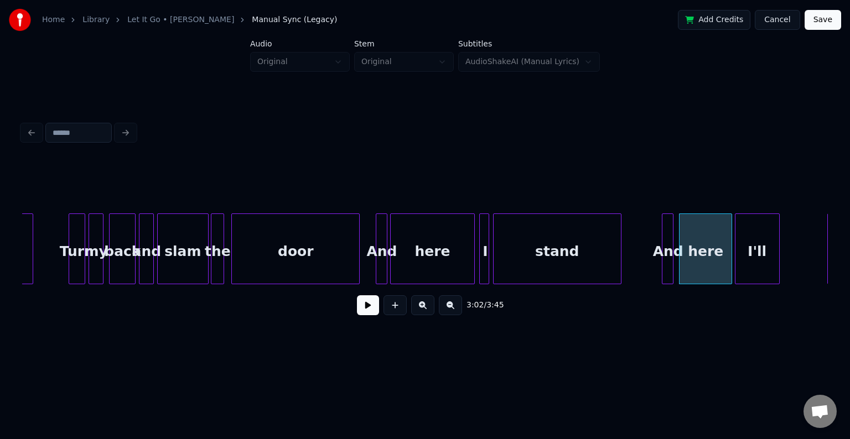
click at [747, 263] on div "I'll" at bounding box center [757, 251] width 44 height 75
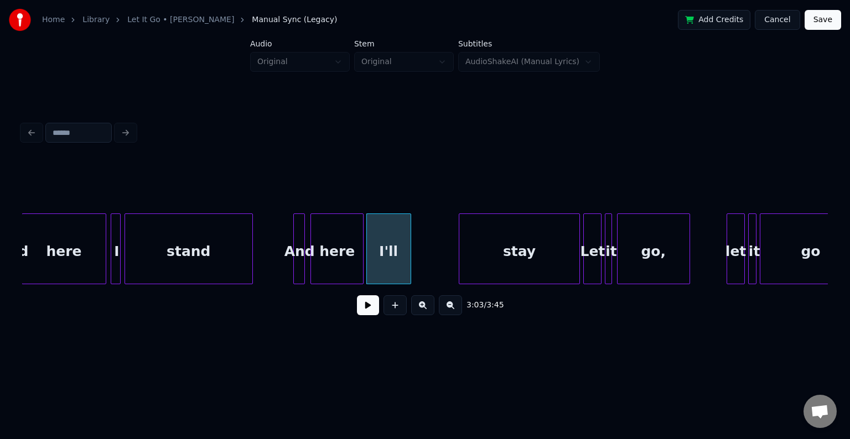
scroll to position [0, 14902]
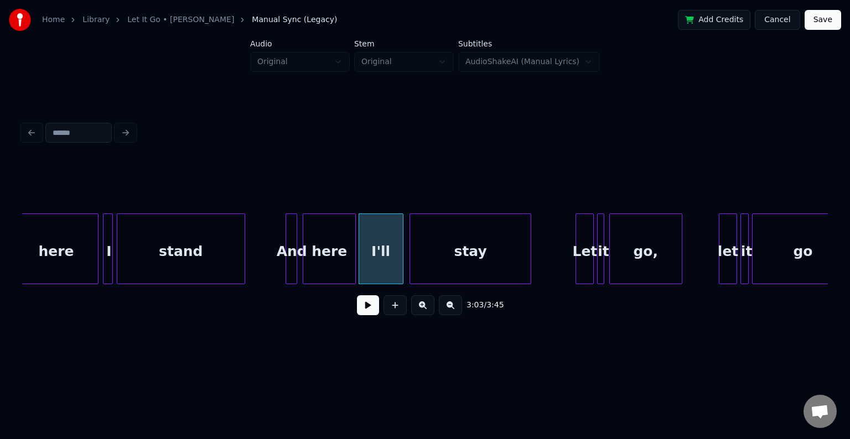
click at [448, 264] on div "stay" at bounding box center [470, 251] width 121 height 75
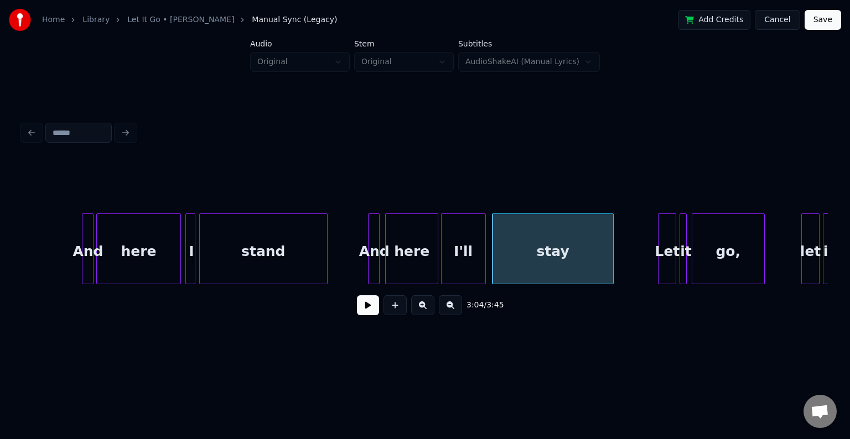
scroll to position [0, 14791]
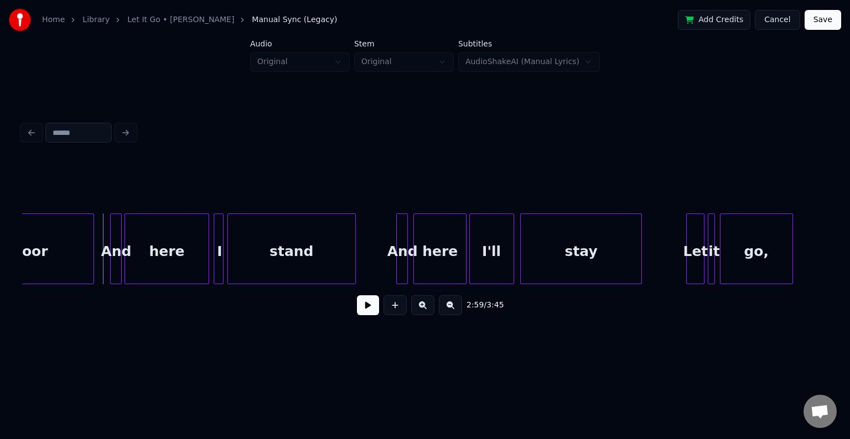
click at [363, 309] on button at bounding box center [368, 305] width 22 height 20
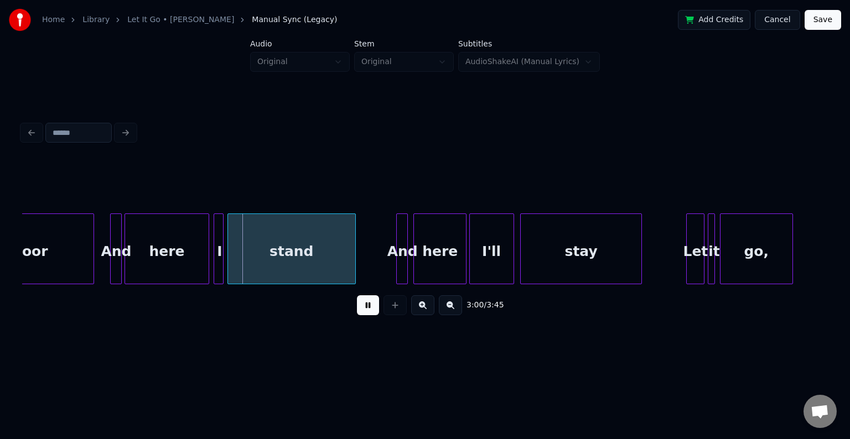
click at [363, 309] on button at bounding box center [368, 305] width 22 height 20
click at [152, 241] on div "here" at bounding box center [167, 251] width 84 height 75
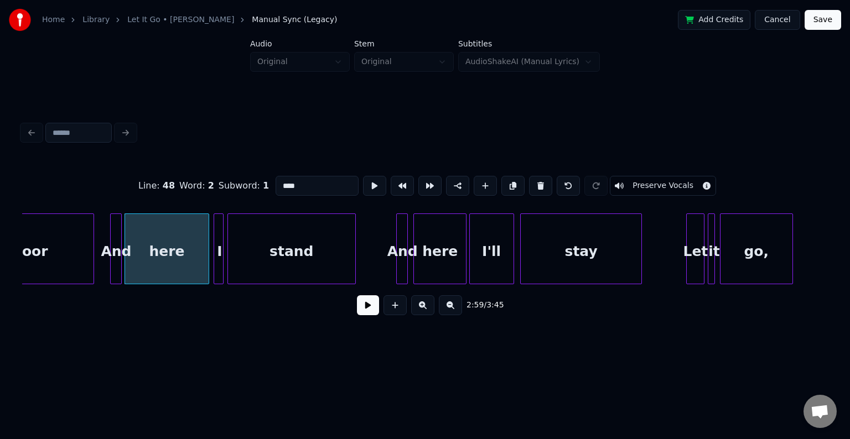
click at [374, 315] on button at bounding box center [368, 305] width 22 height 20
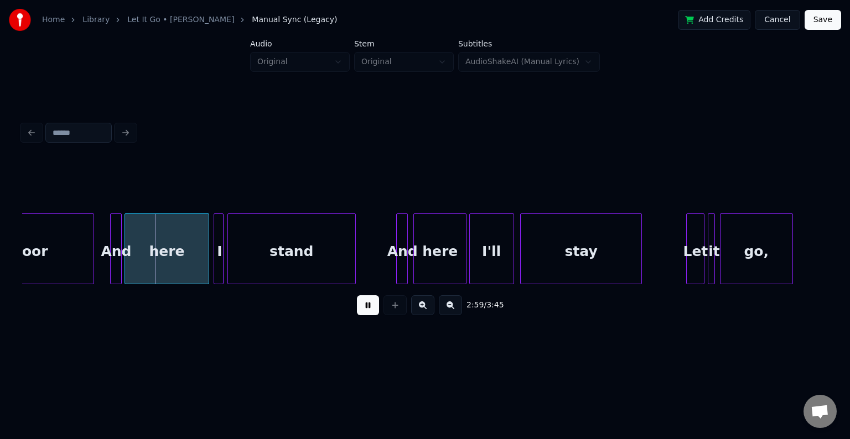
click at [374, 315] on button at bounding box center [368, 305] width 22 height 20
click at [172, 266] on div at bounding box center [171, 249] width 3 height 70
click at [180, 272] on div at bounding box center [180, 249] width 3 height 70
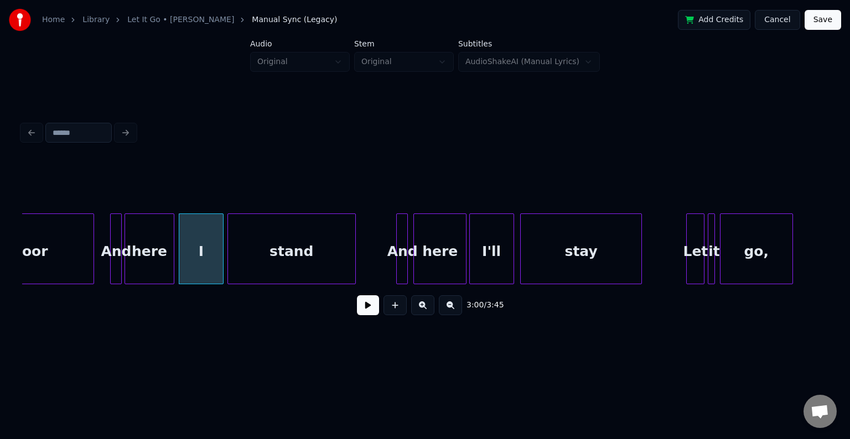
click at [362, 308] on button at bounding box center [368, 305] width 22 height 20
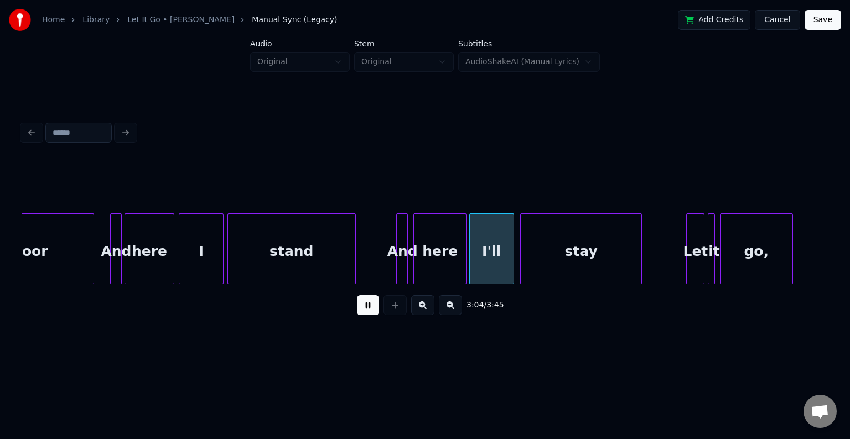
click at [362, 308] on button at bounding box center [368, 305] width 22 height 20
click at [363, 315] on button at bounding box center [368, 305] width 22 height 20
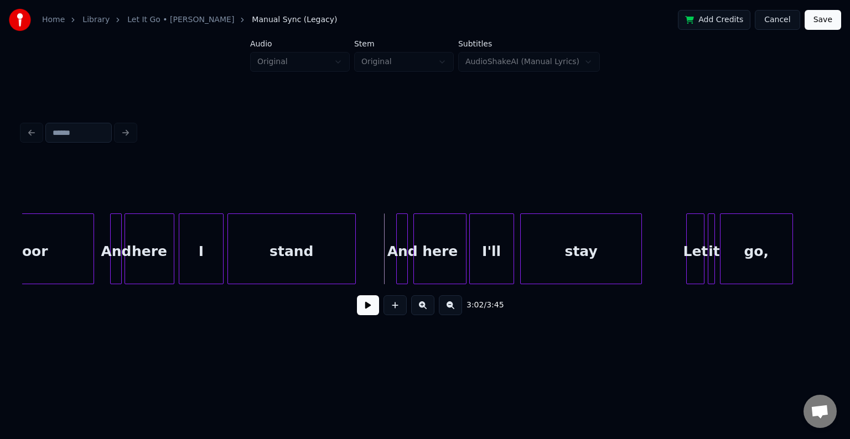
click at [370, 308] on button at bounding box center [368, 305] width 22 height 20
click at [367, 305] on button at bounding box center [368, 305] width 22 height 20
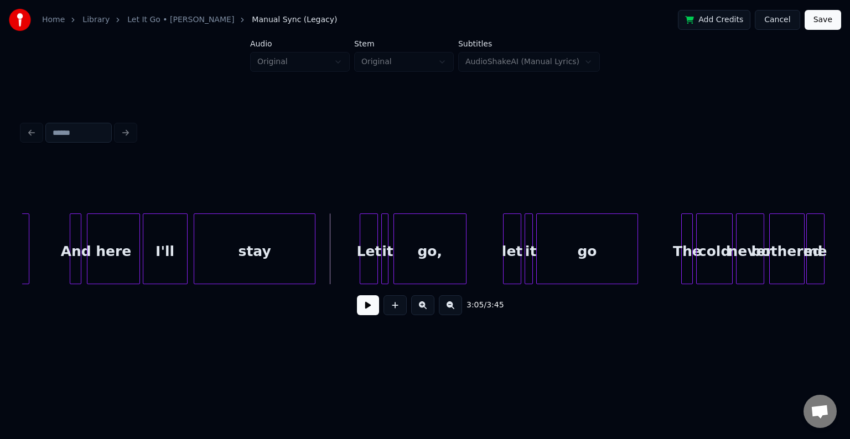
scroll to position [0, 15123]
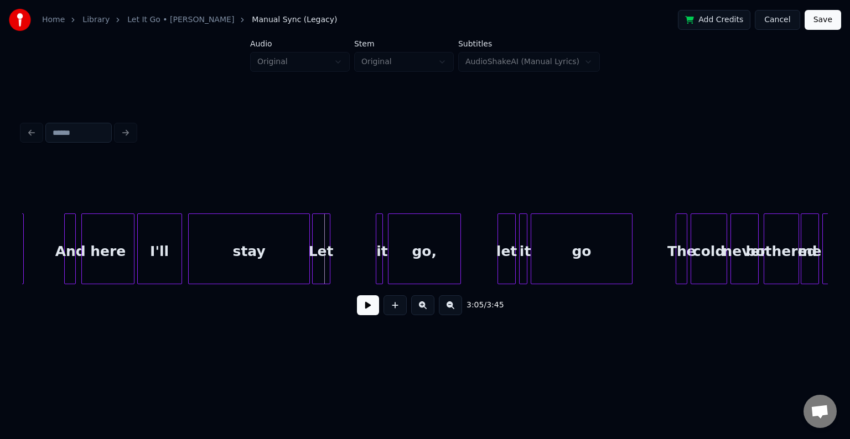
click at [323, 250] on div "Let" at bounding box center [321, 251] width 17 height 75
click at [341, 259] on div "it" at bounding box center [339, 251] width 11 height 75
click at [396, 257] on div "go," at bounding box center [380, 251] width 72 height 75
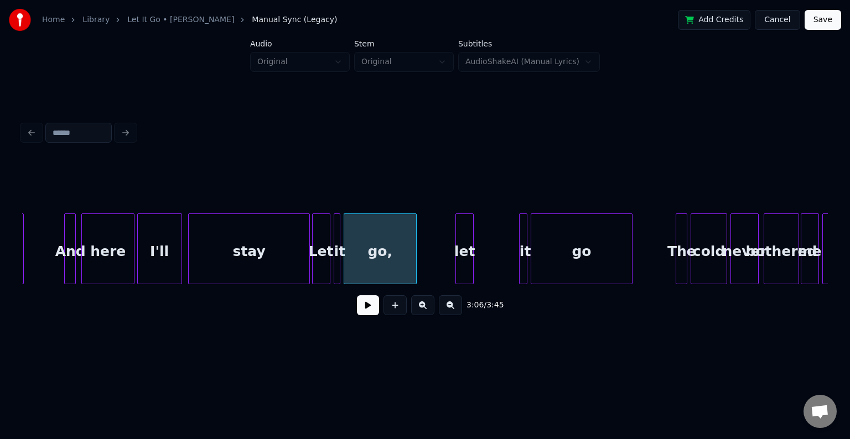
click at [465, 252] on div "let" at bounding box center [464, 251] width 17 height 75
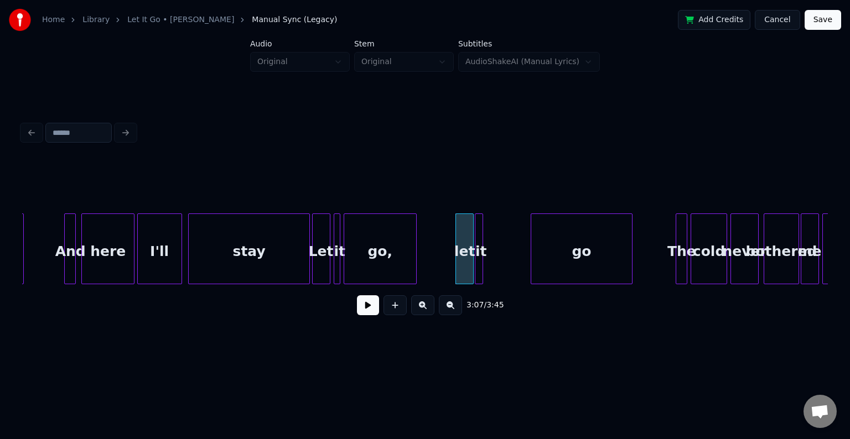
click at [482, 263] on div "it" at bounding box center [480, 251] width 11 height 75
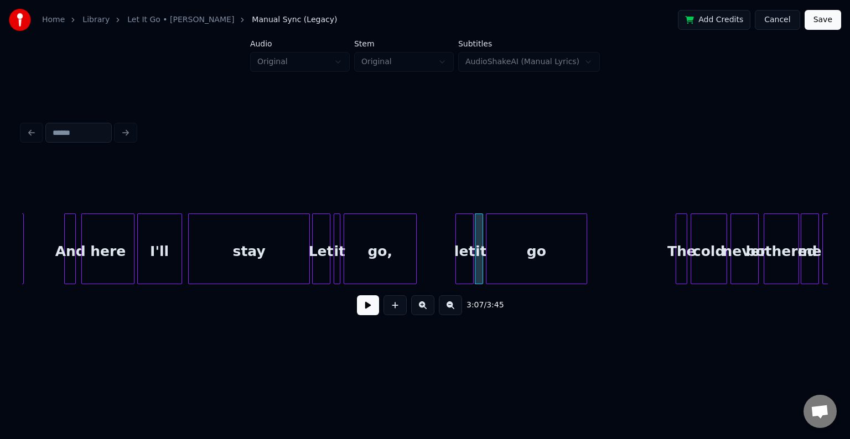
click at [515, 263] on div "go" at bounding box center [536, 251] width 101 height 75
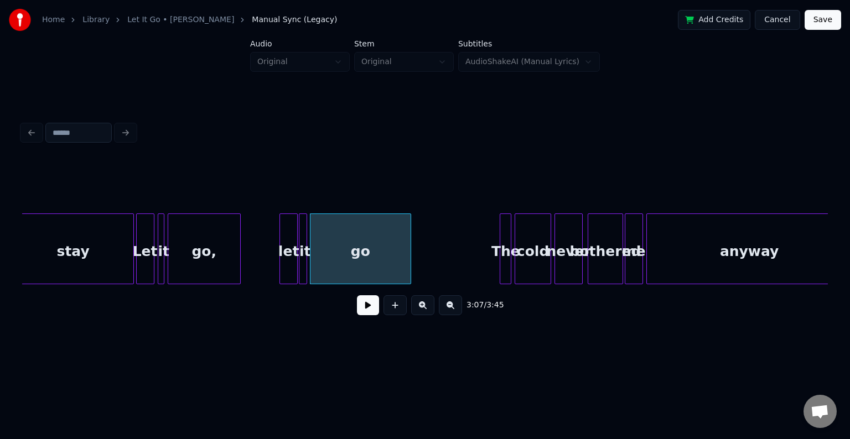
scroll to position [0, 15300]
click at [472, 262] on div "The" at bounding box center [471, 251] width 11 height 75
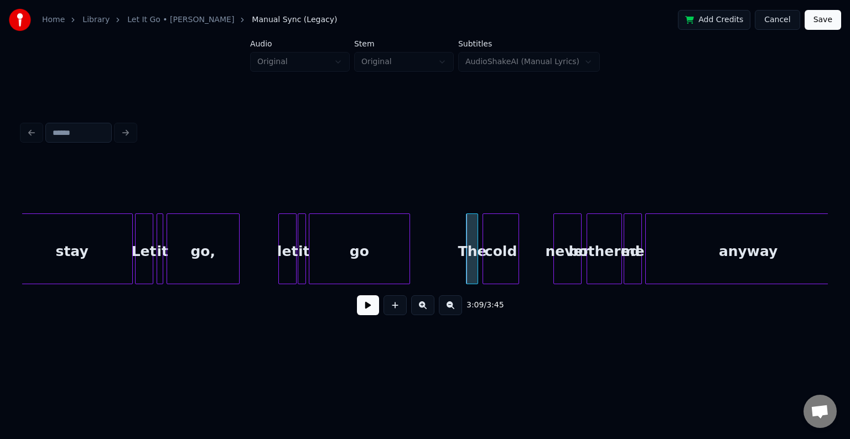
click at [496, 264] on div "cold" at bounding box center [500, 251] width 35 height 75
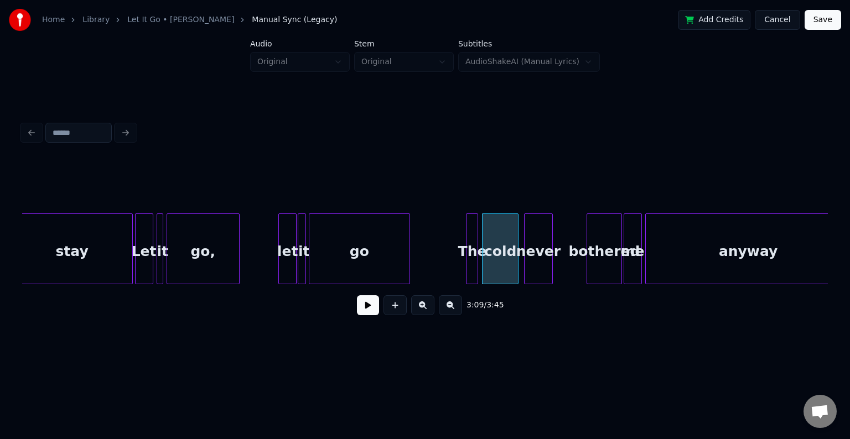
click at [539, 268] on div "never" at bounding box center [538, 251] width 27 height 75
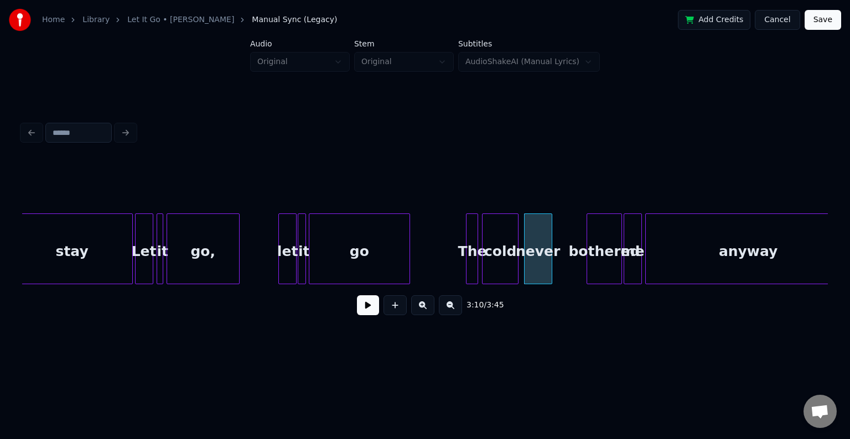
click at [370, 305] on button at bounding box center [368, 305] width 22 height 20
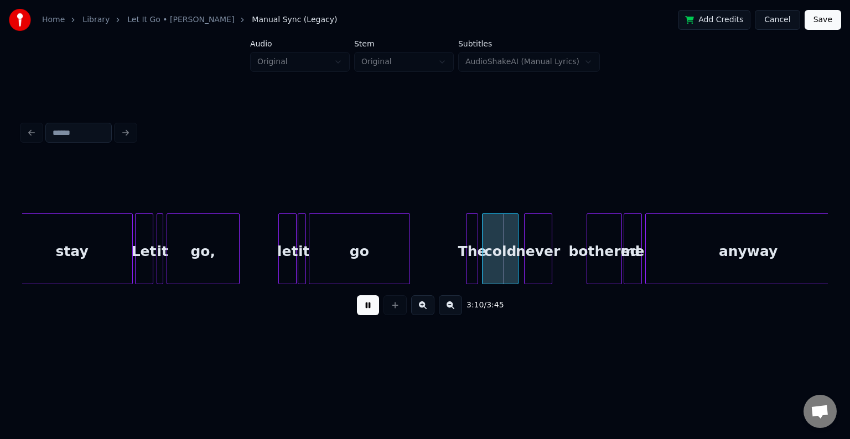
click at [370, 305] on button at bounding box center [368, 305] width 22 height 20
click at [471, 265] on div "The" at bounding box center [471, 251] width 11 height 75
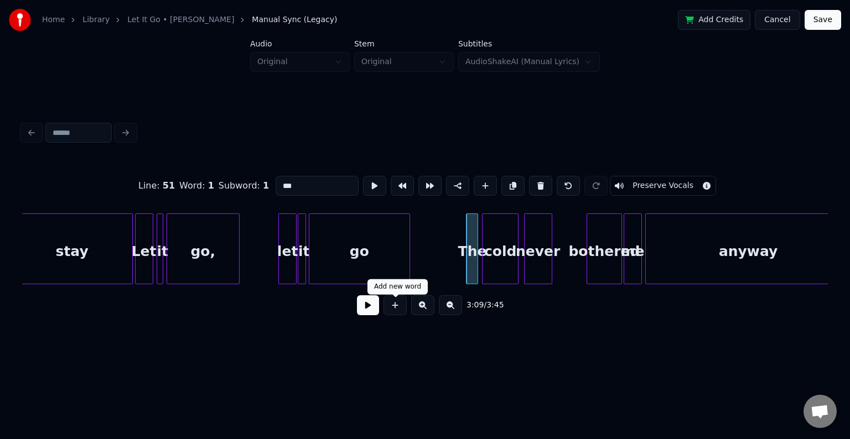
click at [357, 312] on button at bounding box center [368, 305] width 22 height 20
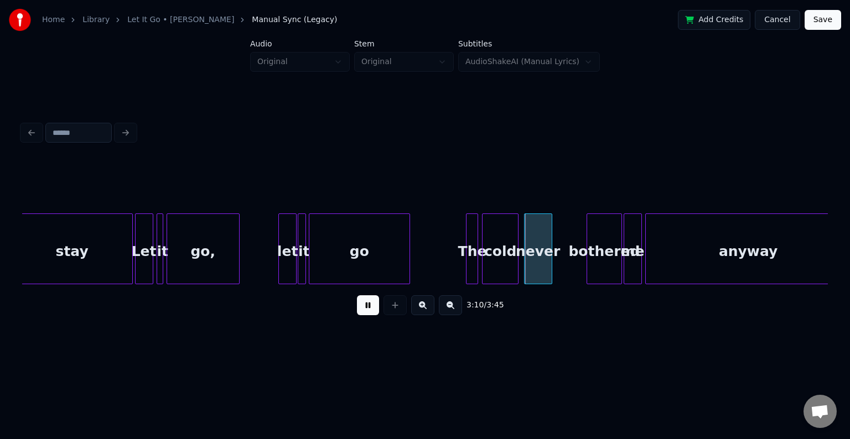
click at [357, 312] on button at bounding box center [368, 305] width 22 height 20
click at [458, 268] on div "The" at bounding box center [458, 251] width 11 height 75
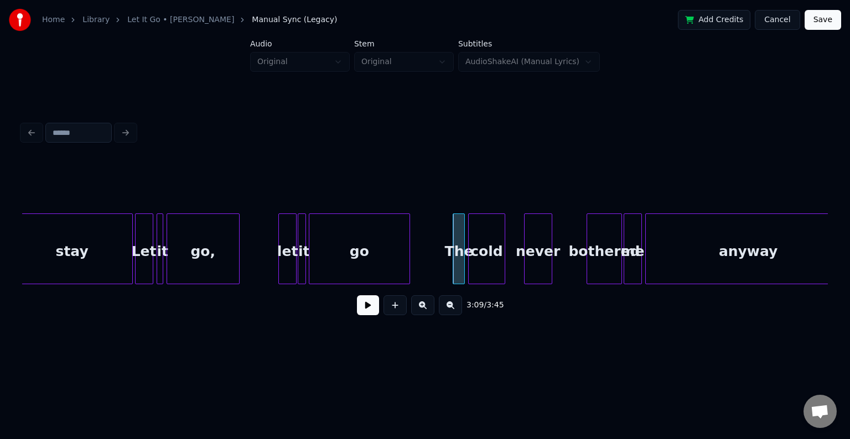
click at [486, 269] on div "cold" at bounding box center [486, 251] width 35 height 75
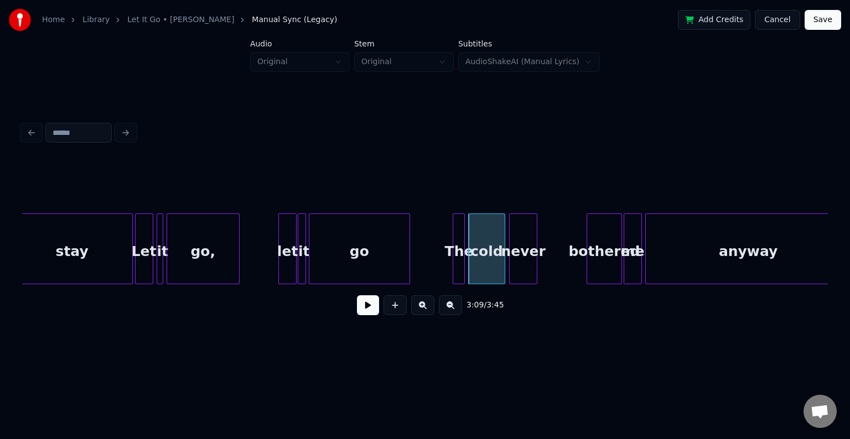
click at [520, 272] on div "never" at bounding box center [523, 251] width 27 height 75
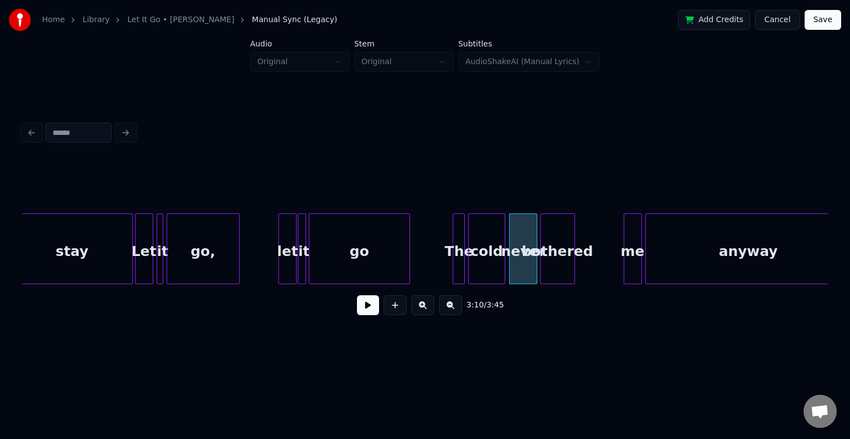
click at [563, 269] on div "bothered" at bounding box center [558, 251] width 34 height 75
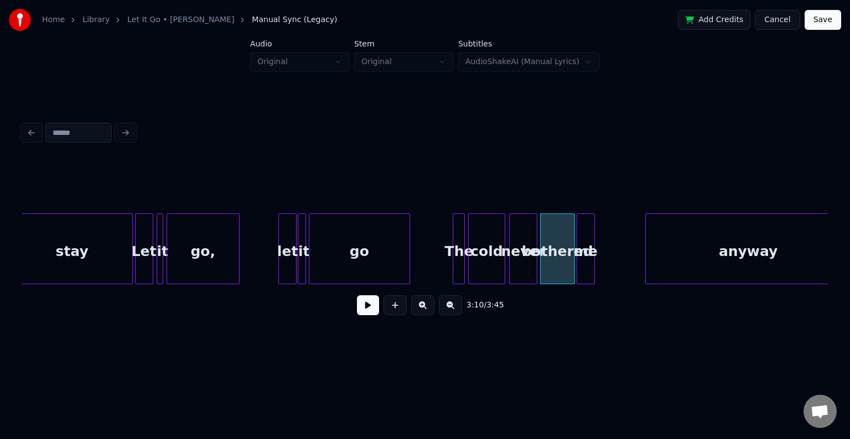
click at [584, 266] on div "me" at bounding box center [585, 251] width 17 height 75
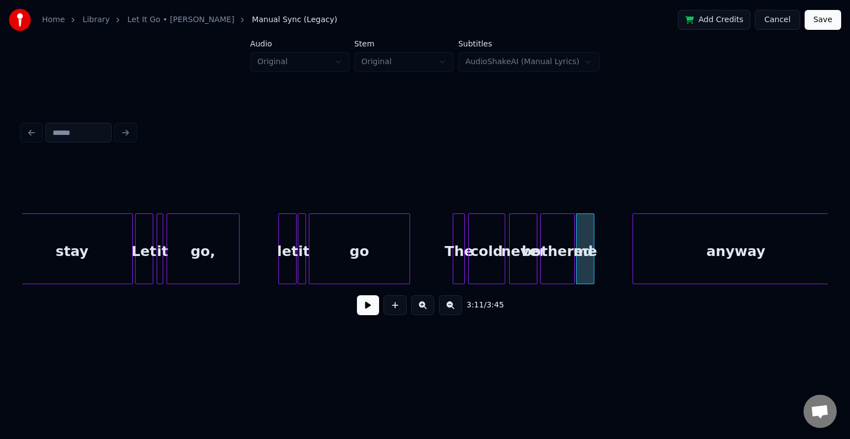
scroll to position [0, 15321]
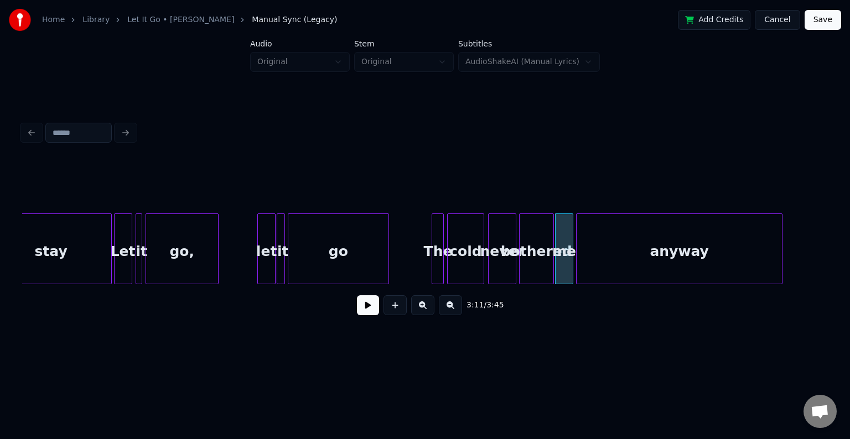
click at [647, 258] on div "anyway" at bounding box center [679, 251] width 205 height 75
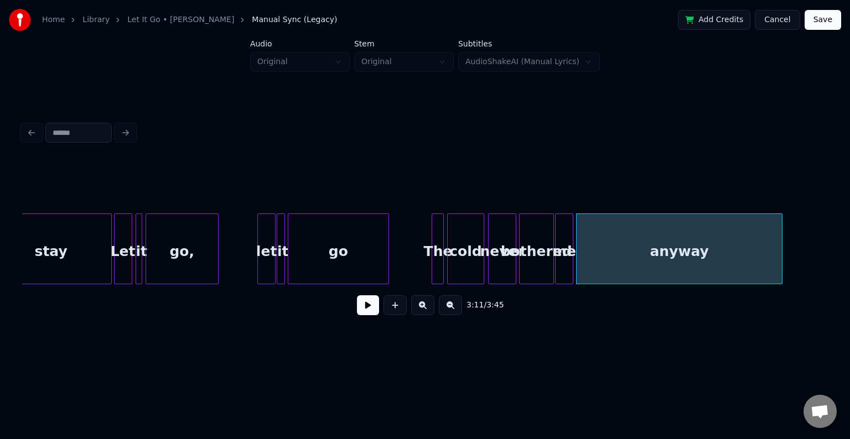
click at [91, 267] on div "stay" at bounding box center [51, 251] width 121 height 75
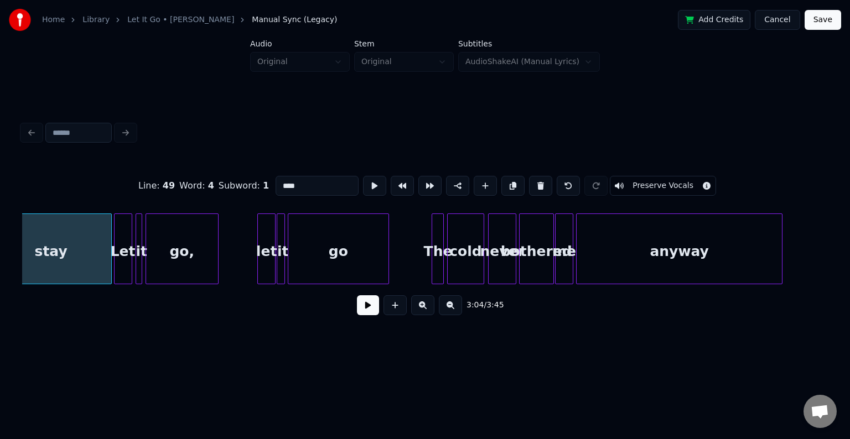
scroll to position [0, 15289]
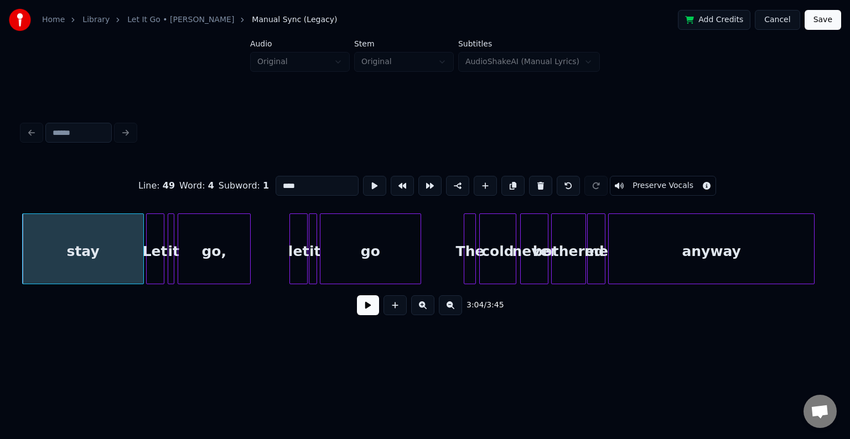
click at [367, 315] on button at bounding box center [368, 305] width 22 height 20
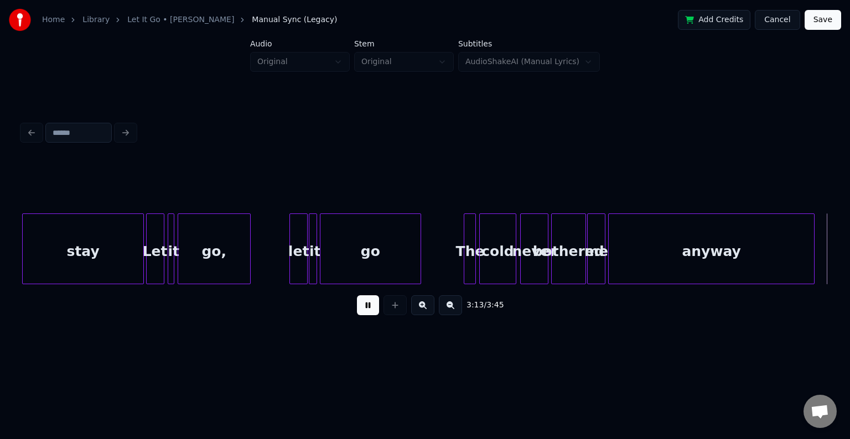
scroll to position [0, 16094]
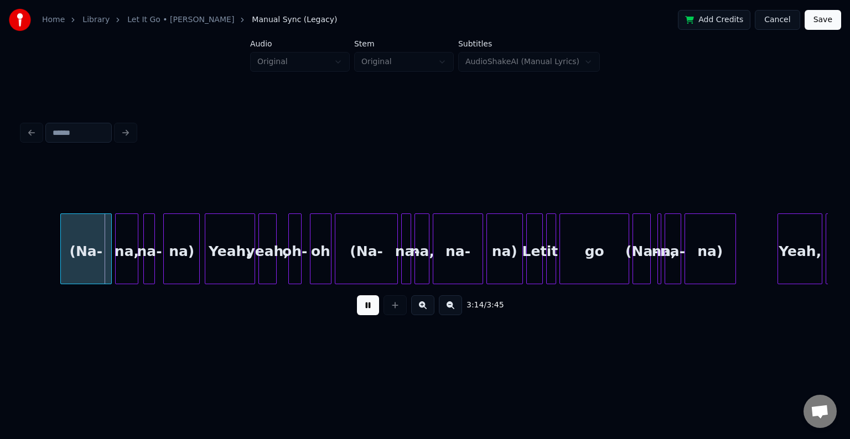
click at [367, 315] on button at bounding box center [368, 305] width 22 height 20
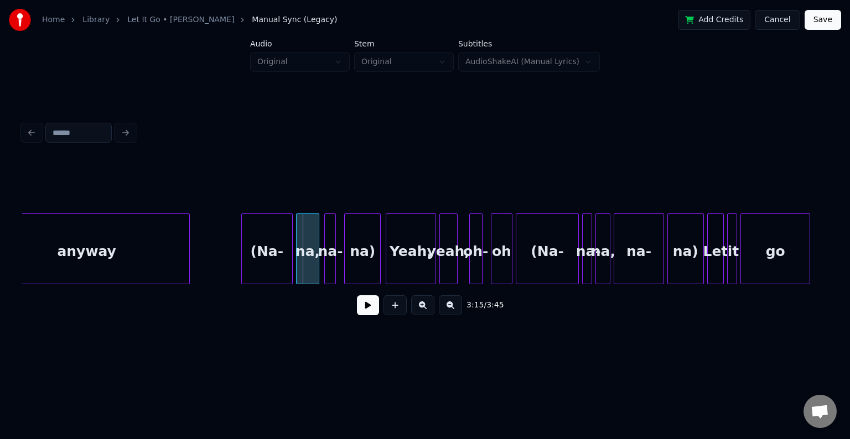
scroll to position [0, 15873]
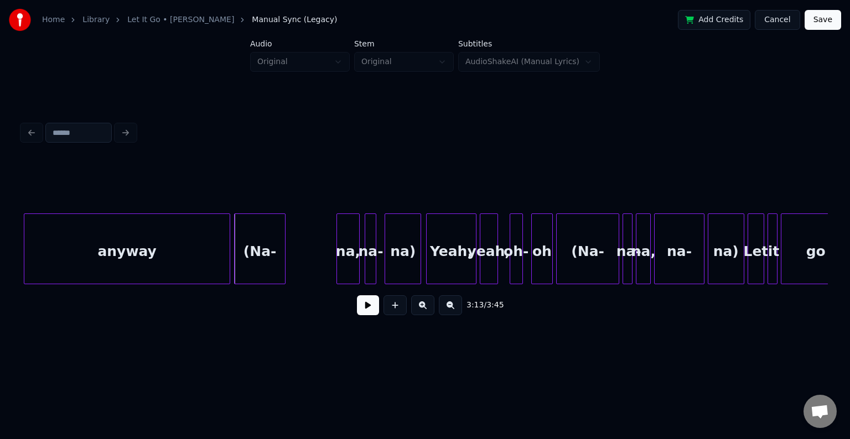
click at [247, 269] on div "(Na-" at bounding box center [260, 251] width 50 height 75
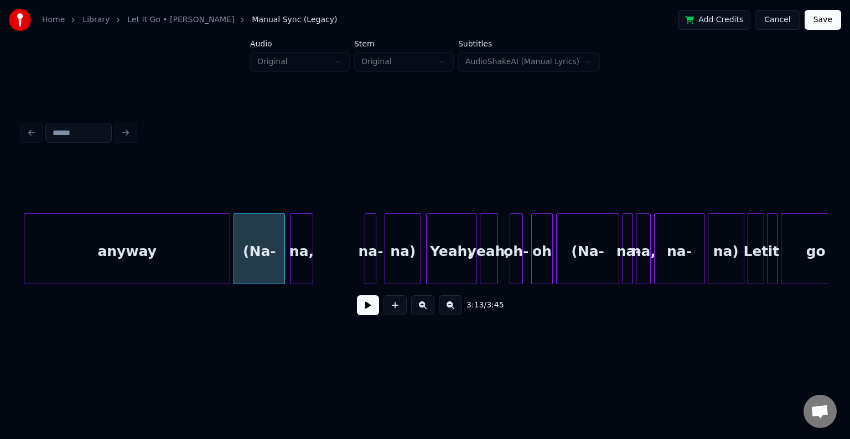
click at [298, 263] on div "na," at bounding box center [301, 251] width 22 height 75
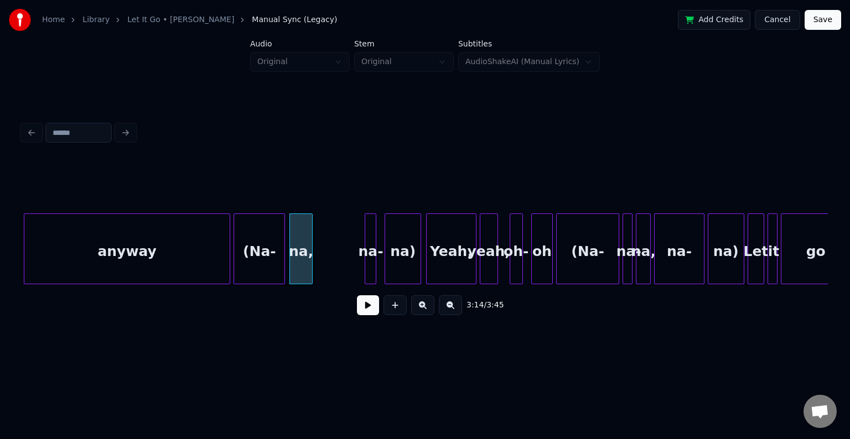
click at [274, 266] on div "(Na-" at bounding box center [259, 251] width 50 height 75
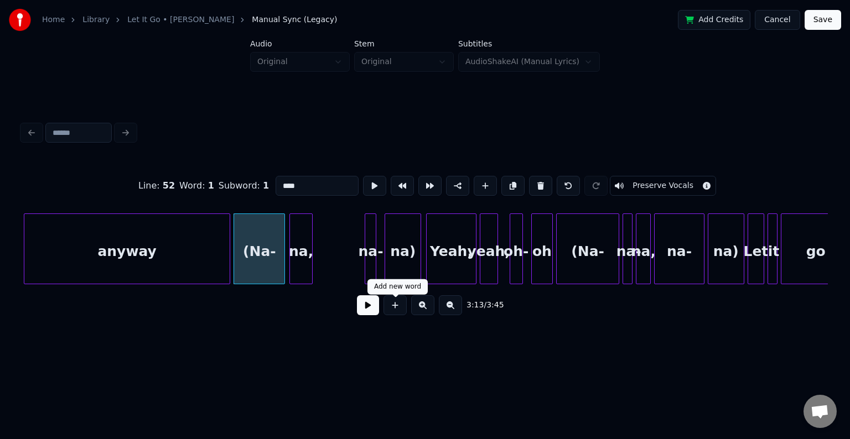
click at [372, 313] on button at bounding box center [368, 305] width 22 height 20
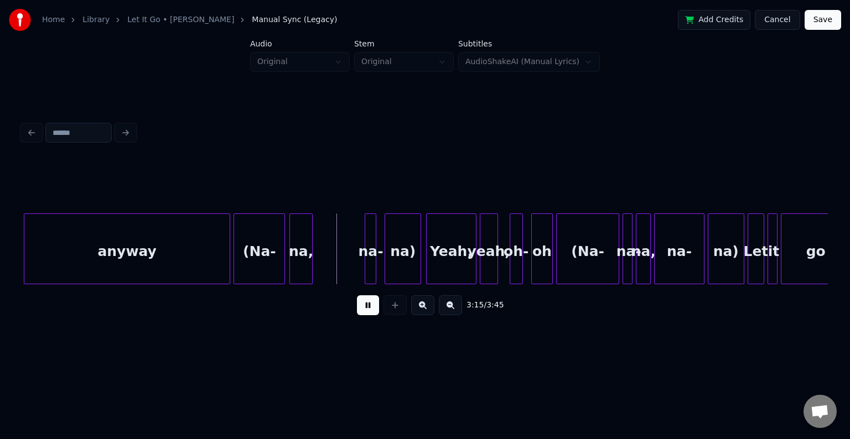
click at [372, 313] on button at bounding box center [368, 305] width 22 height 20
click at [346, 255] on div at bounding box center [346, 249] width 3 height 70
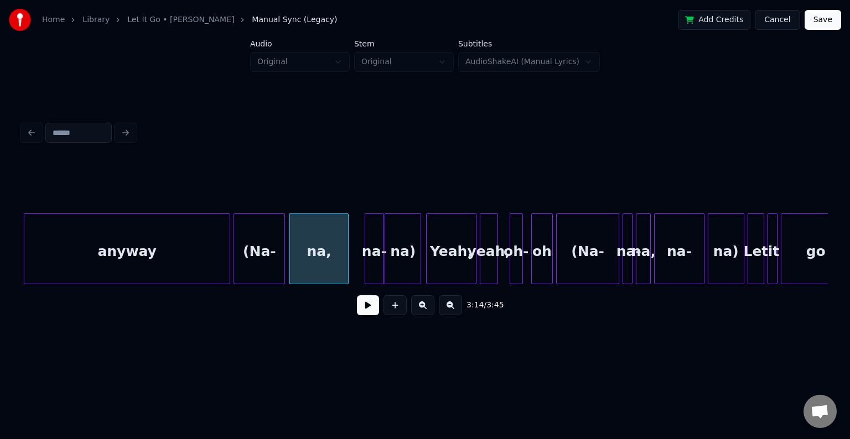
click at [380, 261] on div at bounding box center [381, 249] width 3 height 70
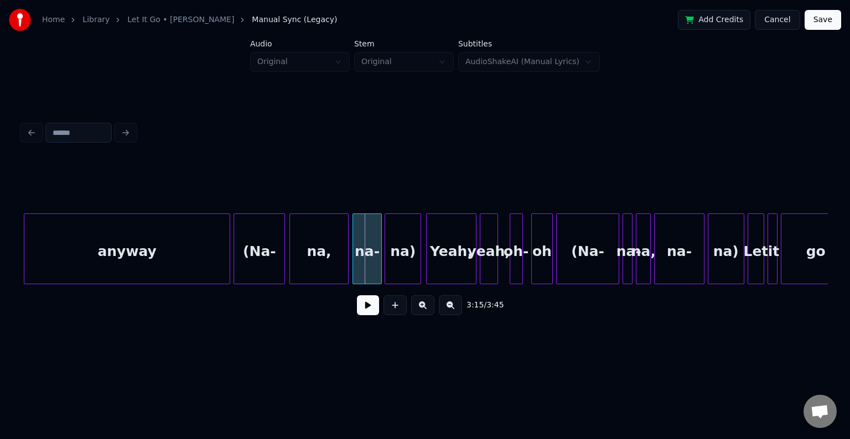
click at [355, 269] on div at bounding box center [354, 249] width 3 height 70
click at [243, 261] on div "(Na-" at bounding box center [259, 251] width 50 height 75
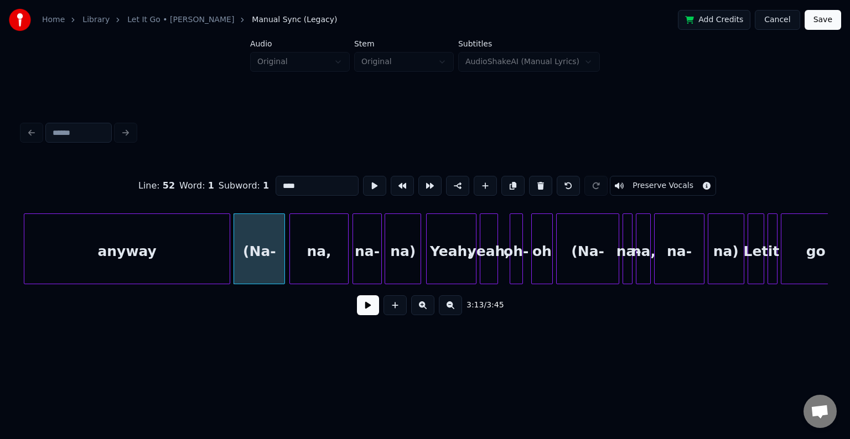
click at [367, 315] on button at bounding box center [368, 305] width 22 height 20
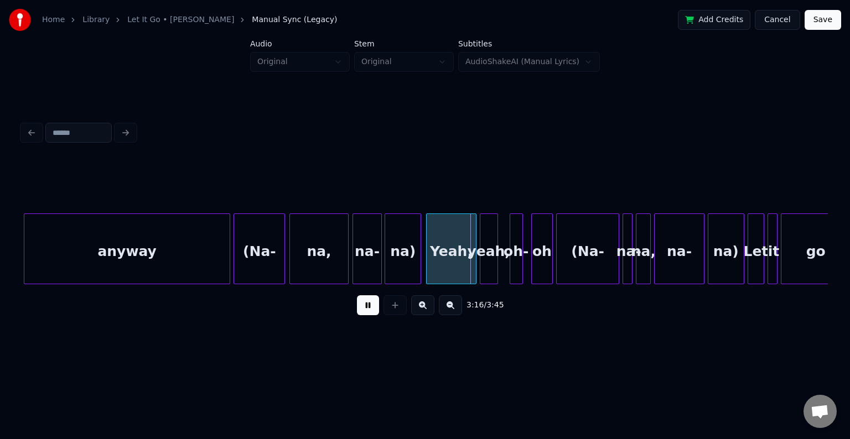
click at [367, 315] on button at bounding box center [368, 305] width 22 height 20
click at [538, 257] on div "oh" at bounding box center [542, 251] width 20 height 75
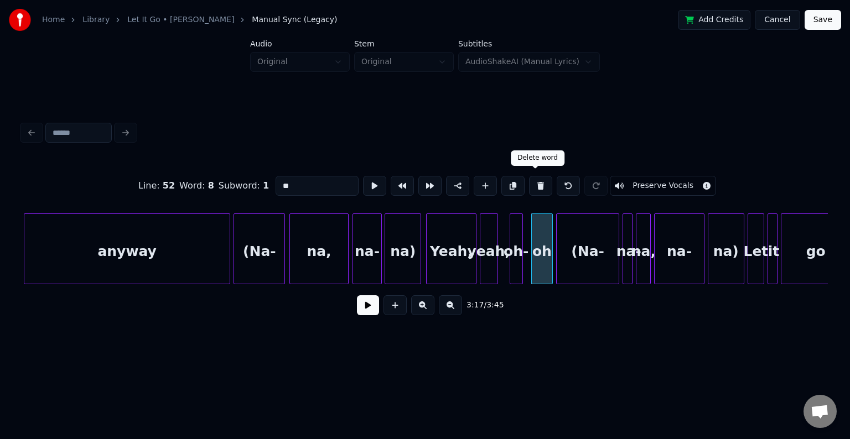
click at [529, 185] on button at bounding box center [540, 186] width 23 height 20
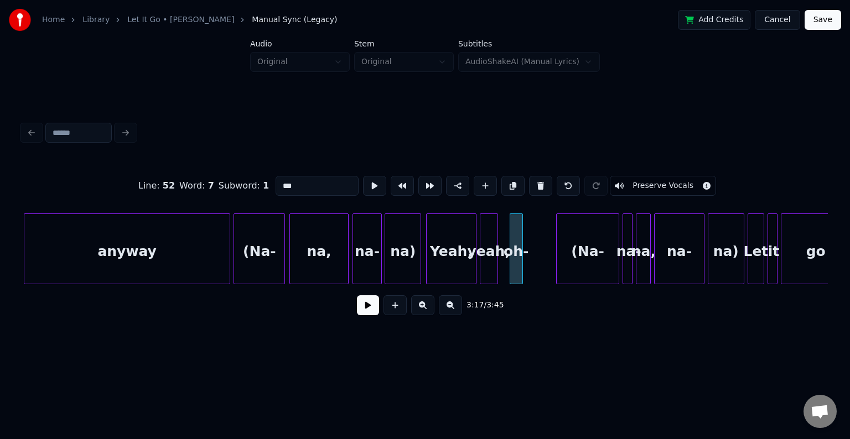
click at [529, 185] on button at bounding box center [540, 186] width 23 height 20
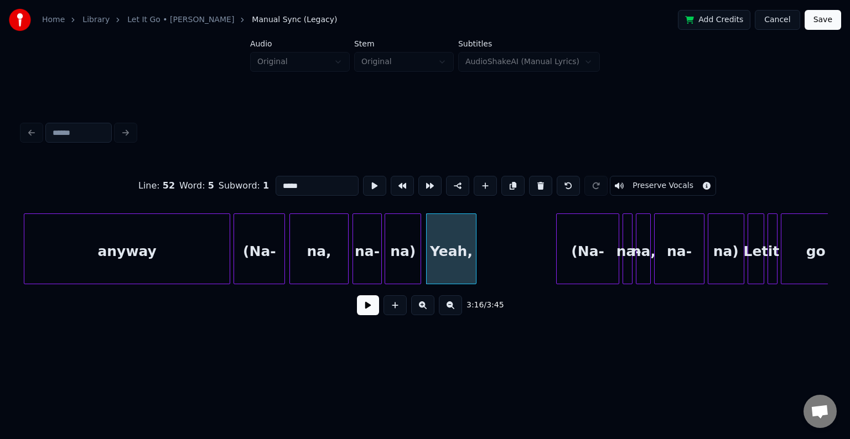
click at [529, 185] on button at bounding box center [540, 186] width 23 height 20
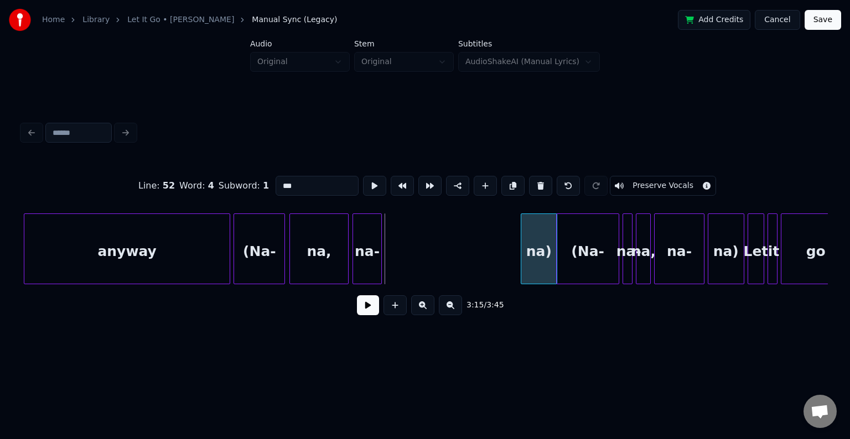
click at [540, 251] on div "na)" at bounding box center [538, 251] width 35 height 75
click at [382, 254] on div "na-" at bounding box center [367, 251] width 29 height 75
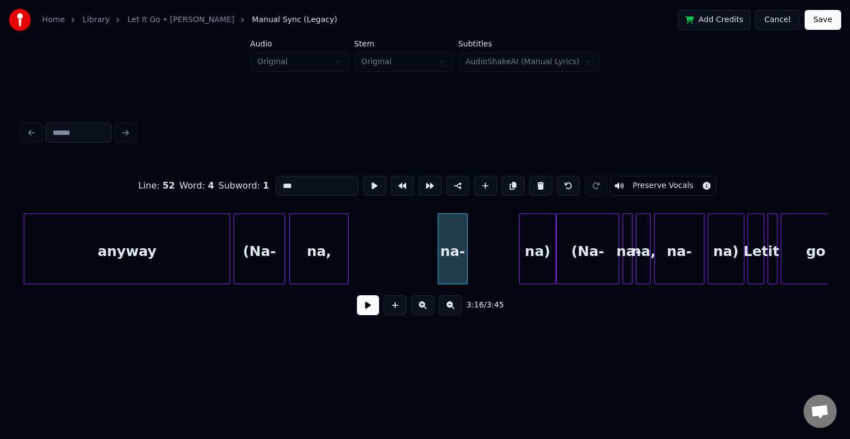
click at [282, 255] on div at bounding box center [282, 249] width 3 height 70
type input "****"
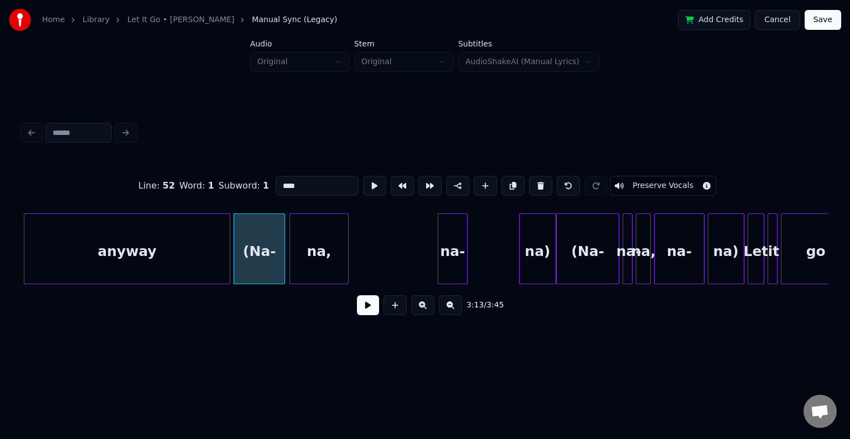
click at [368, 303] on button at bounding box center [368, 305] width 22 height 20
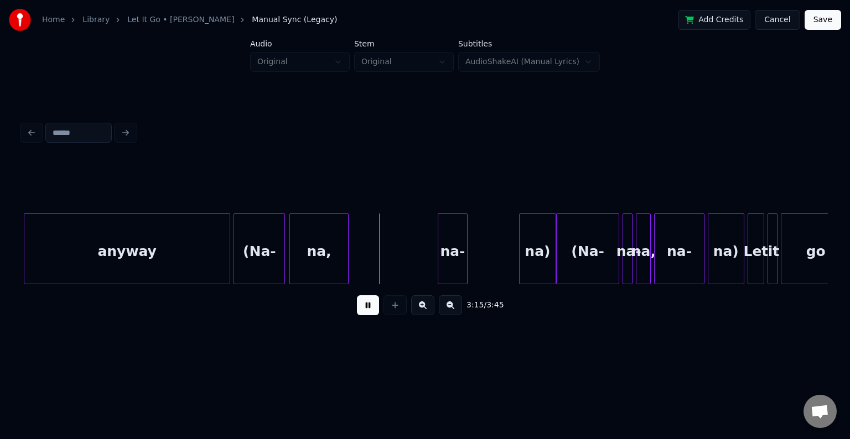
click at [368, 303] on button at bounding box center [368, 305] width 22 height 20
click at [390, 249] on div "na-" at bounding box center [394, 251] width 29 height 75
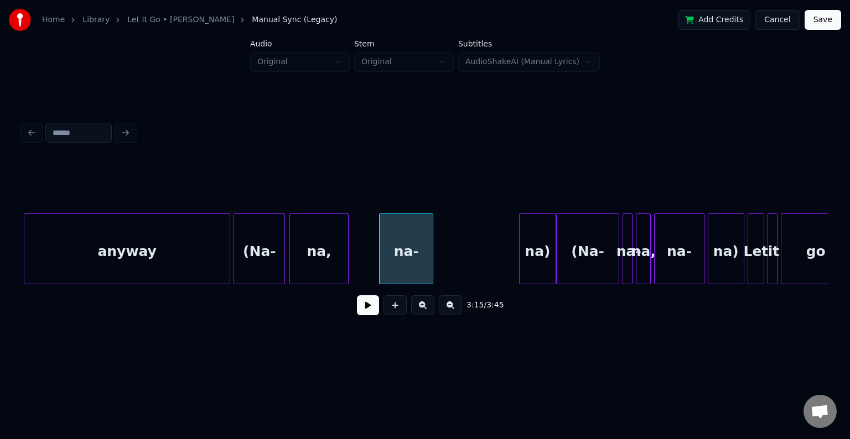
click at [430, 257] on div at bounding box center [430, 249] width 3 height 70
click at [455, 259] on div "na)" at bounding box center [453, 251] width 35 height 75
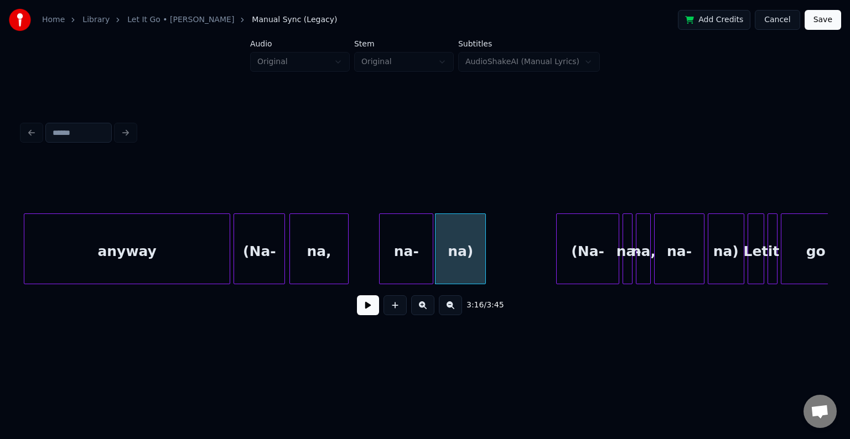
click at [484, 259] on div at bounding box center [483, 249] width 3 height 70
click at [266, 264] on div "(Na-" at bounding box center [259, 251] width 50 height 75
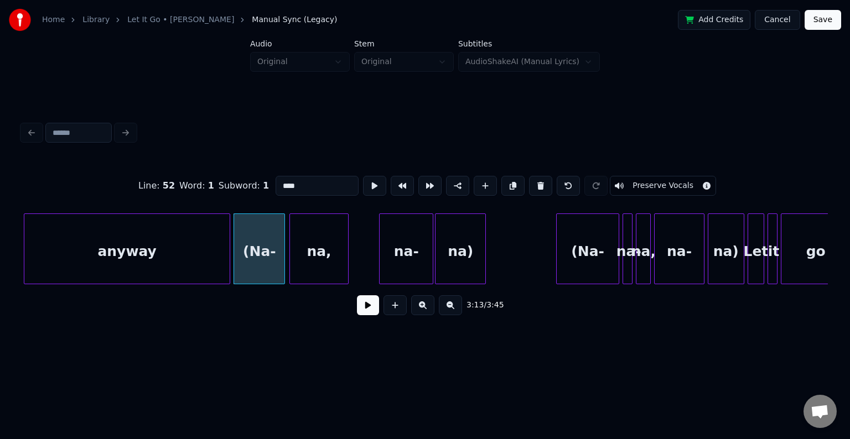
click at [370, 312] on button at bounding box center [368, 305] width 22 height 20
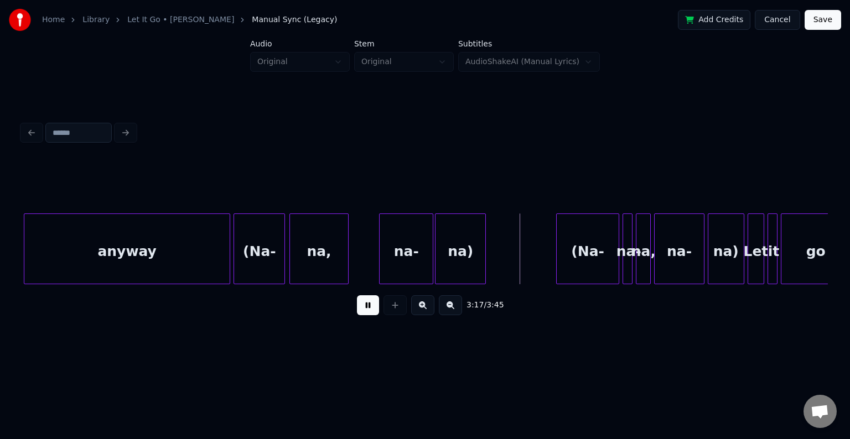
click at [370, 312] on button at bounding box center [368, 305] width 22 height 20
click at [538, 255] on div "(Na-" at bounding box center [549, 251] width 62 height 75
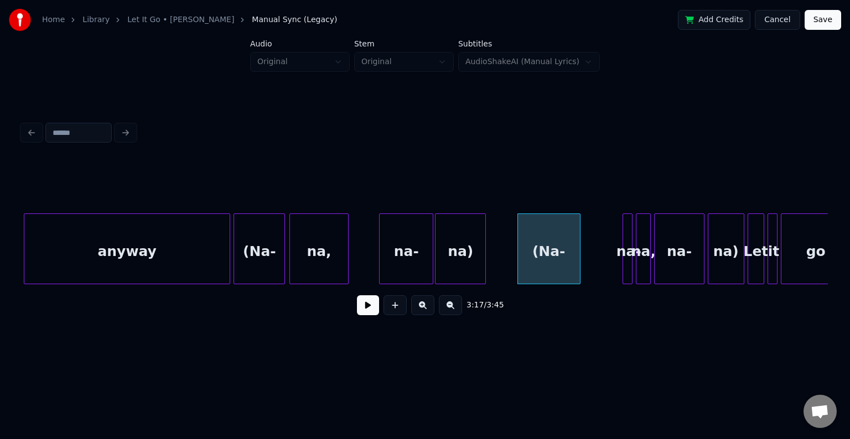
click at [360, 310] on button at bounding box center [368, 305] width 22 height 20
click at [367, 315] on button at bounding box center [368, 305] width 22 height 20
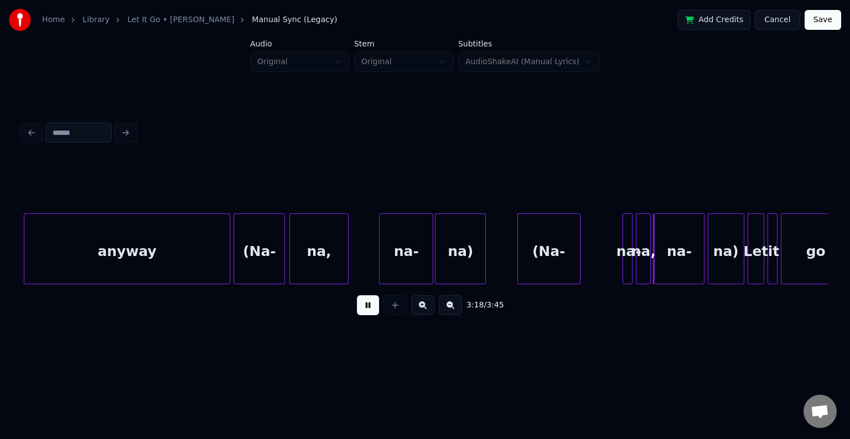
click at [559, 259] on div "(Na-" at bounding box center [549, 251] width 62 height 75
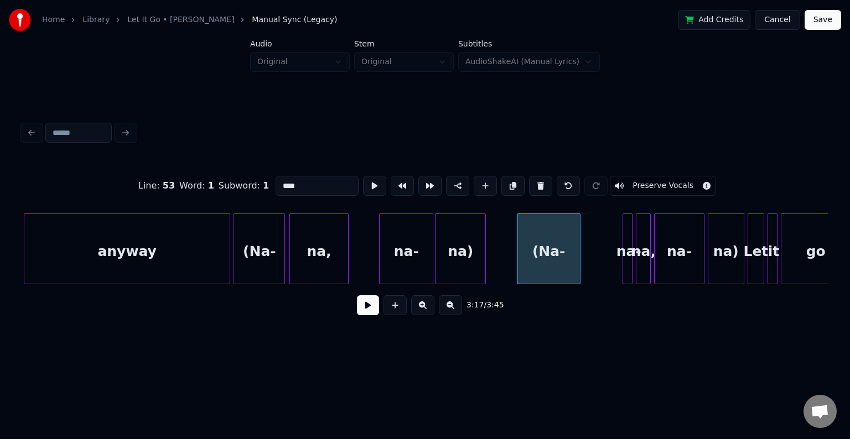
click at [370, 304] on button at bounding box center [368, 305] width 22 height 20
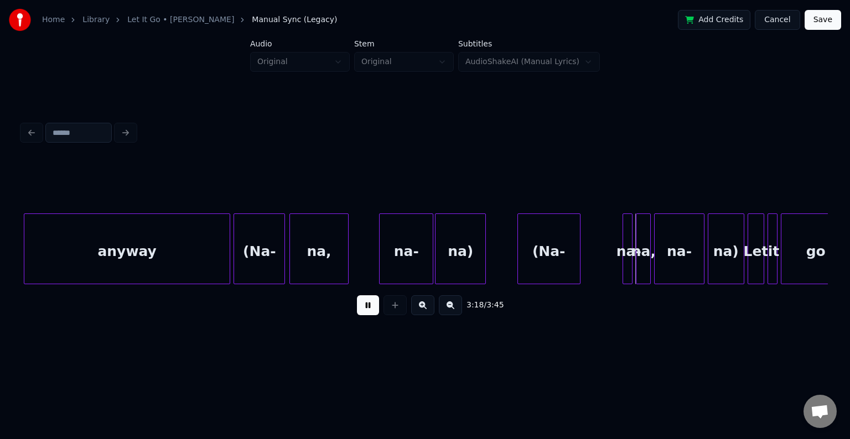
click at [372, 310] on button at bounding box center [368, 305] width 22 height 20
click at [587, 269] on div "na-" at bounding box center [588, 251] width 11 height 75
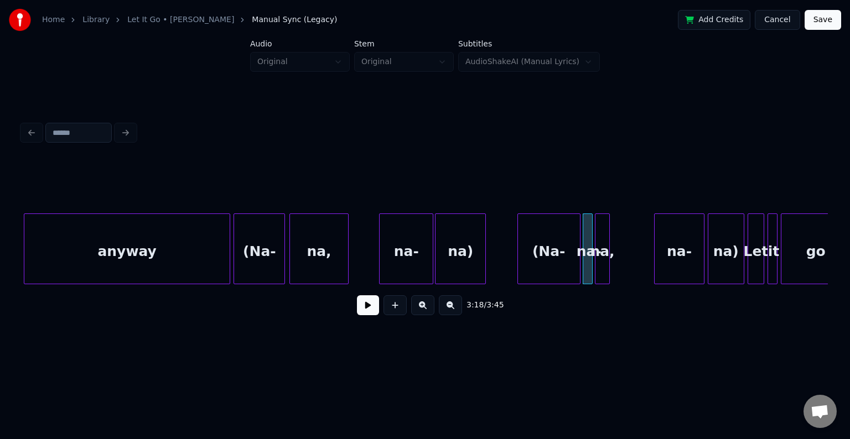
click at [601, 268] on div "na," at bounding box center [602, 251] width 14 height 75
click at [626, 268] on div at bounding box center [627, 249] width 3 height 70
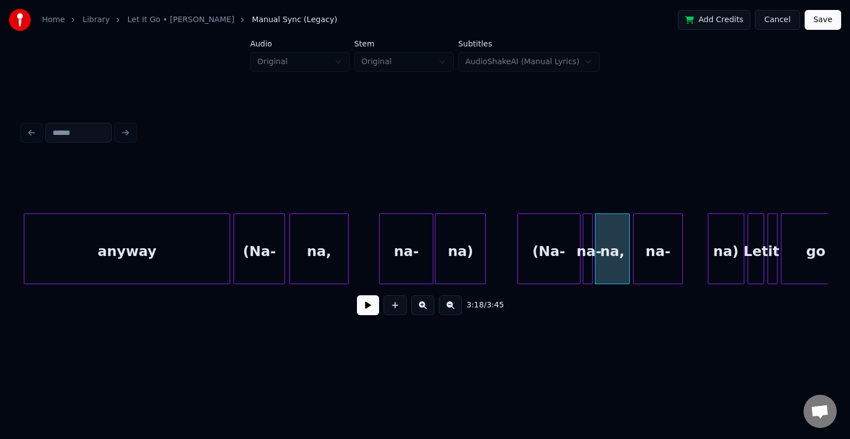
click at [665, 269] on div "na-" at bounding box center [658, 251] width 49 height 75
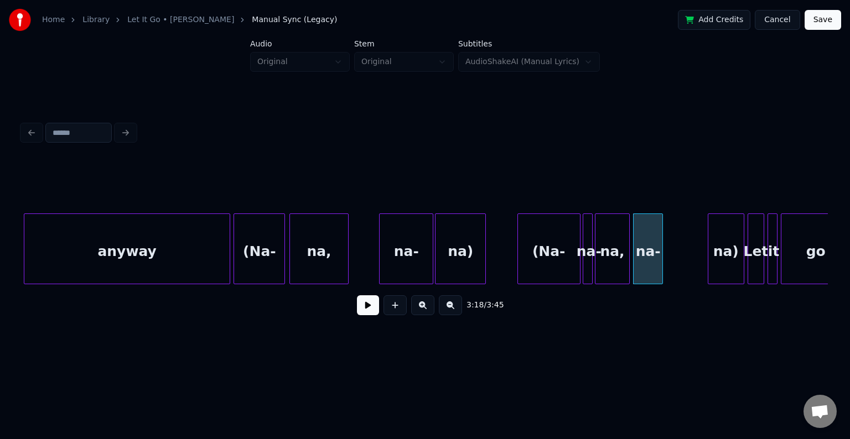
click at [662, 268] on div at bounding box center [660, 249] width 3 height 70
click at [676, 268] on div "na)" at bounding box center [683, 251] width 35 height 75
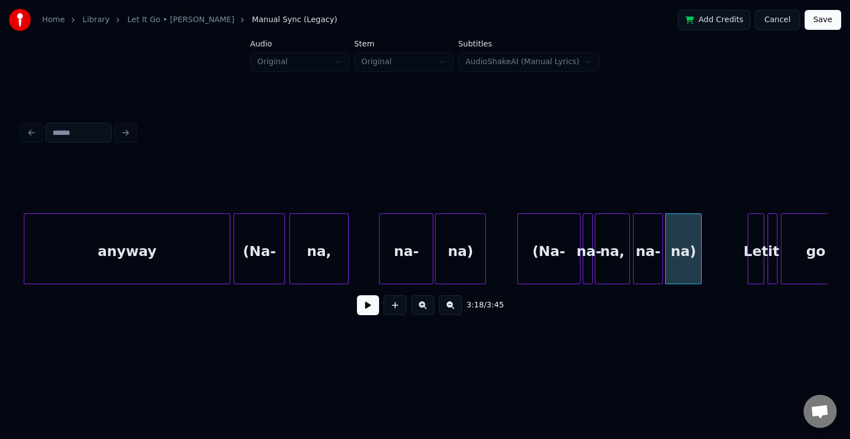
click at [377, 315] on button at bounding box center [368, 305] width 22 height 20
click at [362, 314] on button at bounding box center [368, 305] width 22 height 20
click at [722, 258] on div "na)" at bounding box center [721, 251] width 35 height 75
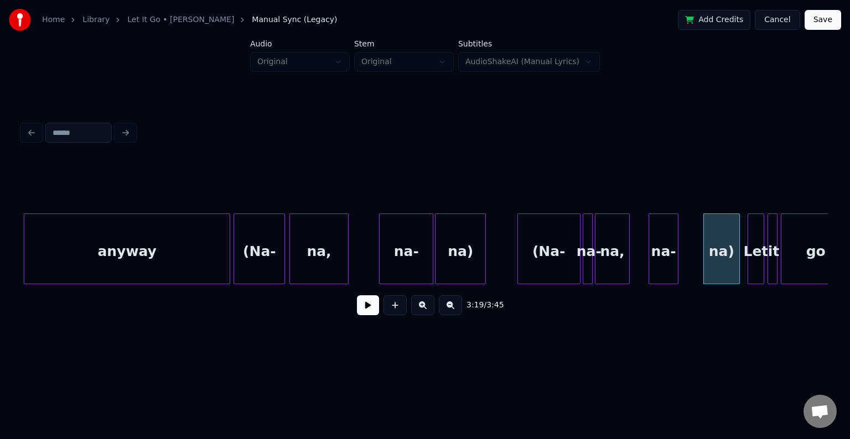
click at [657, 256] on div "na-" at bounding box center [663, 251] width 29 height 75
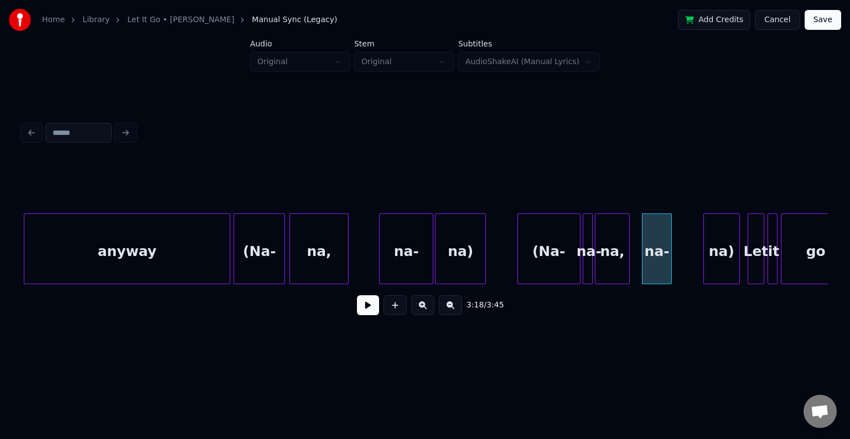
click at [710, 257] on div "na)" at bounding box center [721, 251] width 35 height 75
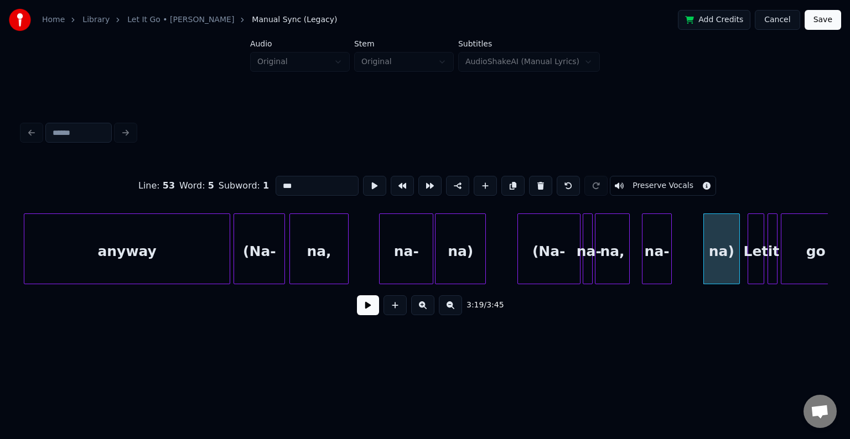
click at [371, 300] on button at bounding box center [368, 305] width 22 height 20
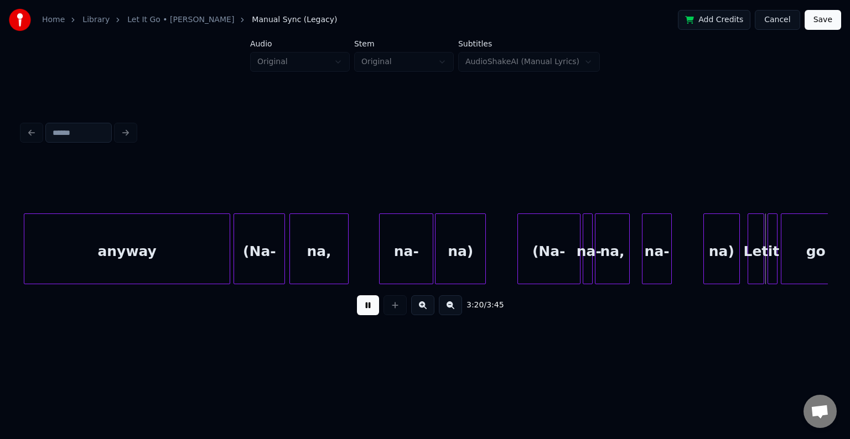
click at [367, 313] on button at bounding box center [368, 305] width 22 height 20
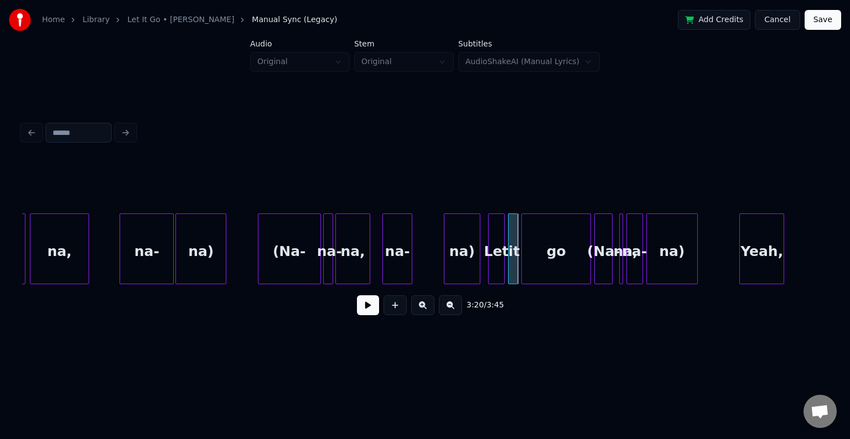
scroll to position [0, 16139]
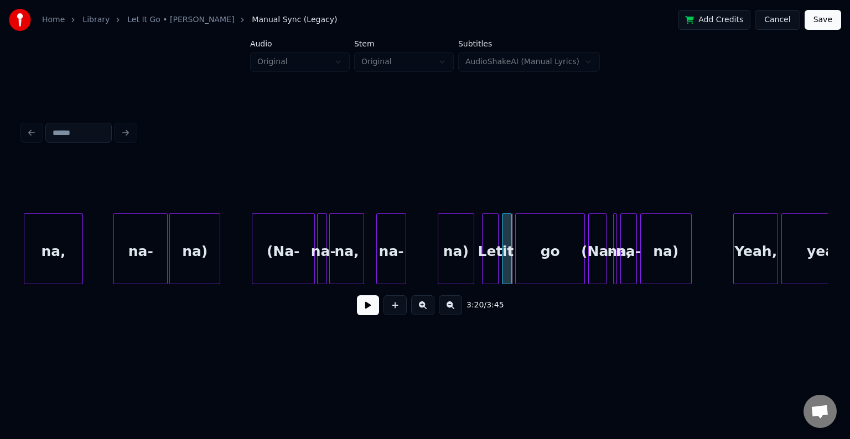
click at [556, 260] on div "go" at bounding box center [550, 251] width 69 height 75
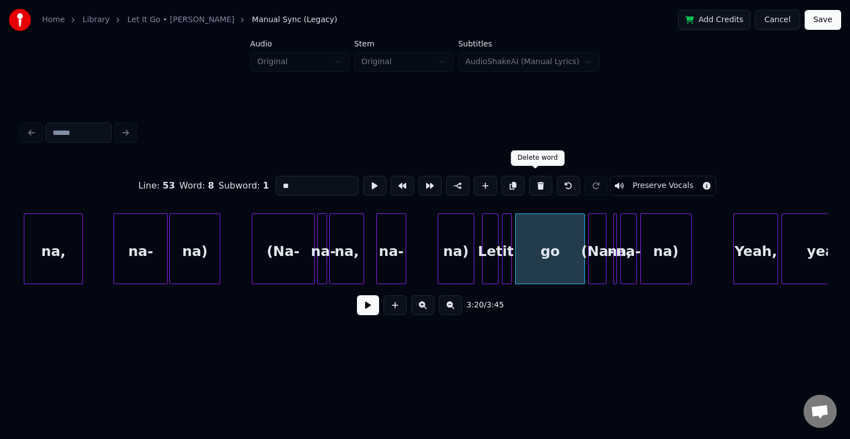
click at [537, 188] on button at bounding box center [540, 186] width 23 height 20
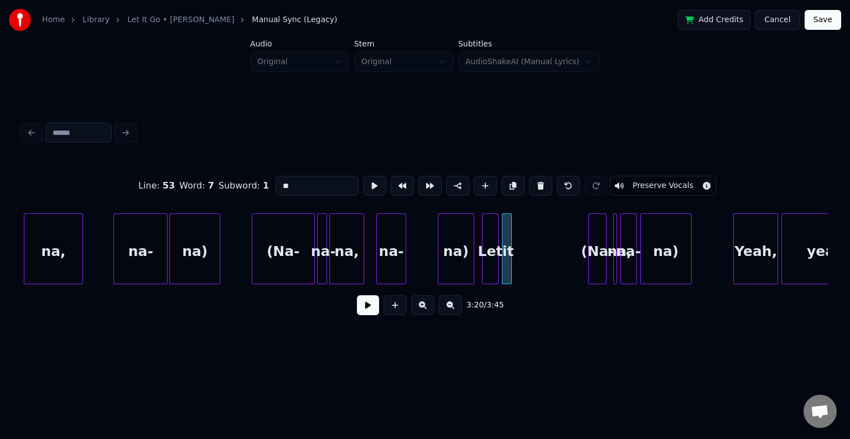
click at [537, 188] on button at bounding box center [540, 186] width 23 height 20
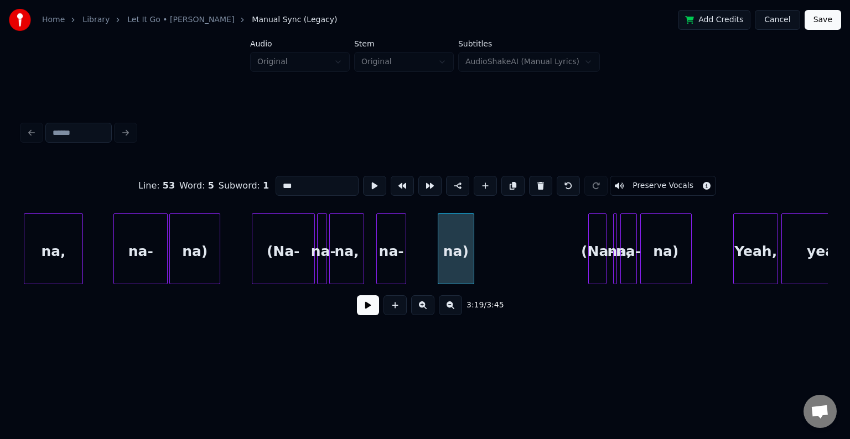
click at [277, 243] on div "(Na-" at bounding box center [283, 251] width 62 height 75
type input "****"
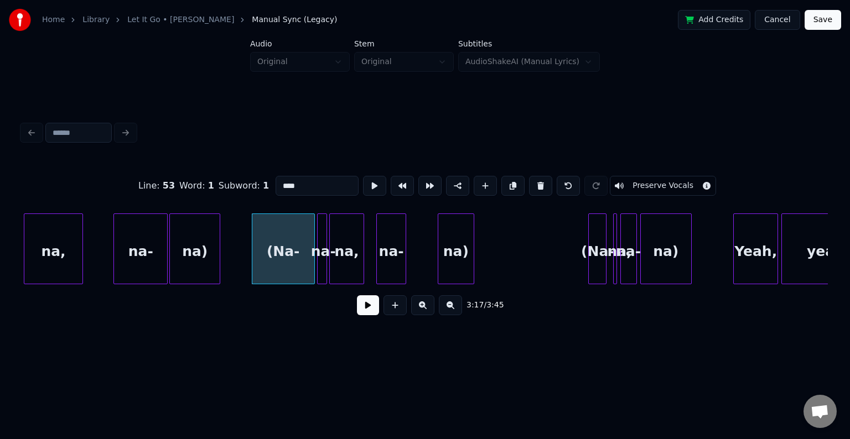
click at [362, 310] on button at bounding box center [368, 305] width 22 height 20
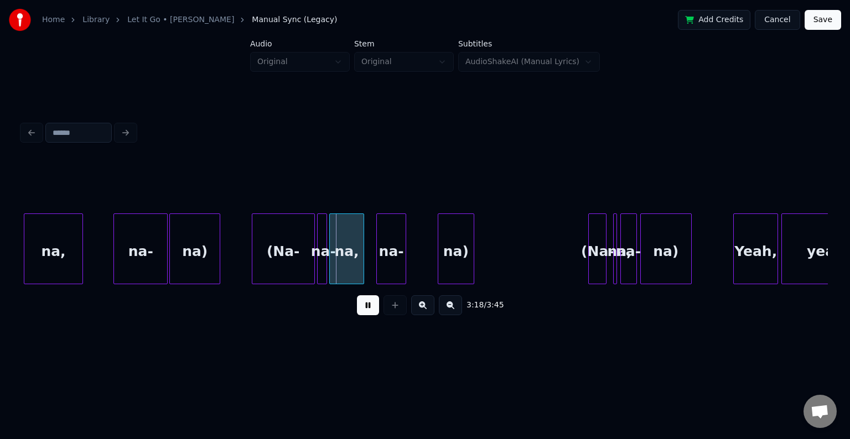
click at [362, 310] on button at bounding box center [368, 305] width 22 height 20
click at [352, 263] on div "na," at bounding box center [358, 251] width 34 height 75
click at [338, 272] on div at bounding box center [336, 249] width 3 height 70
click at [273, 259] on div "(Na-" at bounding box center [283, 251] width 62 height 75
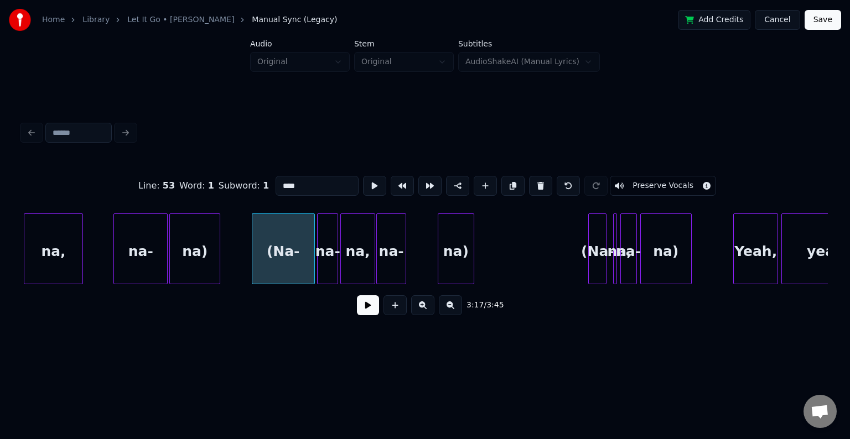
click at [370, 315] on button at bounding box center [368, 305] width 22 height 20
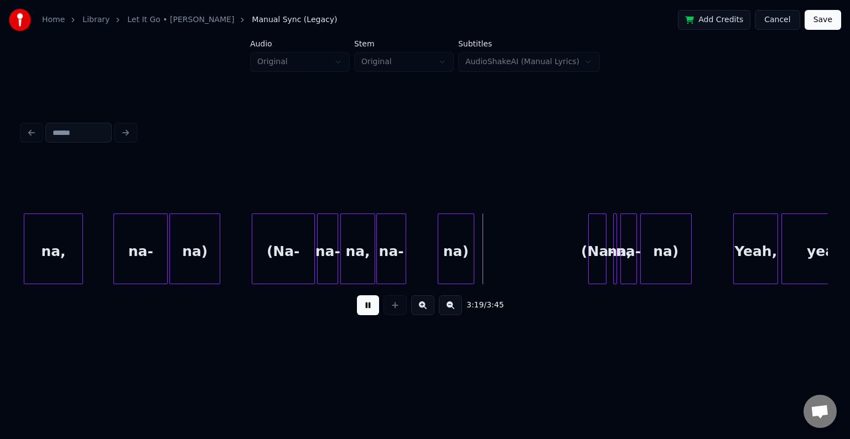
click at [370, 315] on button at bounding box center [368, 305] width 22 height 20
click at [470, 268] on div "na)" at bounding box center [470, 251] width 35 height 75
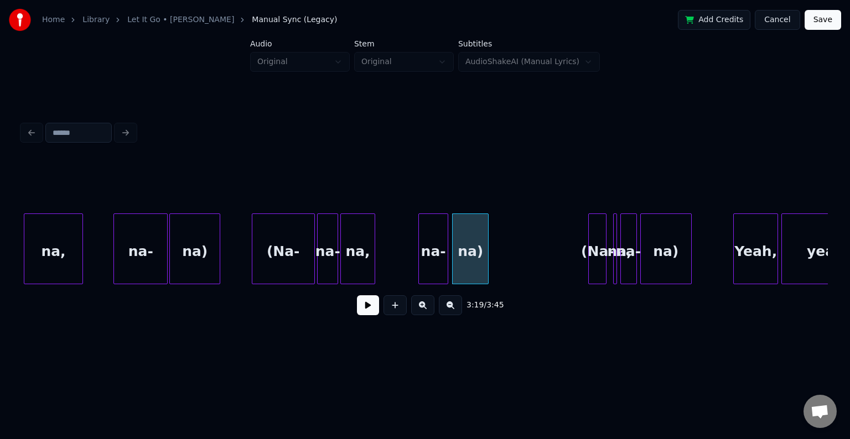
click at [437, 263] on div "na-" at bounding box center [433, 251] width 29 height 75
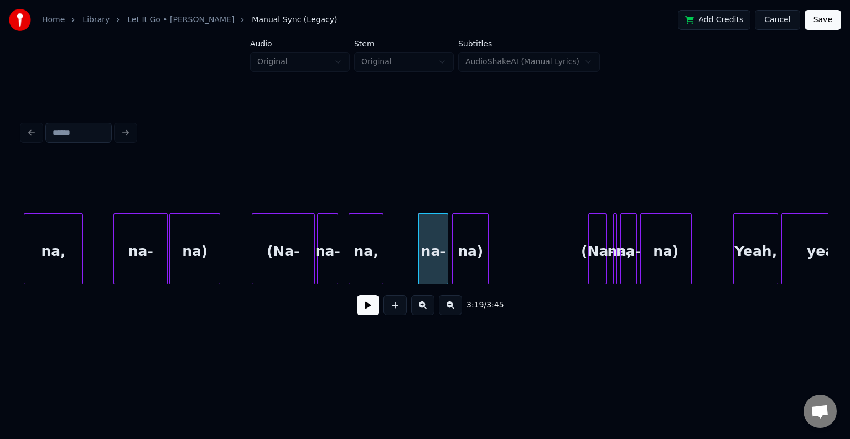
click at [364, 261] on div "na," at bounding box center [366, 251] width 34 height 75
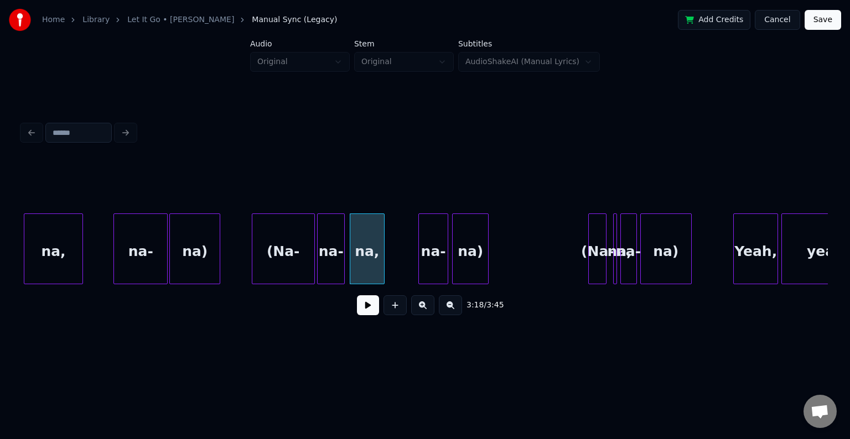
click at [343, 260] on div at bounding box center [342, 249] width 3 height 70
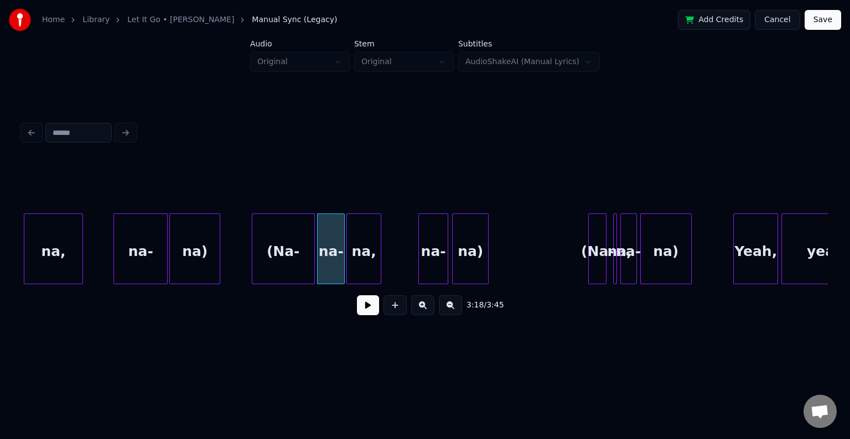
click at [357, 258] on div "na," at bounding box center [364, 251] width 34 height 75
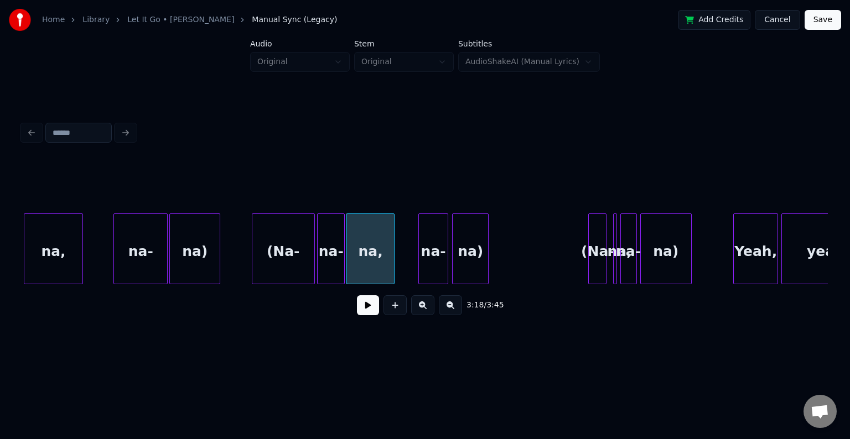
click at [393, 261] on div at bounding box center [392, 249] width 3 height 70
click at [409, 268] on div "na-" at bounding box center [416, 251] width 29 height 75
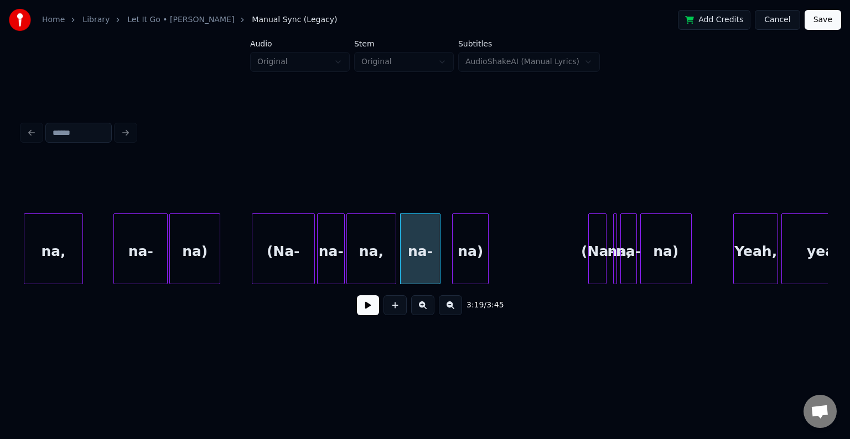
click at [438, 271] on div at bounding box center [438, 249] width 3 height 70
click at [445, 266] on div at bounding box center [446, 249] width 3 height 70
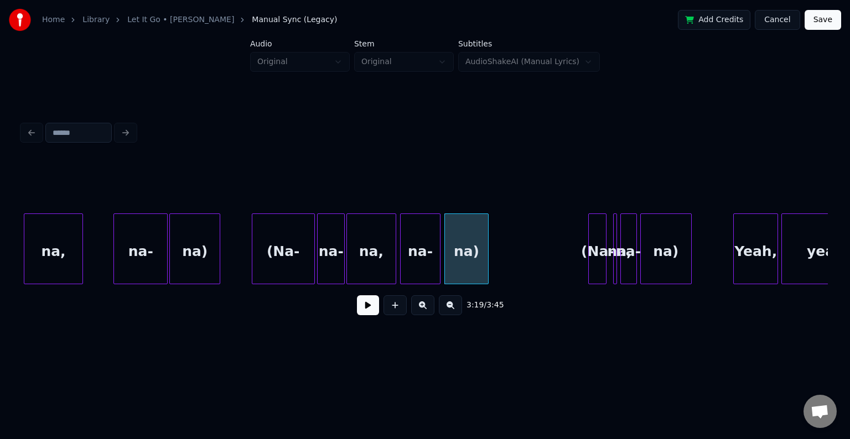
click at [366, 312] on button at bounding box center [368, 305] width 22 height 20
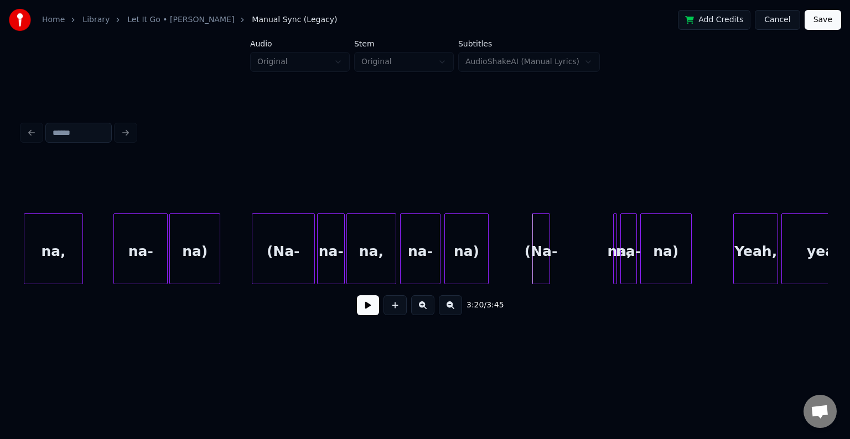
click at [539, 257] on div "(Na-" at bounding box center [540, 251] width 17 height 75
click at [582, 270] on div at bounding box center [582, 249] width 3 height 70
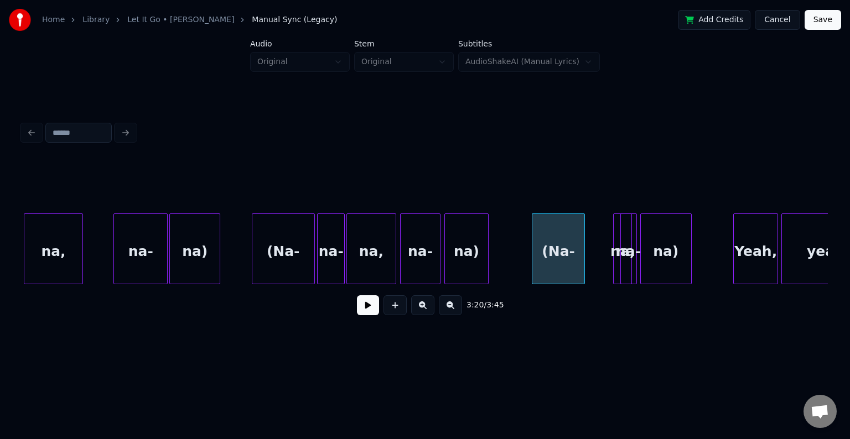
click at [628, 273] on div at bounding box center [629, 249] width 3 height 70
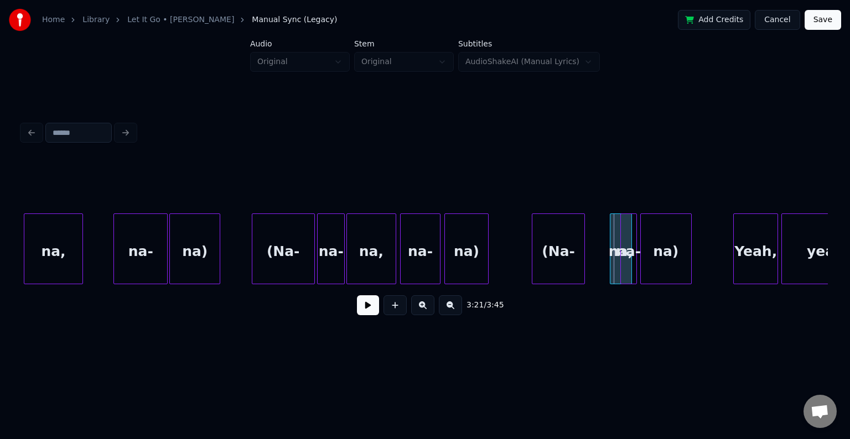
click at [610, 272] on div at bounding box center [611, 249] width 3 height 70
click at [593, 273] on div "na," at bounding box center [602, 251] width 30 height 75
click at [365, 314] on button at bounding box center [368, 305] width 22 height 20
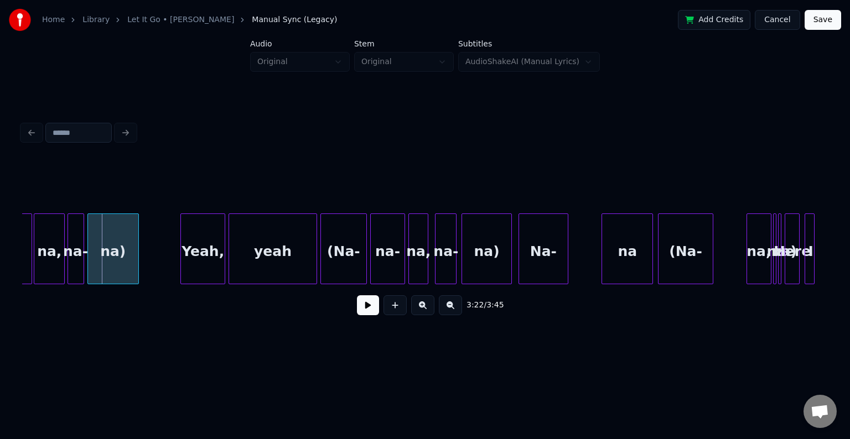
scroll to position [0, 16681]
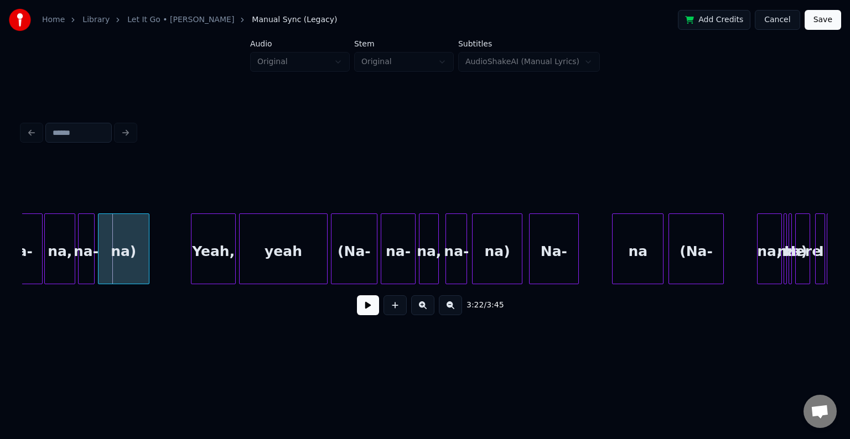
click at [259, 249] on div "yeah" at bounding box center [283, 251] width 87 height 75
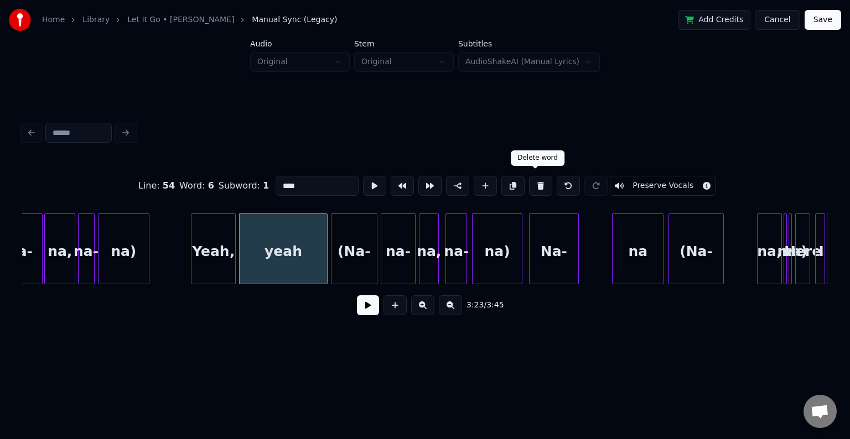
click at [537, 181] on button at bounding box center [540, 186] width 23 height 20
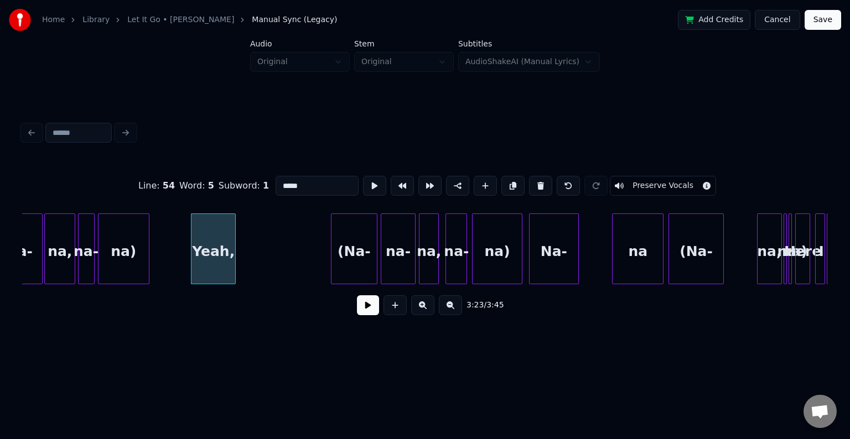
click at [537, 181] on button at bounding box center [540, 186] width 23 height 20
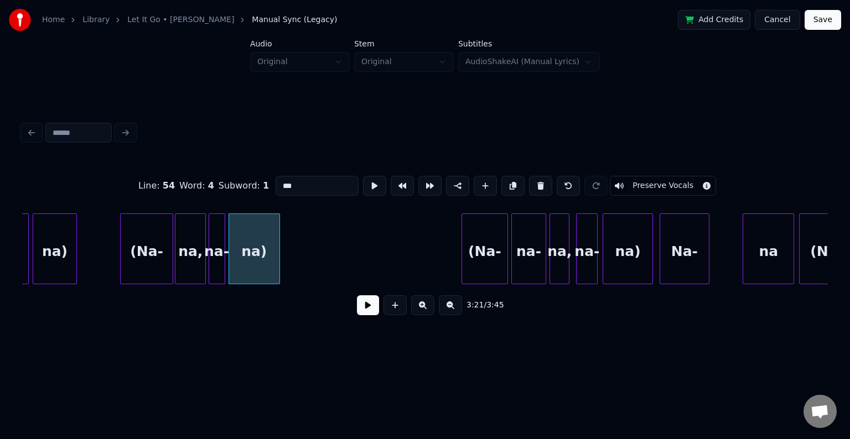
scroll to position [0, 16548]
click at [126, 255] on div at bounding box center [124, 249] width 3 height 70
type input "****"
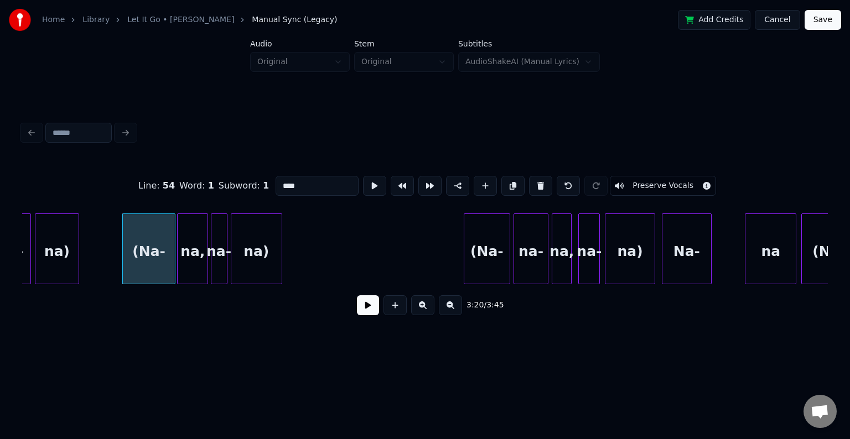
click at [370, 312] on button at bounding box center [368, 305] width 22 height 20
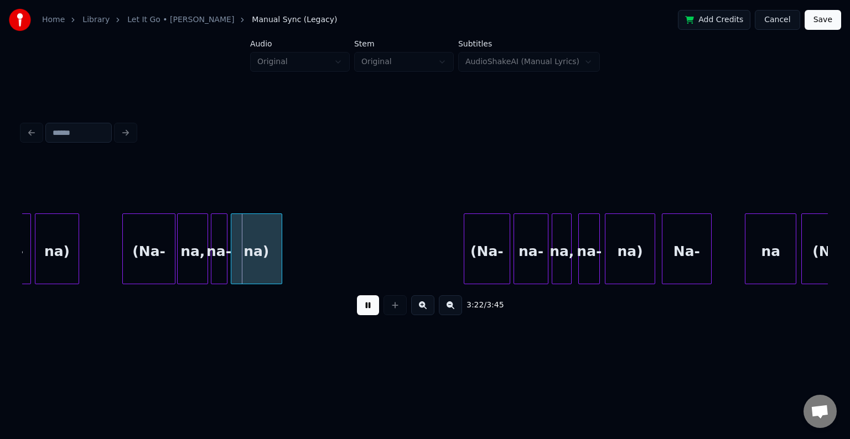
click at [370, 312] on button at bounding box center [368, 305] width 22 height 20
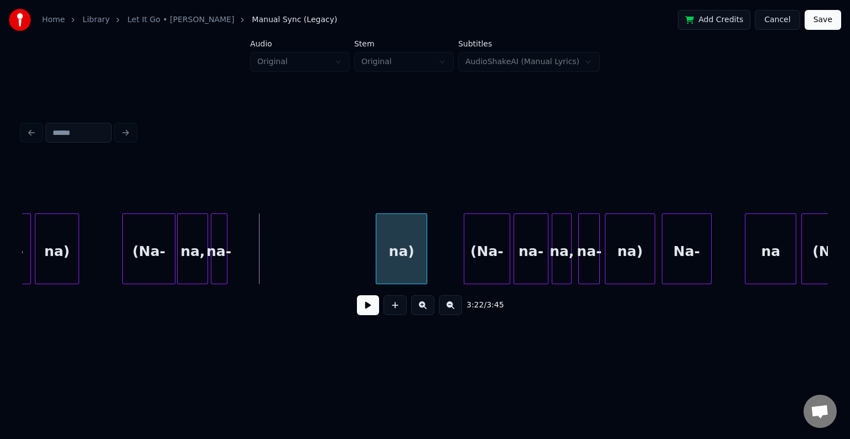
click at [387, 261] on div "na)" at bounding box center [401, 251] width 50 height 75
click at [277, 257] on div "na-" at bounding box center [277, 251] width 15 height 75
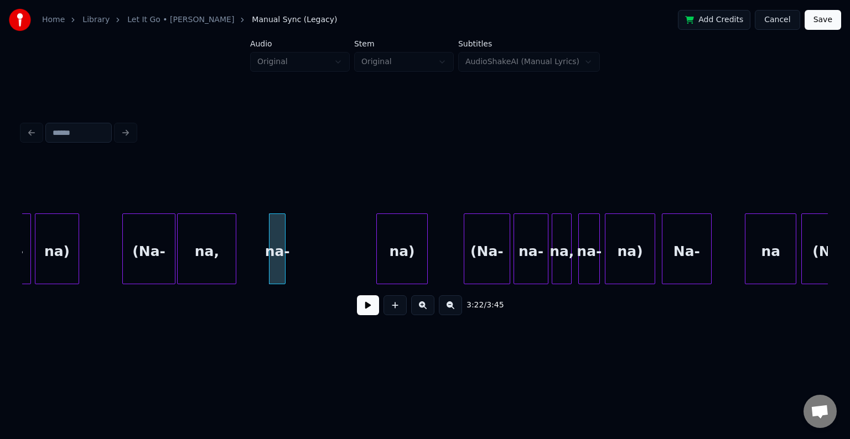
click at [234, 262] on div at bounding box center [233, 249] width 3 height 70
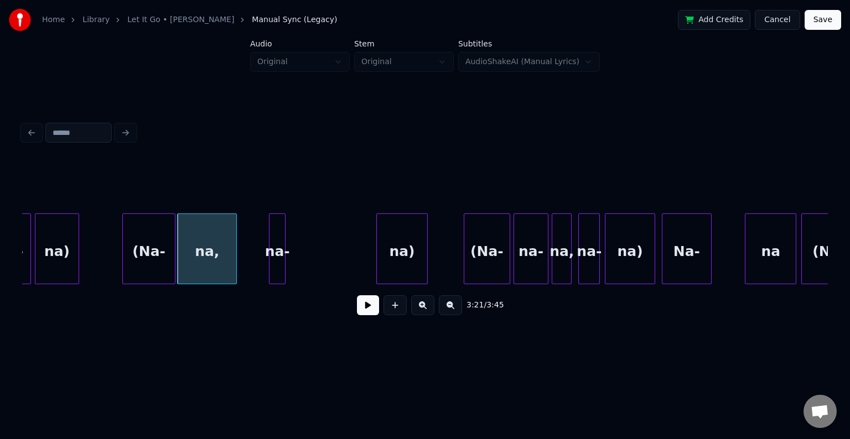
click at [139, 261] on div "(Na-" at bounding box center [149, 251] width 52 height 75
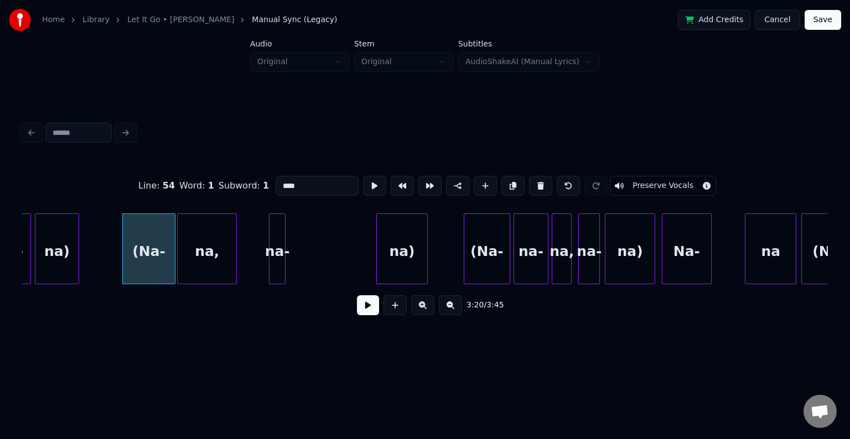
click at [372, 315] on button at bounding box center [368, 305] width 22 height 20
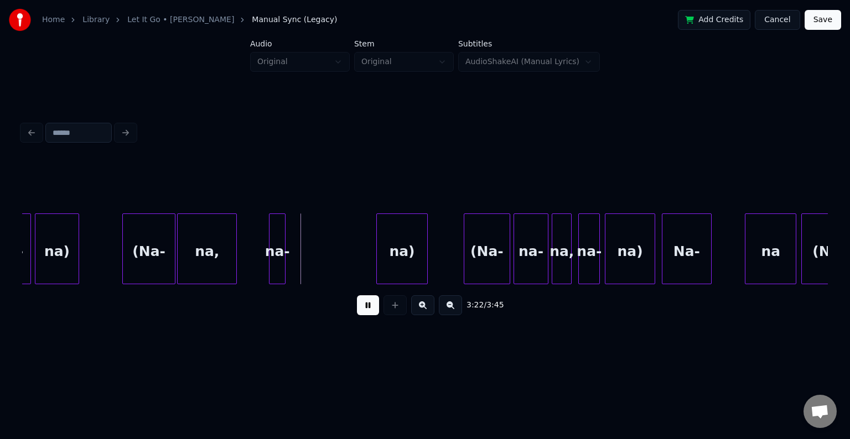
click at [372, 315] on button at bounding box center [368, 305] width 22 height 20
click at [323, 248] on div at bounding box center [324, 249] width 3 height 70
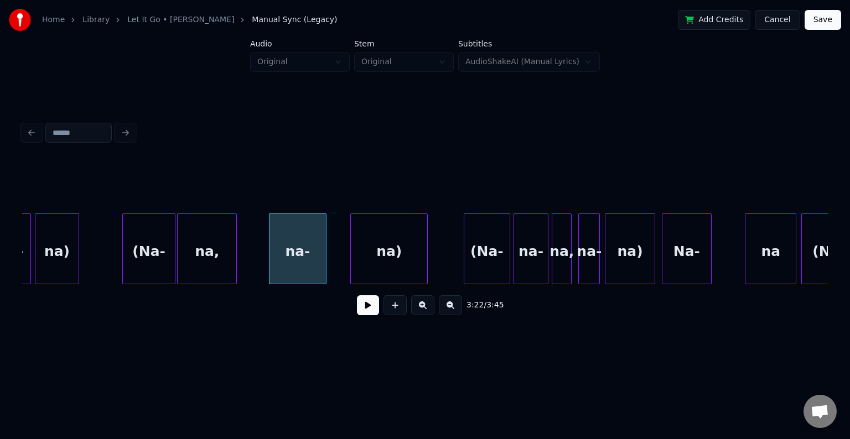
click at [351, 262] on div at bounding box center [352, 249] width 3 height 70
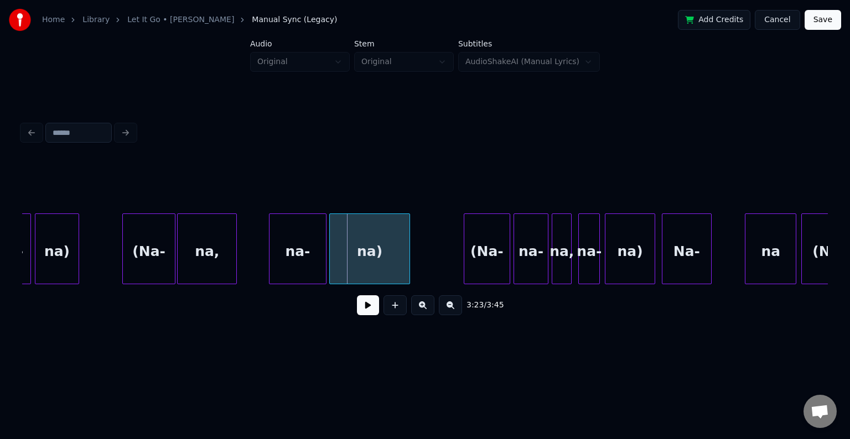
click at [366, 259] on div "na)" at bounding box center [370, 251] width 80 height 75
click at [132, 256] on div "(Na-" at bounding box center [149, 251] width 52 height 75
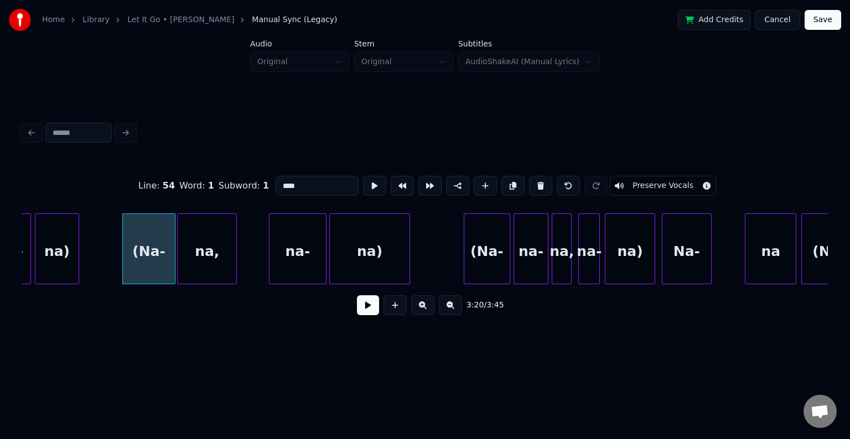
click at [365, 310] on button at bounding box center [368, 305] width 22 height 20
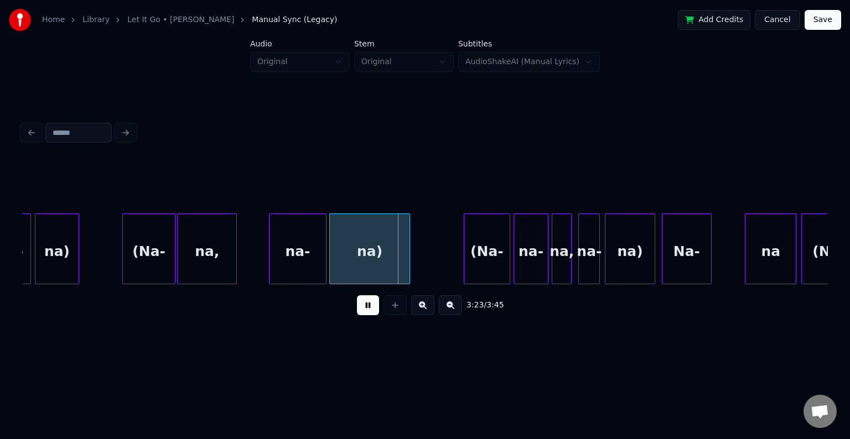
click at [365, 310] on button at bounding box center [368, 305] width 22 height 20
click at [376, 257] on div "na)" at bounding box center [370, 251] width 80 height 75
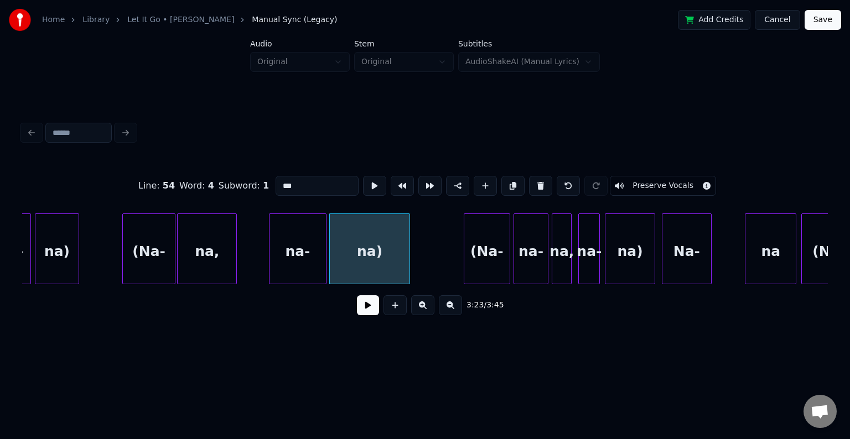
click at [372, 308] on button at bounding box center [368, 305] width 22 height 20
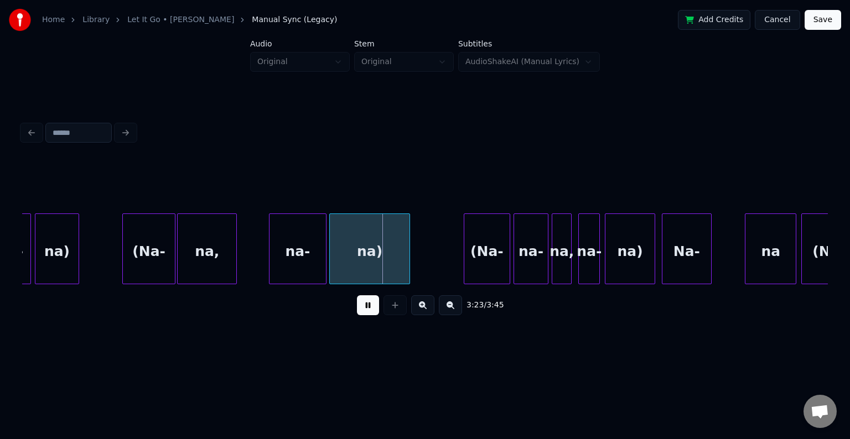
click at [372, 308] on button at bounding box center [368, 305] width 22 height 20
click at [382, 266] on div at bounding box center [382, 249] width 3 height 70
click at [361, 309] on button at bounding box center [368, 305] width 22 height 20
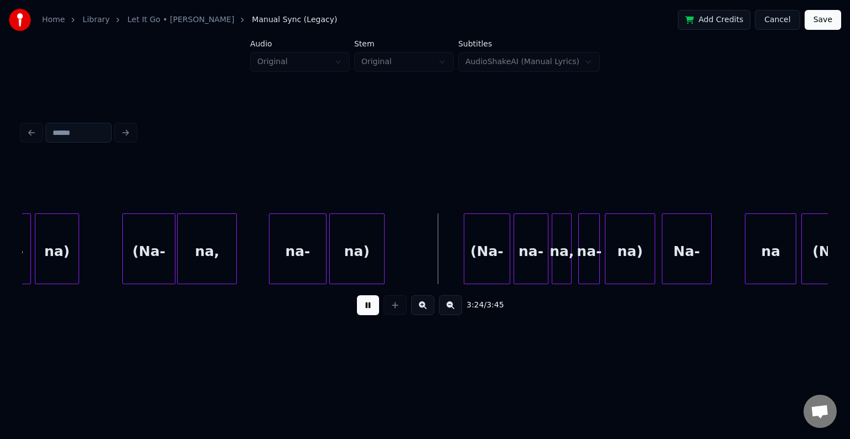
click at [361, 309] on button at bounding box center [368, 305] width 22 height 20
click at [449, 259] on div "(Na-" at bounding box center [440, 251] width 45 height 75
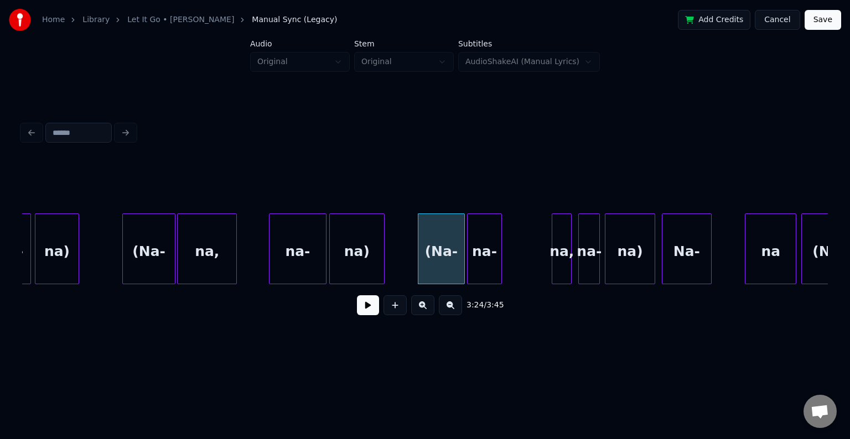
click at [484, 265] on div "na-" at bounding box center [485, 251] width 34 height 75
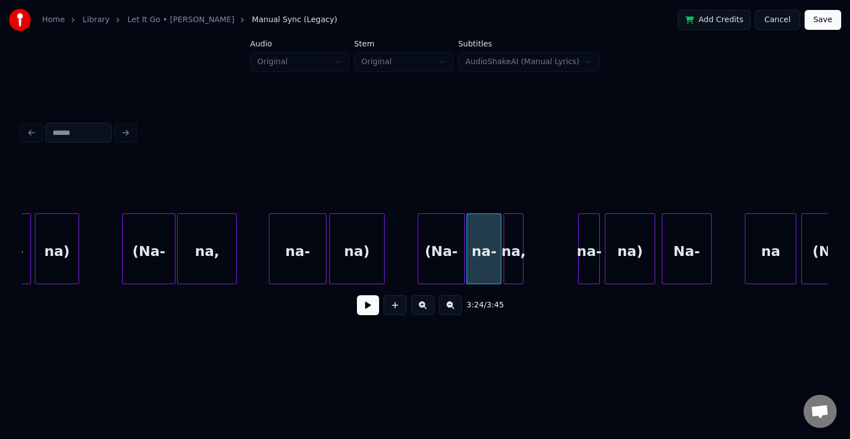
click at [513, 266] on div "na," at bounding box center [513, 251] width 19 height 75
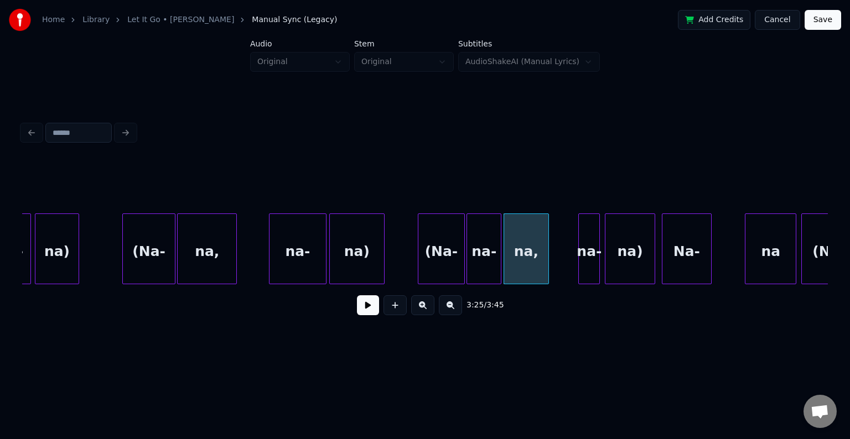
click at [547, 268] on div at bounding box center [546, 249] width 3 height 70
click at [566, 267] on div "na-" at bounding box center [561, 251] width 20 height 75
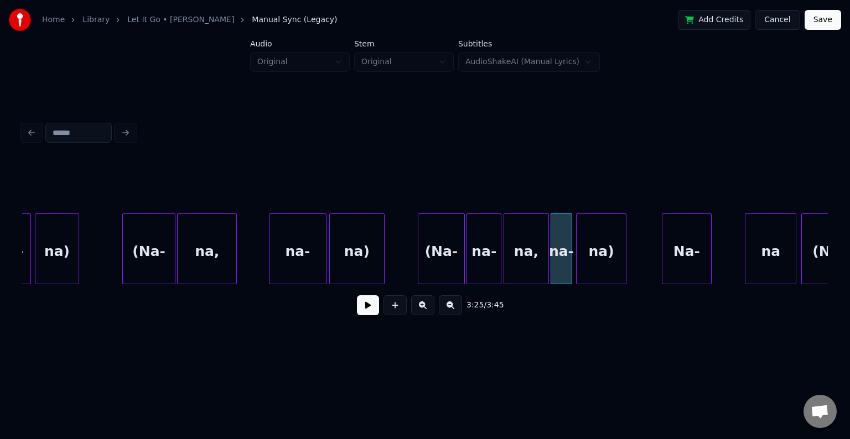
click at [589, 274] on div "na)" at bounding box center [601, 251] width 49 height 75
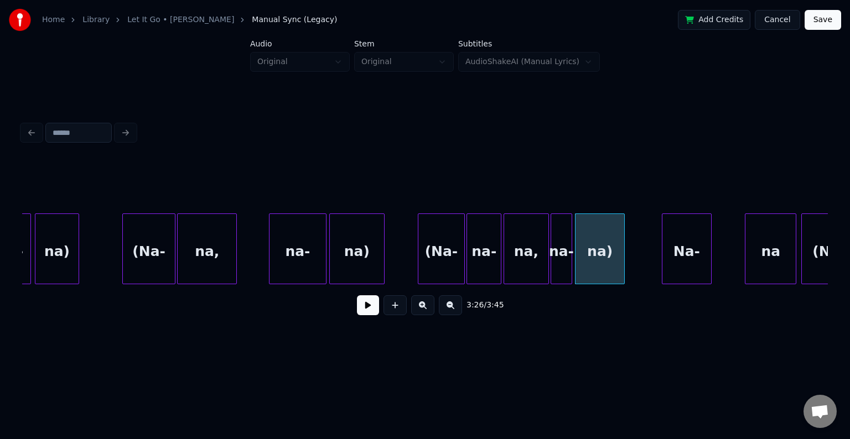
click at [428, 253] on div "(Na-" at bounding box center [440, 251] width 45 height 75
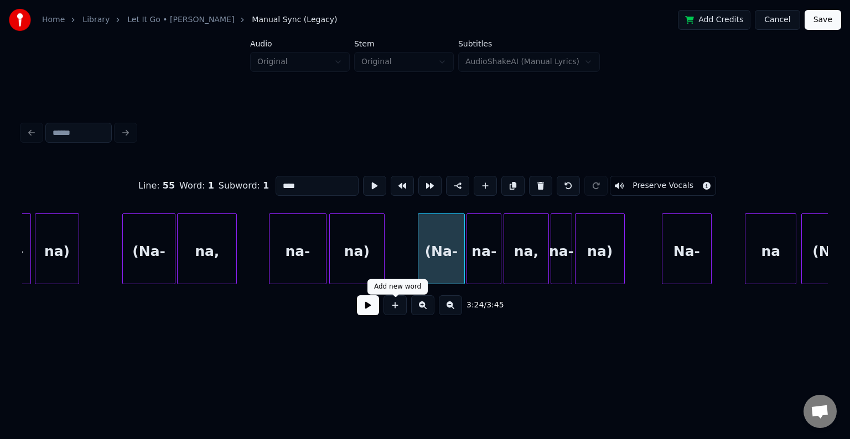
click at [361, 310] on button at bounding box center [368, 305] width 22 height 20
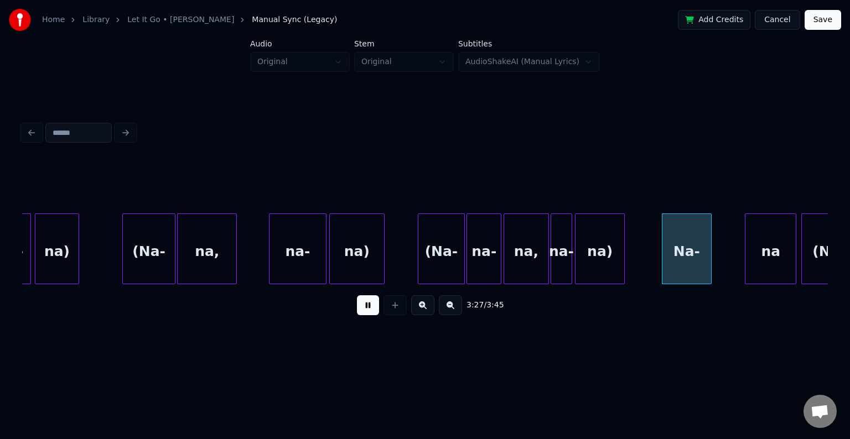
click at [361, 310] on button at bounding box center [368, 305] width 22 height 20
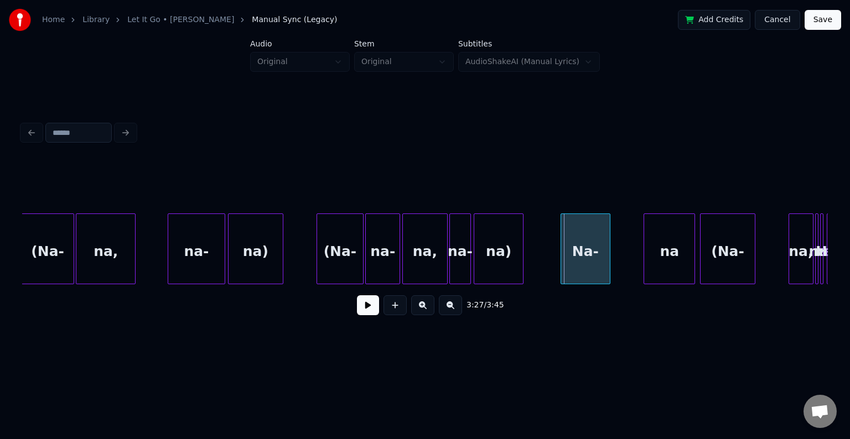
scroll to position [0, 16670]
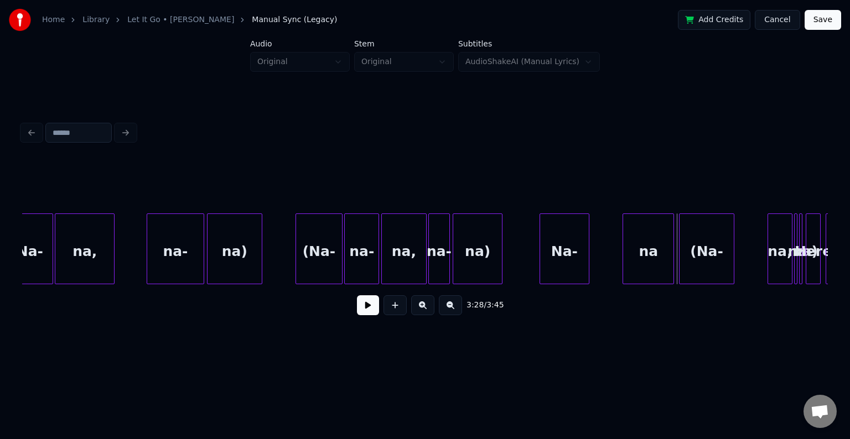
click at [635, 248] on div "na" at bounding box center [648, 251] width 50 height 75
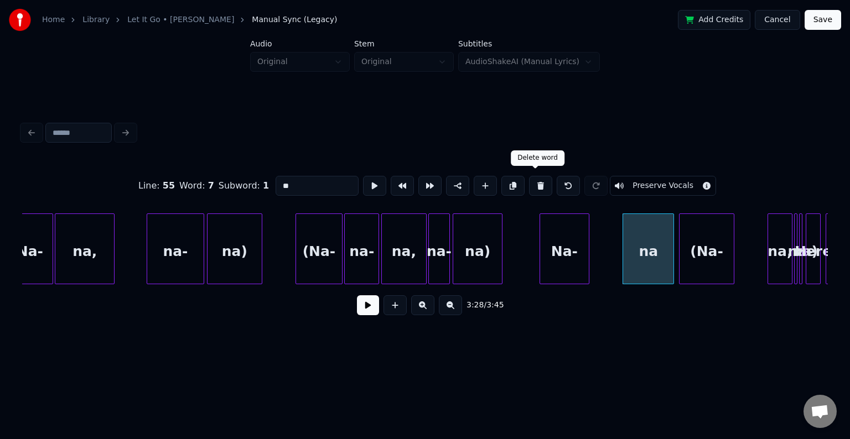
click at [529, 179] on button at bounding box center [540, 186] width 23 height 20
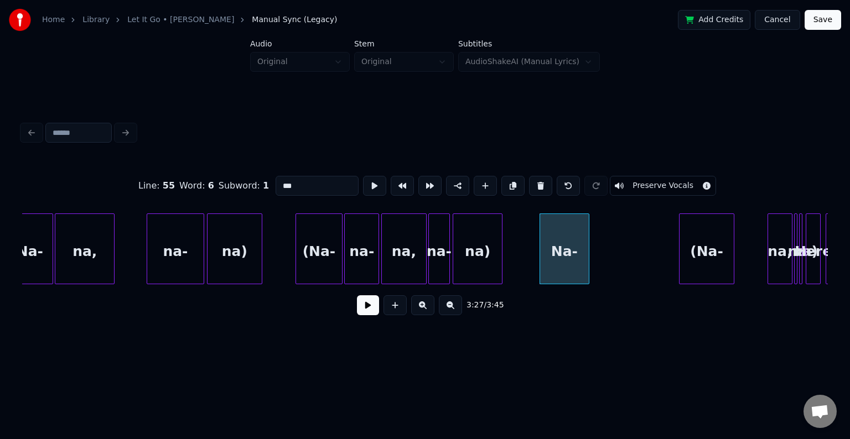
click at [531, 180] on button at bounding box center [540, 186] width 23 height 20
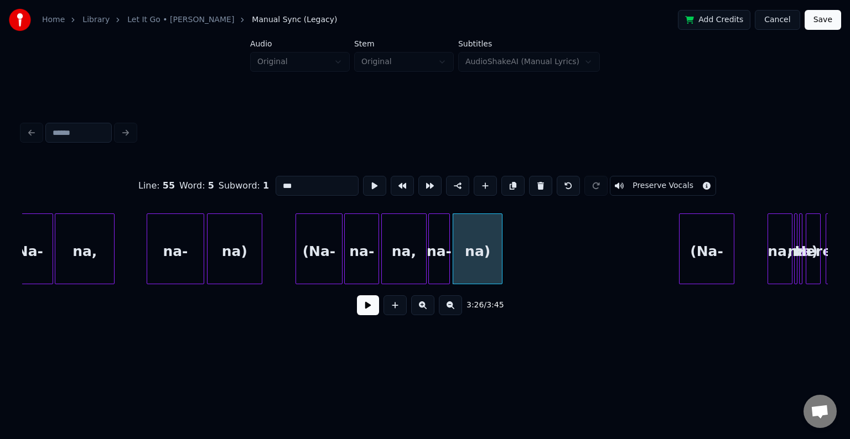
click at [313, 266] on div "(Na-" at bounding box center [318, 251] width 45 height 75
type input "****"
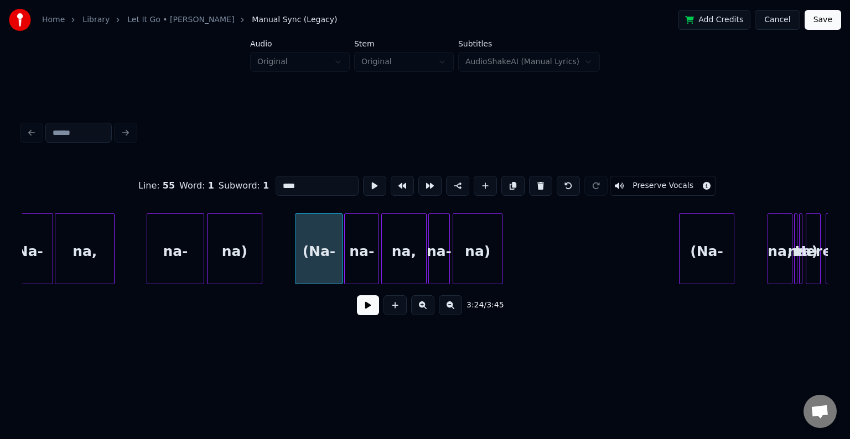
click at [372, 312] on button at bounding box center [368, 305] width 22 height 20
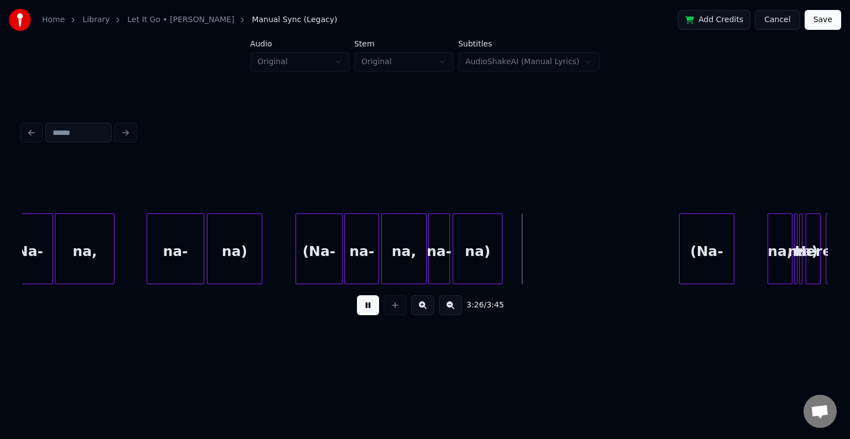
click at [372, 312] on button at bounding box center [368, 305] width 22 height 20
click at [512, 271] on div "na)" at bounding box center [509, 251] width 49 height 75
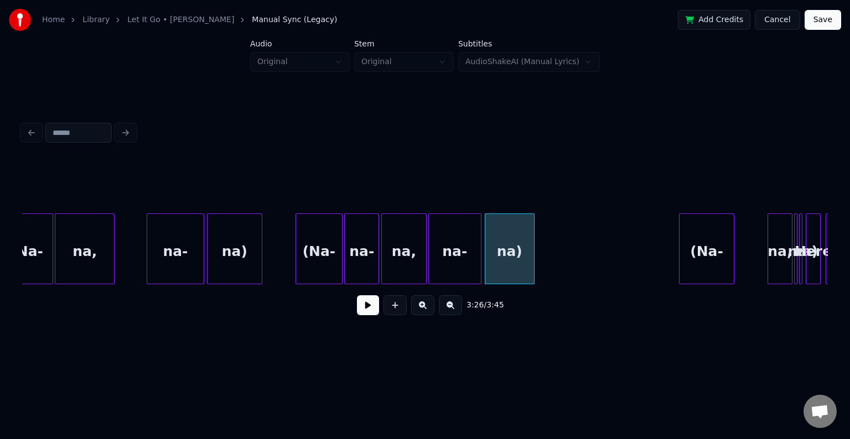
click at [477, 265] on div at bounding box center [478, 249] width 3 height 70
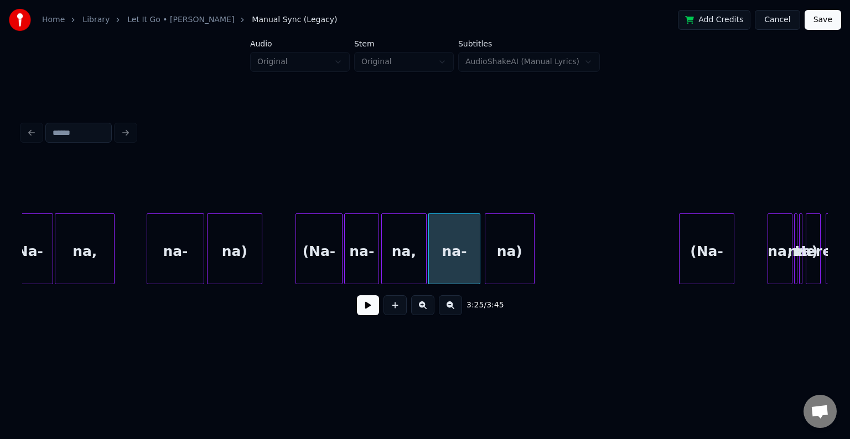
click at [362, 312] on button at bounding box center [368, 305] width 22 height 20
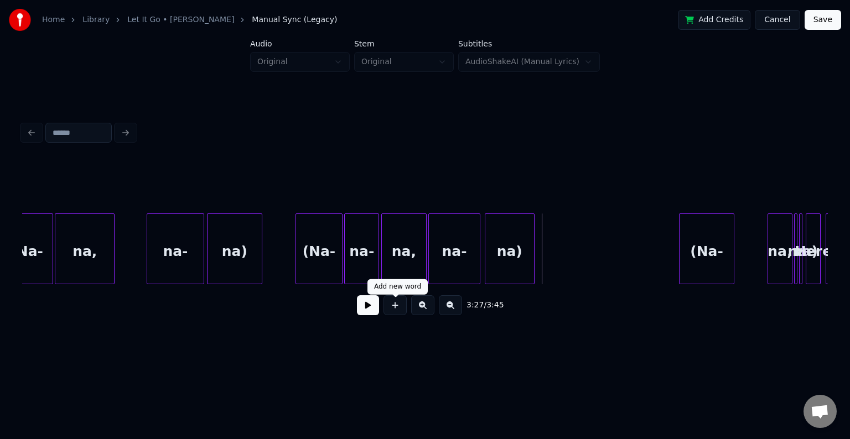
click at [372, 313] on button at bounding box center [368, 305] width 22 height 20
click at [367, 312] on button at bounding box center [368, 305] width 22 height 20
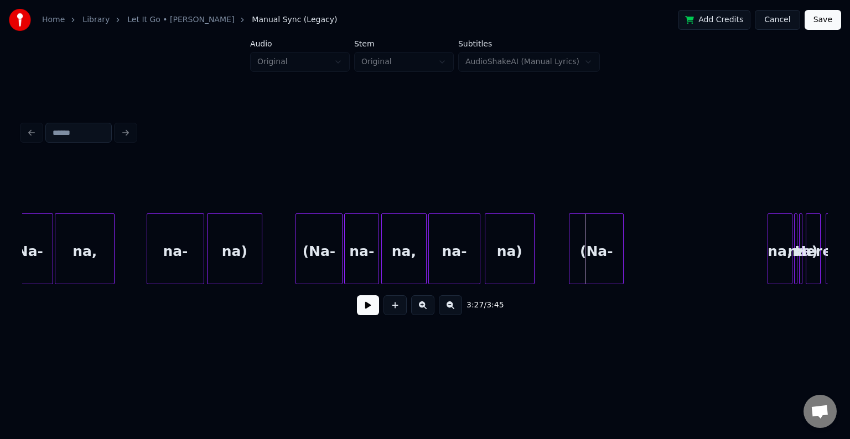
click at [591, 261] on div "(Na-" at bounding box center [596, 251] width 54 height 75
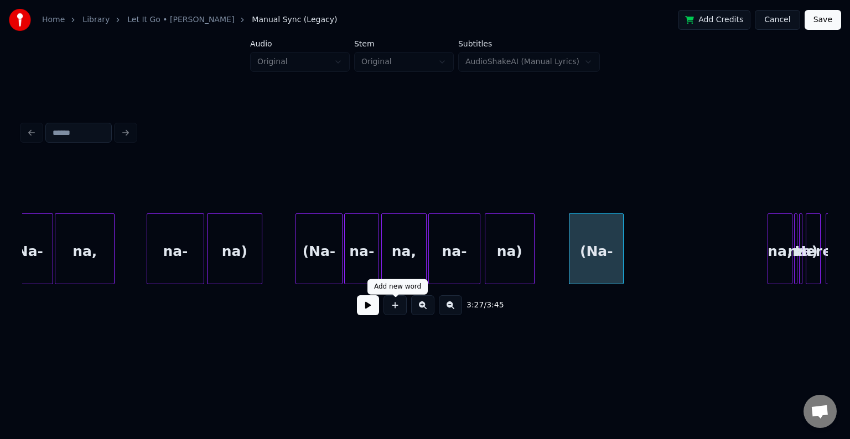
click at [360, 308] on button at bounding box center [368, 305] width 22 height 20
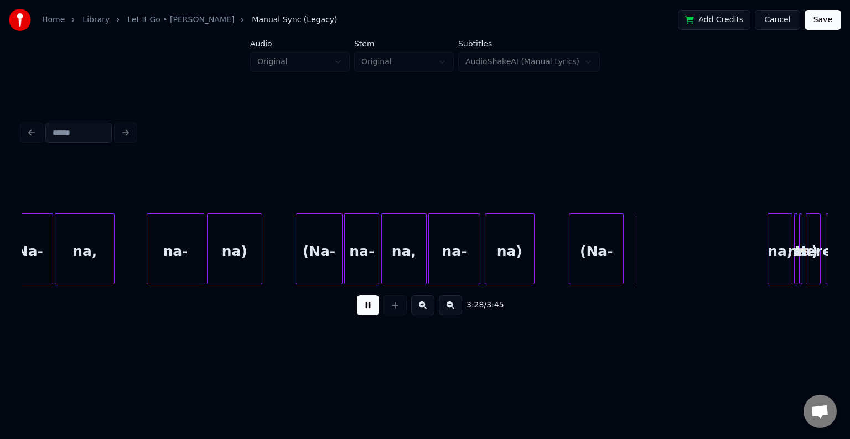
click at [360, 308] on button at bounding box center [368, 305] width 22 height 20
click at [637, 255] on div "na," at bounding box center [638, 251] width 24 height 75
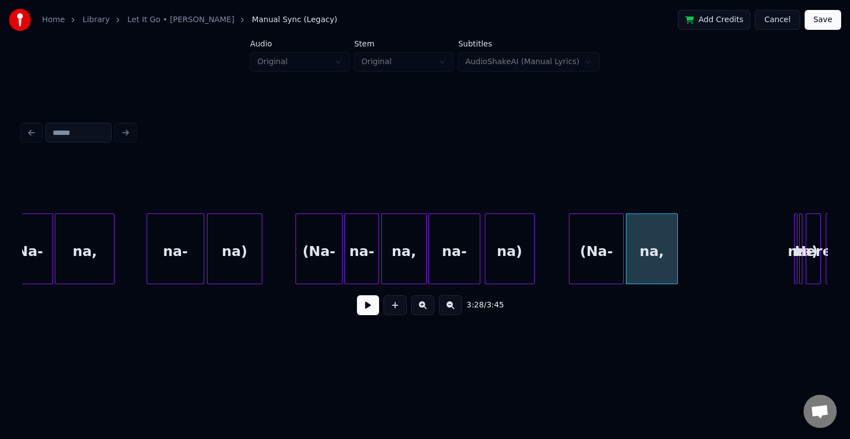
click at [674, 261] on div at bounding box center [675, 249] width 3 height 70
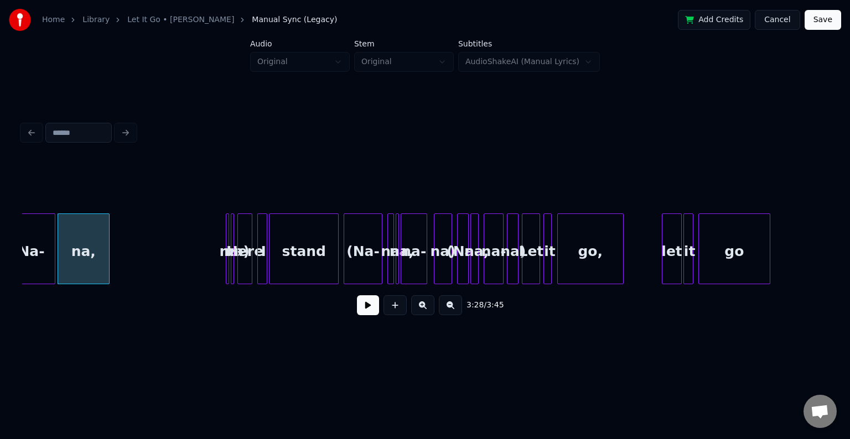
scroll to position [0, 17028]
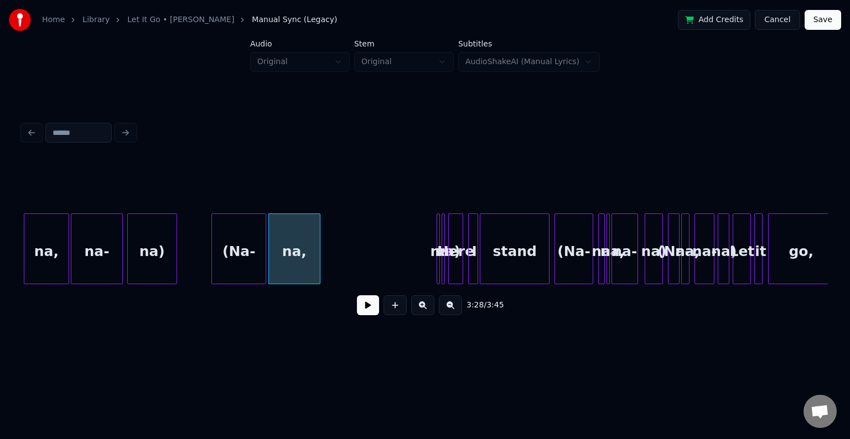
click at [369, 312] on button at bounding box center [368, 305] width 22 height 20
click at [368, 312] on button at bounding box center [368, 305] width 22 height 20
click at [366, 315] on button at bounding box center [368, 305] width 22 height 20
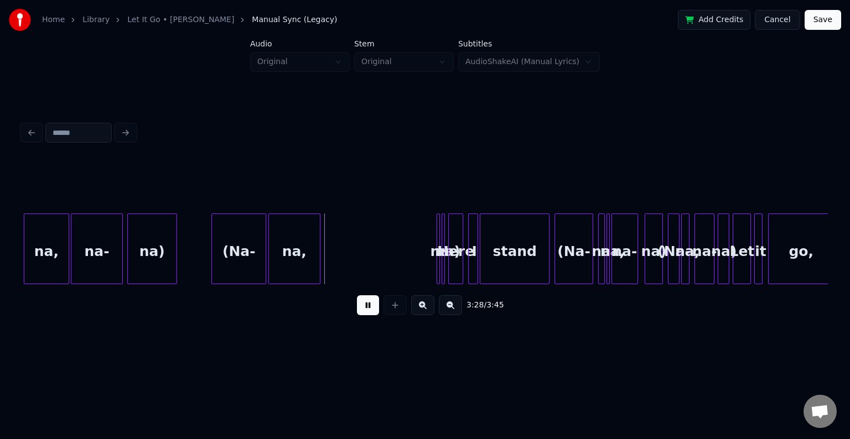
click at [366, 315] on button at bounding box center [368, 305] width 22 height 20
click at [329, 263] on div at bounding box center [327, 249] width 3 height 70
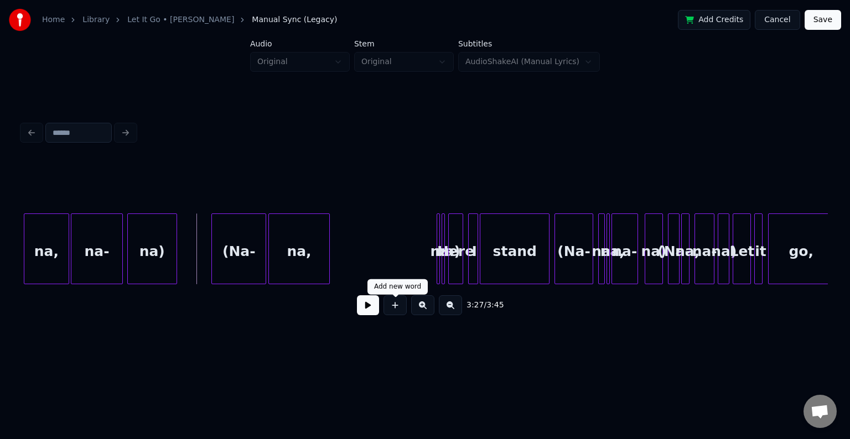
click at [369, 309] on button at bounding box center [368, 305] width 22 height 20
click at [438, 270] on div "na-" at bounding box center [448, 249] width 22 height 71
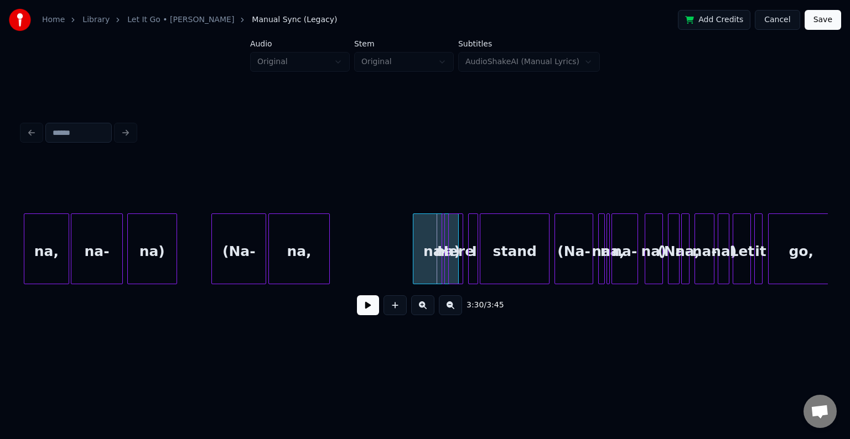
click at [413, 268] on div at bounding box center [414, 249] width 3 height 70
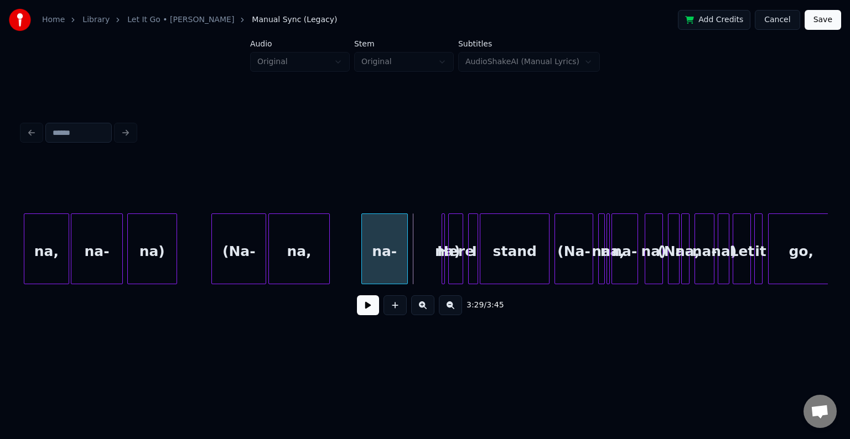
click at [372, 265] on div "na-" at bounding box center [384, 251] width 45 height 75
click at [364, 306] on button at bounding box center [368, 305] width 22 height 20
click at [443, 268] on div at bounding box center [442, 249] width 3 height 70
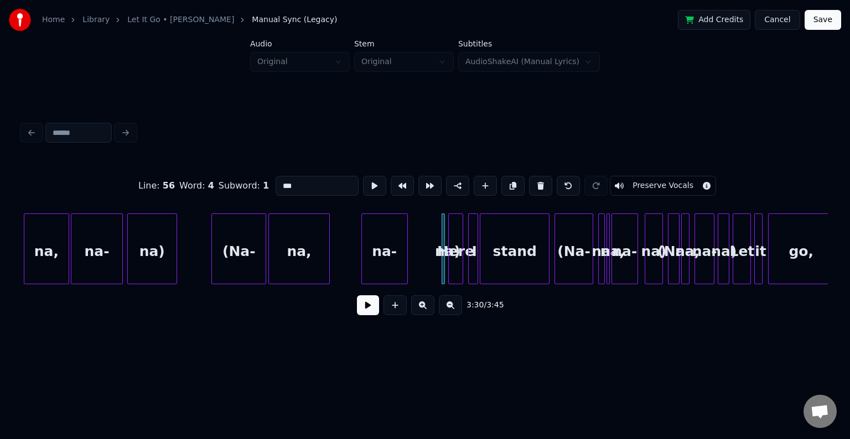
click at [460, 270] on div at bounding box center [460, 249] width 3 height 70
click at [450, 271] on div at bounding box center [450, 249] width 3 height 70
click at [533, 184] on button at bounding box center [540, 186] width 23 height 20
click at [511, 251] on div "stand" at bounding box center [514, 251] width 69 height 75
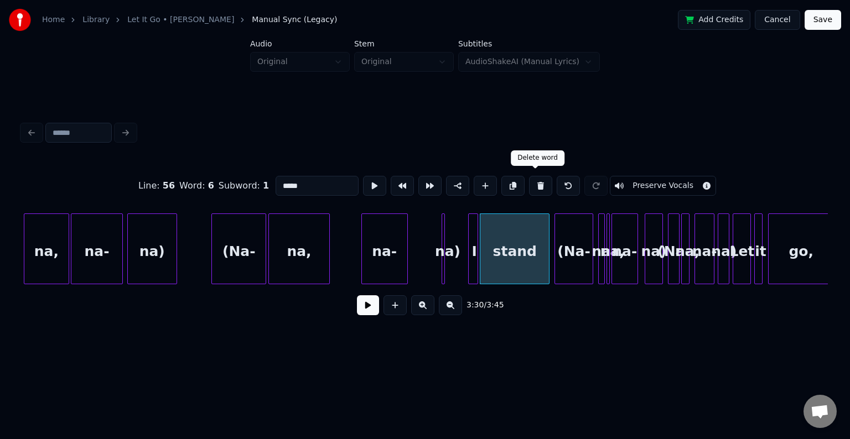
click at [536, 182] on button at bounding box center [540, 186] width 23 height 20
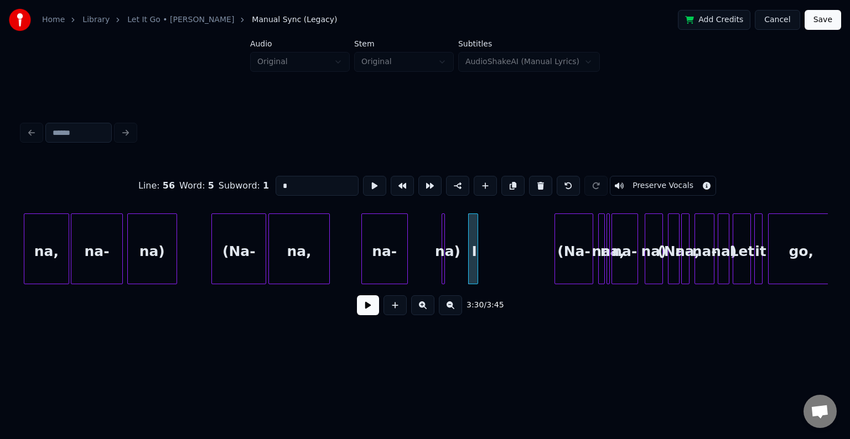
click at [536, 182] on button at bounding box center [540, 186] width 23 height 20
type input "***"
click at [487, 268] on div at bounding box center [485, 249] width 3 height 70
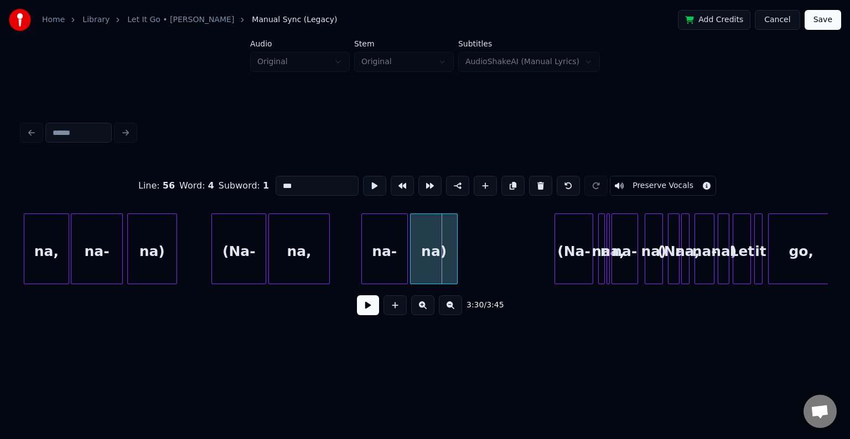
click at [425, 274] on div "na)" at bounding box center [434, 251] width 46 height 75
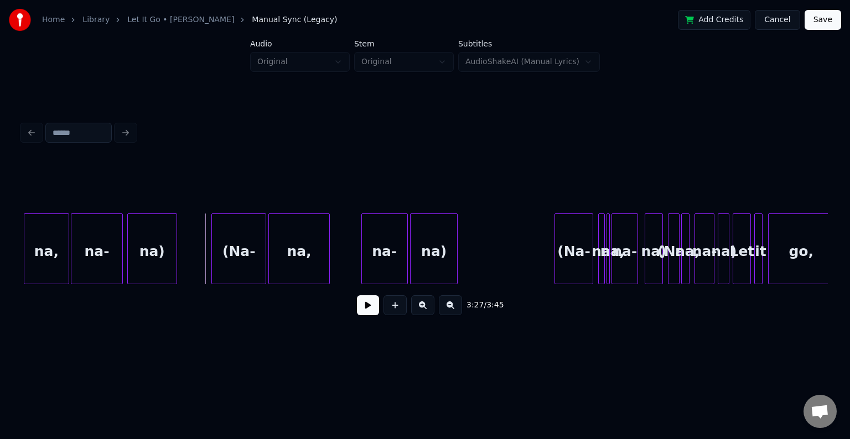
click at [367, 310] on button at bounding box center [368, 305] width 22 height 20
click at [473, 268] on div at bounding box center [474, 249] width 3 height 70
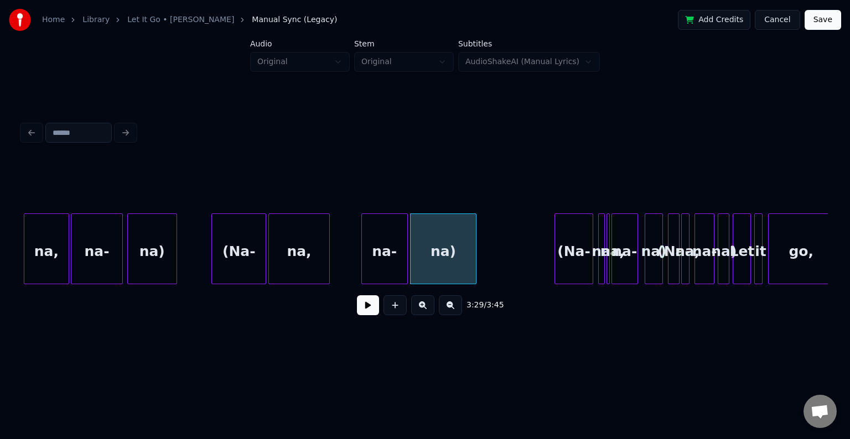
click at [366, 307] on button at bounding box center [368, 305] width 22 height 20
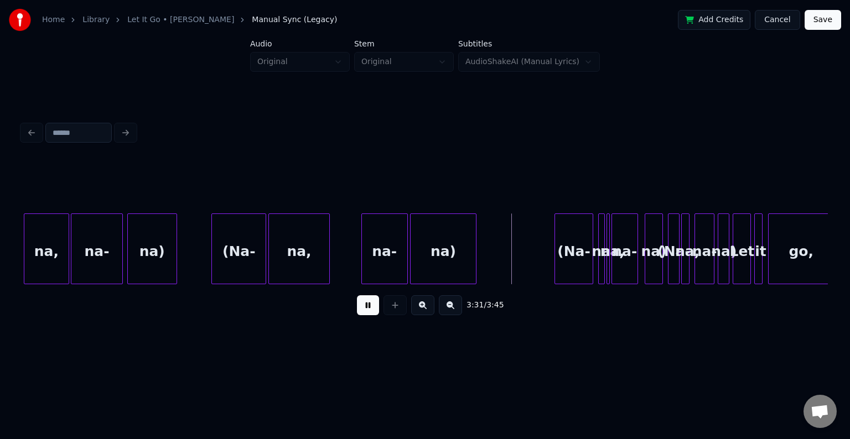
click at [366, 307] on button at bounding box center [368, 305] width 22 height 20
click at [528, 254] on div "(Na-" at bounding box center [528, 251] width 37 height 75
click at [823, 290] on div "3:31 / 3:45" at bounding box center [425, 305] width 806 height 42
click at [819, 290] on div "3:31 / 3:45" at bounding box center [425, 305] width 806 height 42
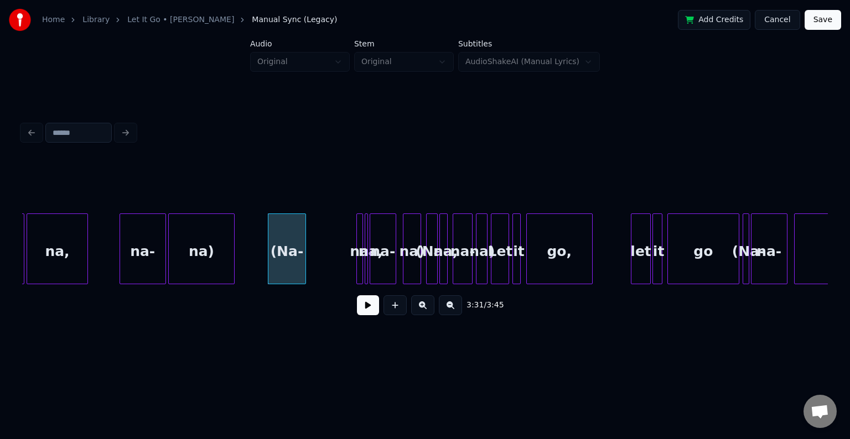
scroll to position [0, 17271]
click at [334, 270] on div at bounding box center [335, 249] width 3 height 70
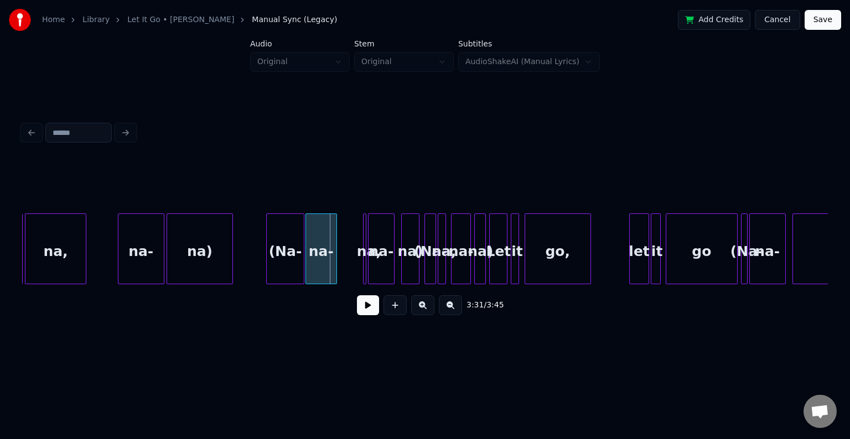
click at [314, 274] on div "na-" at bounding box center [321, 251] width 30 height 75
click at [365, 313] on button at bounding box center [368, 305] width 22 height 20
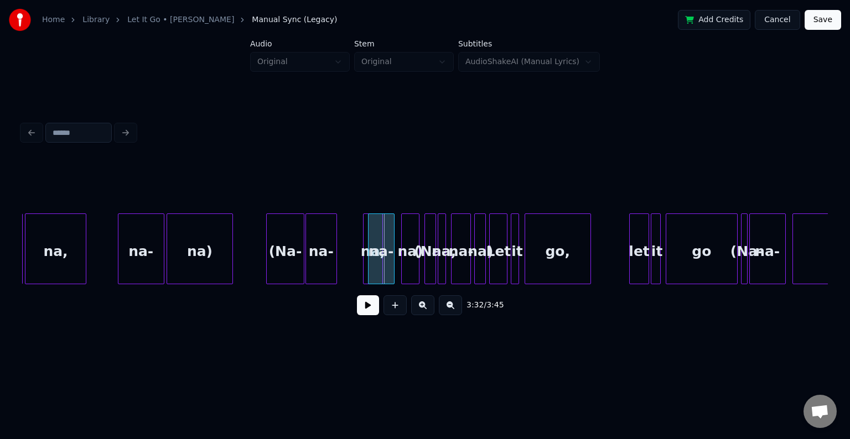
click at [351, 273] on div at bounding box center [352, 249] width 3 height 70
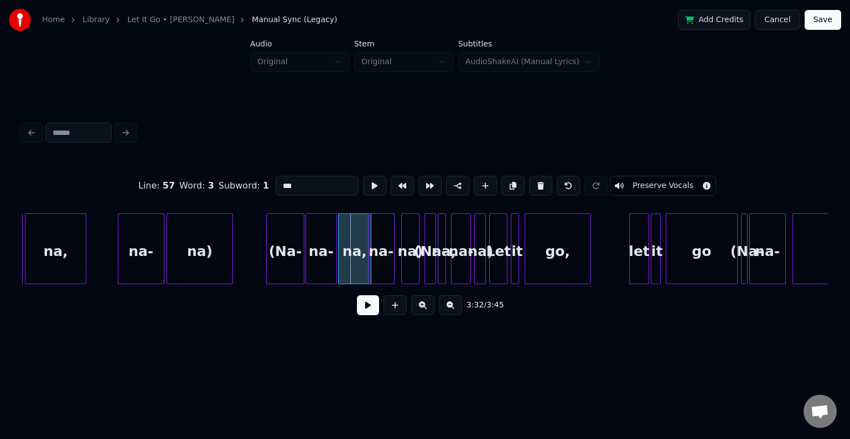
click at [350, 269] on div "na," at bounding box center [355, 251] width 32 height 75
click at [387, 264] on div "na-" at bounding box center [387, 251] width 25 height 75
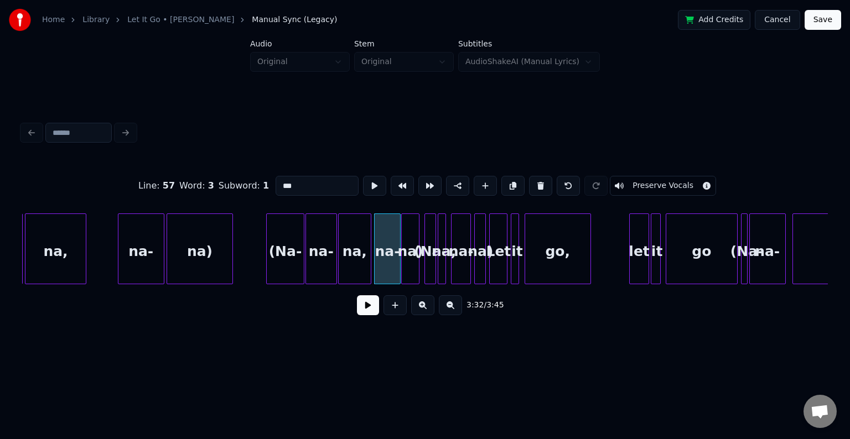
click at [416, 264] on div at bounding box center [417, 249] width 3 height 70
click at [428, 268] on div "(Na-" at bounding box center [430, 251] width 11 height 75
click at [495, 262] on div "Let" at bounding box center [498, 251] width 17 height 75
click at [563, 248] on div "go," at bounding box center [557, 251] width 65 height 75
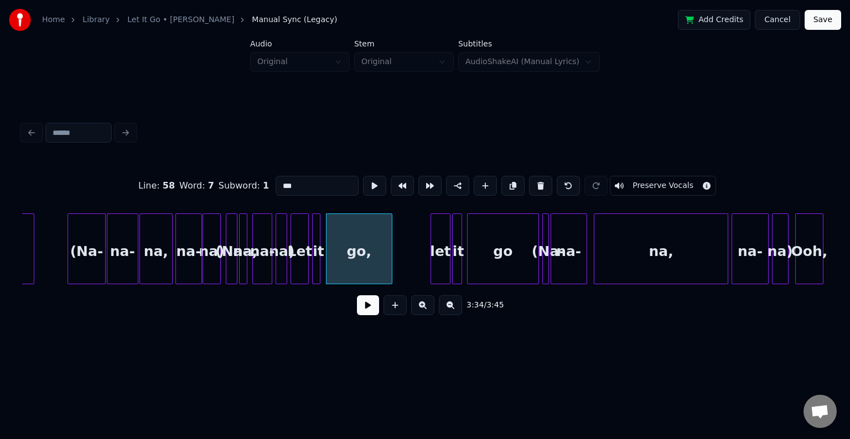
scroll to position [0, 17438]
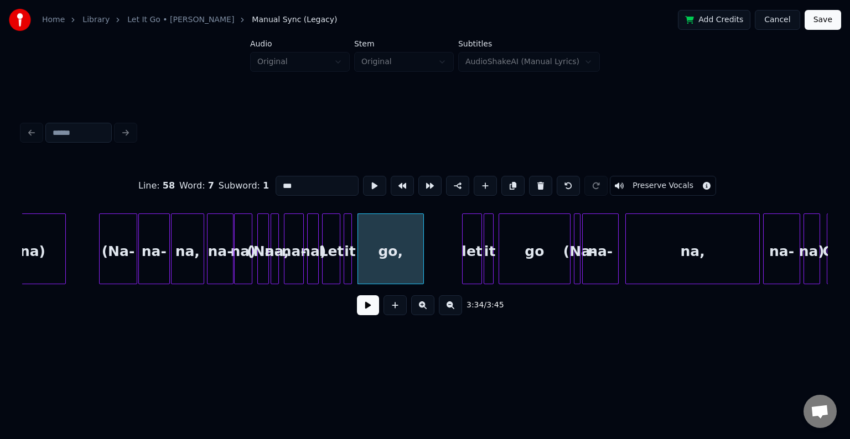
click at [509, 251] on div "go" at bounding box center [534, 251] width 70 height 75
type input "**"
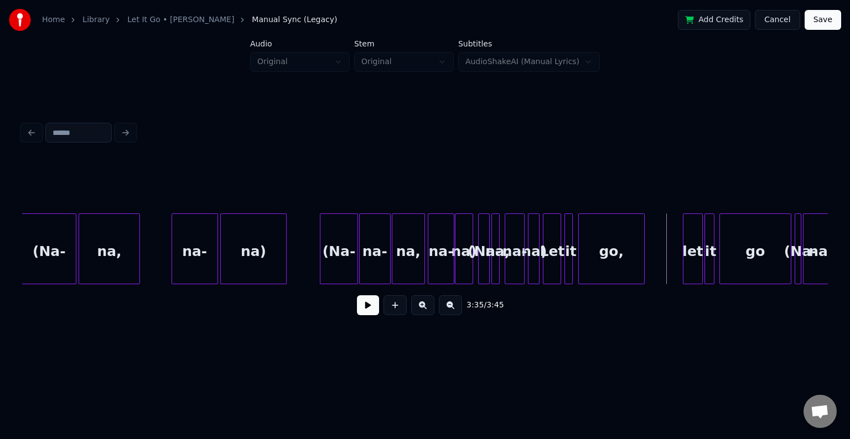
scroll to position [0, 17217]
click at [361, 312] on button at bounding box center [368, 305] width 22 height 20
click at [360, 311] on button at bounding box center [368, 305] width 22 height 20
click at [772, 227] on div "go" at bounding box center [755, 251] width 70 height 75
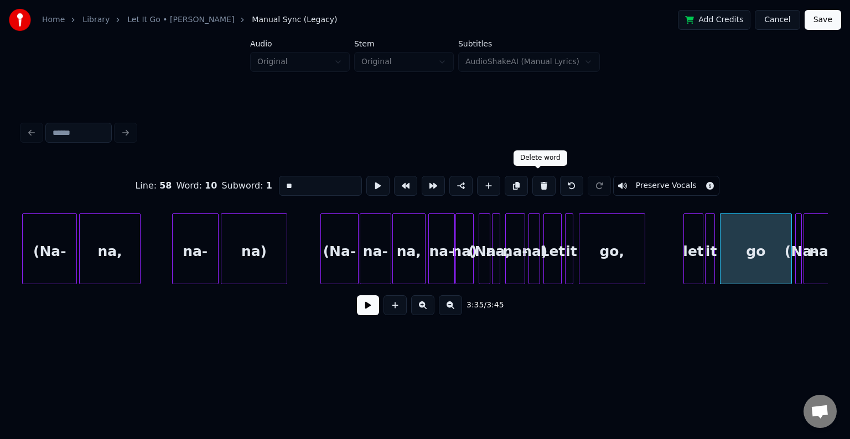
click at [538, 184] on button at bounding box center [543, 186] width 23 height 20
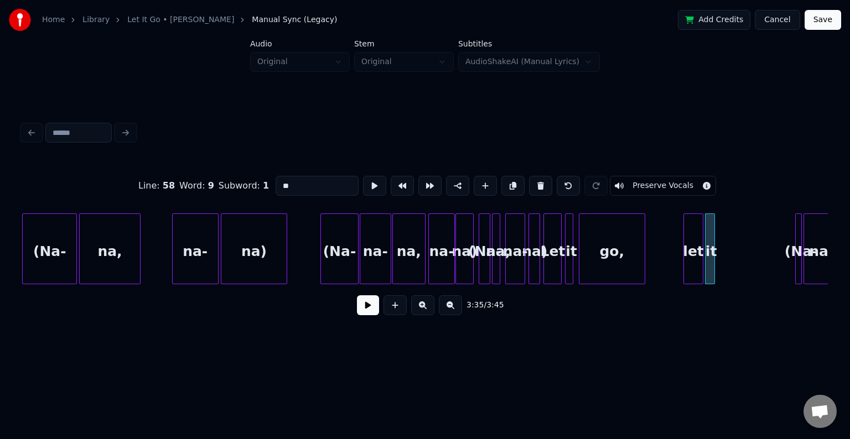
click at [538, 184] on button at bounding box center [540, 186] width 23 height 20
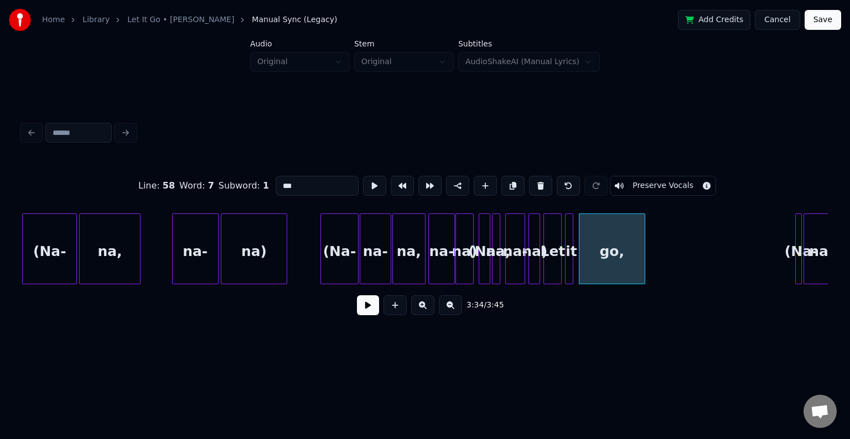
click at [538, 184] on button at bounding box center [540, 186] width 23 height 20
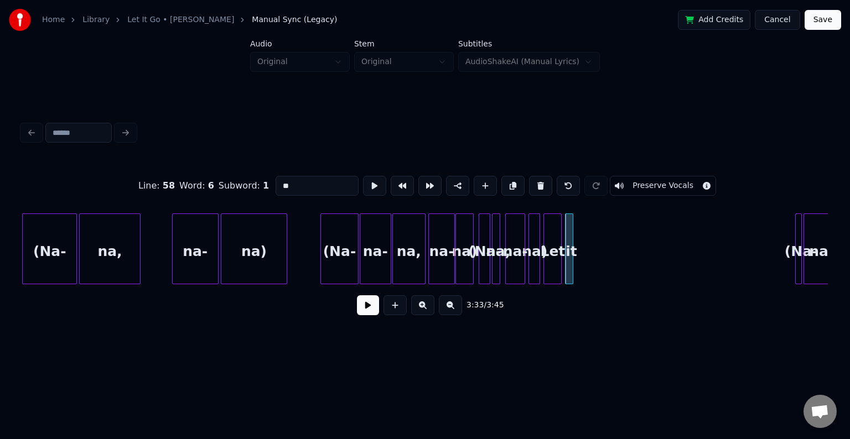
click at [538, 184] on button at bounding box center [540, 186] width 23 height 20
click at [733, 279] on div "na)" at bounding box center [733, 251] width 11 height 75
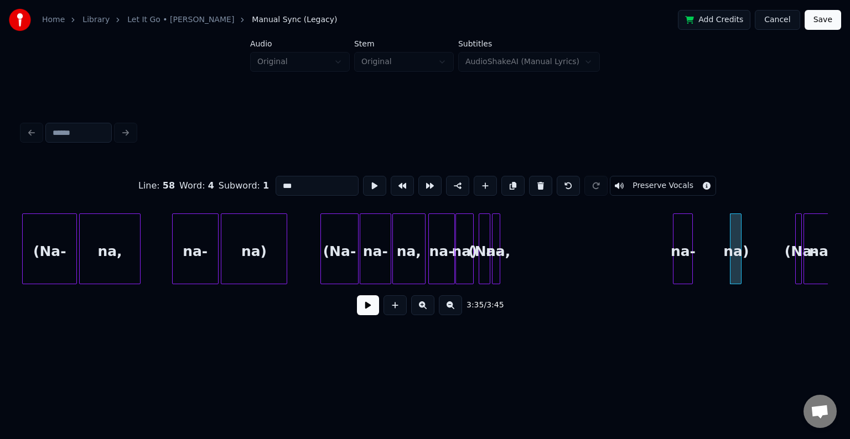
click at [692, 246] on div "na-" at bounding box center [682, 251] width 19 height 75
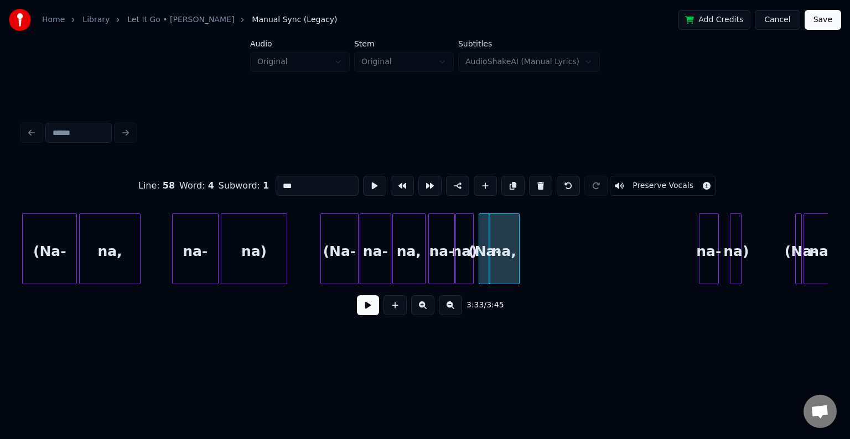
click at [518, 262] on div at bounding box center [517, 249] width 3 height 70
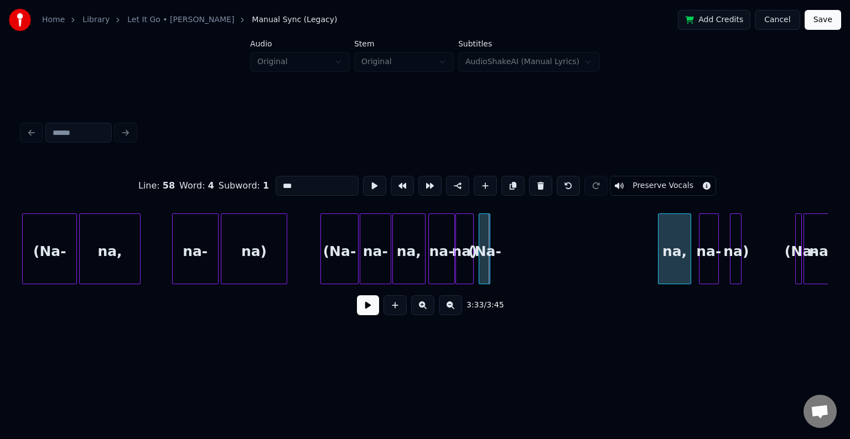
click at [677, 246] on div "na," at bounding box center [674, 251] width 32 height 75
click at [644, 261] on div "(Na-" at bounding box center [647, 251] width 11 height 75
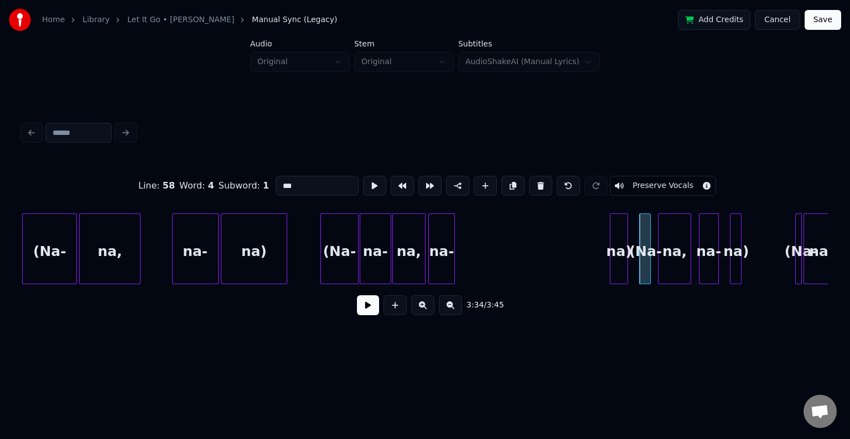
click at [621, 264] on div "na)" at bounding box center [618, 251] width 17 height 75
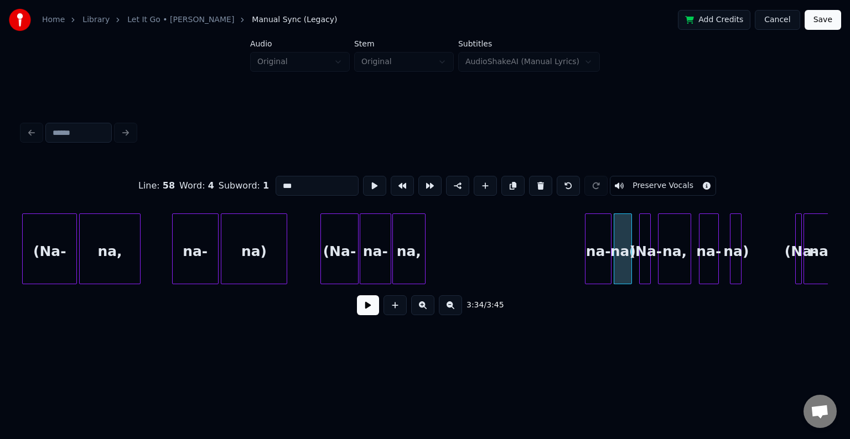
click at [590, 266] on div "na-" at bounding box center [597, 251] width 25 height 75
click at [406, 262] on div "na," at bounding box center [409, 251] width 32 height 75
type input "***"
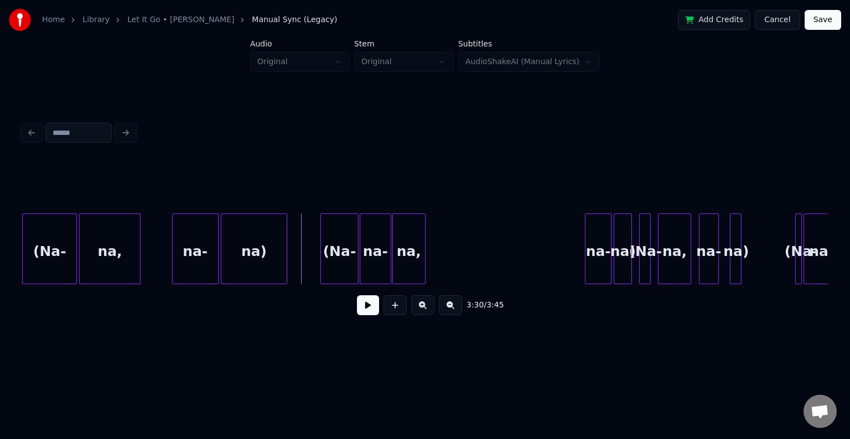
click at [364, 309] on button at bounding box center [368, 305] width 22 height 20
click at [414, 260] on div "na," at bounding box center [409, 251] width 32 height 75
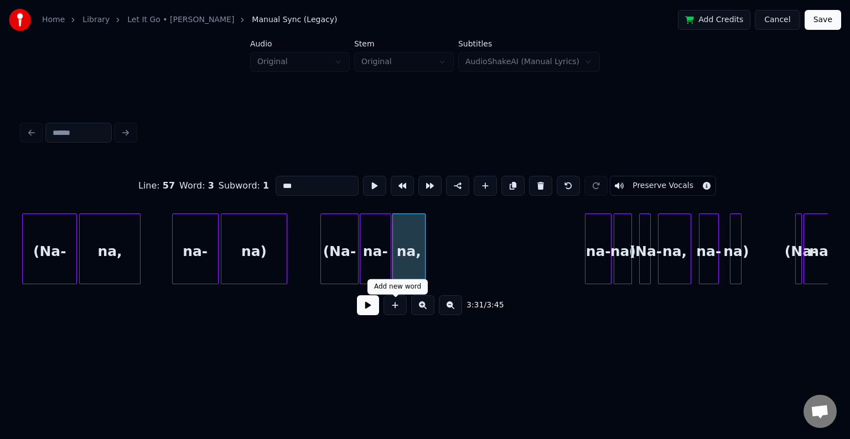
click at [372, 310] on button at bounding box center [368, 305] width 22 height 20
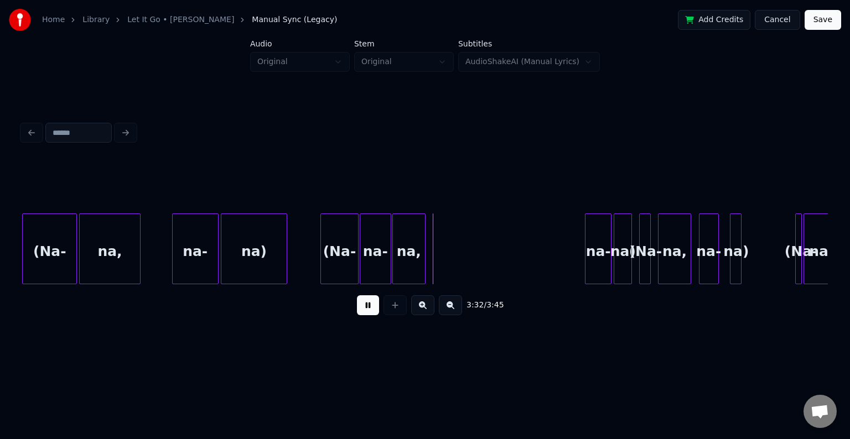
click at [372, 310] on button at bounding box center [368, 305] width 22 height 20
click at [443, 260] on div at bounding box center [441, 249] width 3 height 70
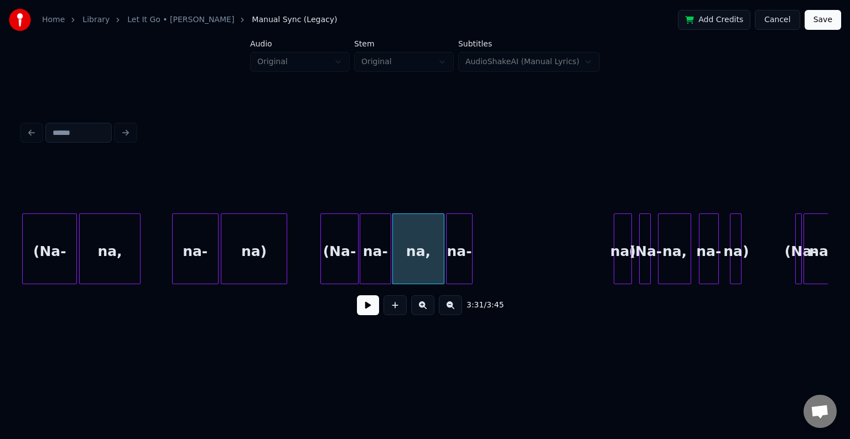
click at [464, 258] on div "na-" at bounding box center [459, 251] width 25 height 75
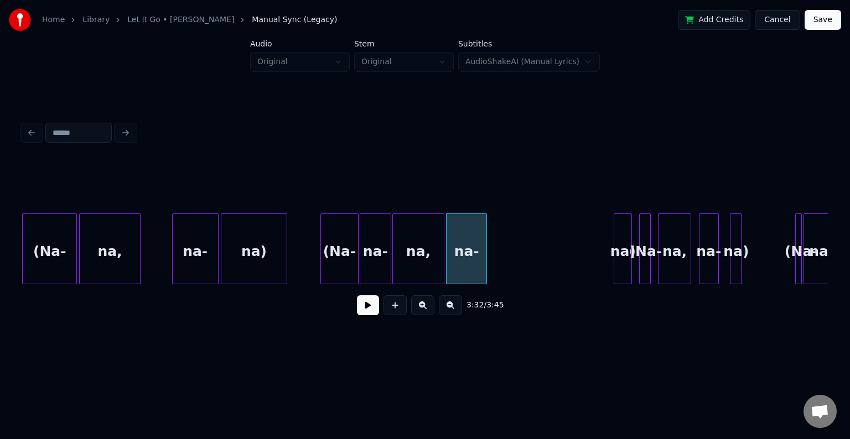
click at [485, 265] on div at bounding box center [484, 249] width 3 height 70
click at [499, 271] on div "na)" at bounding box center [497, 251] width 17 height 75
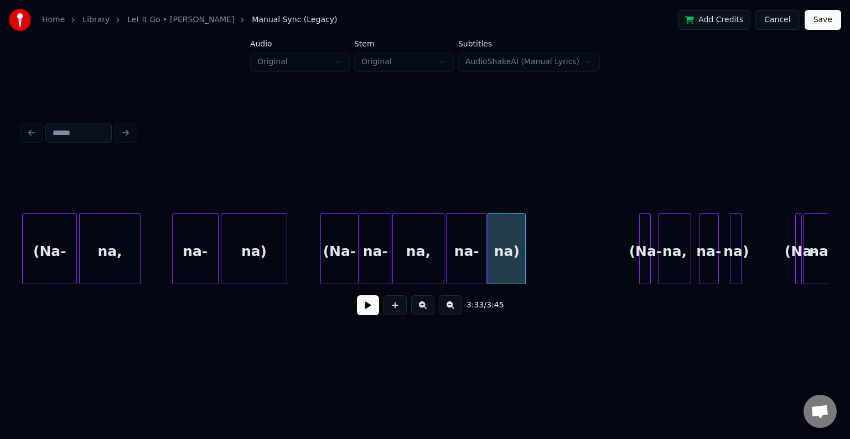
click at [523, 274] on div at bounding box center [523, 249] width 3 height 70
click at [370, 314] on button at bounding box center [368, 305] width 22 height 20
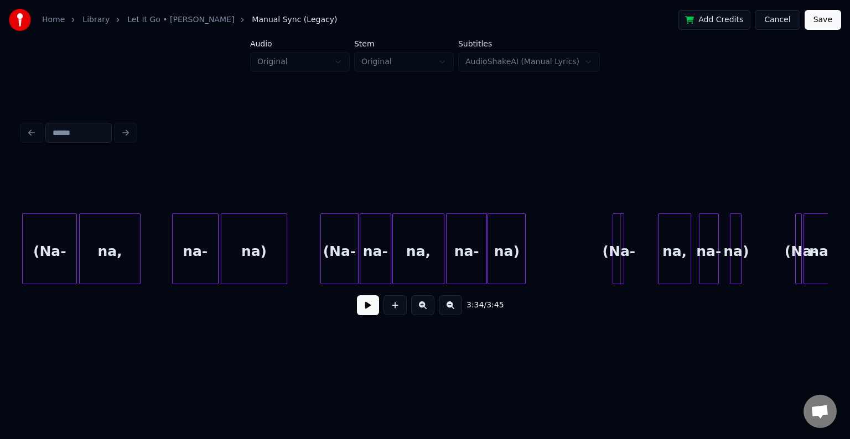
click at [617, 261] on div "(Na-" at bounding box center [618, 251] width 11 height 75
click at [648, 264] on div at bounding box center [648, 249] width 3 height 70
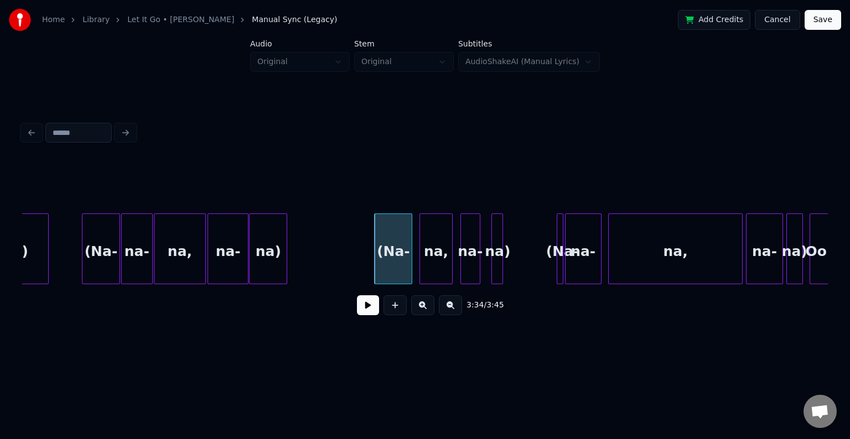
scroll to position [0, 17505]
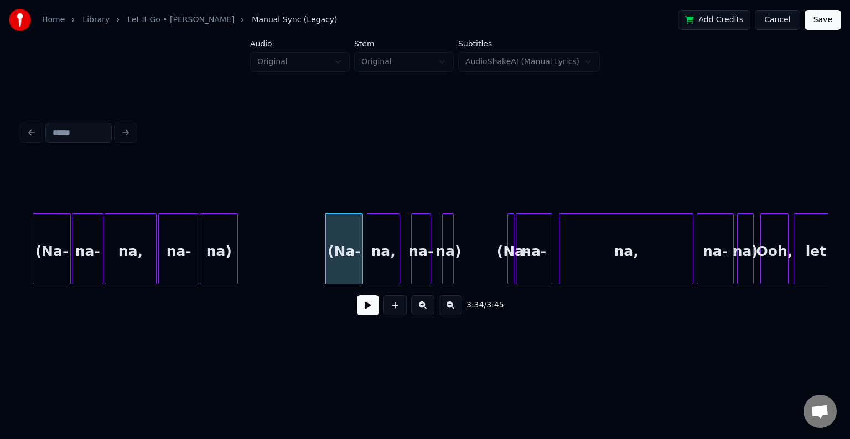
click at [386, 264] on div "na," at bounding box center [383, 251] width 32 height 75
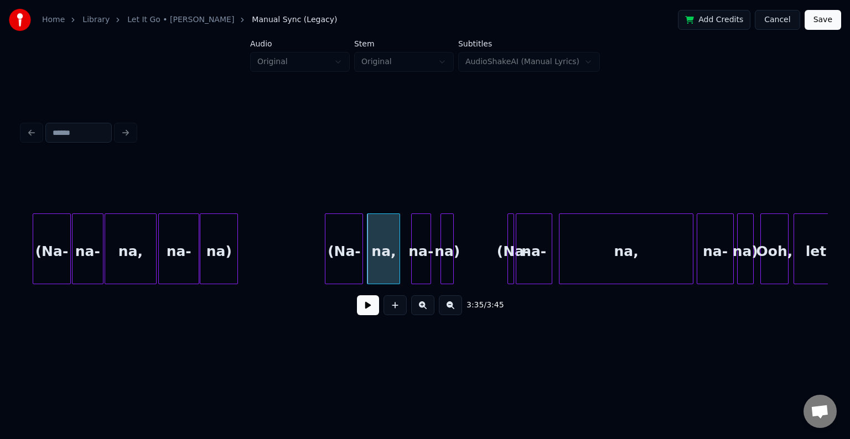
click at [444, 263] on div "na)" at bounding box center [446, 249] width 13 height 71
click at [367, 312] on button at bounding box center [368, 305] width 22 height 20
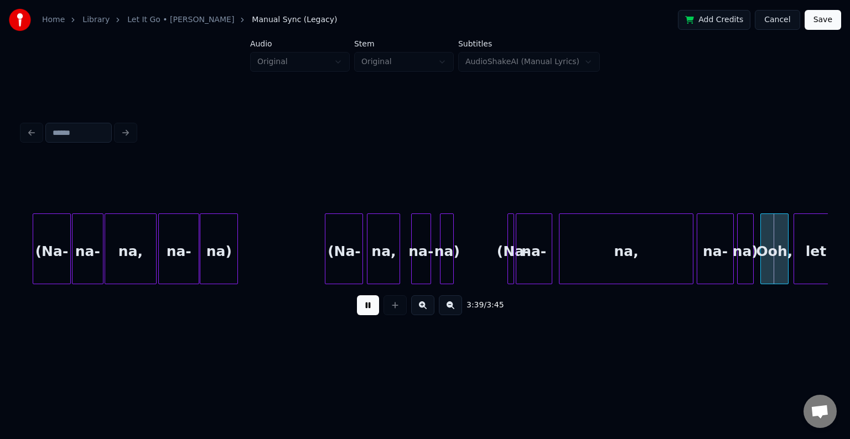
click at [367, 312] on button at bounding box center [368, 305] width 22 height 20
click at [769, 252] on div "Ooh," at bounding box center [774, 251] width 27 height 75
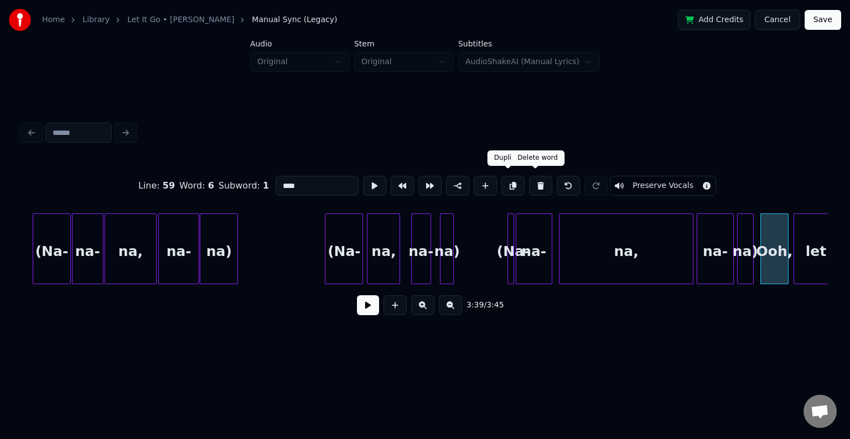
click at [531, 181] on button at bounding box center [540, 186] width 23 height 20
type input "***"
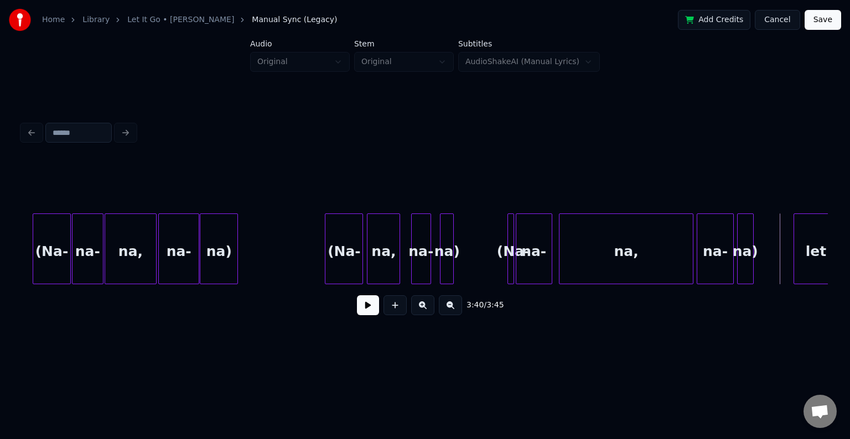
click at [373, 315] on button at bounding box center [368, 305] width 22 height 20
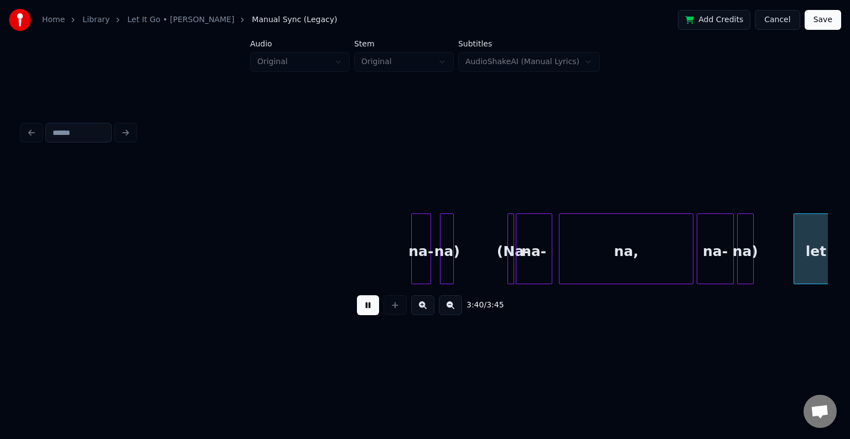
scroll to position [0, 17902]
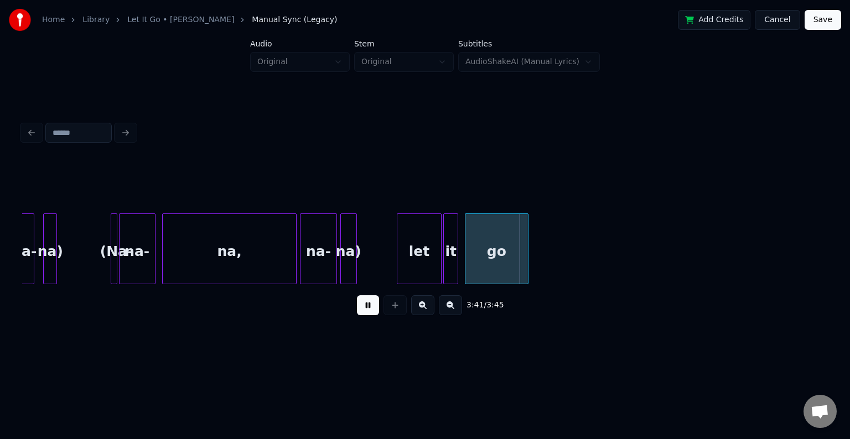
click at [371, 311] on button at bounding box center [368, 305] width 22 height 20
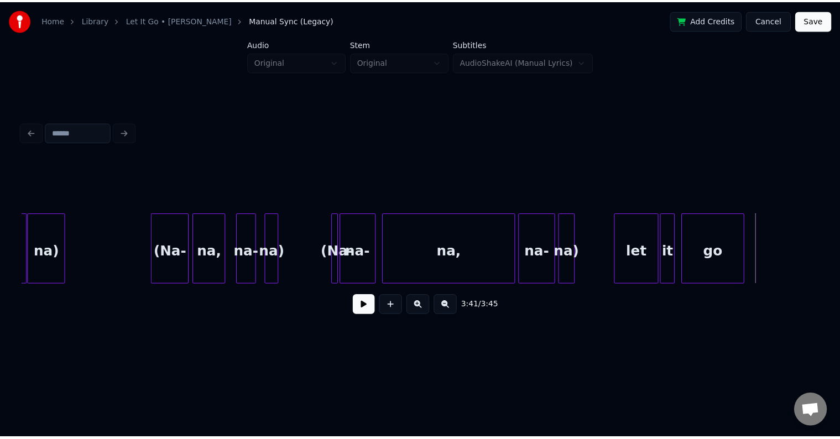
scroll to position [0, 17658]
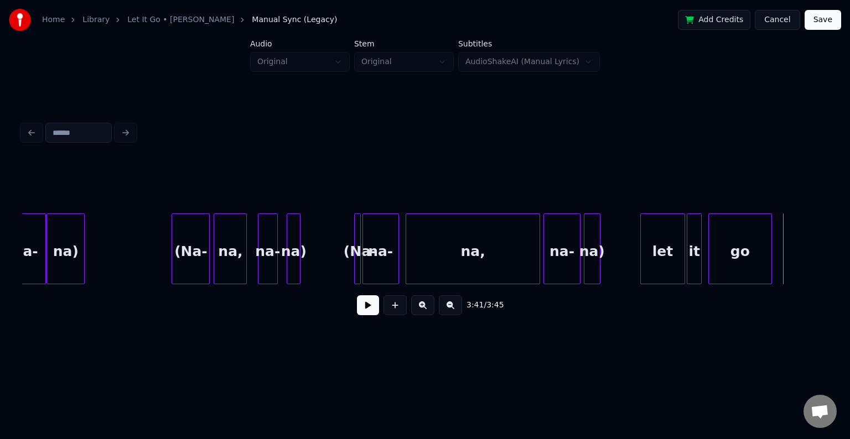
click at [368, 312] on button at bounding box center [368, 305] width 22 height 20
click at [367, 312] on button at bounding box center [368, 305] width 22 height 20
click at [343, 251] on div "na)" at bounding box center [339, 251] width 13 height 75
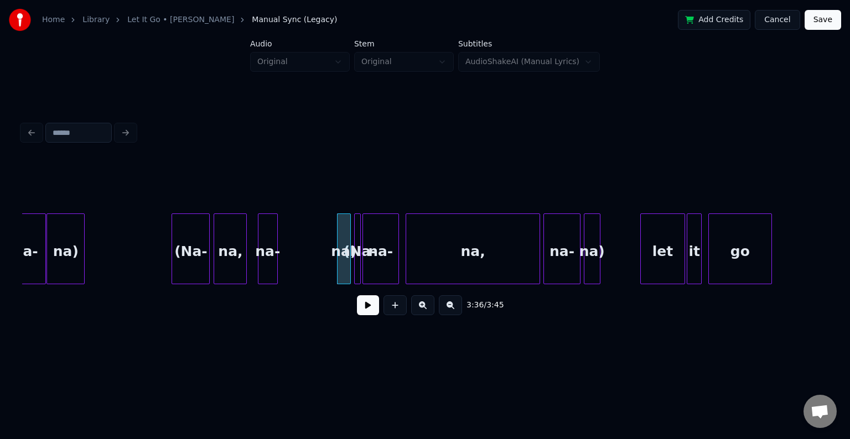
click at [261, 260] on div at bounding box center [259, 249] width 3 height 70
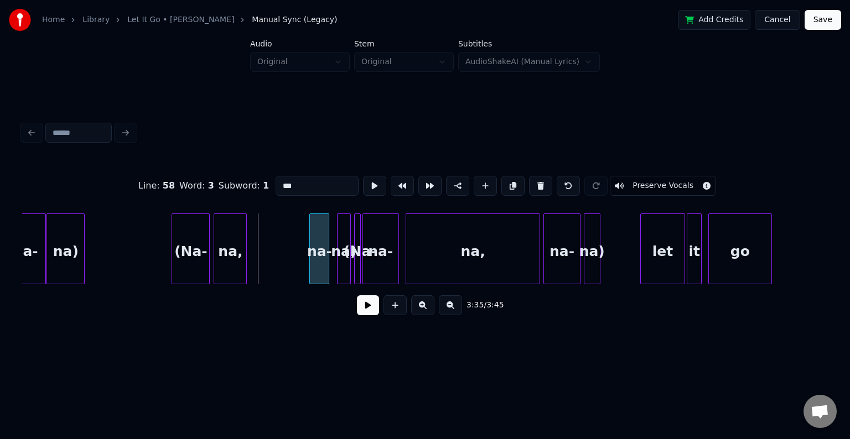
click at [316, 256] on div "na-" at bounding box center [319, 251] width 19 height 75
click at [260, 266] on div at bounding box center [259, 249] width 3 height 70
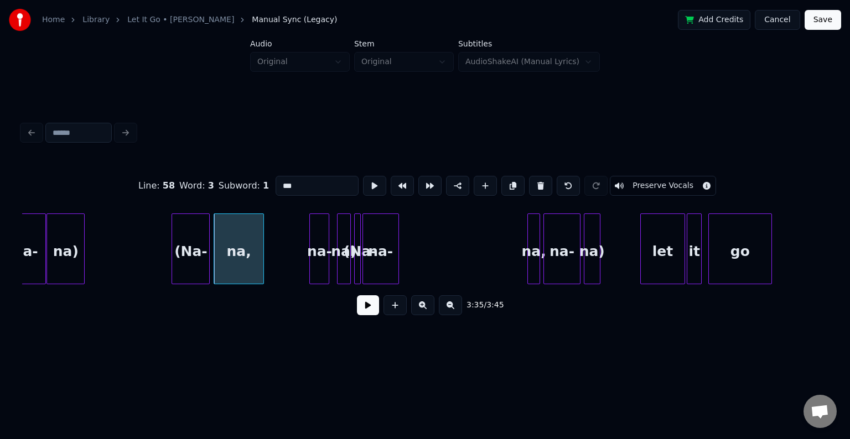
click at [528, 263] on div at bounding box center [529, 249] width 3 height 70
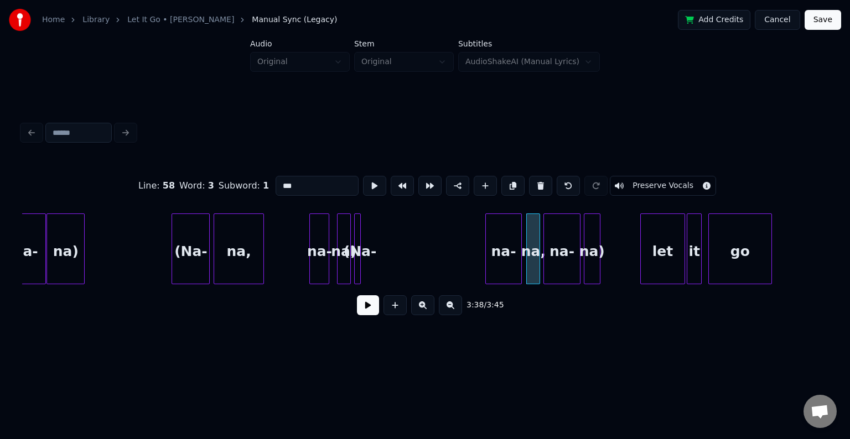
click at [505, 264] on div "na-" at bounding box center [503, 251] width 35 height 75
click at [356, 264] on div at bounding box center [356, 249] width 3 height 70
type input "****"
click at [357, 269] on div "(Na-" at bounding box center [352, 249] width 17 height 71
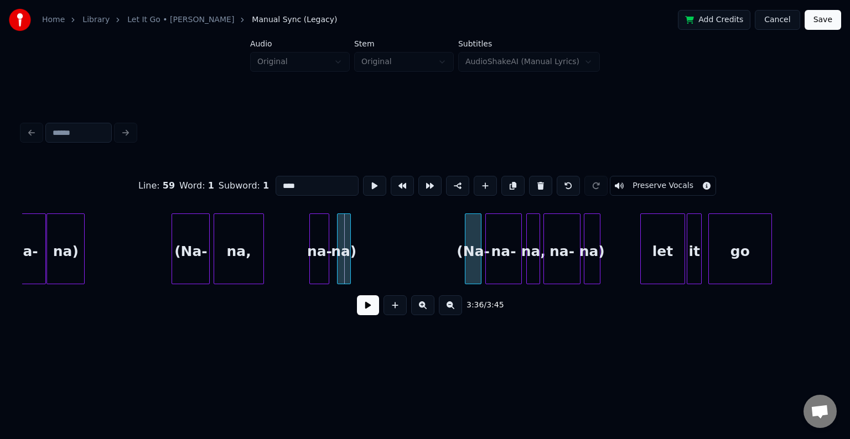
click at [474, 268] on div "(Na-" at bounding box center [472, 251] width 15 height 75
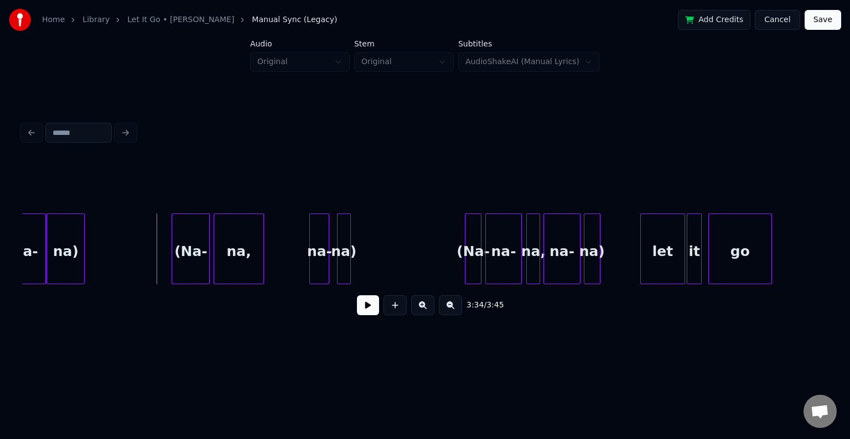
click at [367, 309] on button at bounding box center [368, 305] width 22 height 20
click at [364, 310] on button at bounding box center [368, 305] width 22 height 20
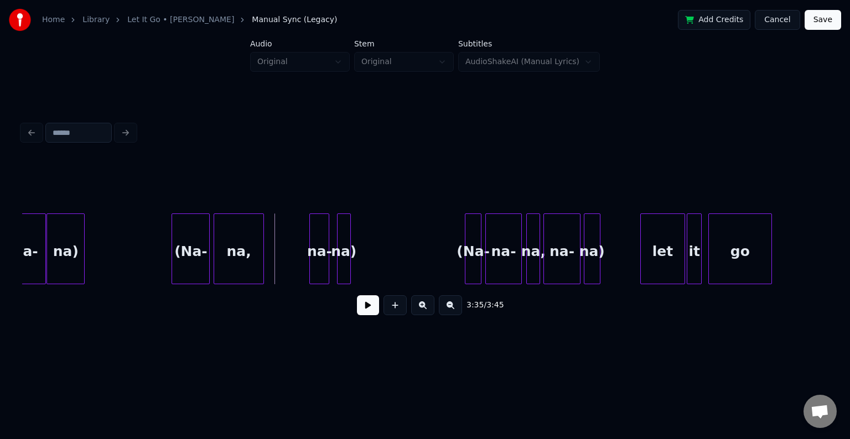
click at [364, 310] on button at bounding box center [368, 305] width 22 height 20
click
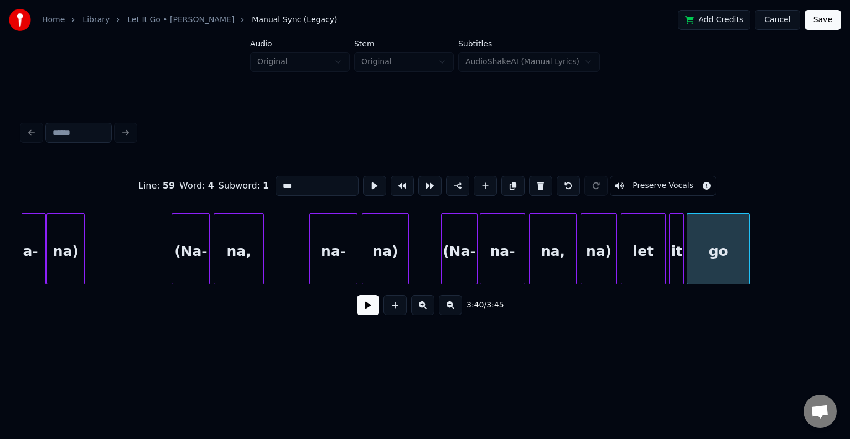
type input "***"
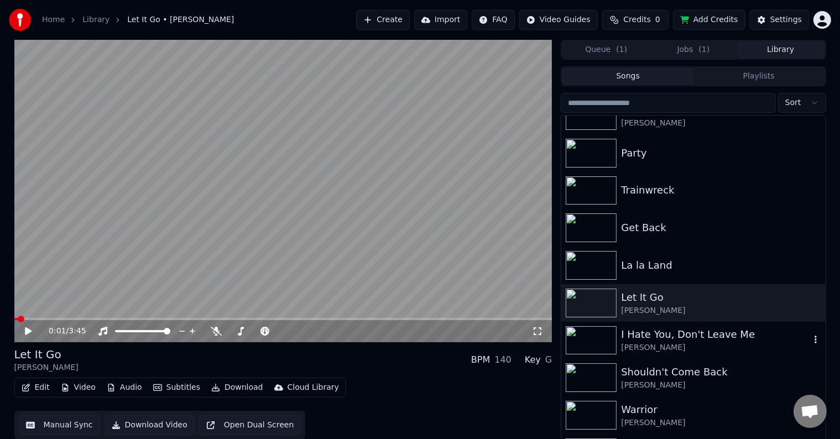
scroll to position [12359, 0]
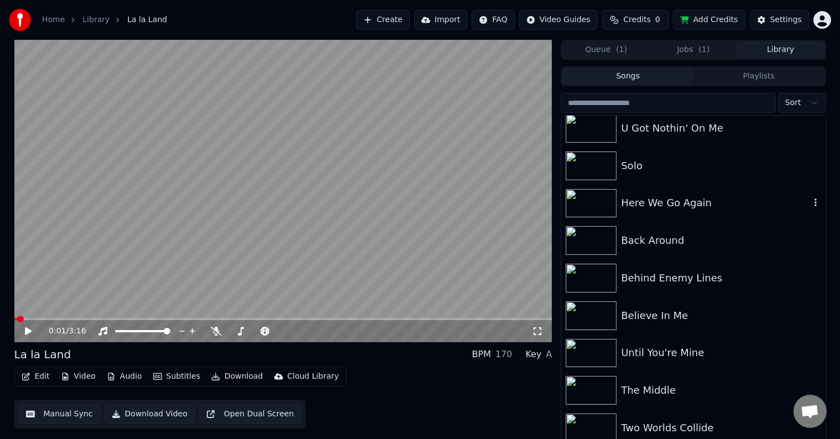
scroll to position [11932, 0]
